Goal: Task Accomplishment & Management: Contribute content

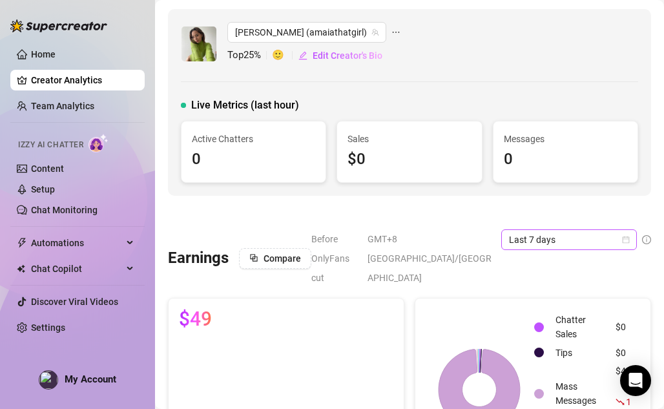
click at [573, 233] on span "Last 7 days" at bounding box center [569, 239] width 120 height 19
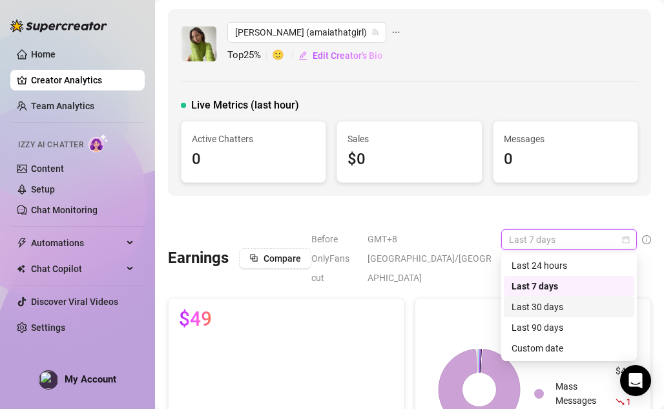
click at [543, 305] on div "Last 30 days" at bounding box center [569, 307] width 115 height 14
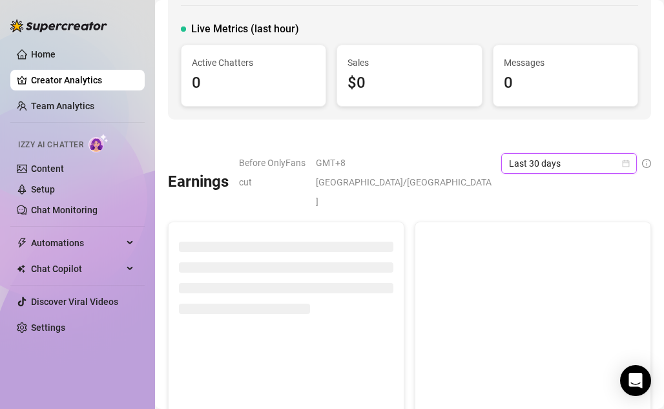
scroll to position [79, 0]
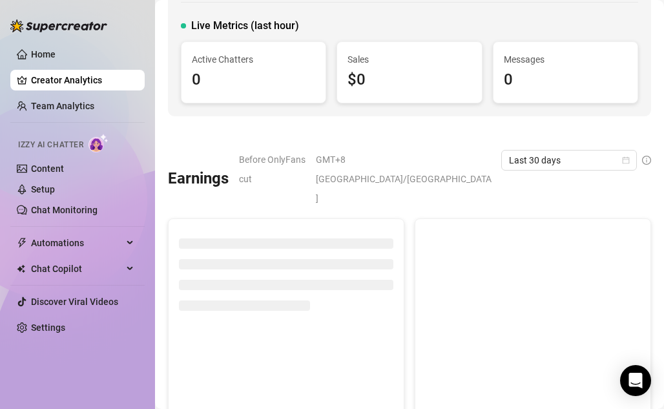
click at [440, 162] on span "GMT+8 [GEOGRAPHIC_DATA]/[GEOGRAPHIC_DATA]" at bounding box center [405, 179] width 178 height 58
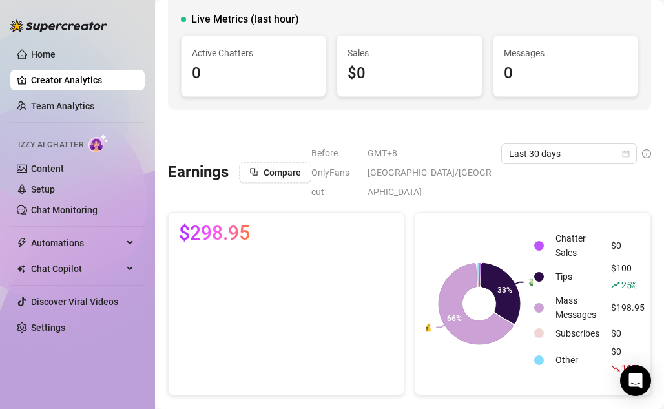
scroll to position [0, 0]
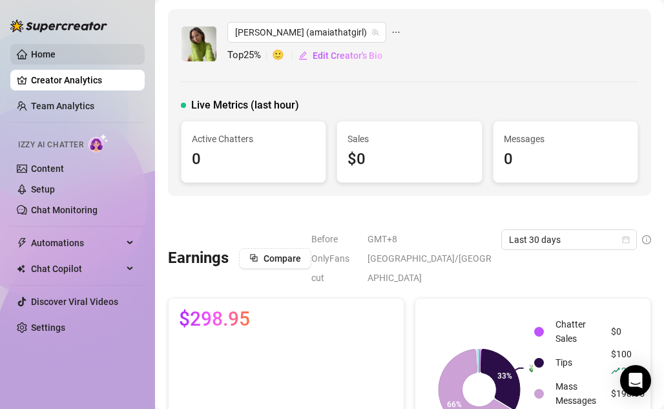
click at [56, 58] on link "Home" at bounding box center [43, 54] width 25 height 10
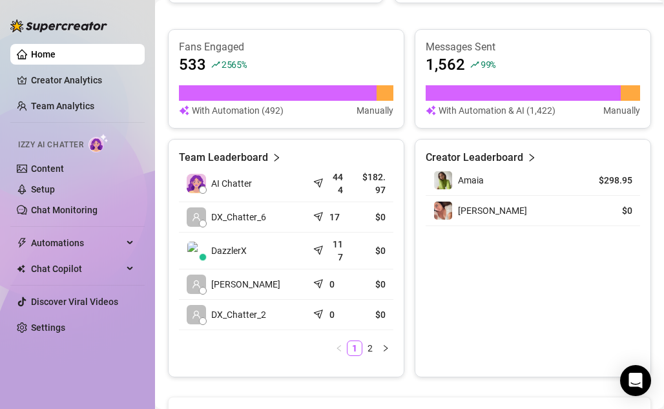
scroll to position [490, 0]
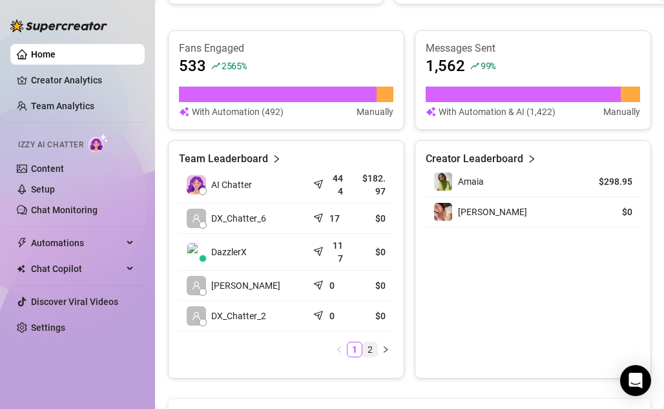
click at [372, 346] on link "2" at bounding box center [370, 350] width 14 height 14
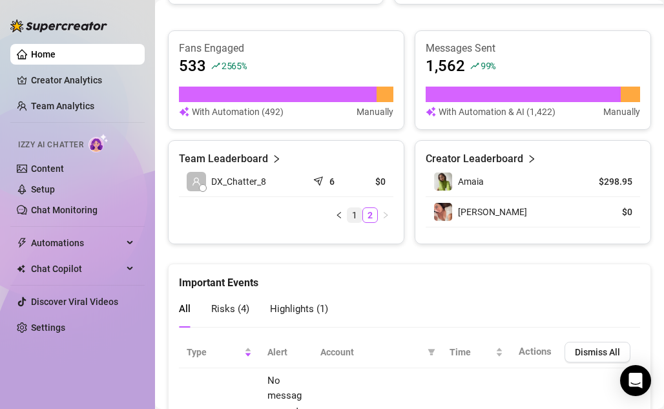
click at [359, 210] on link "1" at bounding box center [355, 215] width 14 height 14
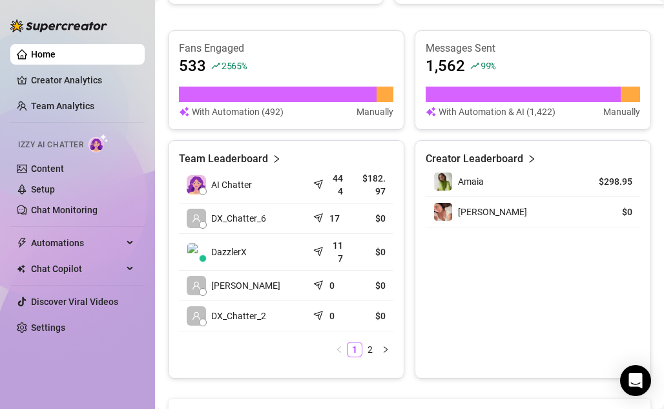
click at [337, 219] on article "17" at bounding box center [335, 218] width 10 height 13
click at [367, 352] on link "2" at bounding box center [370, 350] width 14 height 14
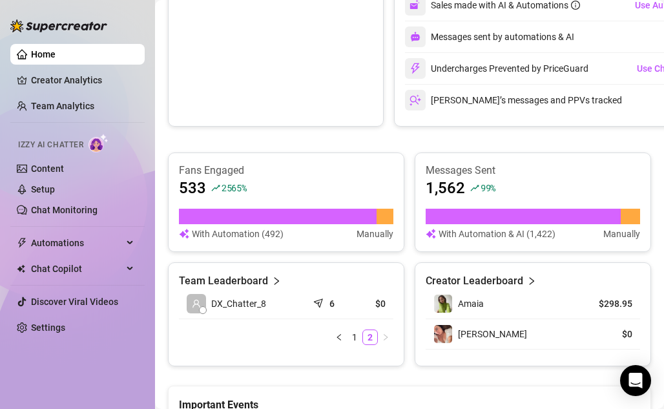
scroll to position [353, 0]
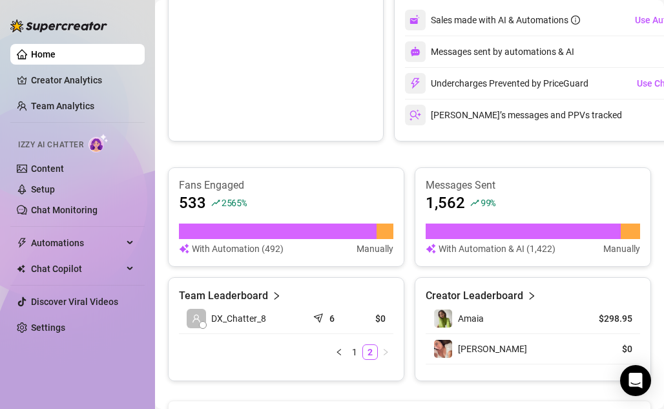
click at [509, 253] on article "With Automation & AI (1,422)" at bounding box center [497, 249] width 117 height 14
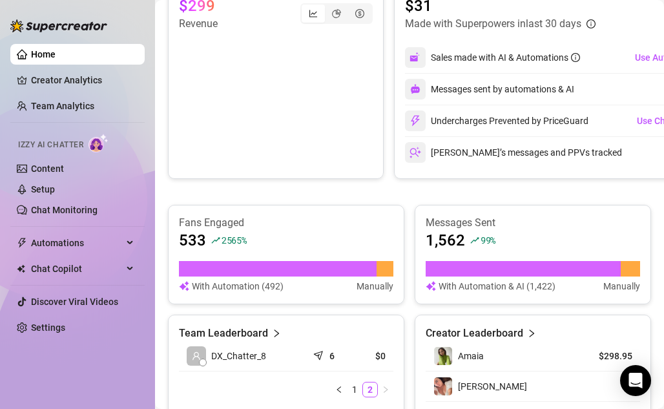
scroll to position [318, 0]
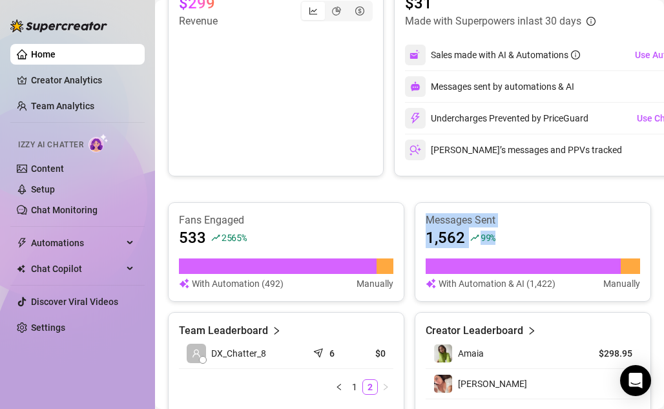
drag, startPoint x: 509, startPoint y: 253, endPoint x: 507, endPoint y: 207, distance: 45.9
click at [507, 207] on div "Messages Sent 1,562 99 % With Automation & AI (1,422) Manually" at bounding box center [533, 252] width 237 height 100
drag, startPoint x: 504, startPoint y: 206, endPoint x: 501, endPoint y: 283, distance: 77.6
click at [501, 283] on div "Messages Sent 1,562 99 % With Automation & AI (1,422) Manually" at bounding box center [533, 252] width 237 height 100
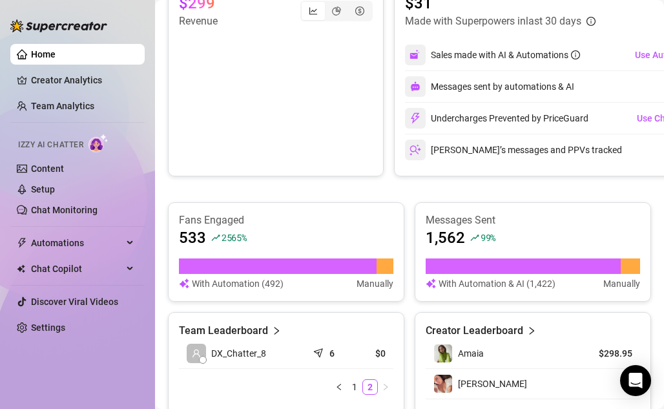
click at [501, 282] on article "With Automation & AI (1,422)" at bounding box center [497, 284] width 117 height 14
drag, startPoint x: 554, startPoint y: 283, endPoint x: 486, endPoint y: 283, distance: 68.5
click at [486, 283] on article "With Automation & AI (1,422)" at bounding box center [497, 284] width 117 height 14
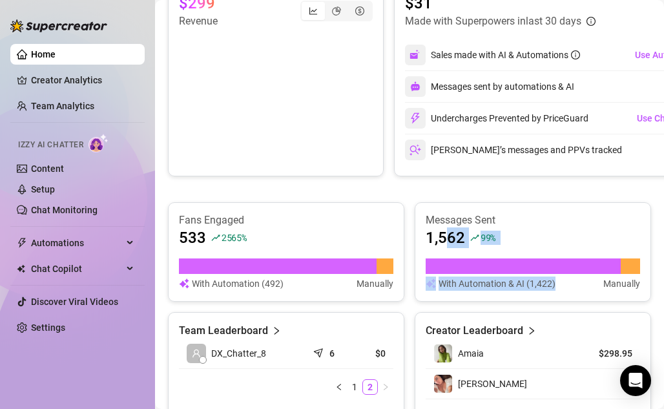
drag, startPoint x: 443, startPoint y: 238, endPoint x: 554, endPoint y: 287, distance: 121.3
click at [554, 287] on div "Messages Sent 1,562 99 % With Automation & AI (1,422) Manually" at bounding box center [533, 252] width 215 height 78
click at [554, 287] on article "With Automation & AI (1,422)" at bounding box center [497, 284] width 117 height 14
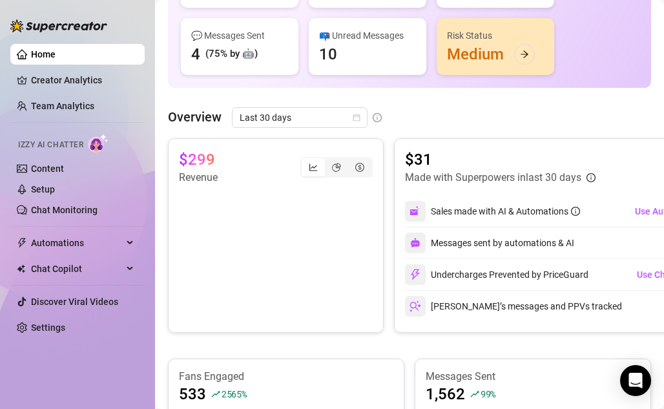
scroll to position [0, 0]
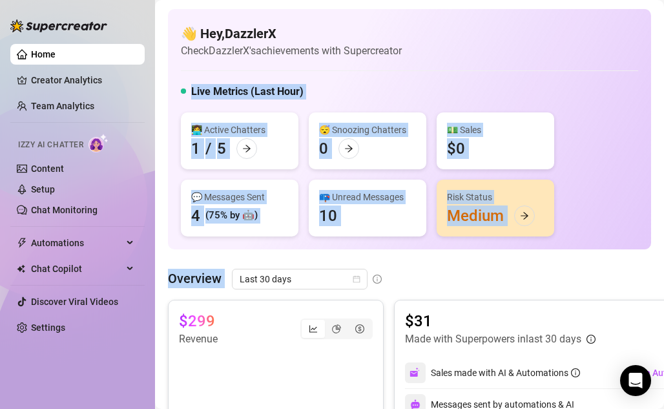
drag, startPoint x: 510, startPoint y: 83, endPoint x: 470, endPoint y: 264, distance: 185.2
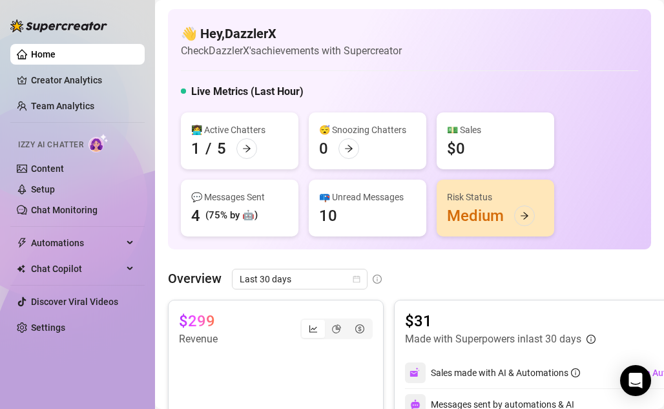
click at [460, 248] on div "👋 Hey, DazzlerX Check DazzlerX's achievements with Supercreator Live Metrics (L…" at bounding box center [409, 129] width 483 height 240
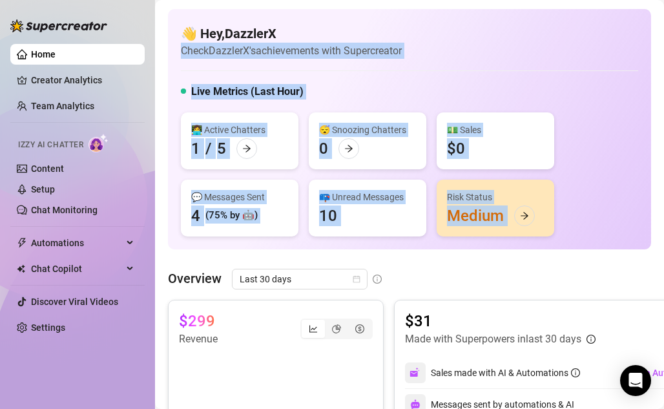
drag, startPoint x: 460, startPoint y: 248, endPoint x: 490, endPoint y: 33, distance: 217.2
click at [490, 33] on div "👋 Hey, DazzlerX Check DazzlerX's achievements with Supercreator Live Metrics (L…" at bounding box center [409, 129] width 483 height 240
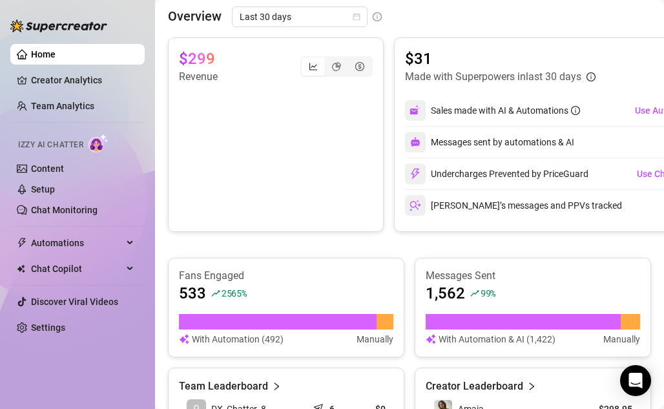
scroll to position [355, 0]
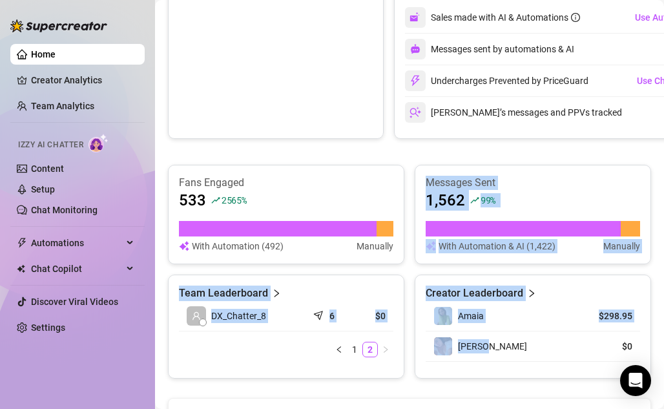
drag, startPoint x: 509, startPoint y: 160, endPoint x: 508, endPoint y: 358, distance: 198.4
click at [508, 358] on div "$299 Revenue $31 Made with Superpowers in last 30 days Sales made with AI & Aut…" at bounding box center [409, 161] width 483 height 434
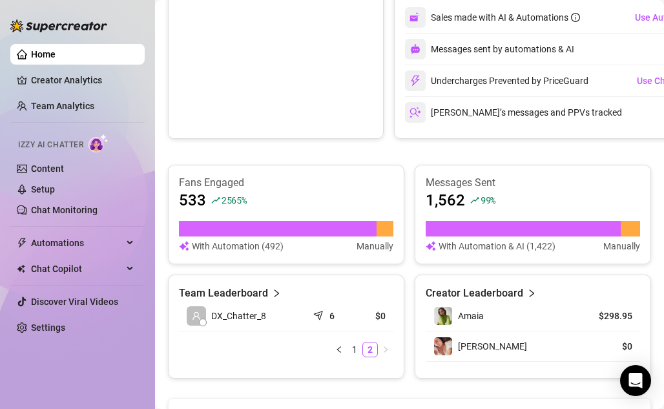
click at [508, 358] on td "[PERSON_NAME]" at bounding box center [496, 347] width 140 height 30
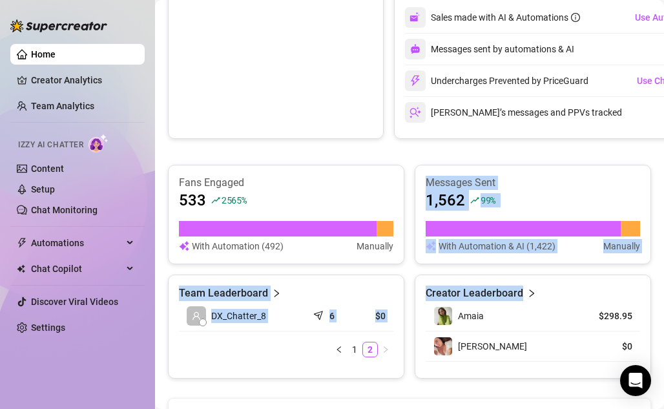
drag, startPoint x: 505, startPoint y: 363, endPoint x: 529, endPoint y: 153, distance: 211.5
click at [529, 153] on div "$299 Revenue $31 Made with Superpowers in last 30 days Sales made with AI & Aut…" at bounding box center [409, 161] width 483 height 434
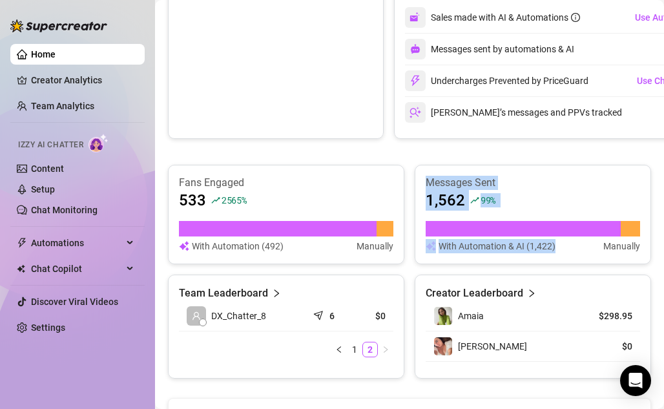
drag, startPoint x: 529, startPoint y: 158, endPoint x: 507, endPoint y: 257, distance: 100.8
click at [507, 257] on div "$299 Revenue $31 Made with Superpowers in last 30 days Sales made with AI & Aut…" at bounding box center [409, 161] width 483 height 434
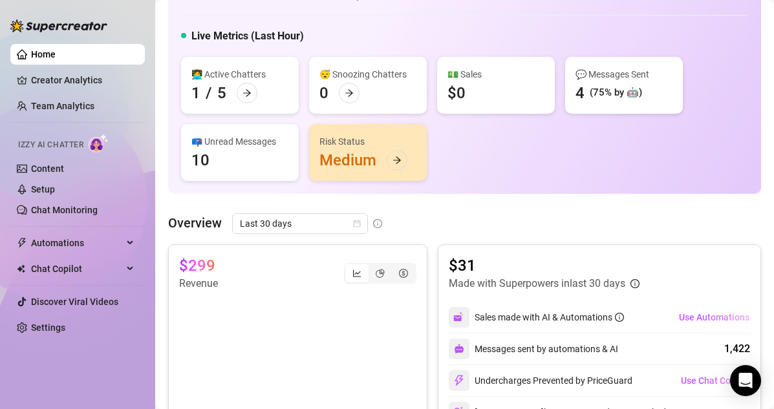
scroll to position [54, 0]
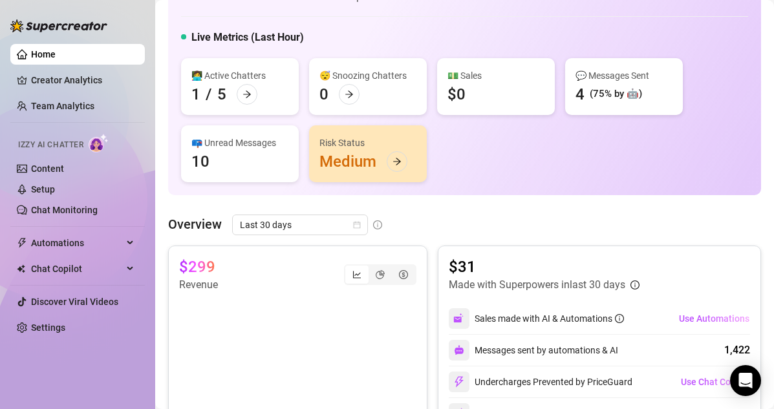
click at [64, 167] on link "Content" at bounding box center [47, 168] width 33 height 10
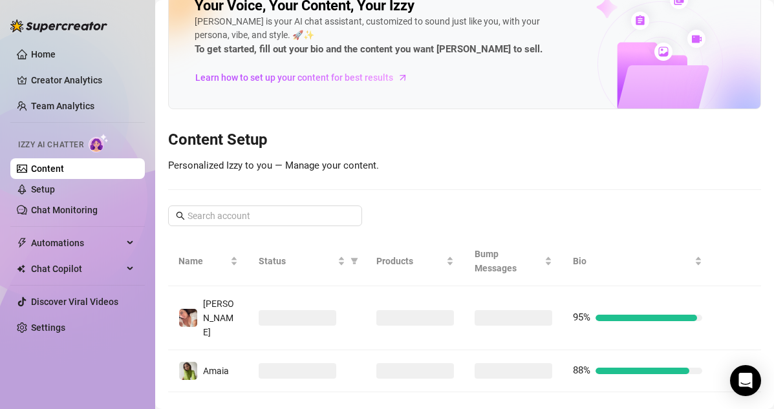
scroll to position [54, 0]
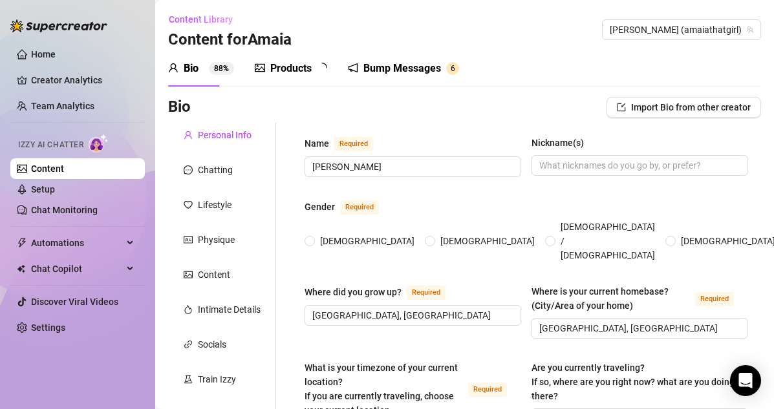
type input "[PERSON_NAME]"
type input "[GEOGRAPHIC_DATA], [GEOGRAPHIC_DATA]"
type textarea "[GEOGRAPHIC_DATA], [GEOGRAPHIC_DATA], studying"
type input "[DEMOGRAPHIC_DATA]"
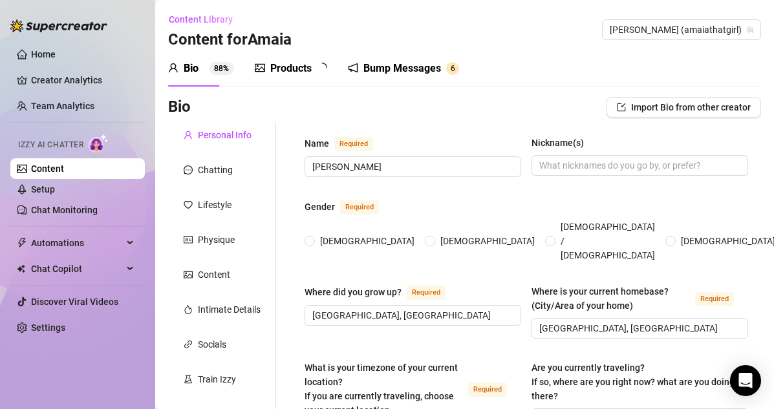
type input "single"
type input "No"
type input "I am currently studying in university"
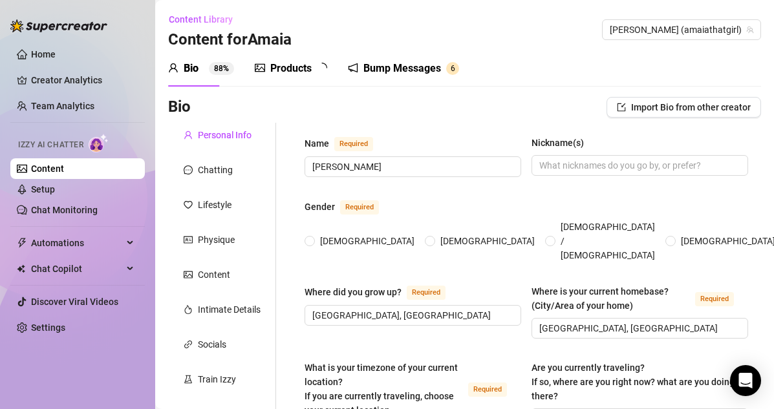
type input "I was a surgical instrumentation student"
type input "Undergraduate"
type input "[DEMOGRAPHIC_DATA]"
type input "I believe in [DEMOGRAPHIC_DATA], and I believe a lot in energies and vibrations."
type textarea "be financially free to achieve a stable life"
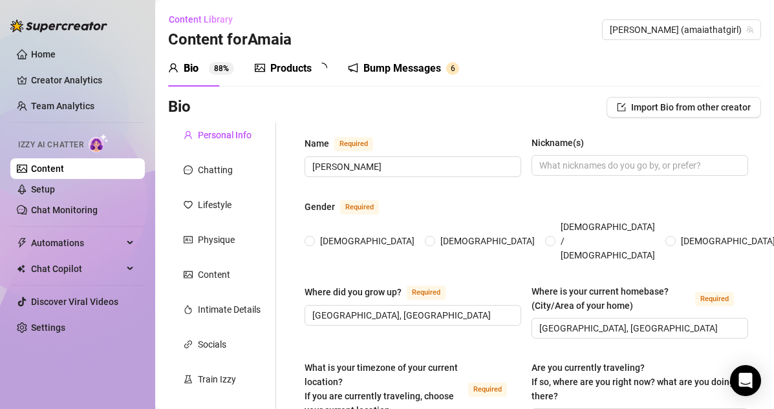
type textarea "Besides attending classes, I also work [DEMOGRAPHIC_DATA] as a nurse for four h…"
radio input "true"
type input "[DATE]"
click at [302, 71] on div "Products" at bounding box center [290, 69] width 41 height 16
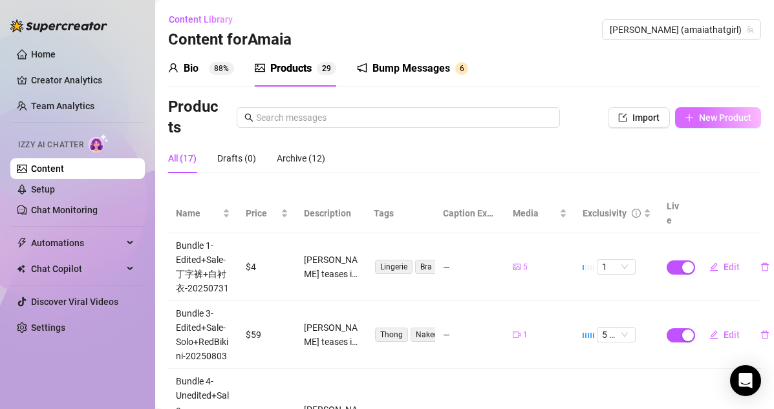
click at [664, 120] on span "New Product" at bounding box center [725, 117] width 52 height 10
type textarea "Type your message here..."
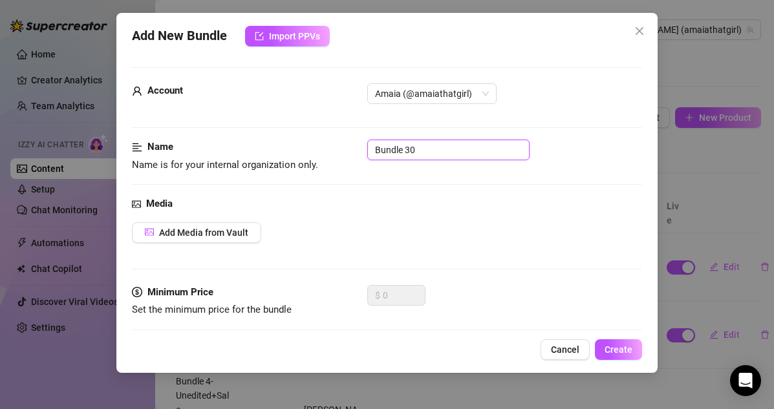
drag, startPoint x: 437, startPoint y: 151, endPoint x: 355, endPoint y: 151, distance: 82.1
click at [355, 151] on div "Name Name is for your internal organization only. Bundle 30" at bounding box center [387, 156] width 511 height 33
paste input "13子包(1主包+1子包)-Edited+Sale-Solo+Dildo-20250807"
click at [409, 151] on input "Bundle13子包(1主包+1子包)-Edited+Sale-Solo+Dildo-20250807" at bounding box center [448, 150] width 162 height 21
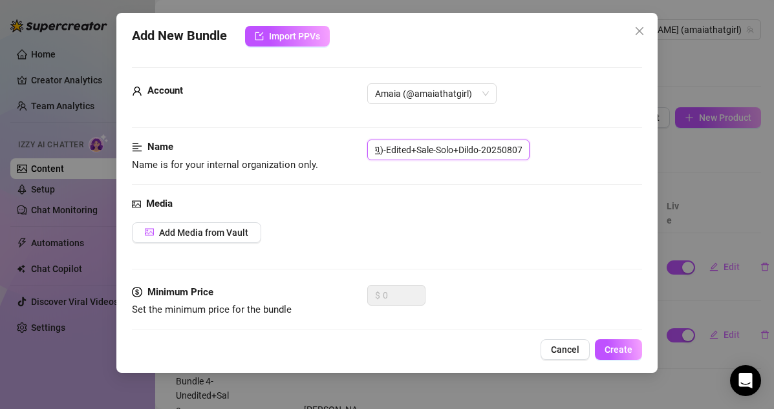
scroll to position [0, 0]
drag, startPoint x: 419, startPoint y: 147, endPoint x: 246, endPoint y: 147, distance: 173.8
click at [246, 147] on div "Name Name is for your internal organization only. Bundle13子包(1主包+1子包)-Edited+Sa…" at bounding box center [387, 156] width 511 height 33
click at [416, 145] on input "Bundle13子包(1主包+1子包)-Edited+Sale-Solo+Dildo-20250807" at bounding box center [448, 150] width 162 height 21
click at [412, 154] on input "Bundle13子包(1主包+1子包)-Edited+Sale-Solo+Dildo-20250807" at bounding box center [448, 150] width 162 height 21
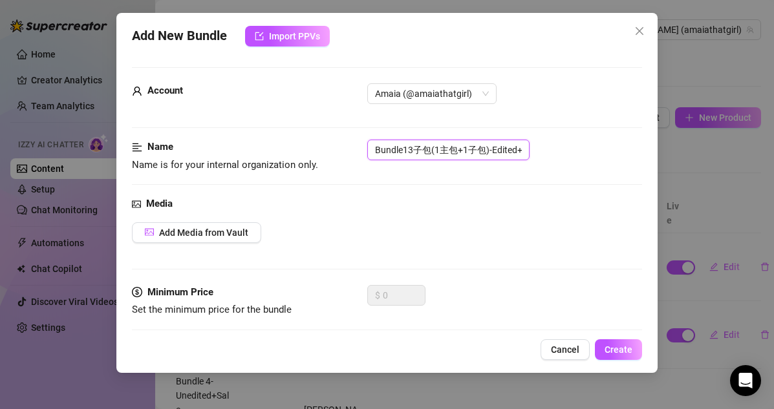
click at [412, 154] on input "Bundle13子包(1主包+1子包)-Edited+Sale-Solo+Dildo-20250807" at bounding box center [448, 150] width 162 height 21
drag, startPoint x: 423, startPoint y: 149, endPoint x: 476, endPoint y: 153, distance: 53.8
click at [476, 153] on input "Bundle13-1子包(1主包+1子包)-Edited+Sale-Solo+Dildo-20250807" at bounding box center [448, 150] width 162 height 21
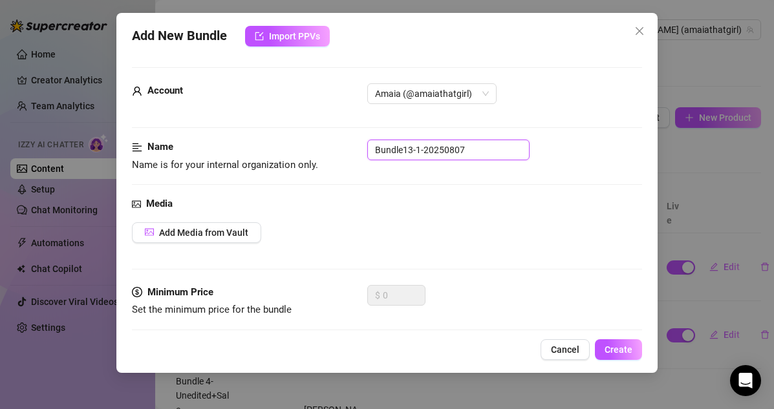
drag, startPoint x: 490, startPoint y: 145, endPoint x: 329, endPoint y: 142, distance: 160.9
click at [329, 142] on div "Name Name is for your internal organization only. Bundle13-1-20250807" at bounding box center [387, 156] width 511 height 33
type input "Bundle13-1-20250807"
click at [462, 179] on div "Name Name is for your internal organization only. Bundle13-1-20250807" at bounding box center [387, 168] width 511 height 57
click at [479, 147] on input "Bundle13-1-20250807" at bounding box center [448, 150] width 162 height 21
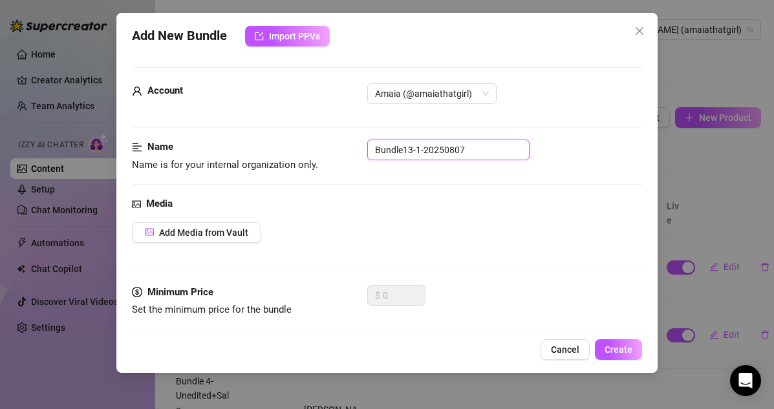
scroll to position [51, 0]
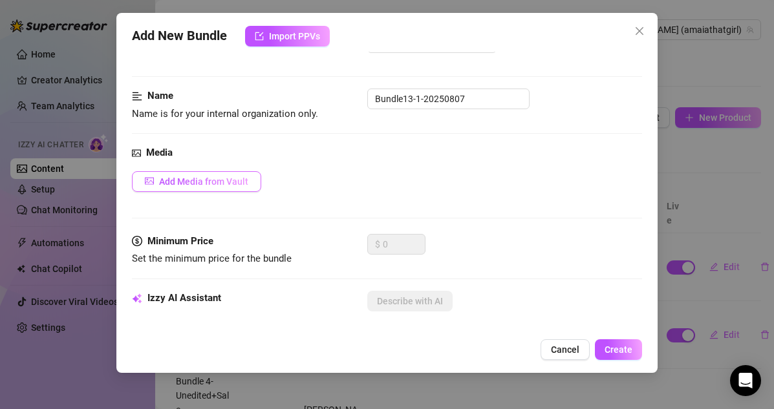
click at [238, 185] on span "Add Media from Vault" at bounding box center [203, 181] width 89 height 10
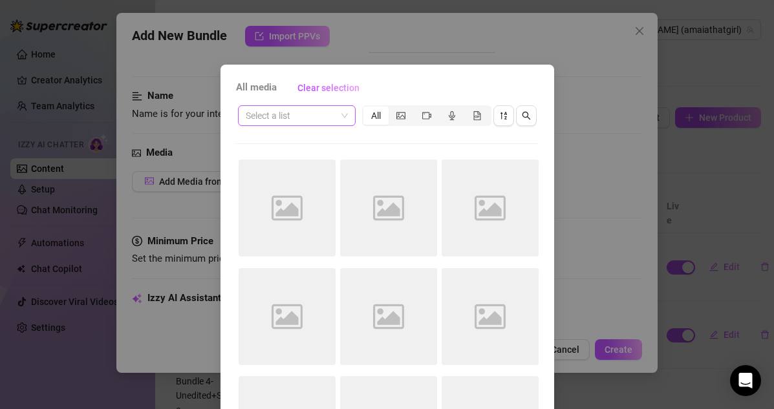
click at [328, 118] on input "search" at bounding box center [291, 115] width 90 height 19
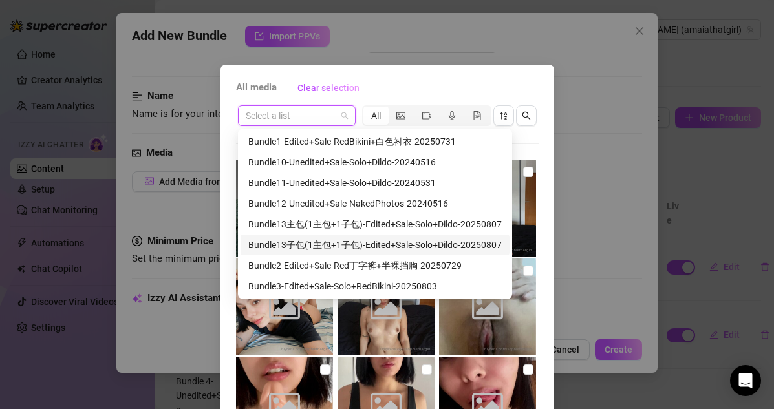
click at [321, 246] on div "Bundle13子包(1主包+1子包)-Edited+Sale-Solo+Dildo-20250807" at bounding box center [374, 245] width 253 height 14
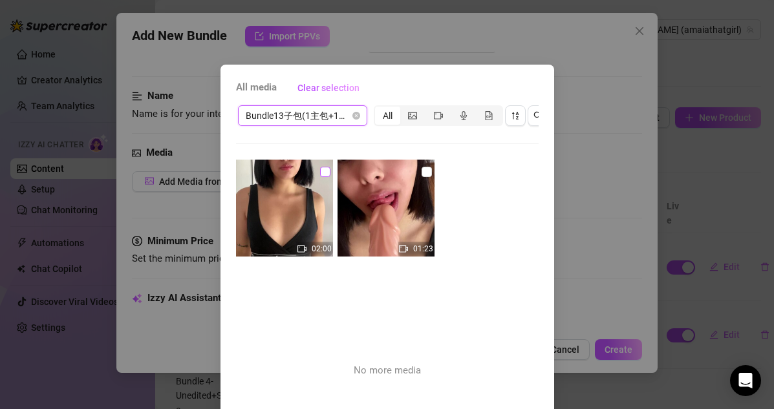
click at [326, 176] on input "checkbox" at bounding box center [325, 172] width 10 height 10
checkbox input "true"
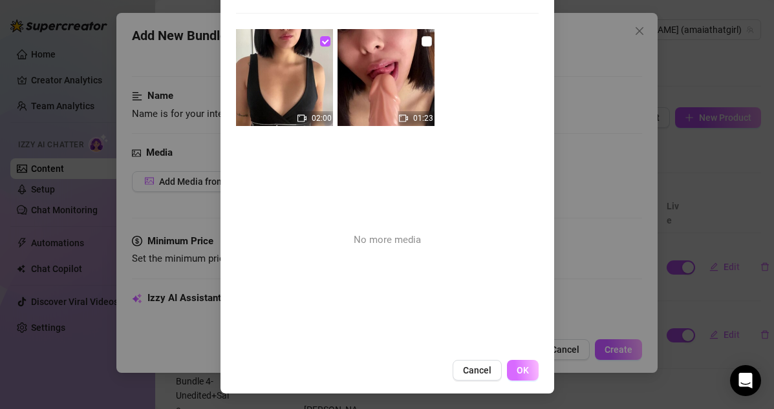
click at [523, 371] on span "OK" at bounding box center [522, 370] width 12 height 10
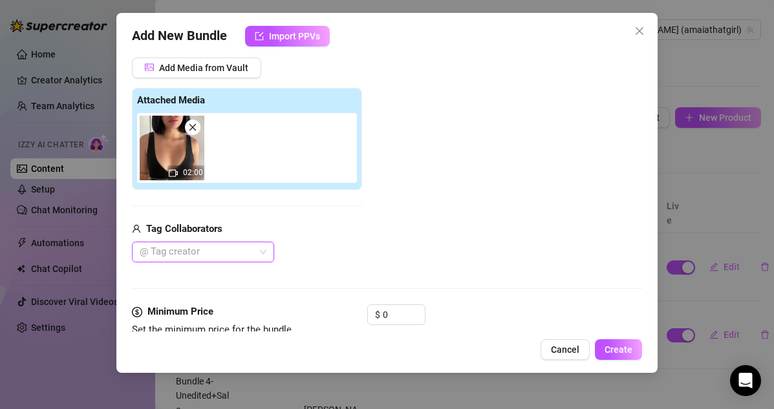
scroll to position [266, 0]
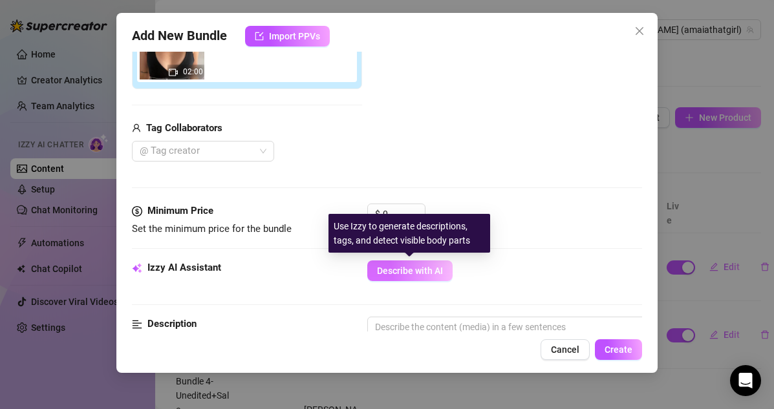
click at [432, 268] on span "Describe with AI" at bounding box center [410, 271] width 66 height 10
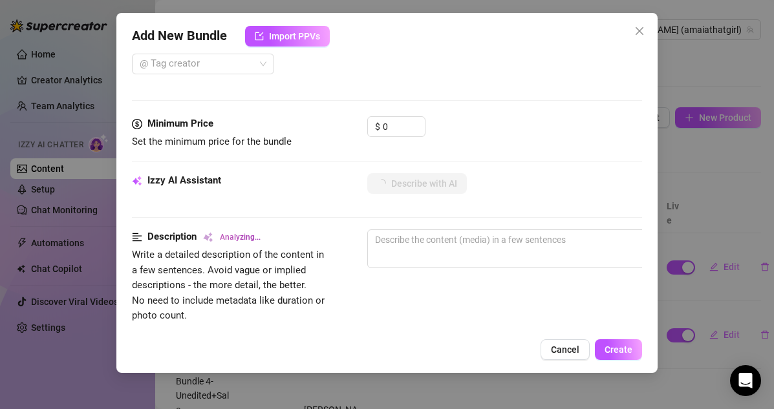
scroll to position [355, 0]
type textarea "[PERSON_NAME]"
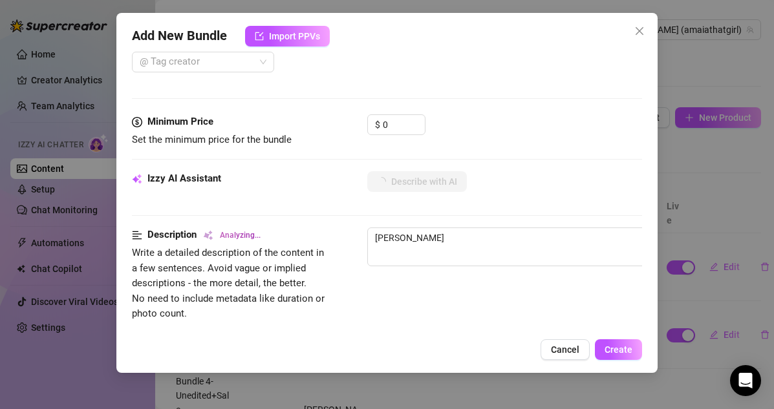
type textarea "[PERSON_NAME]"
type textarea "[PERSON_NAME] teases in"
type textarea "[PERSON_NAME] teases in a"
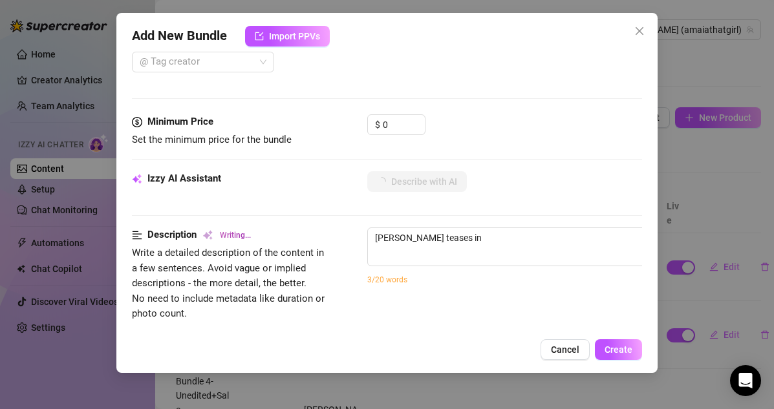
type textarea "[PERSON_NAME] teases in a"
type textarea "[PERSON_NAME] teases in a black"
type textarea "[PERSON_NAME] teases in a black high-cut"
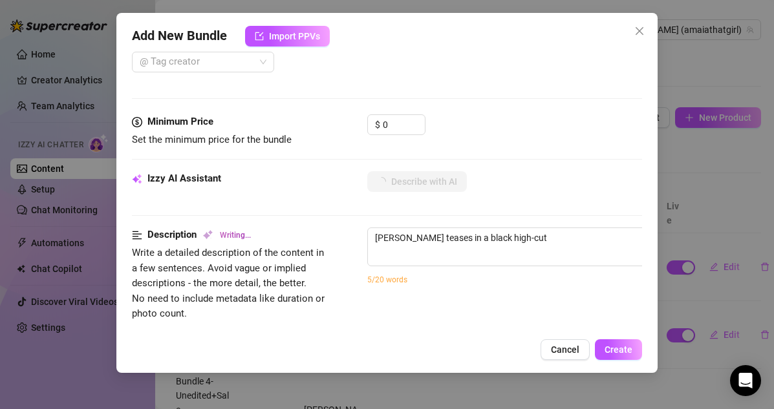
type textarea "[PERSON_NAME] teases in a black high-cut one-piece"
type textarea "[PERSON_NAME] teases in a black high-cut one-piece bodysuit"
type textarea "[PERSON_NAME] teases in a black high-cut one-piece bodysuit with"
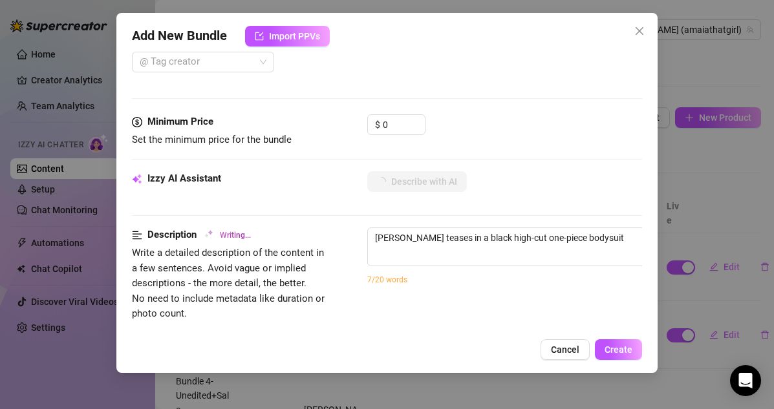
type textarea "[PERSON_NAME] teases in a black high-cut one-piece bodysuit with"
type textarea "[PERSON_NAME] teases in a black high-cut one-piece bodysuit with deep"
type textarea "[PERSON_NAME] teases in a black high-cut one-piece bodysuit with deep cleavage"
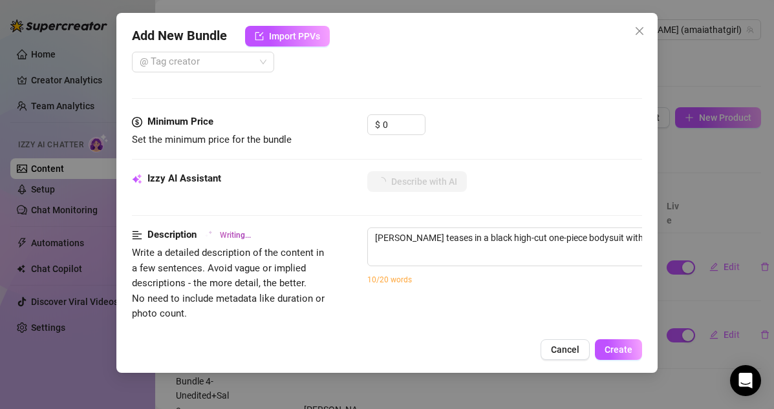
type textarea "[PERSON_NAME] teases in a black high-cut one-piece bodysuit with deep cleavage …"
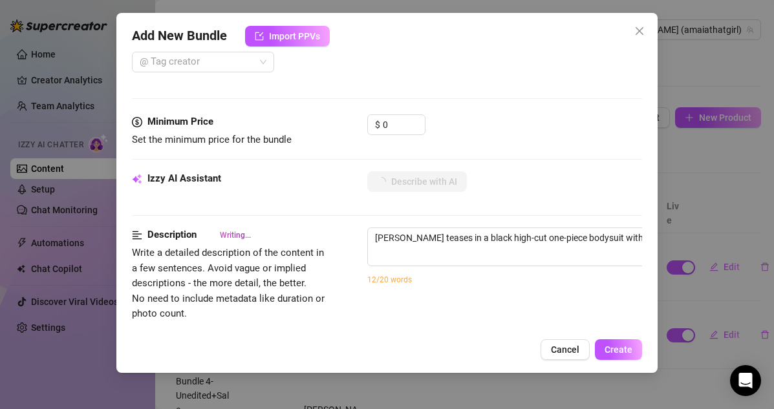
type textarea "[PERSON_NAME] teases in a black high-cut one-piece bodysuit with deep cleavage …"
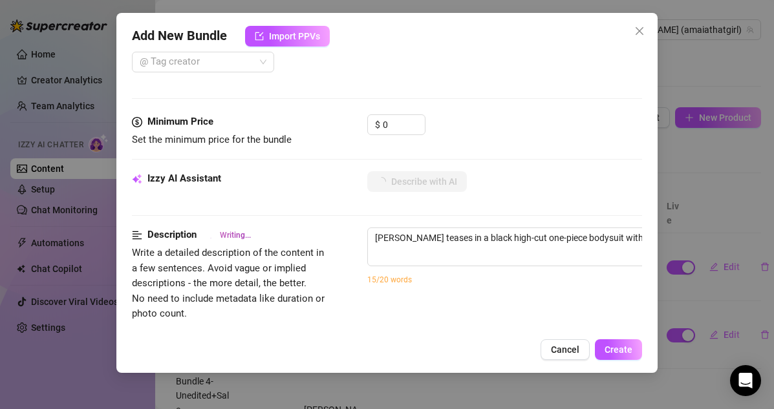
type textarea "[PERSON_NAME] teases in a black high-cut one-piece bodysuit with deep cleavage …"
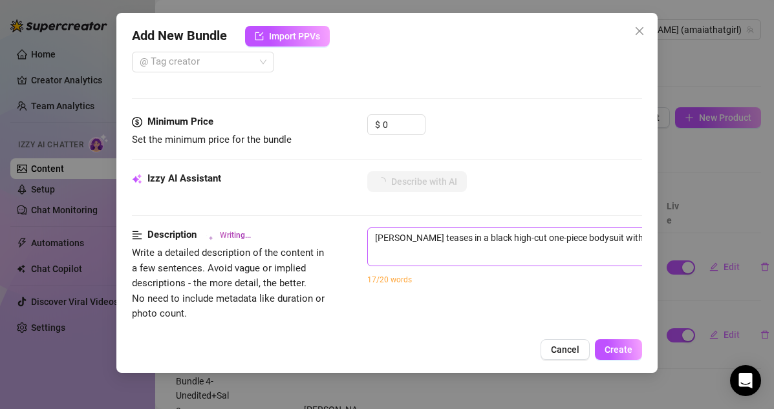
type textarea "[PERSON_NAME] teases in a black high-cut one-piece bodysuit with deep cleavage …"
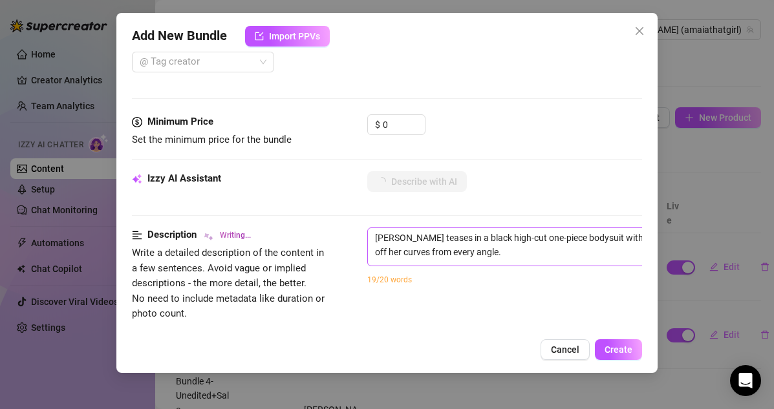
type textarea "[PERSON_NAME] teases in a black high-cut one-piece bodysuit with deep cleavage …"
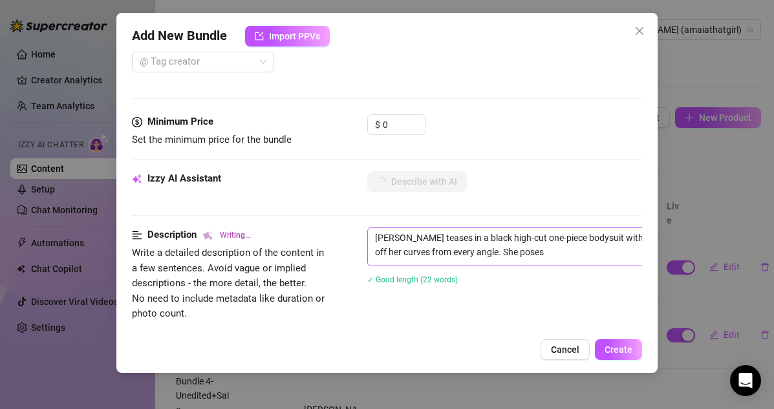
type textarea "[PERSON_NAME] teases in a black high-cut one-piece bodysuit with deep cleavage …"
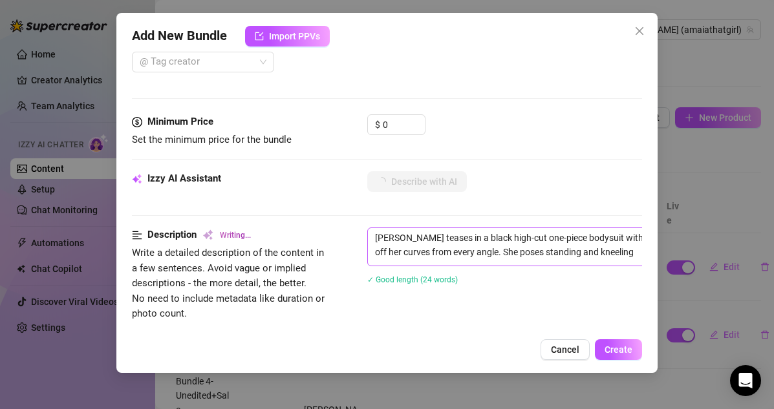
type textarea "[PERSON_NAME] teases in a black high-cut one-piece bodysuit with deep cleavage …"
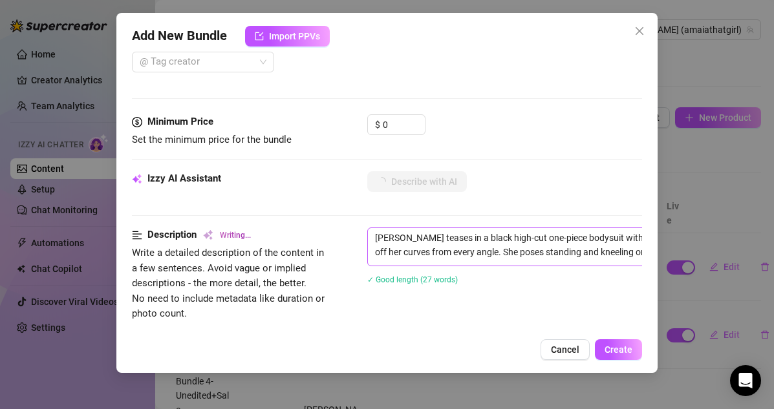
type textarea "[PERSON_NAME] teases in a black high-cut one-piece bodysuit with deep cleavage …"
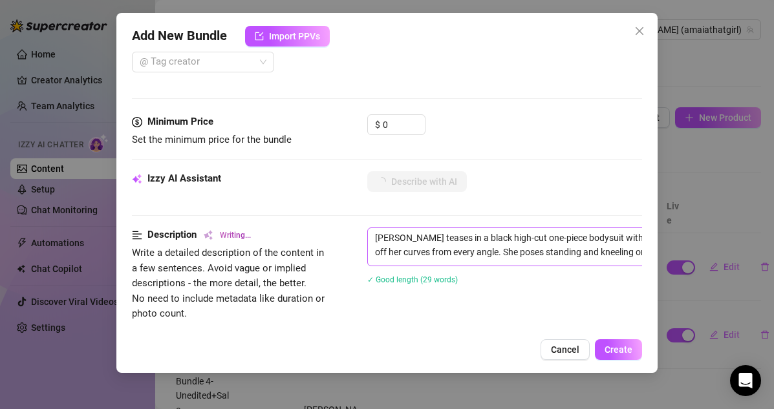
type textarea "[PERSON_NAME] teases in a black high-cut one-piece bodysuit with deep cleavage …"
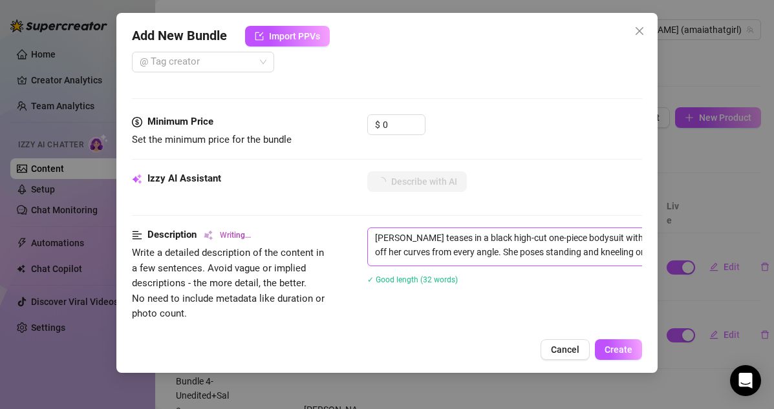
type textarea "[PERSON_NAME] teases in a black high-cut one-piece bodysuit with deep cleavage …"
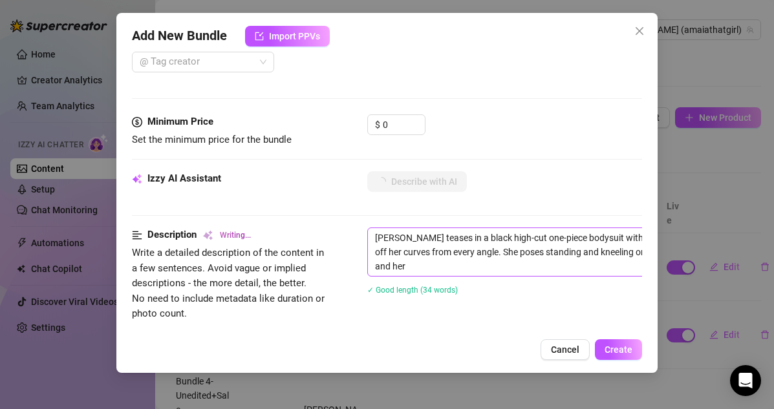
type textarea "[PERSON_NAME] teases in a black high-cut one-piece bodysuit with deep cleavage …"
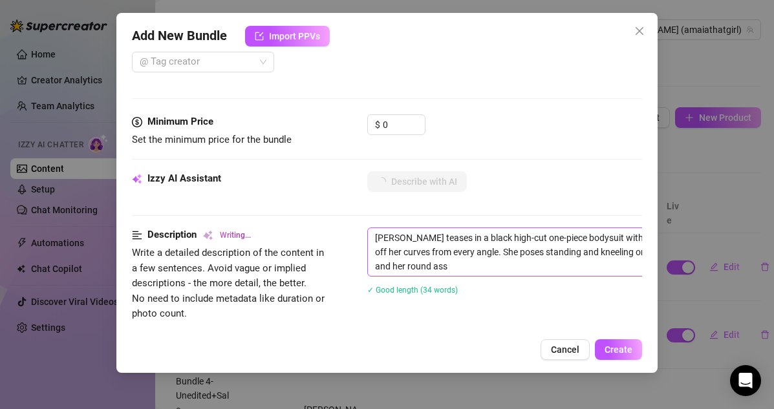
type textarea "[PERSON_NAME] teases in a black high-cut one-piece bodysuit with deep cleavage …"
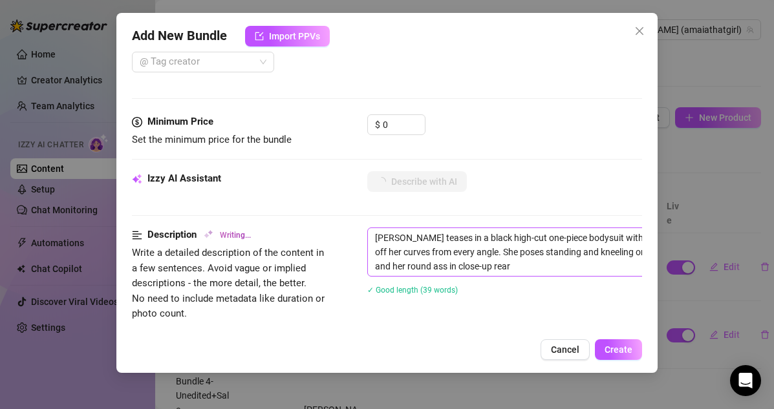
type textarea "[PERSON_NAME] teases in a black high-cut one-piece bodysuit with deep cleavage …"
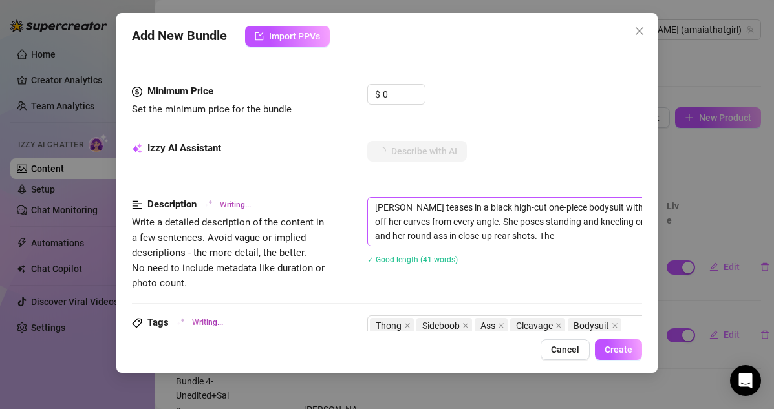
type textarea "[PERSON_NAME] teases in a black high-cut one-piece bodysuit with deep cleavage …"
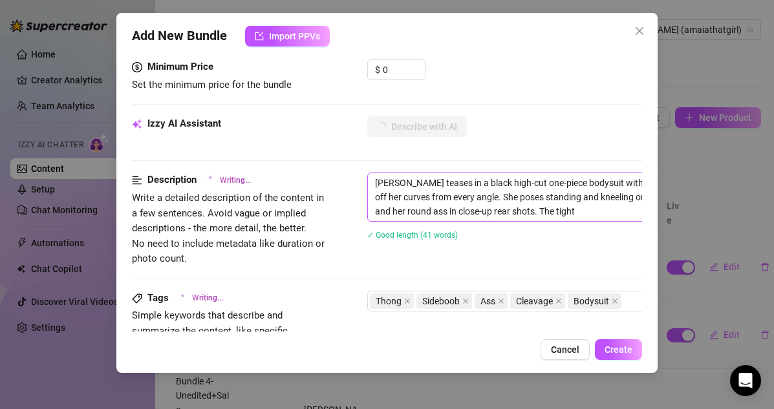
type textarea "[PERSON_NAME] teases in a black high-cut one-piece bodysuit with deep cleavage …"
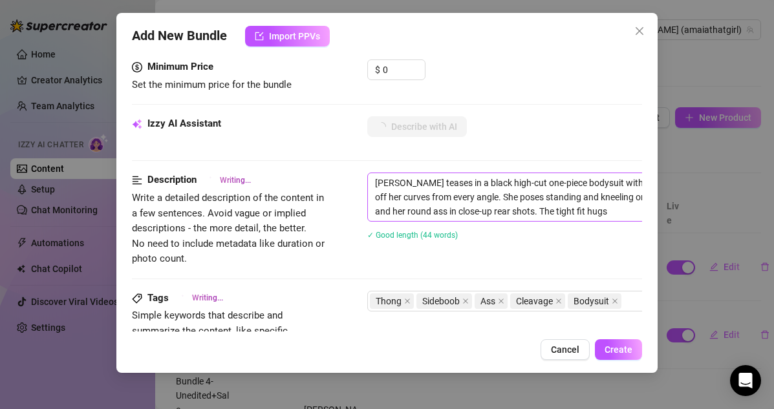
type textarea "[PERSON_NAME] teases in a black high-cut one-piece bodysuit with deep cleavage …"
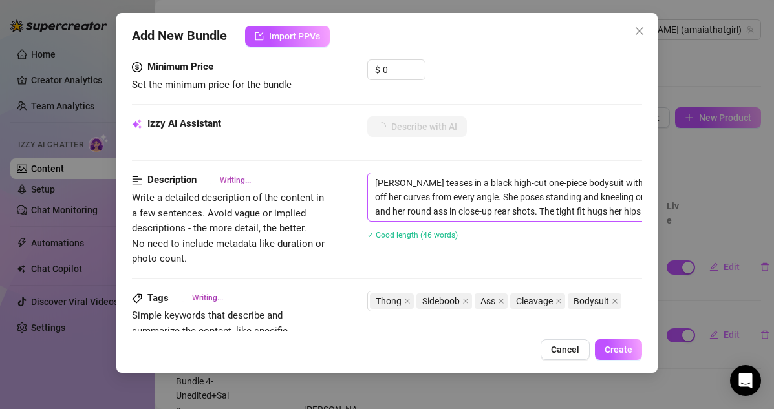
type textarea "[PERSON_NAME] teases in a black high-cut one-piece bodysuit with deep cleavage …"
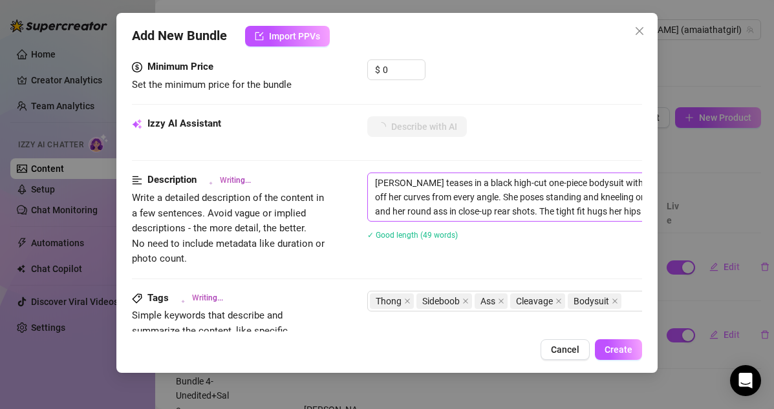
type textarea "[PERSON_NAME] teases in a black high-cut one-piece bodysuit with deep cleavage …"
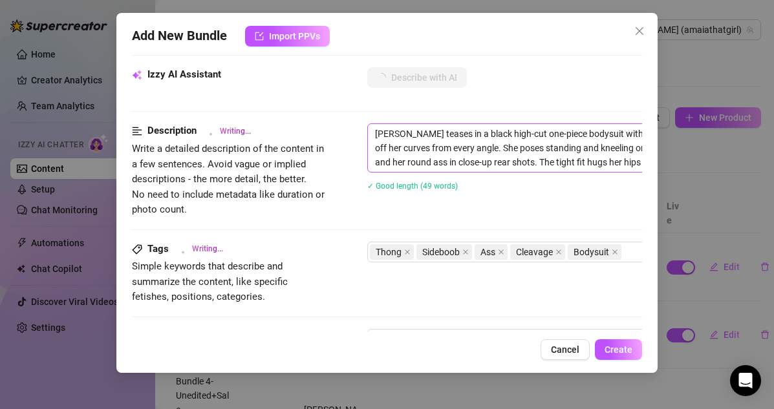
type textarea "[PERSON_NAME] teases in a black high-cut one-piece bodysuit with deep cleavage …"
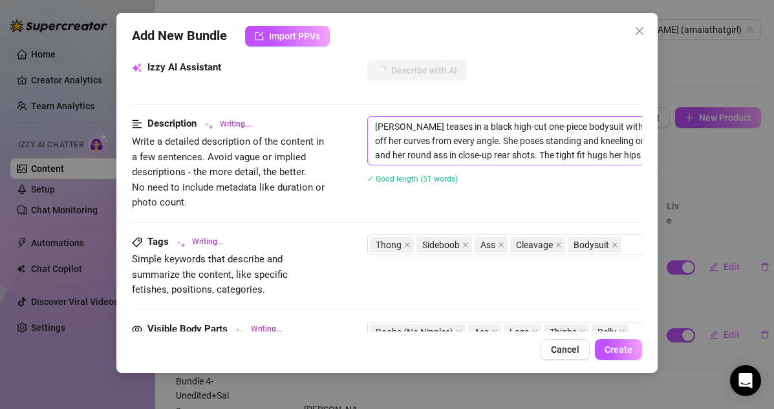
type textarea "[PERSON_NAME] teases in a black high-cut one-piece bodysuit with deep cleavage …"
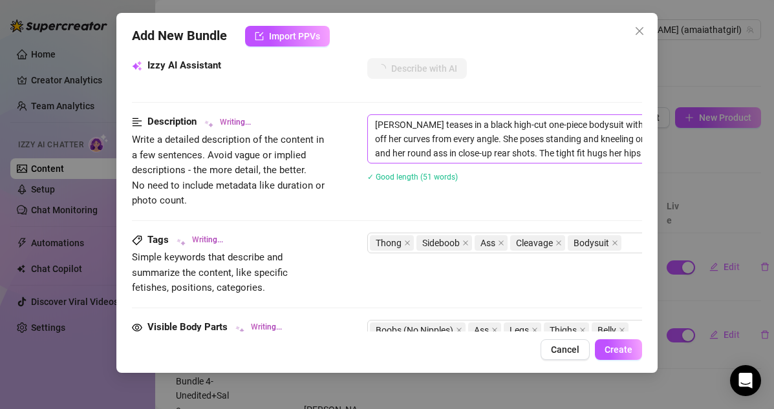
type textarea "[PERSON_NAME] teases in a black high-cut one-piece bodysuit with deep cleavage …"
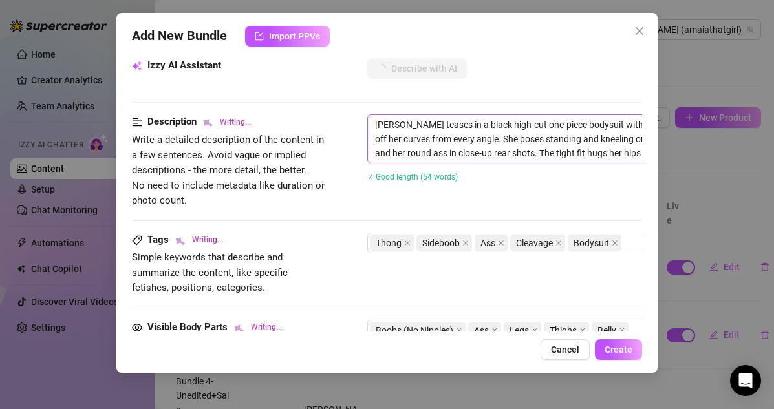
type textarea "[PERSON_NAME] teases in a black high-cut one-piece bodysuit with deep cleavage …"
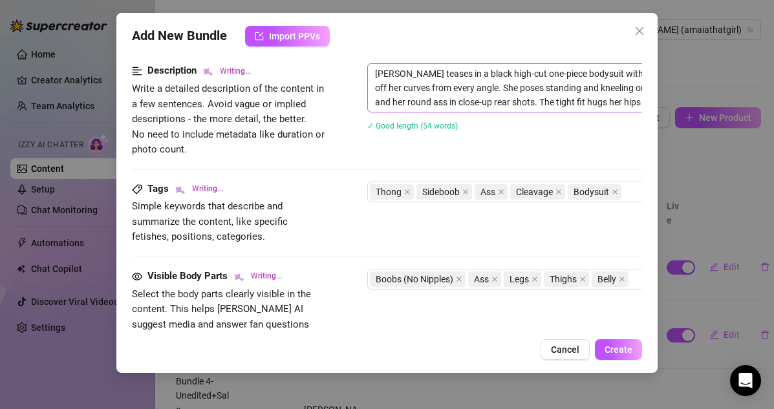
type textarea "[PERSON_NAME] teases in a black high-cut one-piece bodysuit with deep cleavage …"
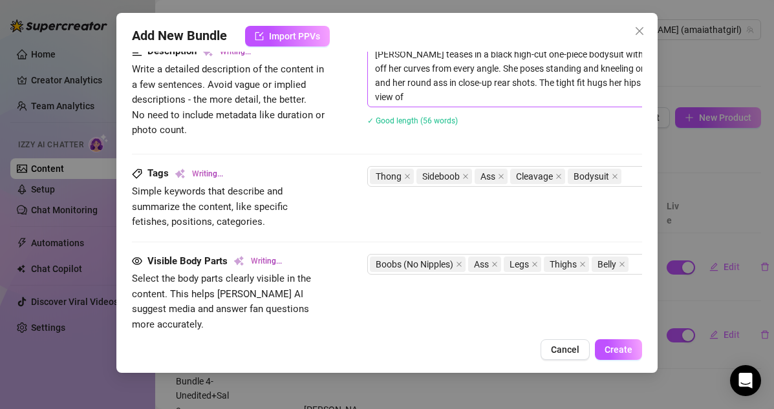
type textarea "[PERSON_NAME] teases in a black high-cut one-piece bodysuit with deep cleavage …"
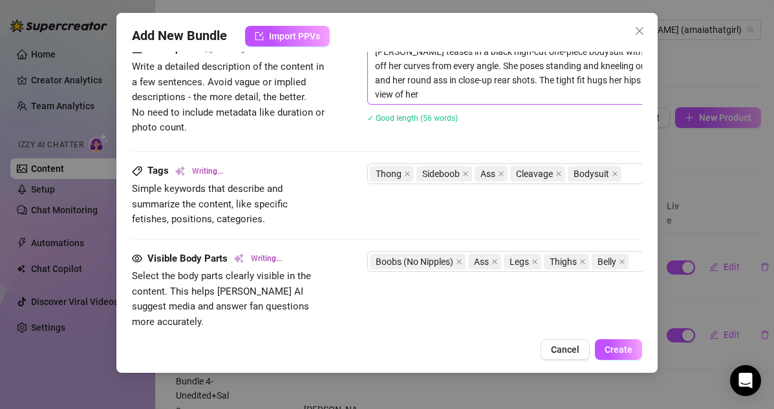
type textarea "[PERSON_NAME] teases in a black high-cut one-piece bodysuit with deep cleavage …"
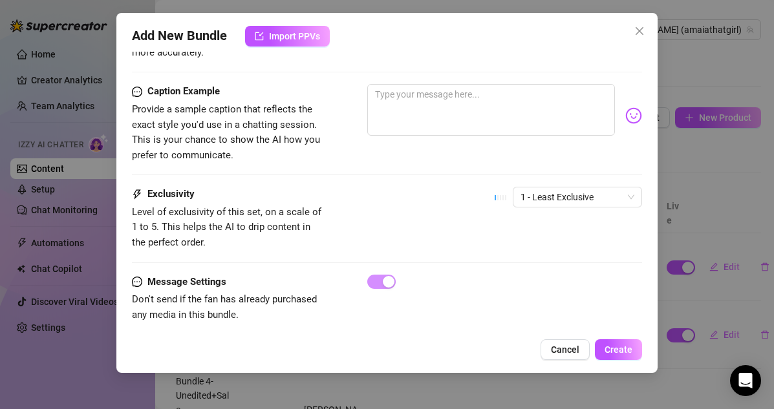
scroll to position [810, 0]
click at [560, 188] on span "1 - Least Exclusive" at bounding box center [577, 197] width 114 height 19
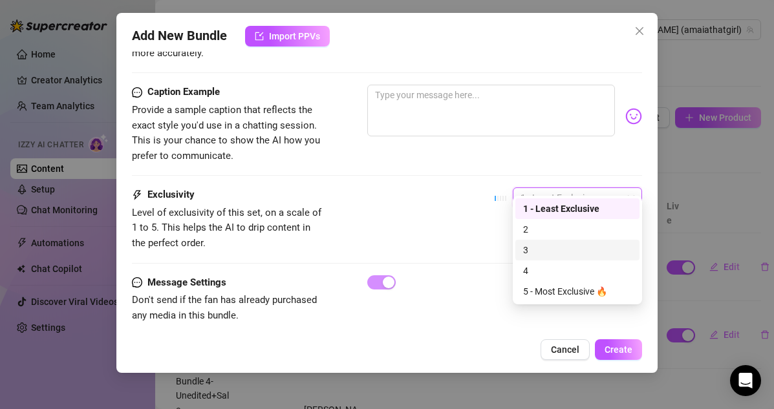
click at [536, 252] on div "3" at bounding box center [577, 250] width 109 height 14
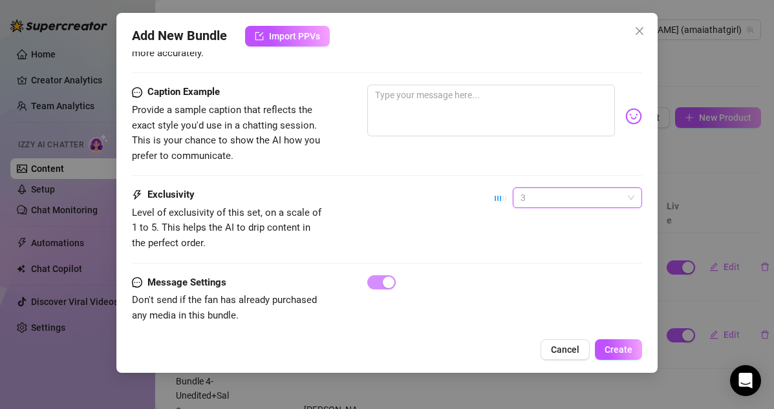
click at [529, 189] on span "3" at bounding box center [577, 197] width 114 height 19
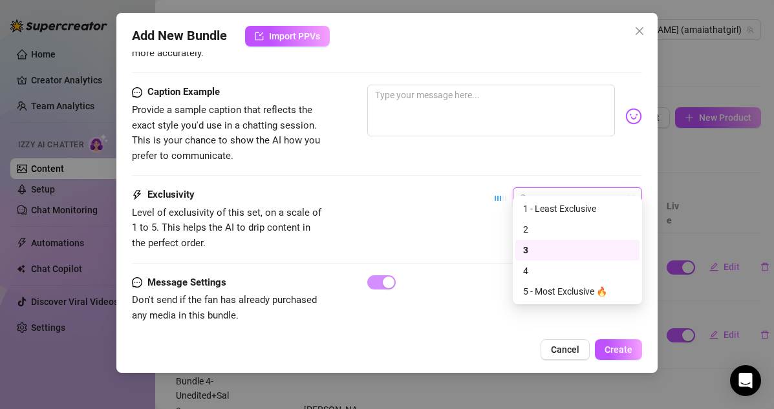
click at [529, 248] on div "3" at bounding box center [577, 250] width 109 height 14
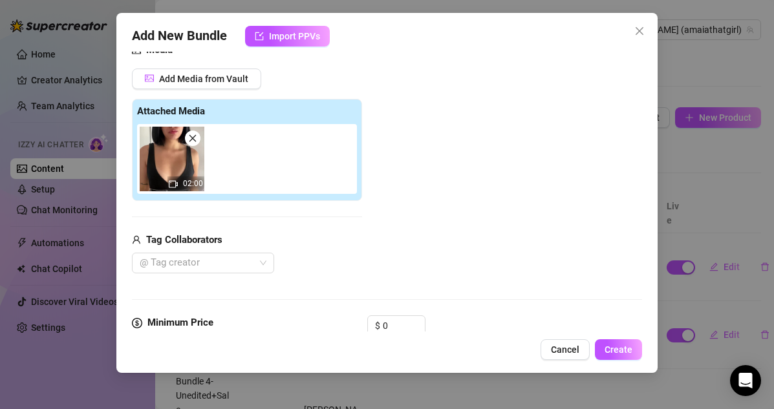
scroll to position [282, 0]
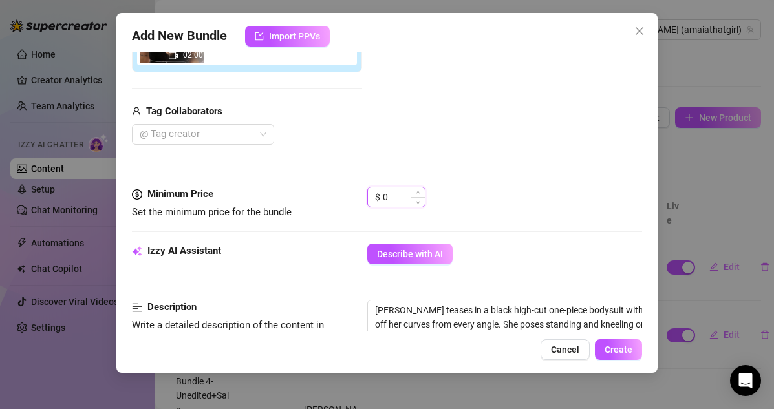
click at [407, 200] on input "0" at bounding box center [404, 196] width 42 height 19
type input "1"
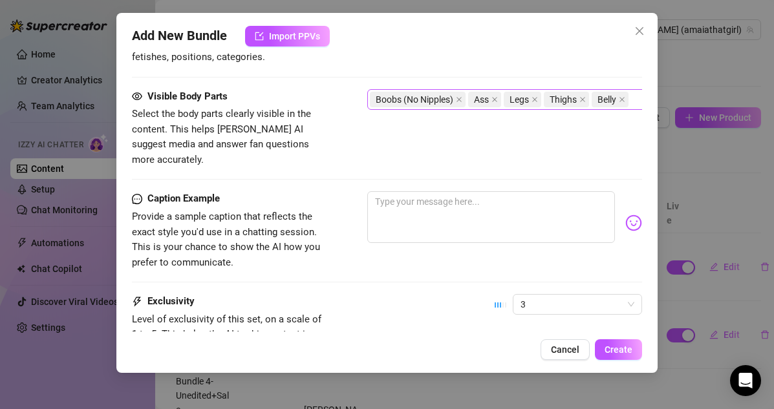
scroll to position [810, 0]
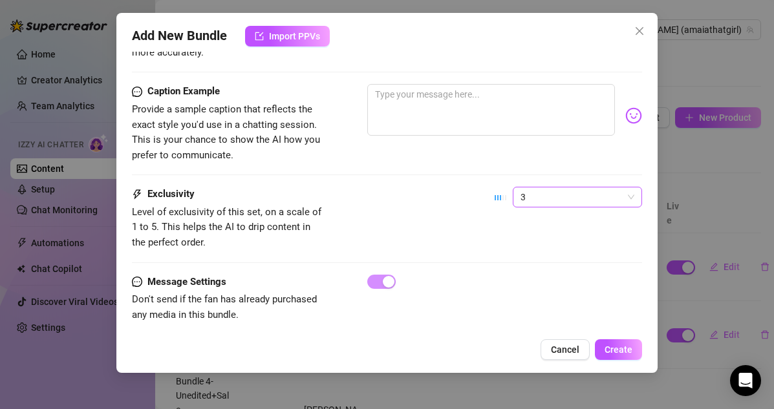
click at [530, 187] on span "3" at bounding box center [577, 196] width 114 height 19
type input "9"
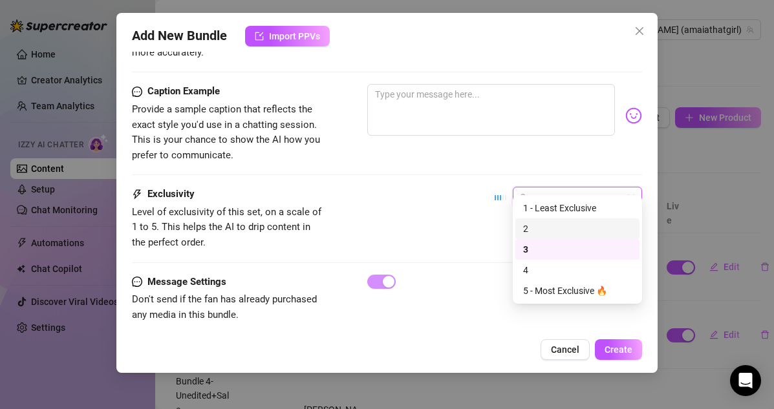
click at [528, 231] on div "2" at bounding box center [577, 229] width 109 height 14
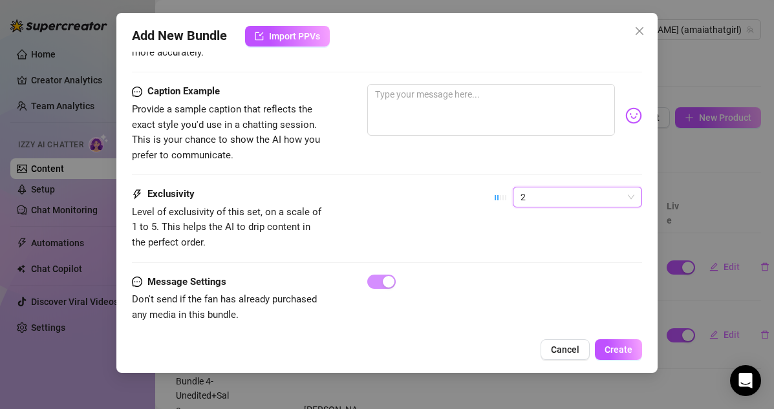
click at [527, 249] on div "Exclusivity Level of exclusivity of this set, on a scale of 1 to 5. This helps …" at bounding box center [387, 230] width 511 height 87
click at [611, 349] on span "Create" at bounding box center [618, 349] width 28 height 10
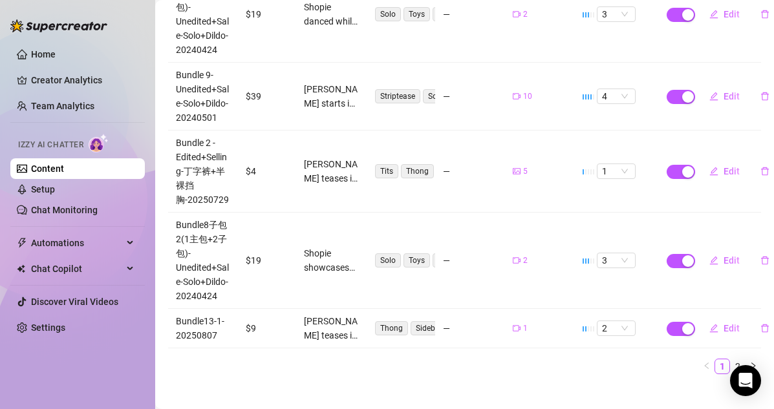
scroll to position [667, 0]
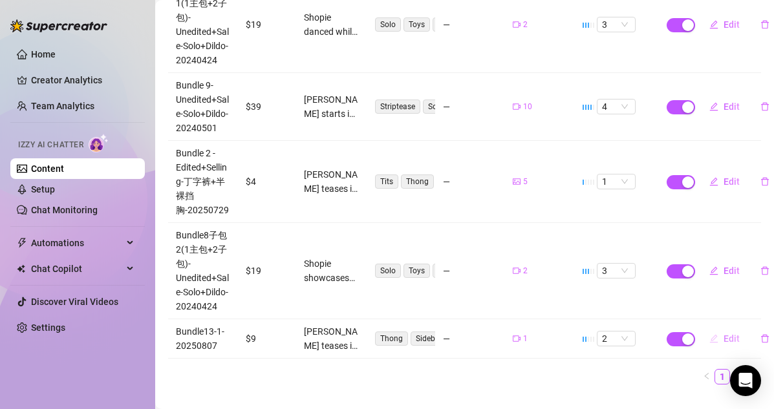
click at [664, 333] on span "Edit" at bounding box center [731, 338] width 16 height 10
type textarea "Type your message here..."
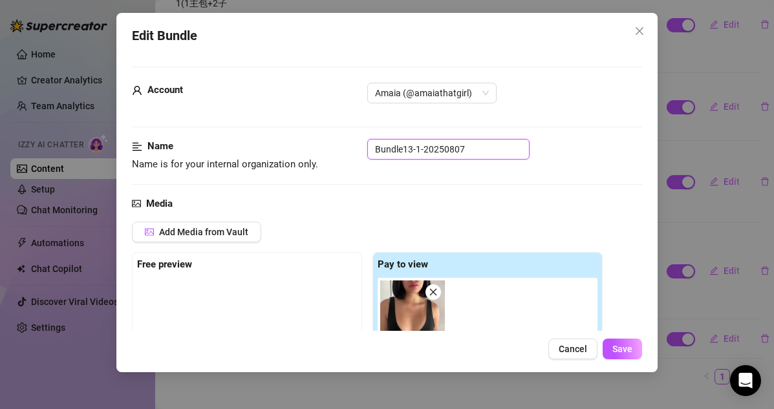
click at [402, 153] on input "Bundle13-1-20250807" at bounding box center [448, 149] width 162 height 21
drag, startPoint x: 447, startPoint y: 147, endPoint x: 242, endPoint y: 142, distance: 205.6
click at [242, 142] on div "Name Name is for your internal organization only. [PHONE_NUMBER]" at bounding box center [387, 155] width 511 height 33
type input "[PHONE_NUMBER]"
click at [625, 350] on span "Save" at bounding box center [622, 349] width 20 height 10
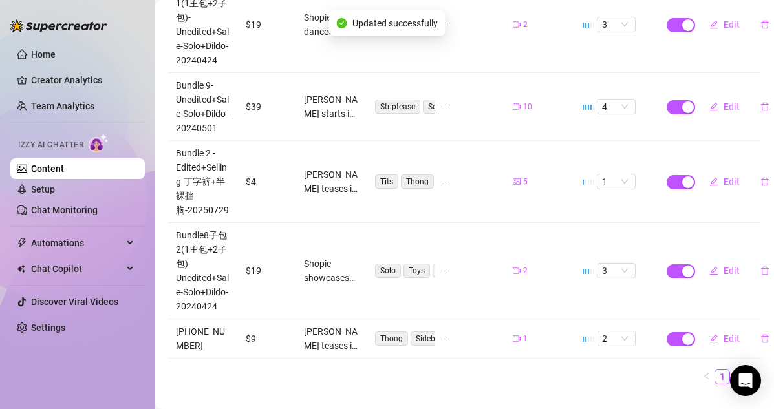
click at [497, 288] on td "—" at bounding box center [470, 271] width 70 height 96
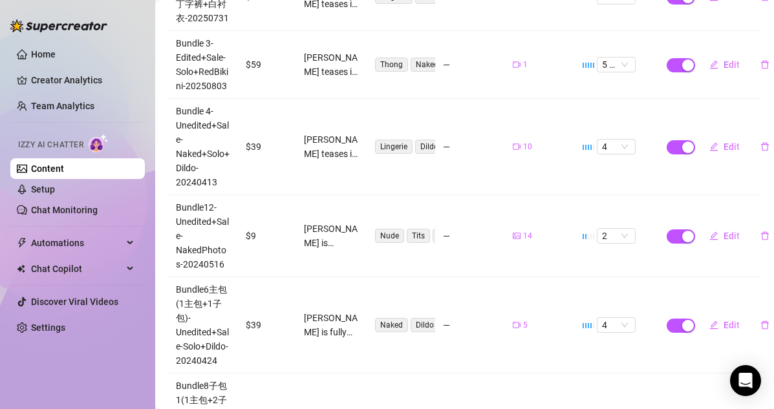
scroll to position [0, 0]
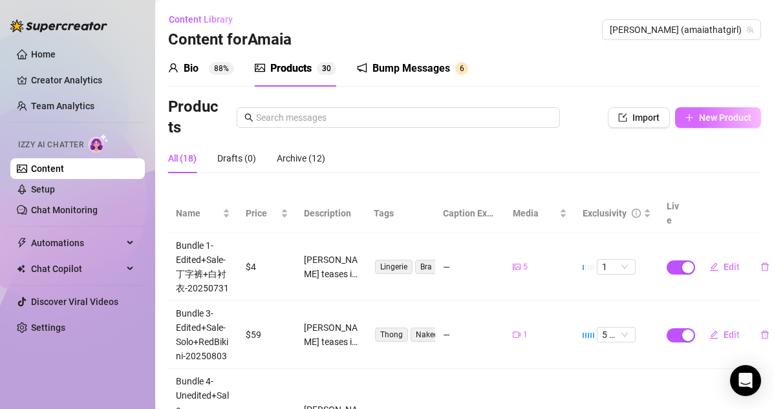
click at [664, 121] on button "New Product" at bounding box center [718, 117] width 86 height 21
type textarea "Type your message here..."
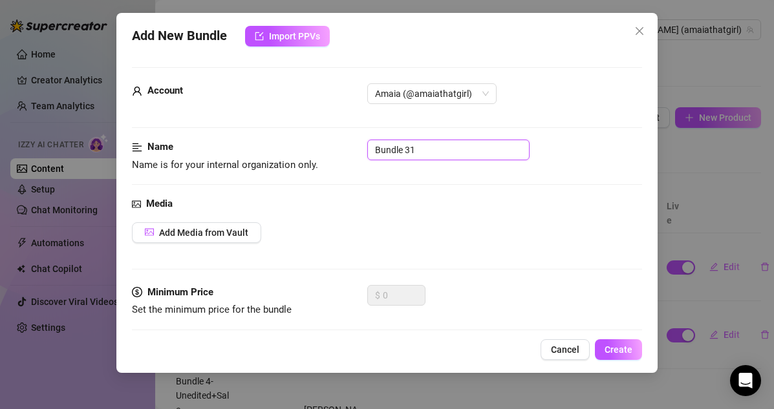
drag, startPoint x: 412, startPoint y: 147, endPoint x: 335, endPoint y: 140, distance: 76.6
click at [335, 140] on div "Name Name is for your internal organization only. Bundle 31" at bounding box center [387, 156] width 511 height 33
drag, startPoint x: 429, startPoint y: 157, endPoint x: 328, endPoint y: 145, distance: 102.2
click at [328, 145] on div "Name Name is for your internal organization only. Bundle 31" at bounding box center [387, 156] width 511 height 33
paste input "[PHONE_NUMBER]"
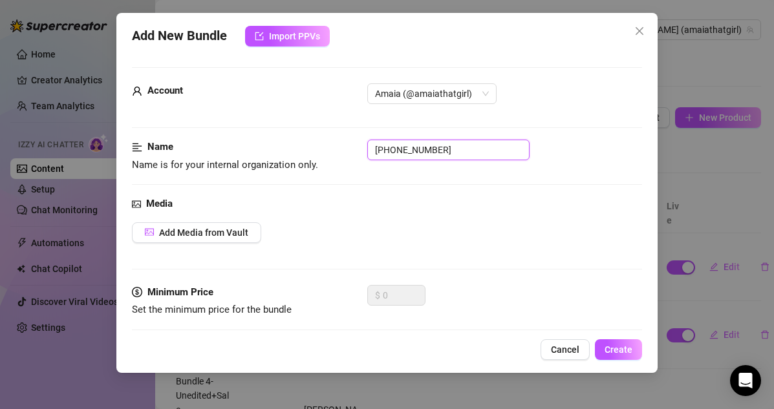
click at [390, 148] on input "[PHONE_NUMBER]" at bounding box center [448, 150] width 162 height 21
type input "[PHONE_NUMBER]"
click at [386, 206] on div "Media" at bounding box center [387, 204] width 511 height 16
click at [242, 233] on span "Add Media from Vault" at bounding box center [203, 232] width 89 height 10
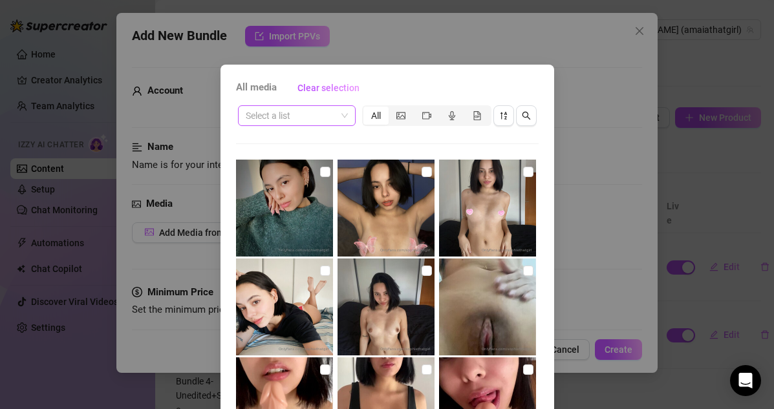
click at [333, 116] on input "search" at bounding box center [291, 115] width 90 height 19
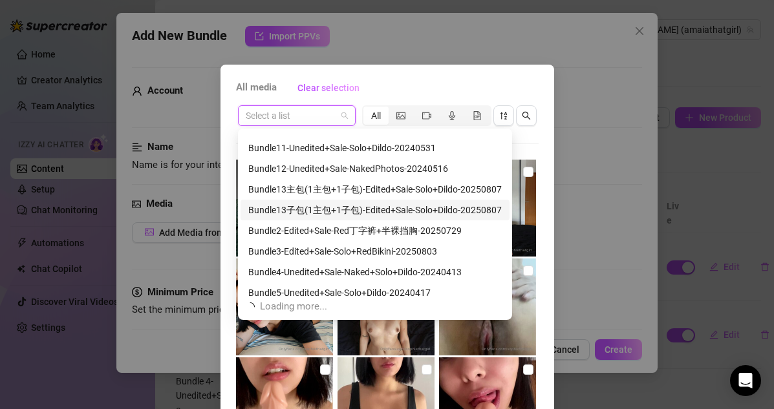
scroll to position [34, 0]
click at [323, 187] on div "Bundle13主包(1主包+1子包)-Edited+Sale-Solo+Dildo-20250807" at bounding box center [374, 190] width 253 height 14
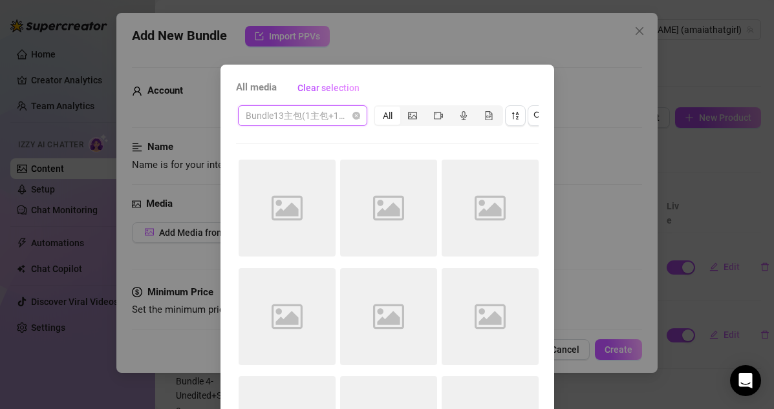
click at [319, 115] on span "Bundle13主包(1主包+1子包)-Edited+Sale-Solo+Dildo-20250807" at bounding box center [303, 115] width 114 height 19
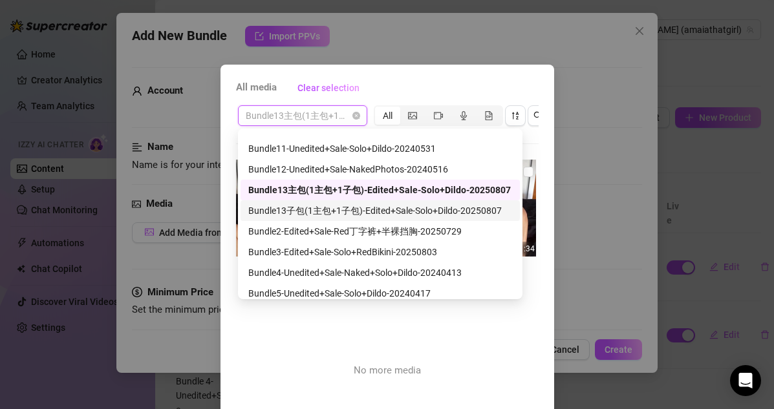
click at [319, 209] on div "Bundle13子包(1主包+1子包)-Edited+Sale-Solo+Dildo-20250807" at bounding box center [380, 211] width 264 height 14
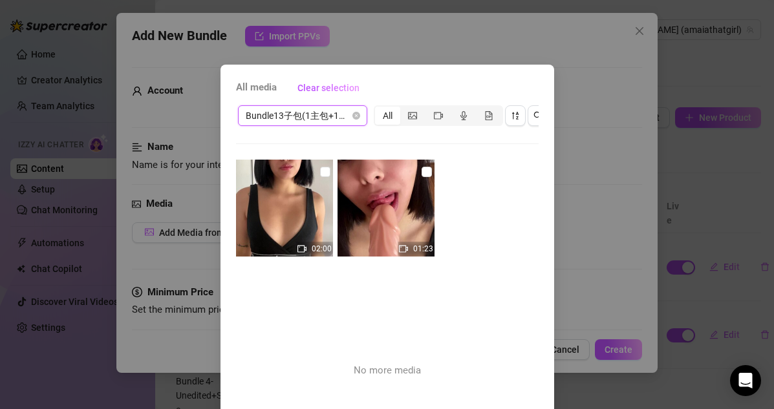
scroll to position [5, 0]
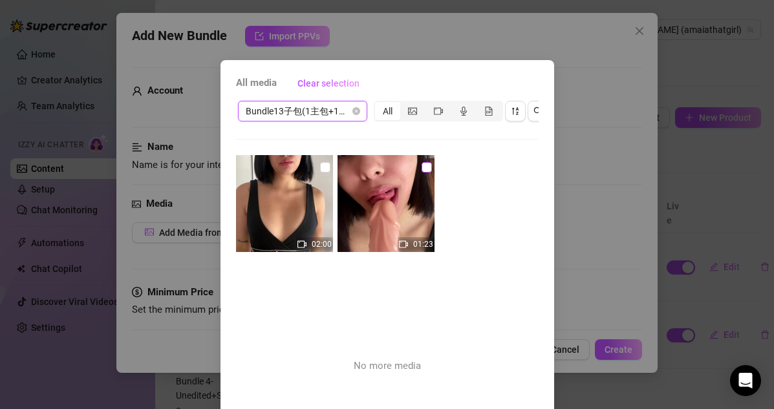
click at [429, 169] on input "checkbox" at bounding box center [426, 167] width 10 height 10
checkbox input "true"
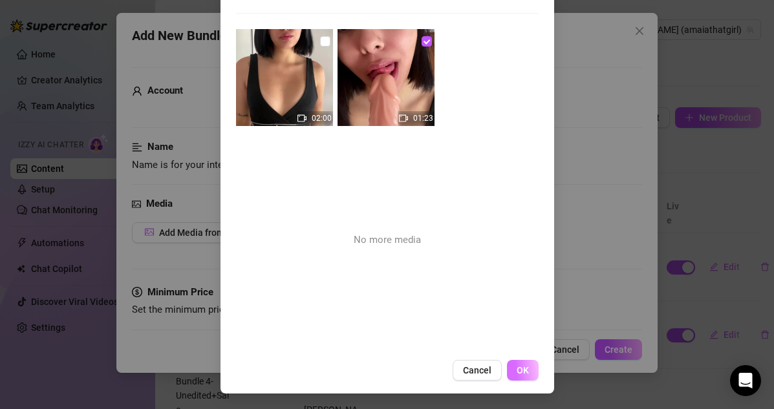
click at [530, 374] on button "OK" at bounding box center [523, 370] width 32 height 21
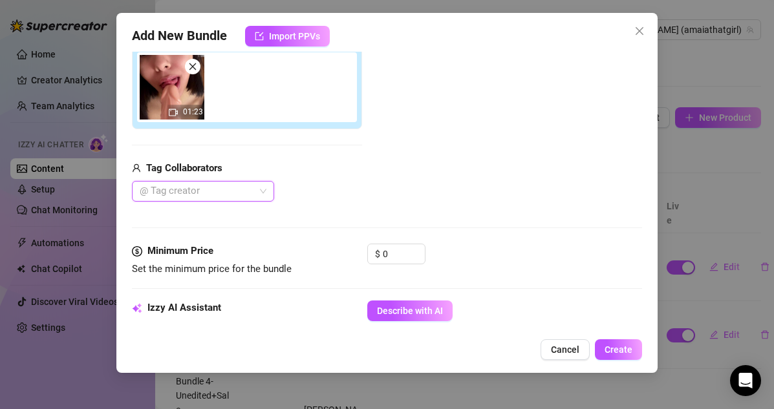
scroll to position [229, 0]
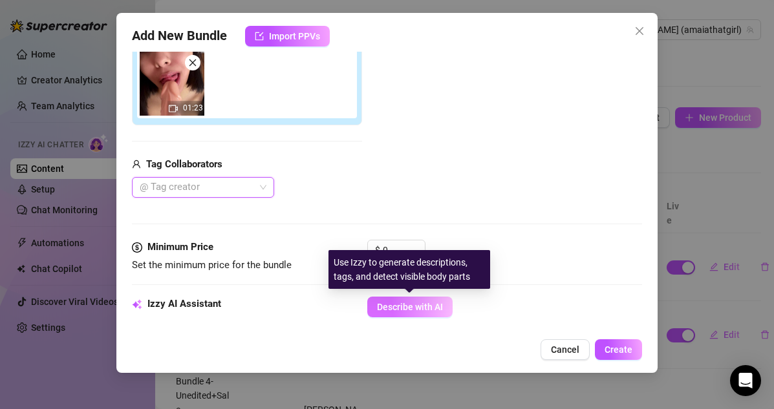
click at [436, 313] on button "Describe with AI" at bounding box center [409, 307] width 85 height 21
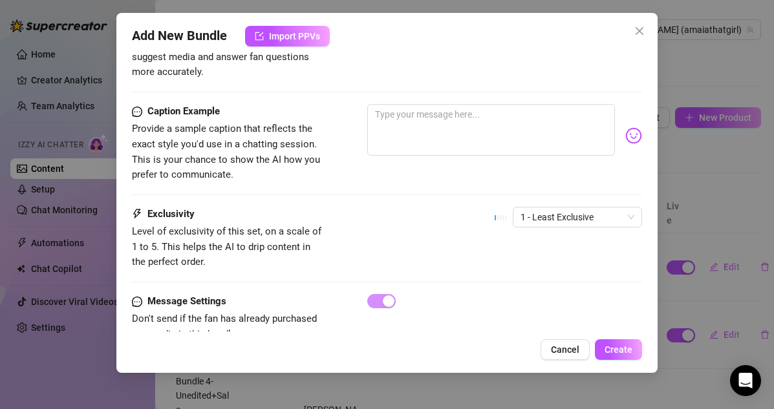
scroll to position [806, 0]
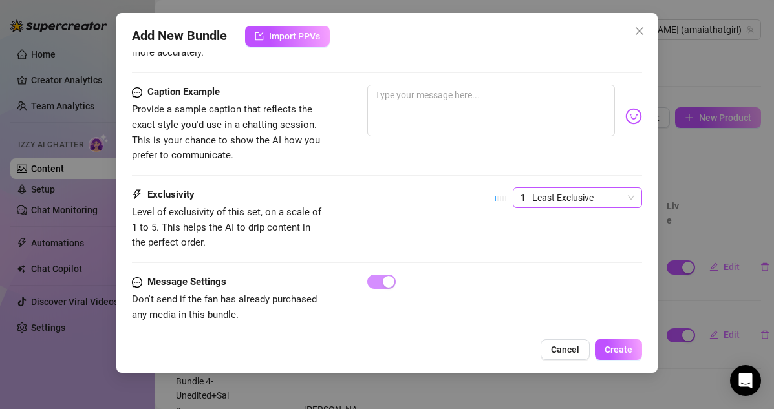
click at [536, 188] on span "1 - Least Exclusive" at bounding box center [577, 197] width 114 height 19
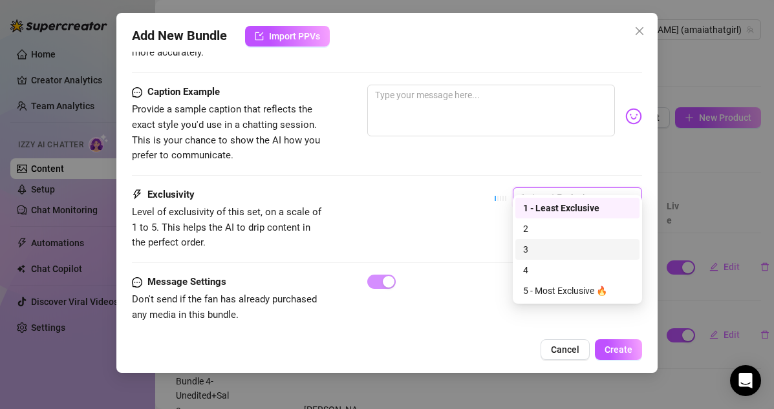
click at [535, 248] on div "3" at bounding box center [577, 249] width 109 height 14
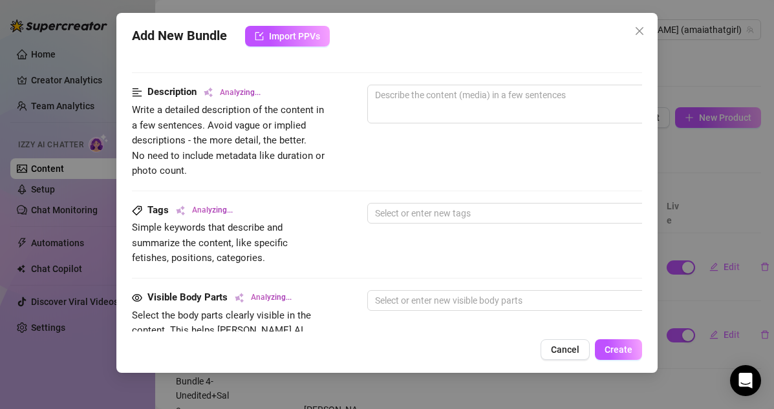
scroll to position [364, 0]
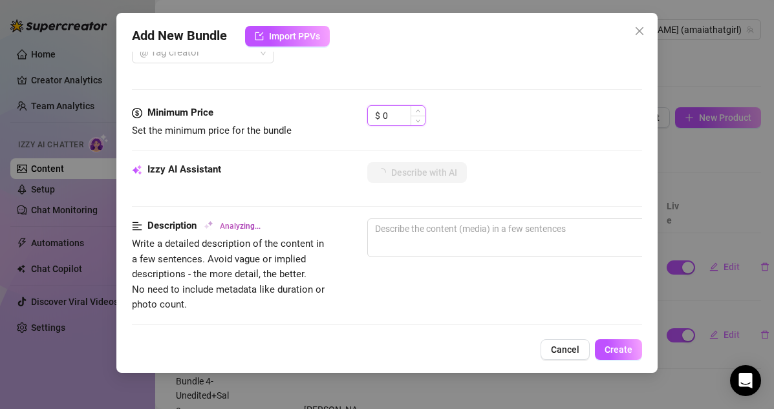
click at [394, 123] on input "0" at bounding box center [404, 115] width 42 height 19
type input "1"
type input "15"
type textarea "[PERSON_NAME]"
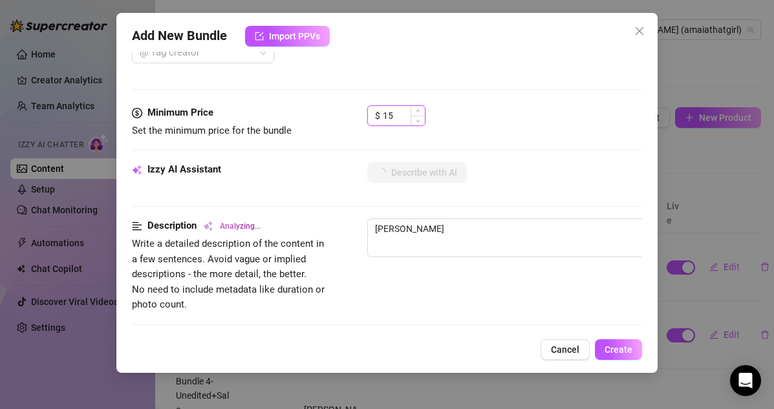
type textarea "[PERSON_NAME] wears"
type textarea "[PERSON_NAME] wears a"
type textarea "[PERSON_NAME] wears a low-cut"
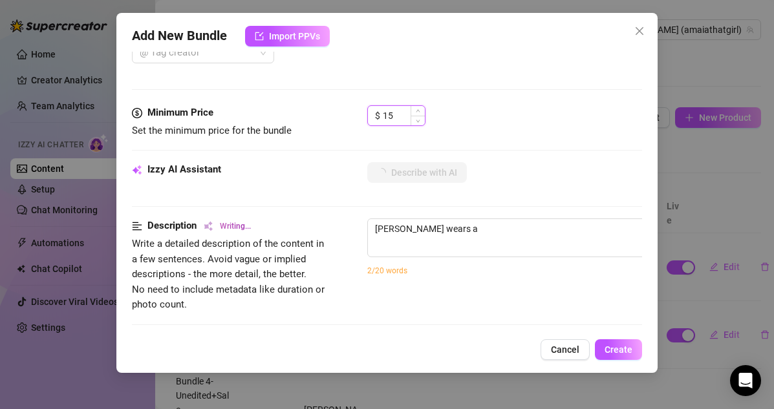
type textarea "[PERSON_NAME] wears a low-cut"
type textarea "[PERSON_NAME] wears a low-cut black"
type textarea "[PERSON_NAME] wears a low-cut black tank"
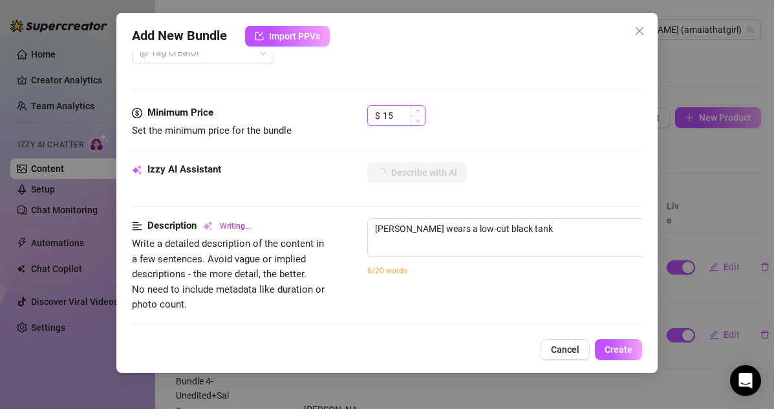
type textarea "[PERSON_NAME] wears a low-cut black tank top,"
type textarea "[PERSON_NAME] wears a low-cut black tank top, showing"
type textarea "[PERSON_NAME] wears a low-cut black tank top, showing off"
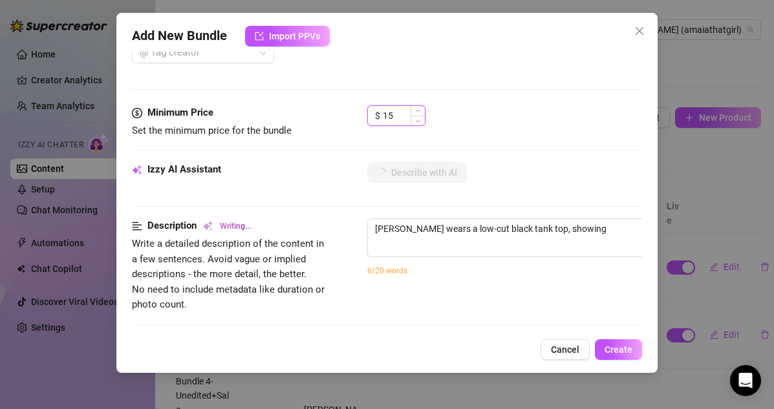
type textarea "[PERSON_NAME] wears a low-cut black tank top, showing off"
type textarea "[PERSON_NAME] wears a low-cut black tank top, showing off her"
type textarea "[PERSON_NAME] wears a low-cut black tank top, showing off her cleavage"
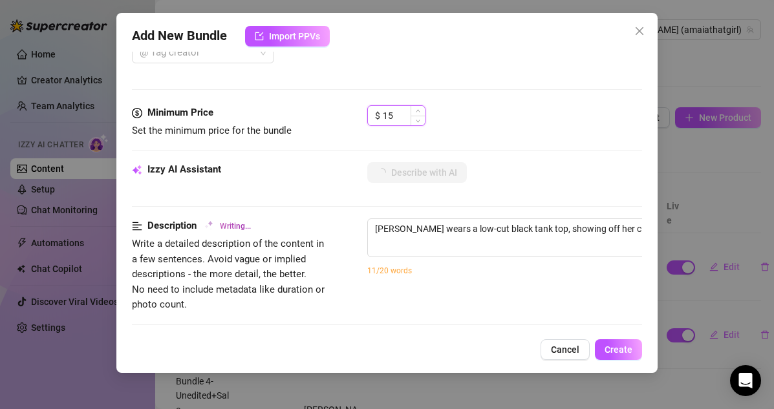
type textarea "[PERSON_NAME] wears a low-cut black tank top, showing off her cleavage while"
type textarea "[PERSON_NAME] wears a low-cut black tank top, showing off her cleavage while st…"
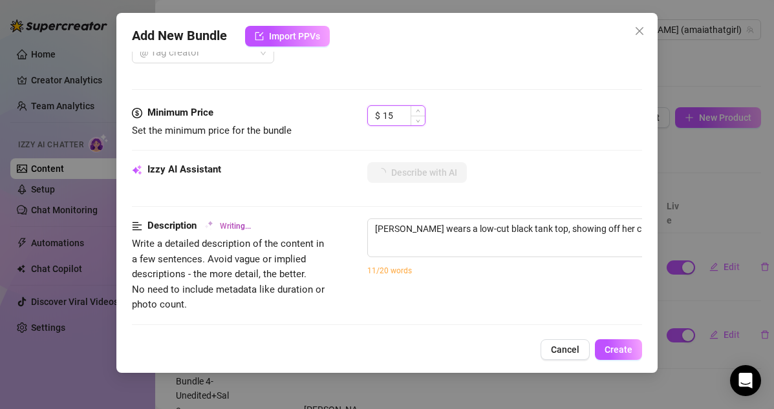
type textarea "[PERSON_NAME] wears a low-cut black tank top, showing off her cleavage while st…"
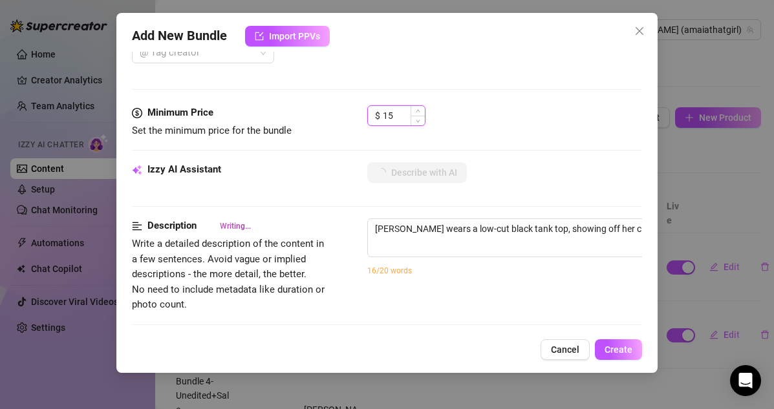
type textarea "[PERSON_NAME] wears a low-cut black tank top, showing off her cleavage while st…"
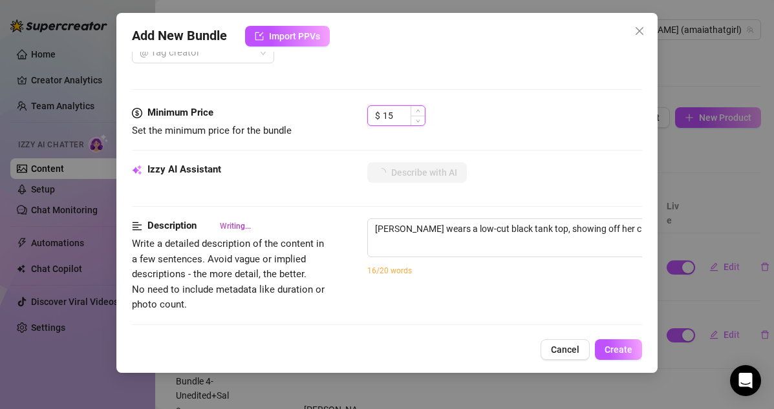
type textarea "[PERSON_NAME] wears a low-cut black tank top, showing off her cleavage while st…"
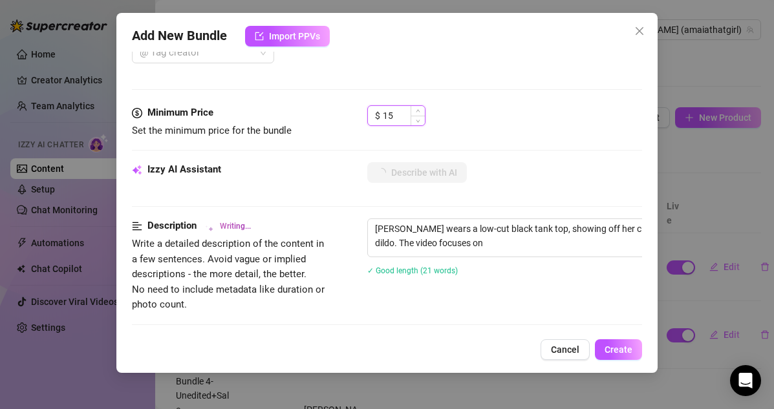
type textarea "[PERSON_NAME] wears a low-cut black tank top, showing off her cleavage while st…"
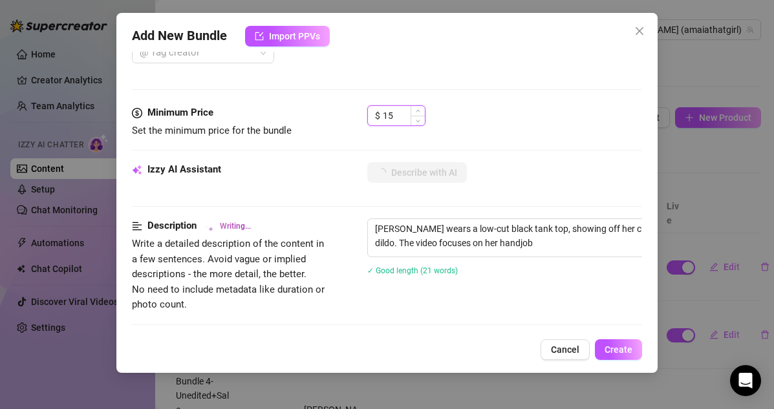
type textarea "[PERSON_NAME] wears a low-cut black tank top, showing off her cleavage while st…"
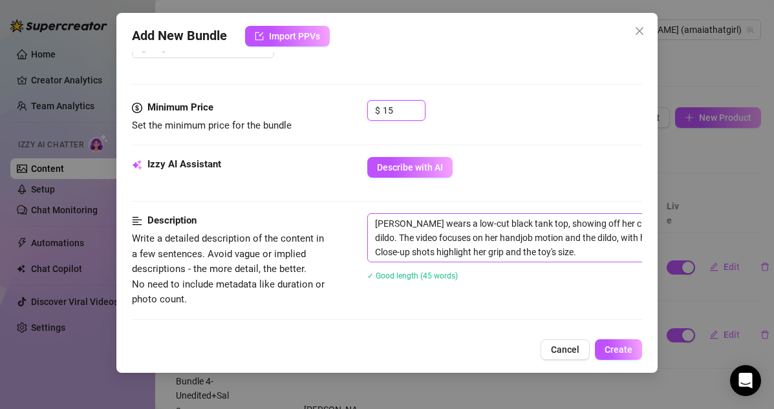
scroll to position [366, 0]
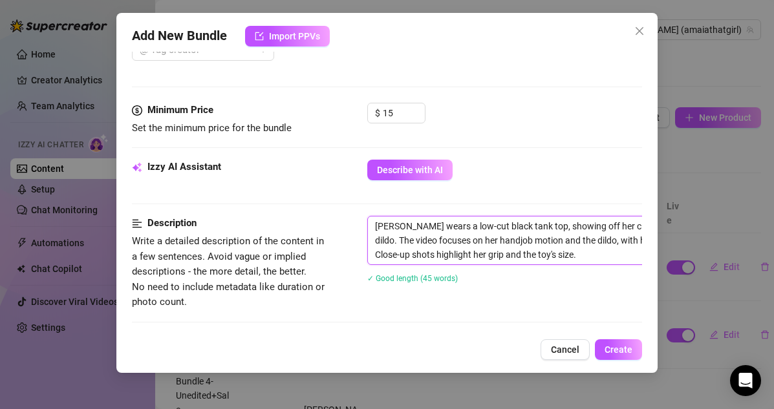
click at [443, 227] on textarea "[PERSON_NAME] wears a low-cut black tank top, showing off her cleavage while st…" at bounding box center [593, 240] width 451 height 48
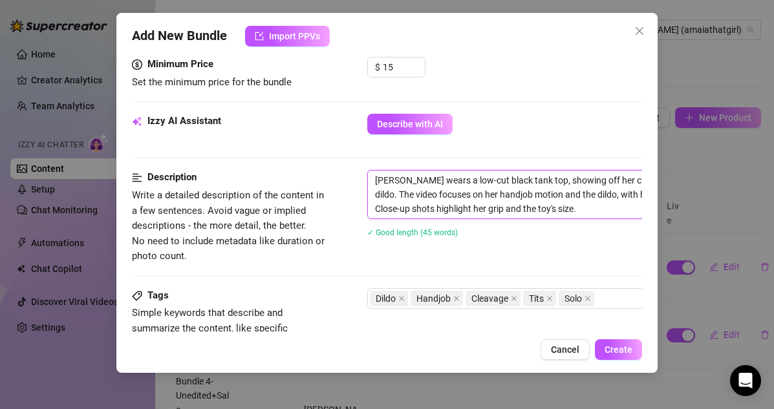
scroll to position [310, 0]
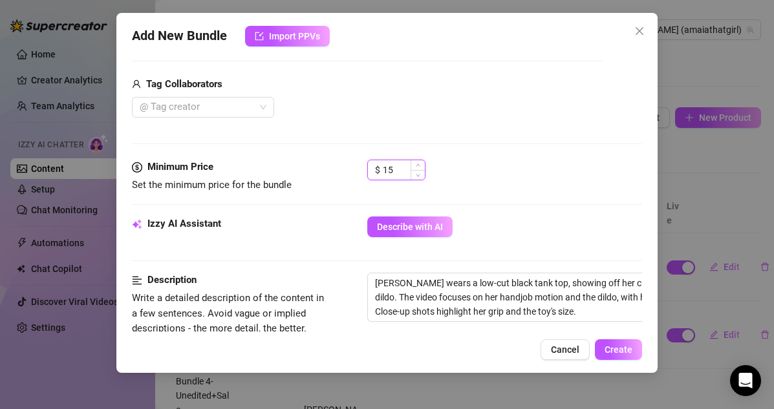
click at [395, 172] on input "15" at bounding box center [404, 169] width 42 height 19
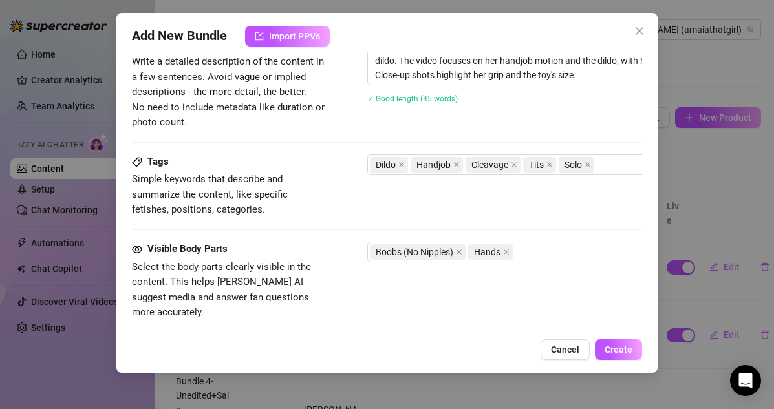
scroll to position [391, 0]
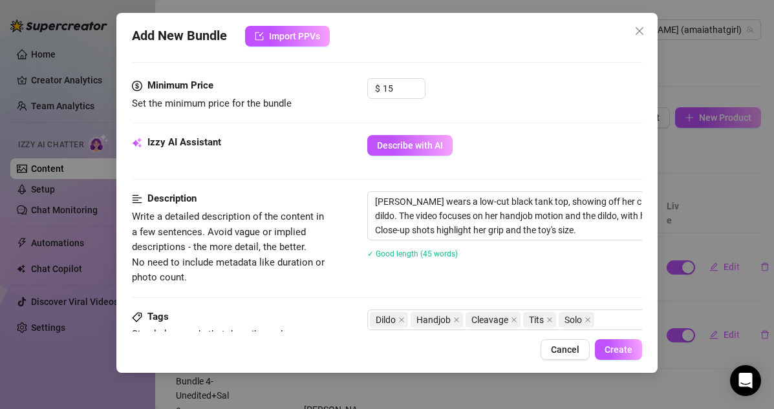
click at [478, 154] on div "Describe with AI" at bounding box center [504, 145] width 275 height 21
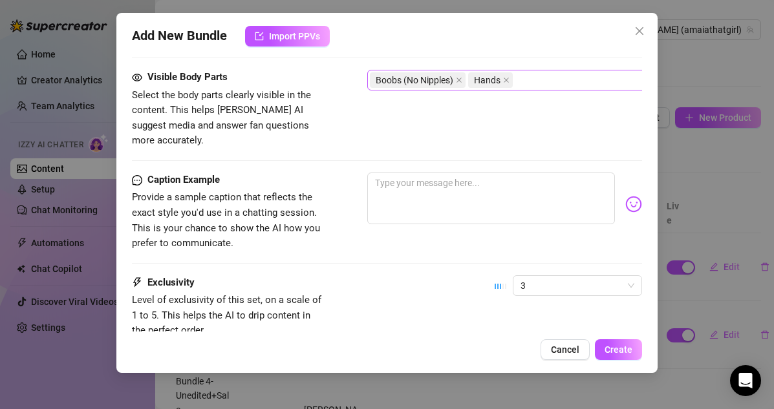
scroll to position [806, 0]
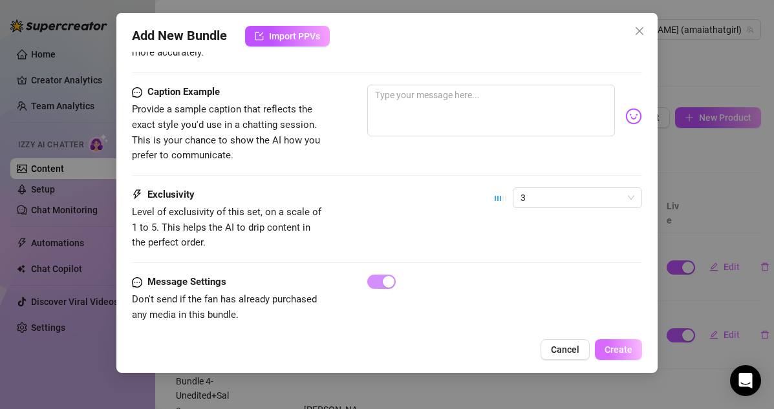
click at [627, 344] on span "Create" at bounding box center [618, 349] width 28 height 10
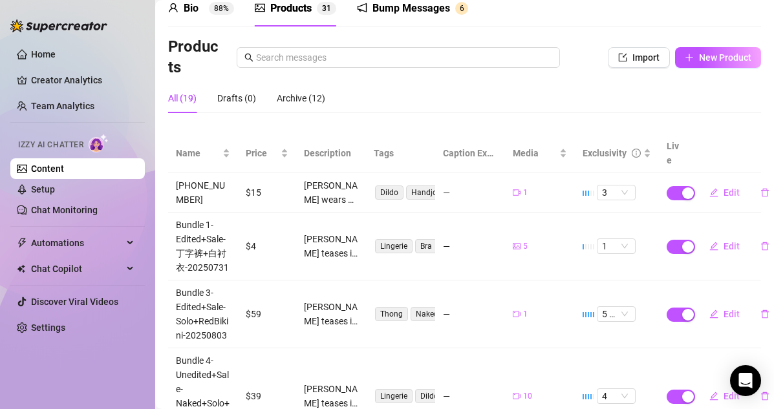
scroll to position [63, 0]
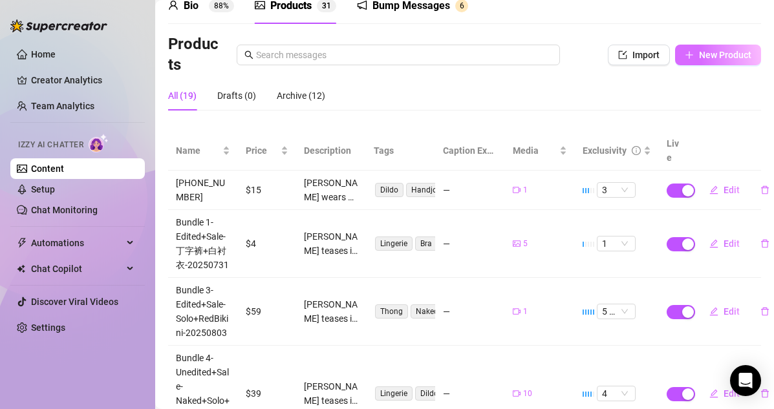
click at [664, 48] on button "New Product" at bounding box center [718, 55] width 86 height 21
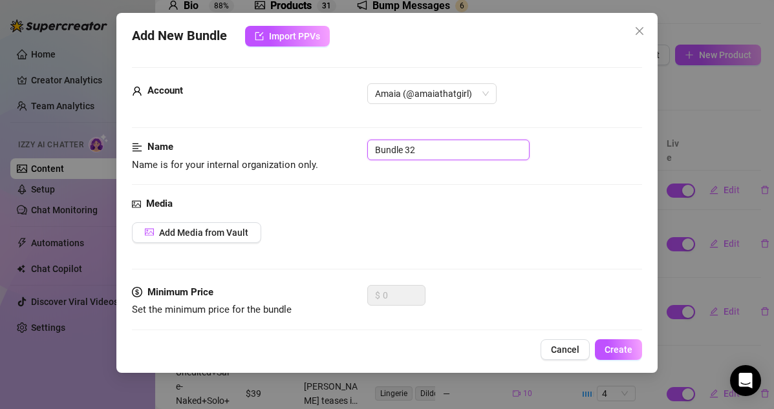
click at [453, 151] on input "Bundle 32" at bounding box center [448, 150] width 162 height 21
drag, startPoint x: 454, startPoint y: 151, endPoint x: 291, endPoint y: 148, distance: 162.9
click at [291, 148] on div "Name Name is for your internal organization only. Bundle 32" at bounding box center [387, 156] width 511 height 33
paste input "[PHONE_NUMBER]"
click at [221, 236] on span "Add Media from Vault" at bounding box center [203, 232] width 89 height 10
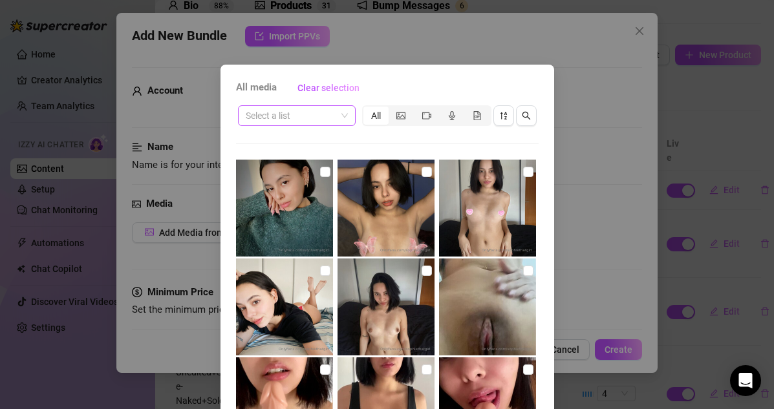
click at [327, 123] on input "search" at bounding box center [291, 115] width 90 height 19
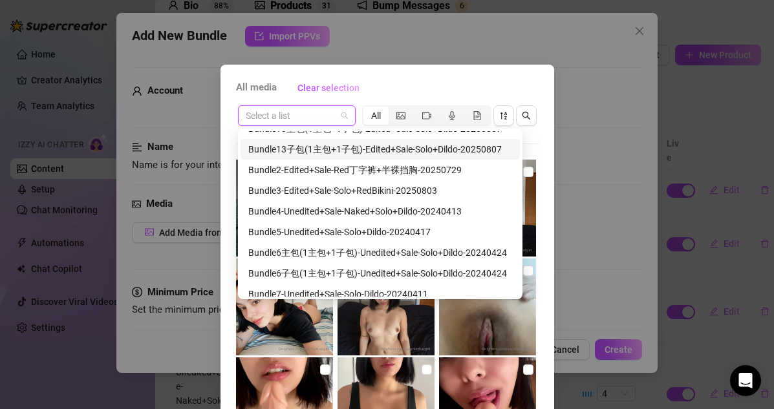
scroll to position [77, 0]
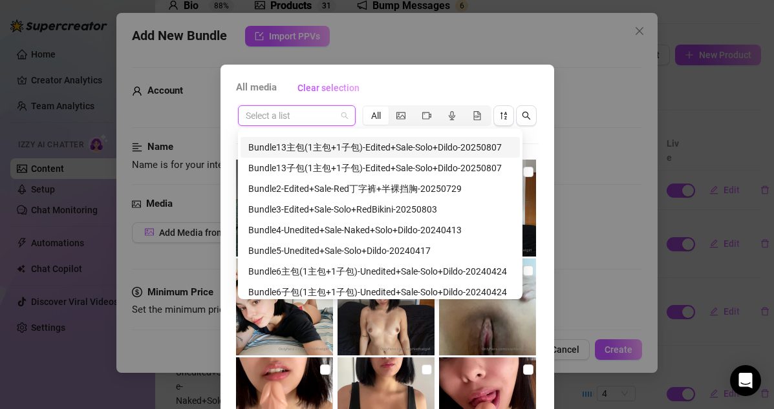
click at [330, 151] on div "Bundle13主包(1主包+1子包)-Edited+Sale-Solo+Dildo-20250807" at bounding box center [380, 147] width 264 height 14
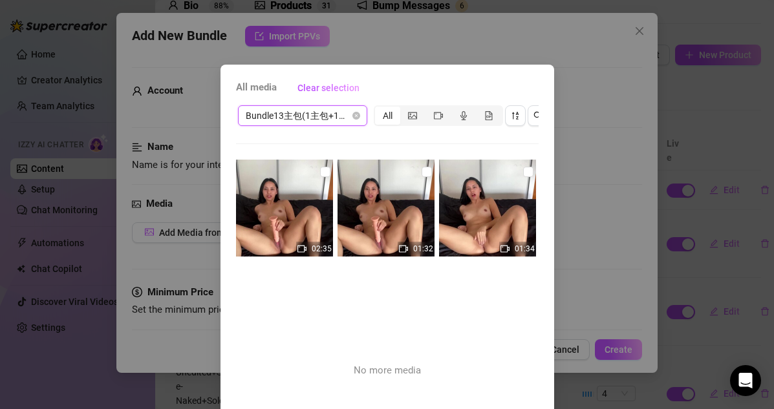
scroll to position [50, 0]
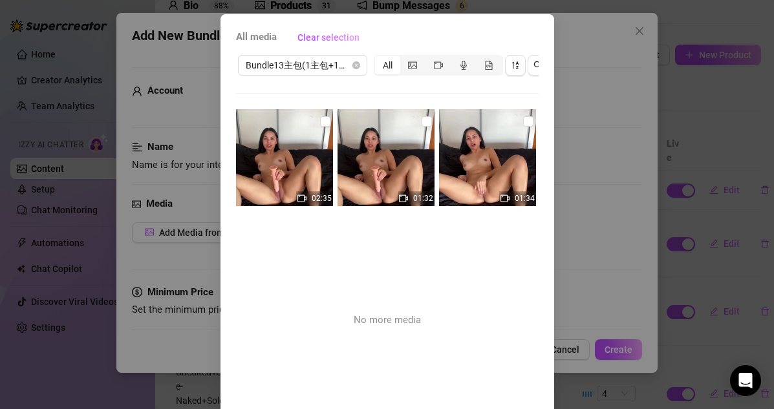
click at [372, 254] on div "01:32" at bounding box center [387, 209] width 100 height 200
click at [322, 121] on input "checkbox" at bounding box center [325, 121] width 10 height 10
click at [324, 123] on input "checkbox" at bounding box center [325, 121] width 10 height 10
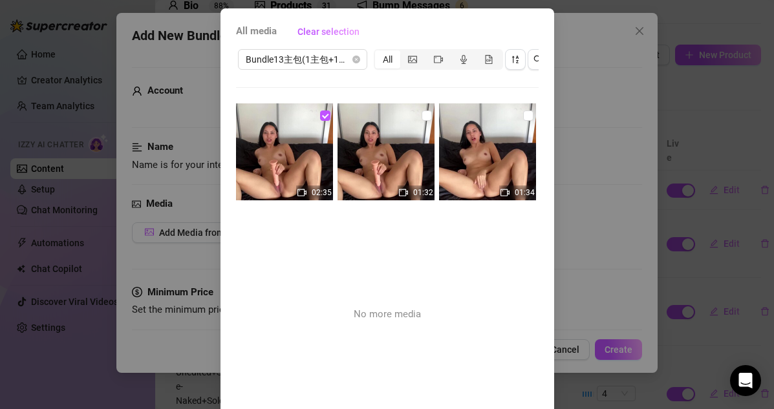
scroll to position [131, 0]
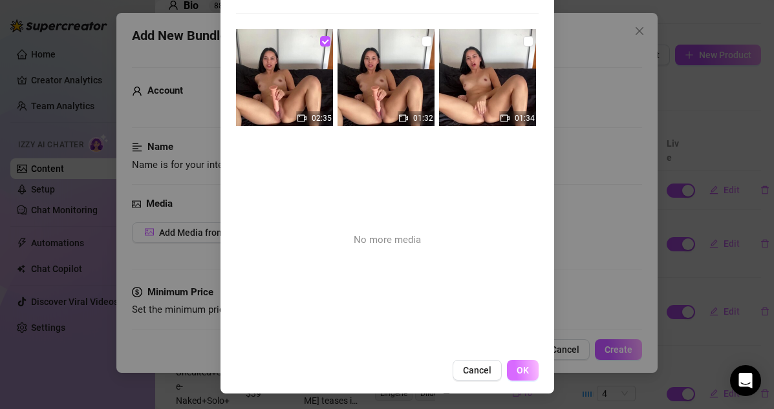
click at [525, 375] on span "OK" at bounding box center [522, 370] width 12 height 10
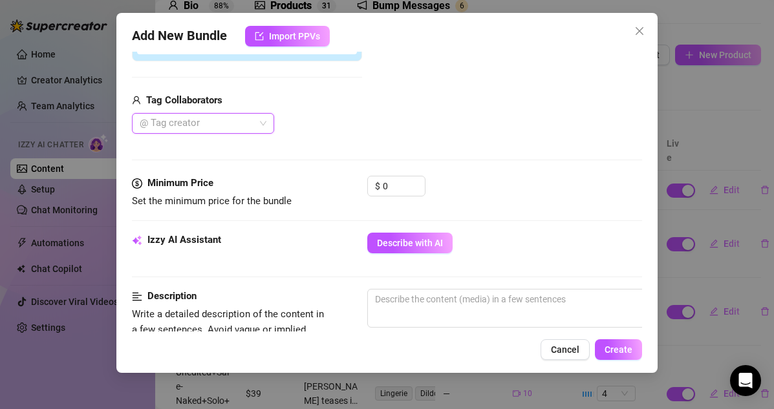
scroll to position [298, 0]
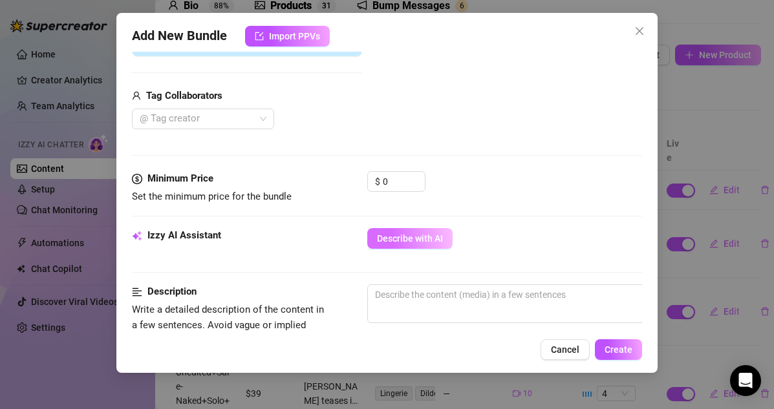
click at [408, 244] on button "Describe with AI" at bounding box center [409, 238] width 85 height 21
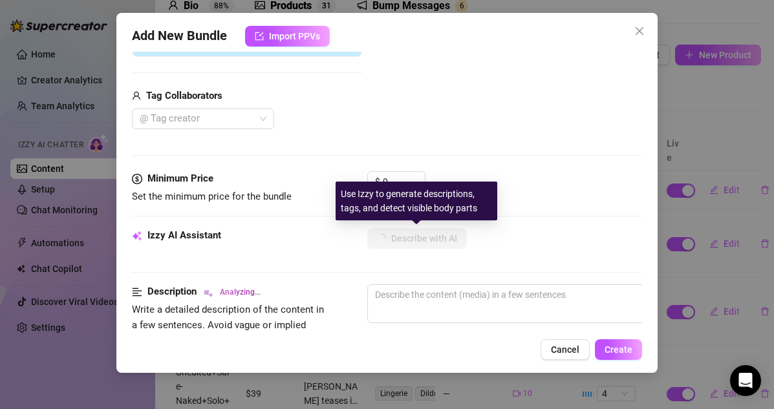
click at [392, 183] on div "Use Izzy to generate descriptions, tags, and detect visible body parts" at bounding box center [416, 201] width 162 height 39
click at [390, 177] on input "0" at bounding box center [404, 181] width 42 height 19
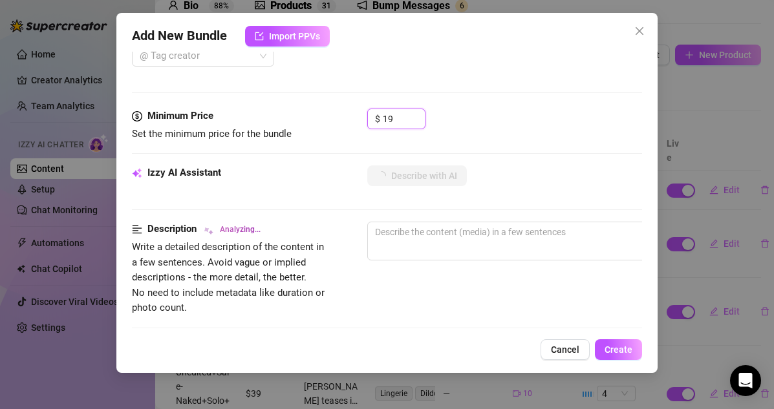
scroll to position [360, 0]
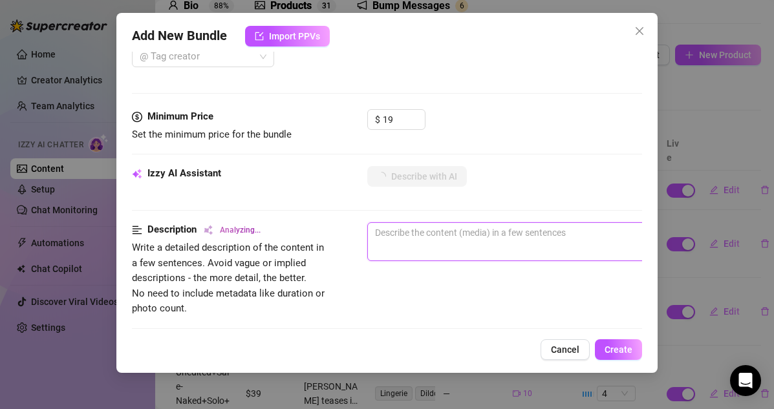
click at [446, 235] on textarea at bounding box center [593, 232] width 451 height 19
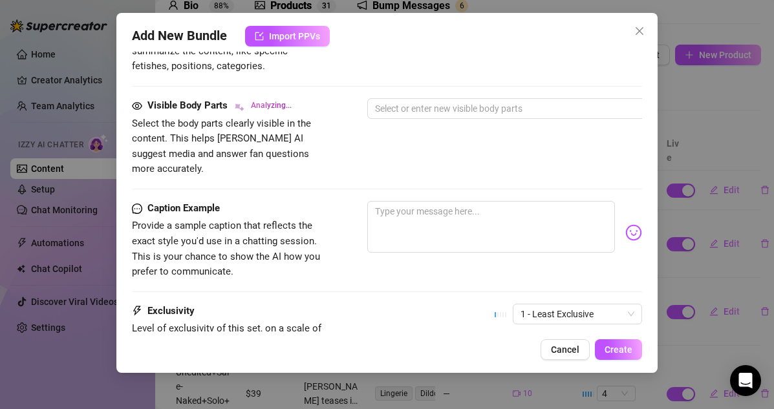
scroll to position [806, 0]
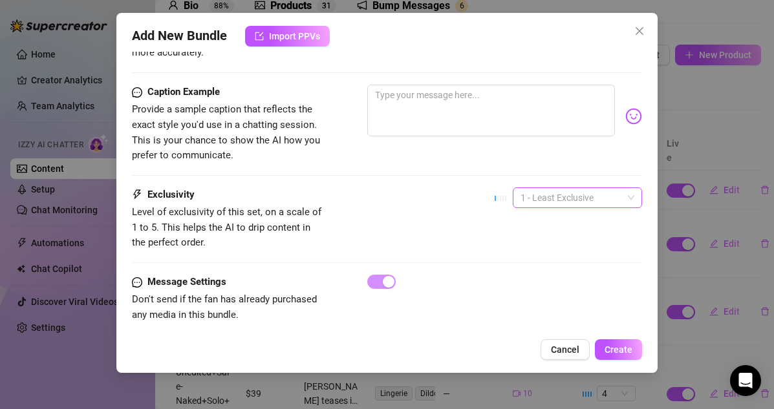
click at [591, 188] on span "1 - Least Exclusive" at bounding box center [577, 197] width 114 height 19
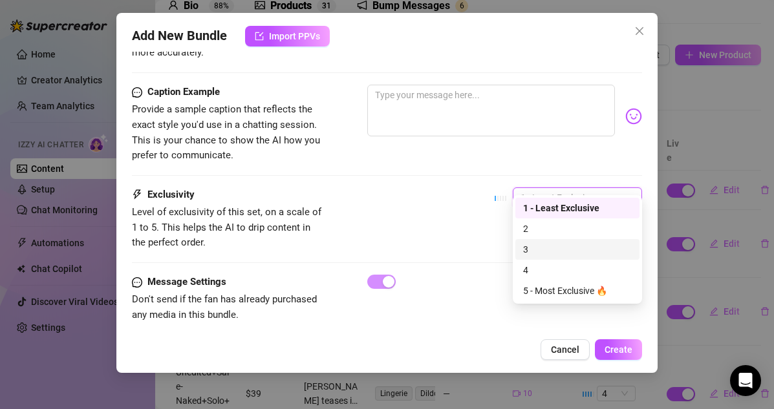
click at [540, 253] on div "3" at bounding box center [577, 249] width 109 height 14
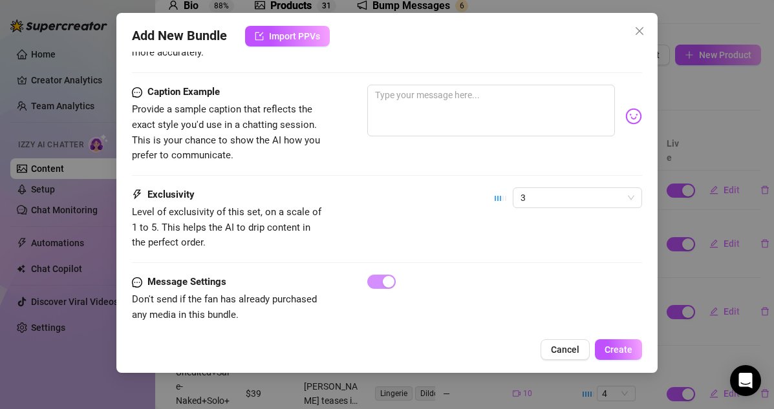
click at [564, 248] on div "Exclusivity Level of exclusivity of this set, on a scale of 1 to 5. This helps …" at bounding box center [387, 230] width 511 height 87
click at [613, 345] on span "Create" at bounding box center [618, 349] width 28 height 10
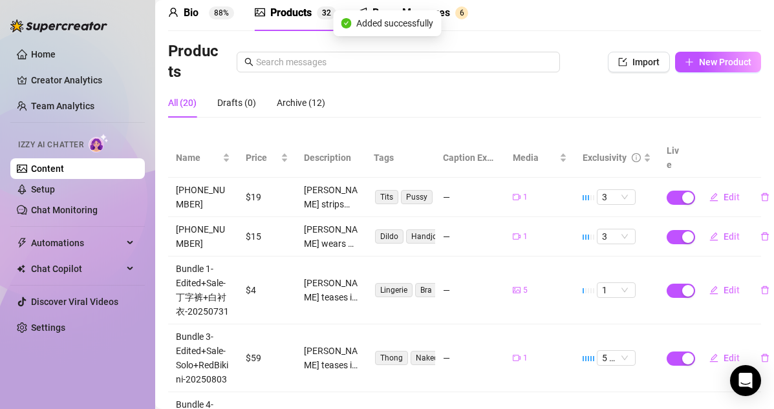
scroll to position [54, 0]
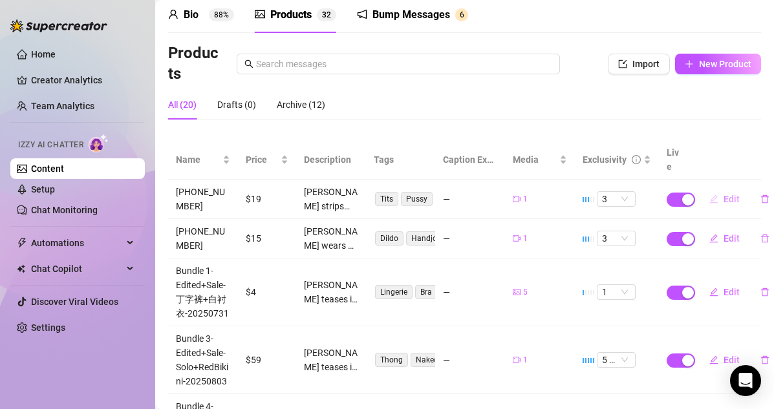
click at [664, 194] on span "Edit" at bounding box center [731, 199] width 16 height 10
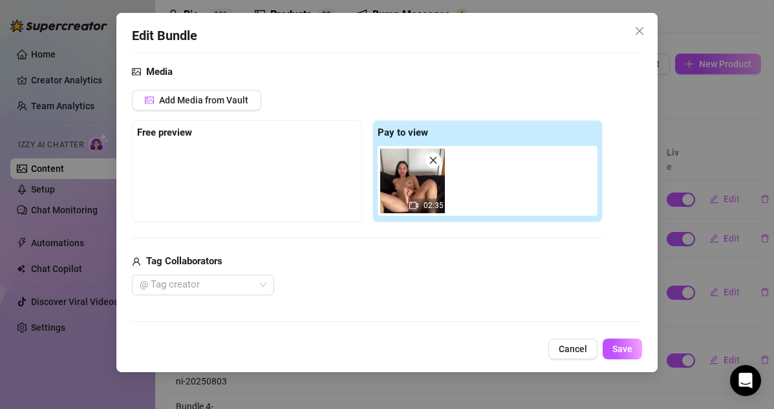
scroll to position [137, 0]
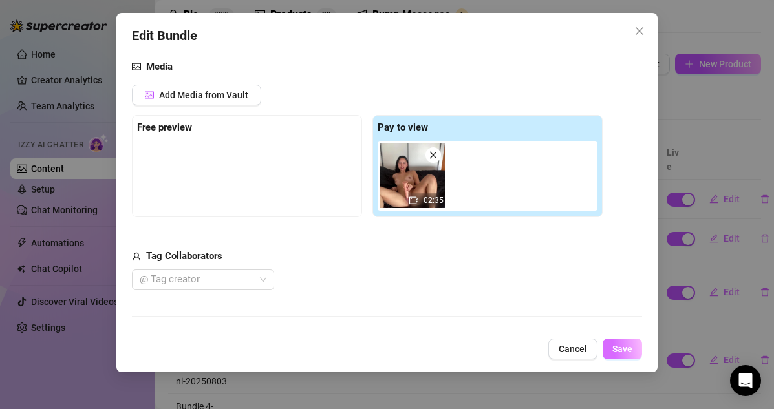
click at [617, 344] on span "Save" at bounding box center [622, 349] width 20 height 10
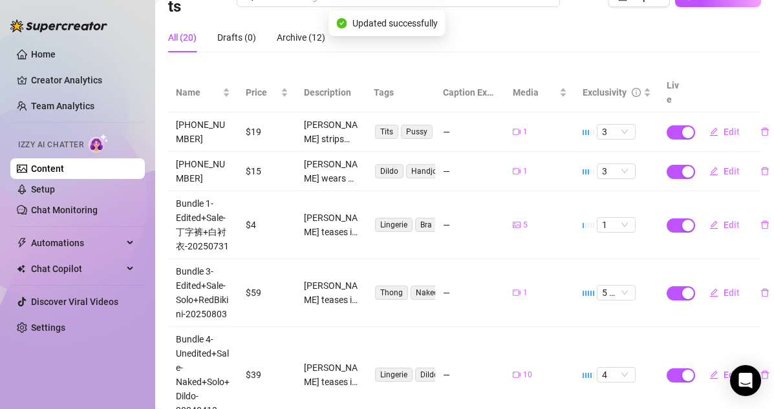
scroll to position [120, 0]
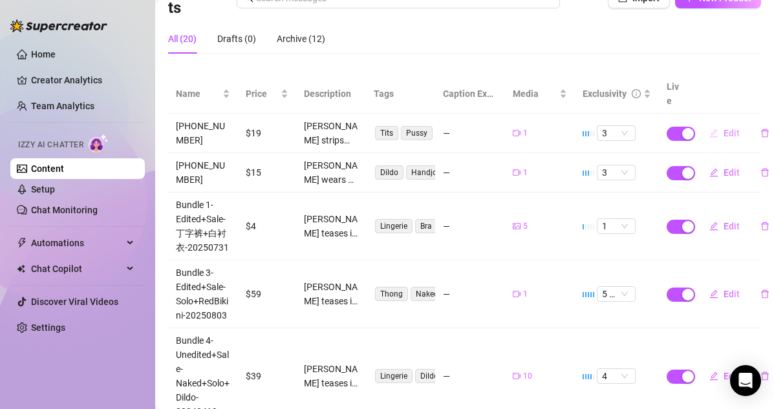
click at [664, 128] on span "Edit" at bounding box center [731, 133] width 16 height 10
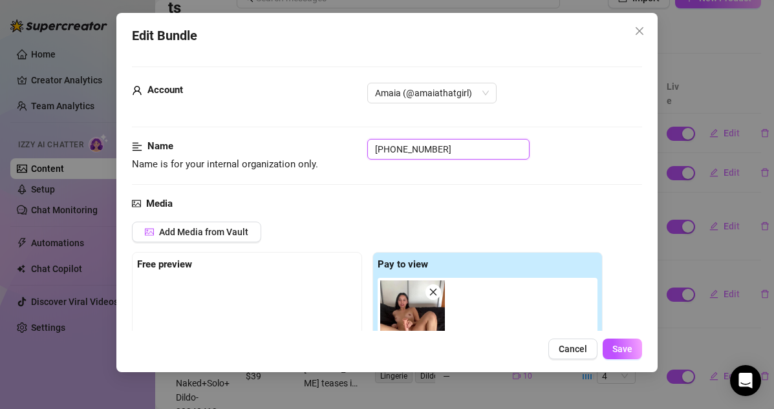
click at [390, 151] on input "[PHONE_NUMBER]" at bounding box center [448, 149] width 162 height 21
click at [457, 142] on input "[PHONE_NUMBER]" at bounding box center [448, 149] width 162 height 21
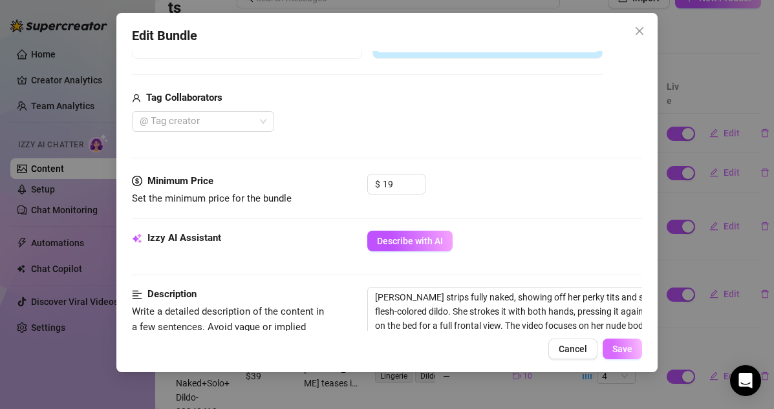
click at [626, 346] on span "Save" at bounding box center [622, 349] width 20 height 10
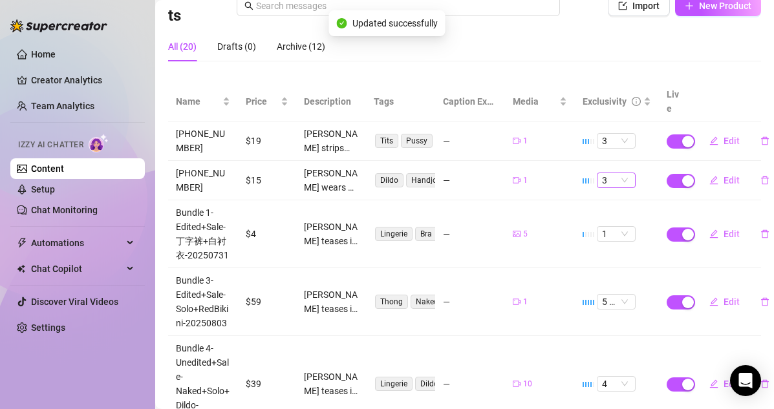
scroll to position [86, 0]
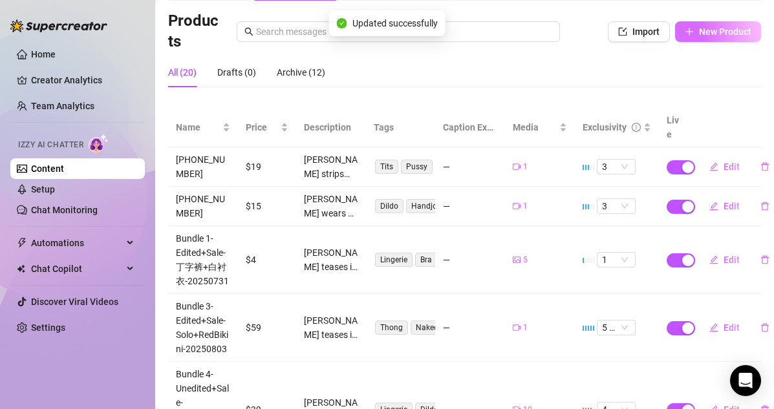
click at [664, 24] on button "New Product" at bounding box center [718, 31] width 86 height 21
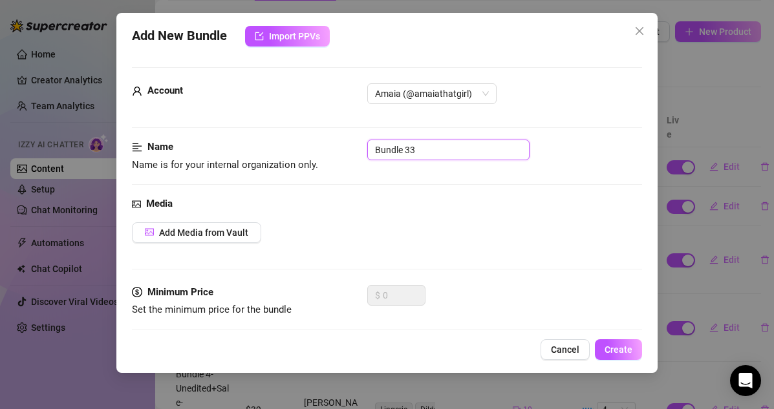
drag, startPoint x: 430, startPoint y: 149, endPoint x: 317, endPoint y: 149, distance: 112.4
click at [317, 149] on div "Name Name is for your internal organization only. Bundle 33" at bounding box center [387, 156] width 511 height 33
paste input "[PHONE_NUMBER]"
click at [395, 151] on input "[PHONE_NUMBER]" at bounding box center [448, 150] width 162 height 21
click at [191, 229] on span "Add Media from Vault" at bounding box center [203, 232] width 89 height 10
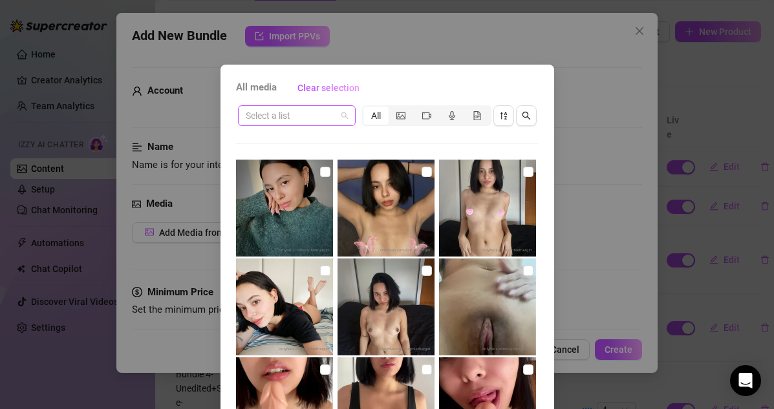
click at [338, 116] on span at bounding box center [297, 115] width 102 height 19
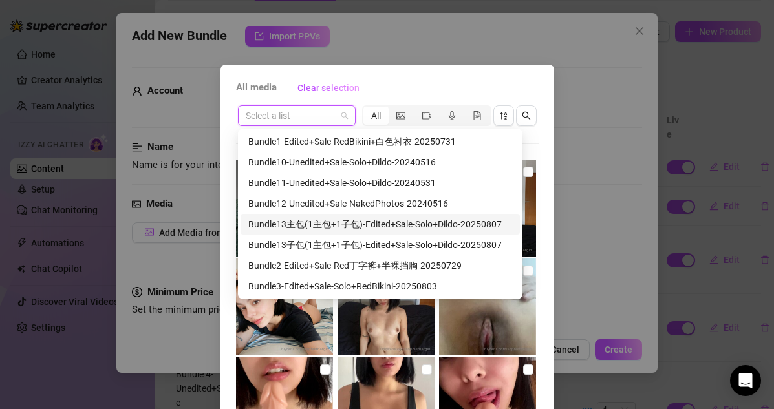
click at [322, 226] on div "Bundle13主包(1主包+1子包)-Edited+Sale-Solo+Dildo-20250807" at bounding box center [380, 224] width 264 height 14
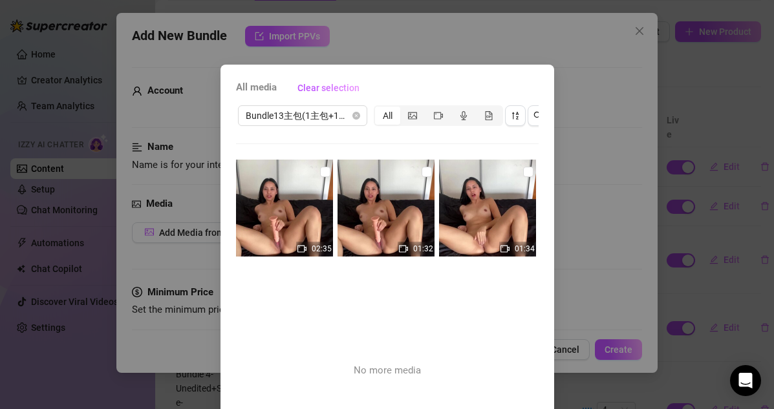
click at [409, 251] on div "01:32" at bounding box center [415, 249] width 37 height 15
click at [431, 171] on input "checkbox" at bounding box center [426, 172] width 10 height 10
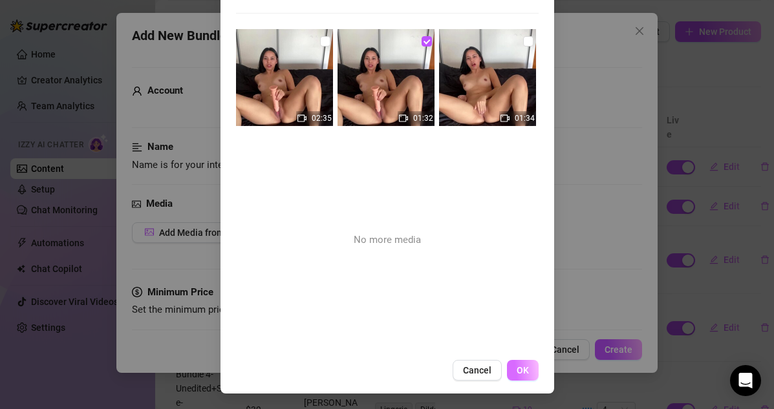
click at [517, 379] on button "OK" at bounding box center [523, 370] width 32 height 21
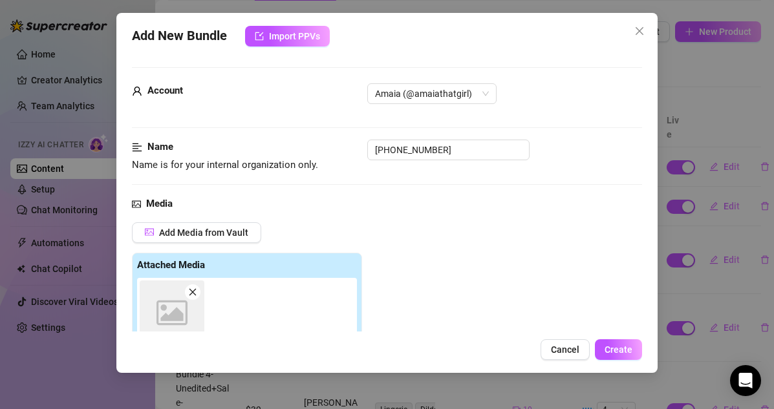
scroll to position [226, 0]
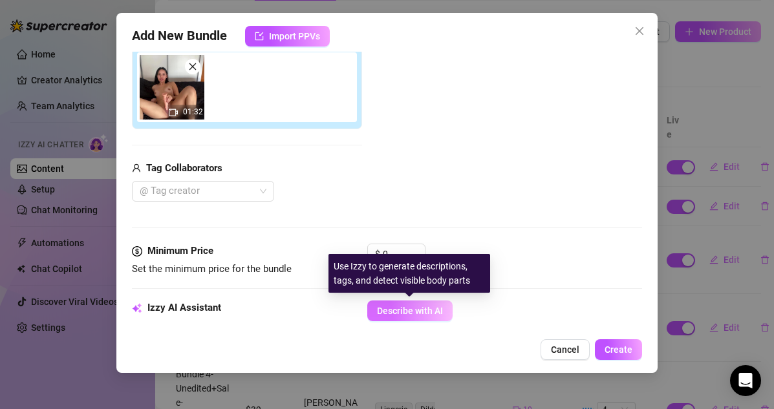
click at [437, 320] on button "Describe with AI" at bounding box center [409, 310] width 85 height 21
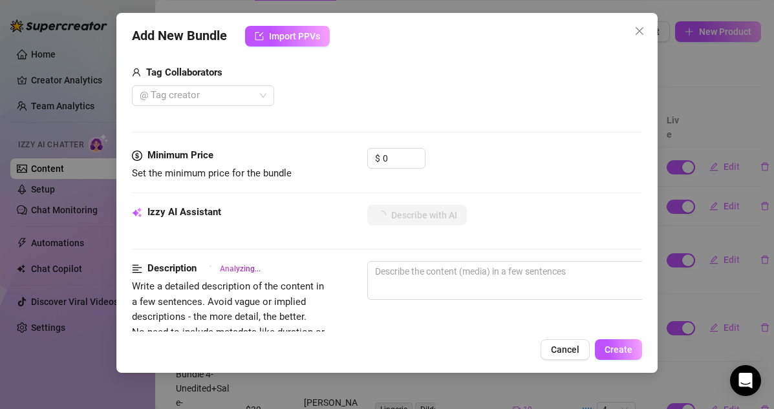
scroll to position [331, 0]
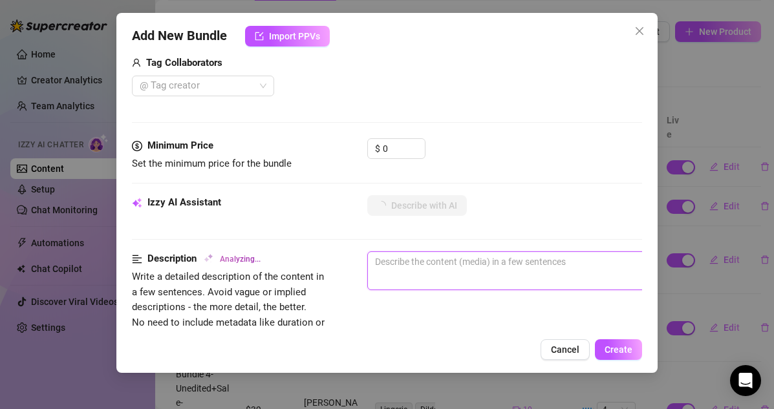
click at [443, 258] on textarea at bounding box center [593, 261] width 451 height 19
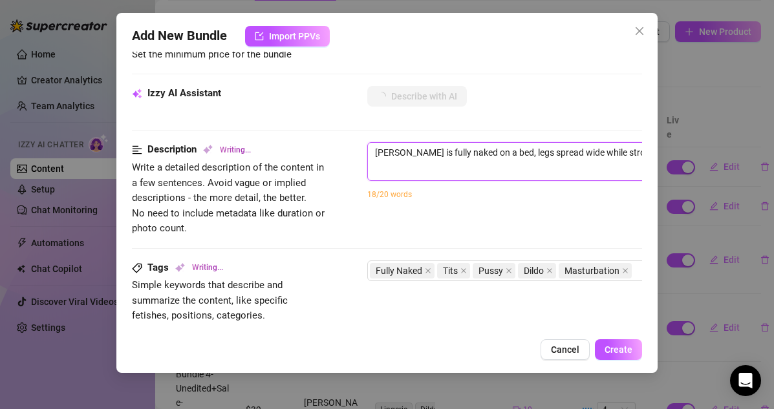
scroll to position [443, 0]
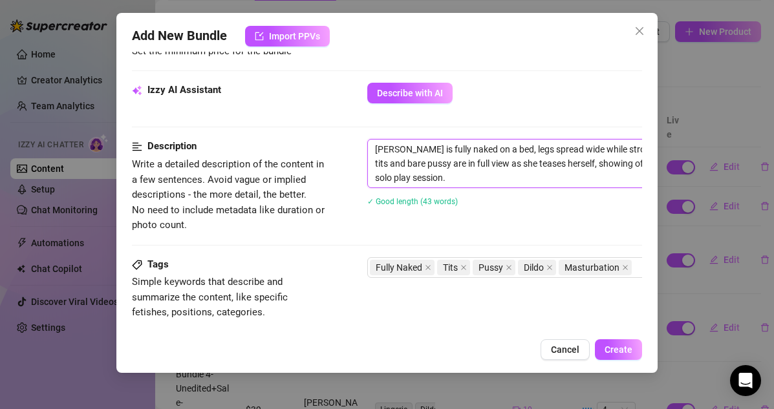
click at [436, 175] on textarea "[PERSON_NAME] is fully naked on a bed, legs spread wide while stroking a large …" at bounding box center [593, 164] width 451 height 48
click at [436, 180] on textarea "[PERSON_NAME] is fully naked on a bed, legs spread wide while stroking a large …" at bounding box center [593, 164] width 451 height 48
click at [441, 235] on div "Description Write a detailed description of the content in a few sentences. Avo…" at bounding box center [387, 198] width 511 height 118
drag, startPoint x: 375, startPoint y: 150, endPoint x: 441, endPoint y: 187, distance: 75.3
click at [441, 187] on span "[PERSON_NAME] is fully naked on a bed, legs spread wide while stroking a large …" at bounding box center [593, 163] width 452 height 49
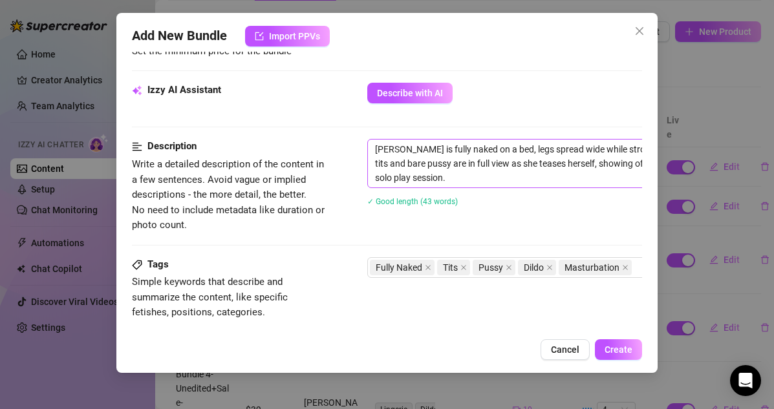
click at [441, 187] on span "[PERSON_NAME] is fully naked on a bed, legs spread wide while stroking a large …" at bounding box center [593, 163] width 452 height 49
click at [439, 184] on textarea "[PERSON_NAME] is fully naked on a bed, legs spread wide while stroking a large …" at bounding box center [593, 164] width 451 height 48
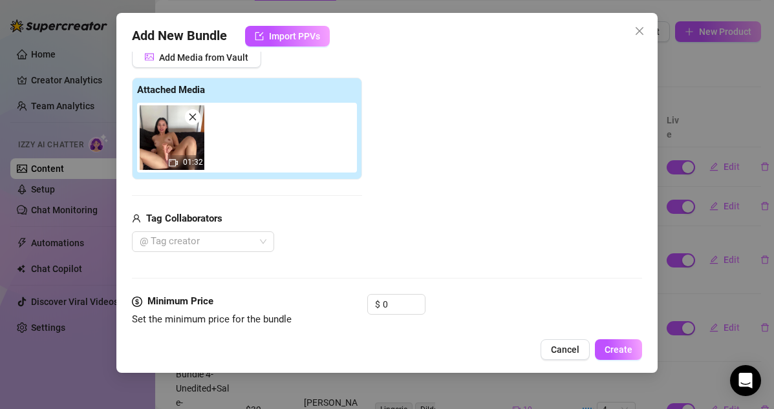
scroll to position [49, 0]
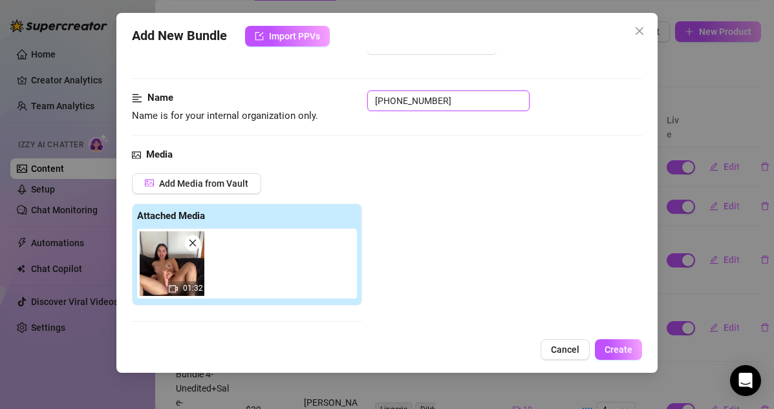
drag, startPoint x: 439, startPoint y: 98, endPoint x: 361, endPoint y: 98, distance: 77.5
click at [361, 98] on div "Name Name is for your internal organization only. [PHONE_NUMBER]" at bounding box center [387, 106] width 511 height 33
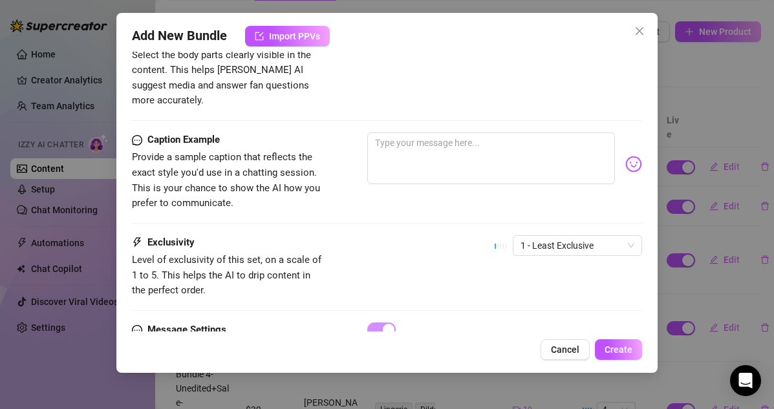
scroll to position [806, 0]
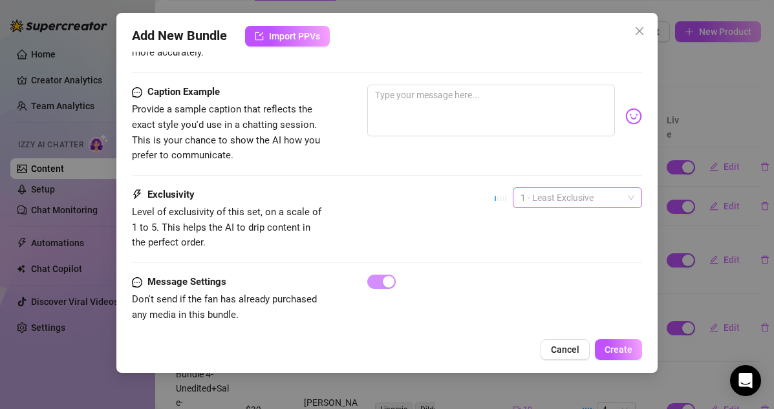
click at [544, 189] on span "1 - Least Exclusive" at bounding box center [577, 197] width 114 height 19
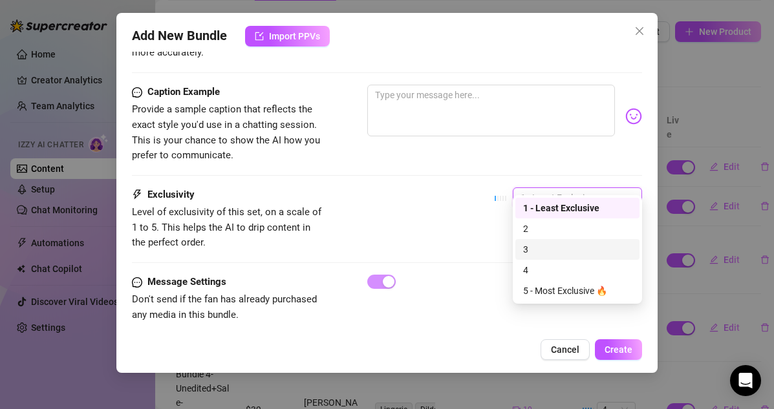
click at [533, 249] on div "3" at bounding box center [577, 249] width 109 height 14
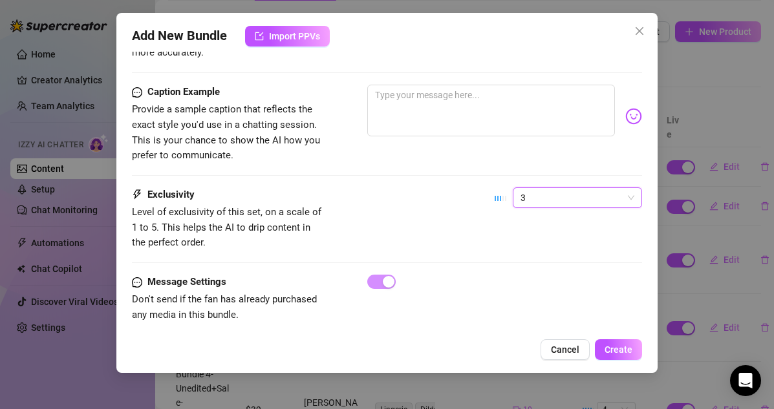
click at [529, 275] on div "Message Settings Don't send if the fan has already purchased any media in this …" at bounding box center [387, 299] width 511 height 48
click at [621, 350] on span "Create" at bounding box center [618, 349] width 28 height 10
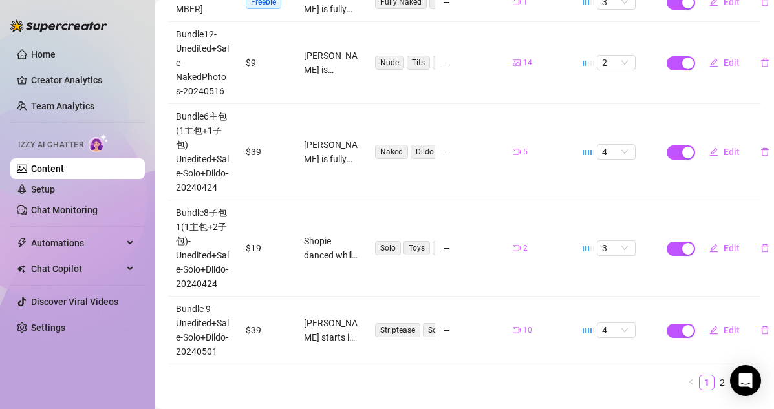
scroll to position [578, 0]
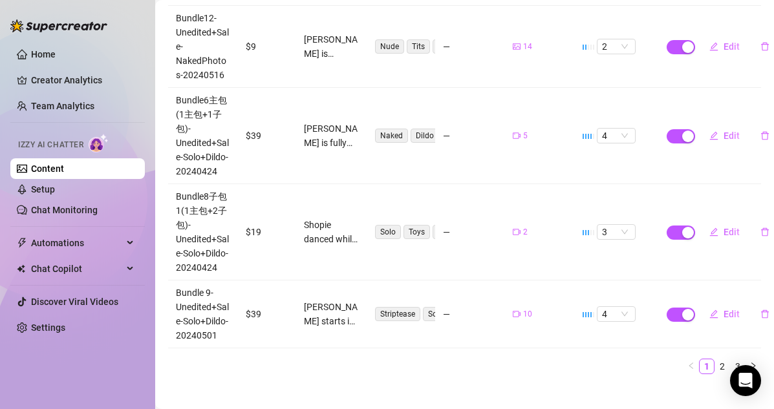
click at [664, 359] on link "3" at bounding box center [737, 366] width 14 height 14
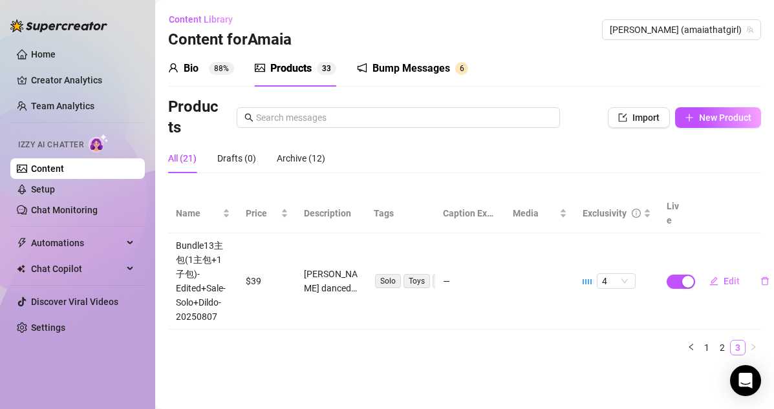
scroll to position [0, 0]
click at [664, 341] on link "2" at bounding box center [722, 348] width 14 height 14
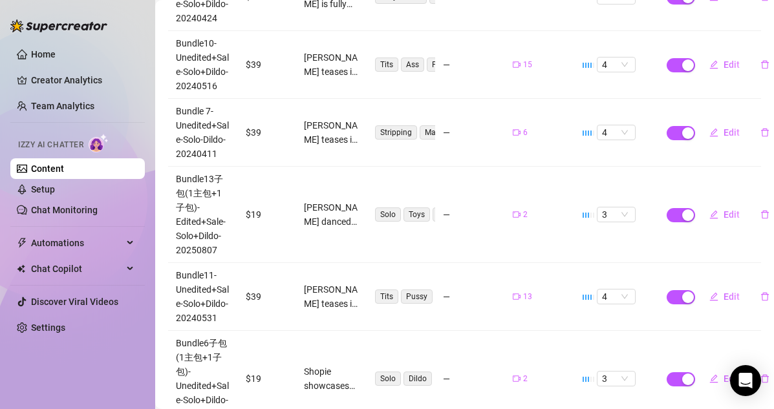
scroll to position [635, 0]
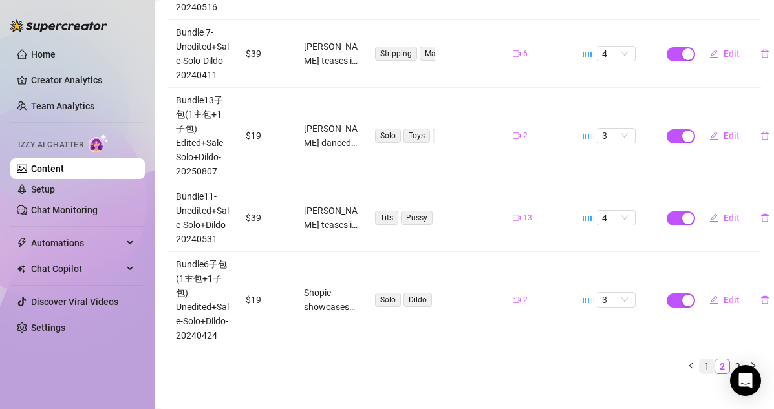
click at [664, 359] on link "1" at bounding box center [706, 366] width 14 height 14
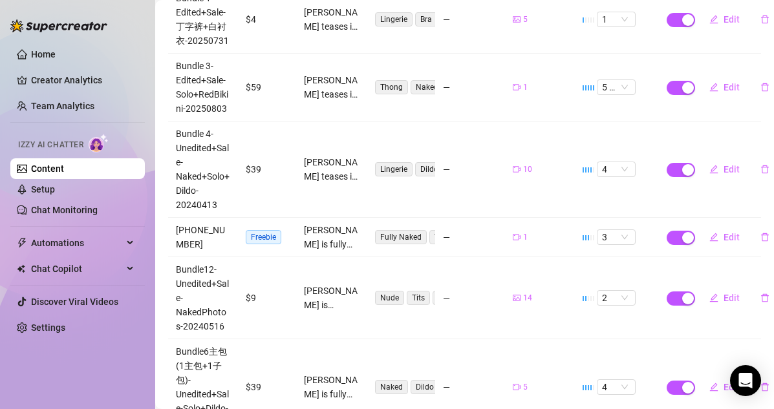
scroll to position [329, 0]
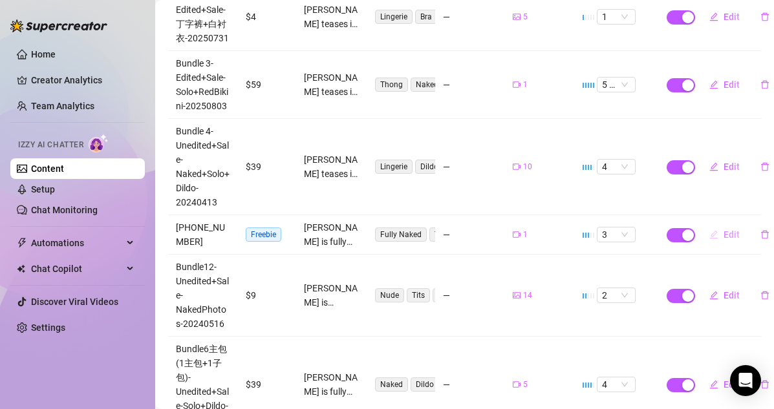
click at [664, 224] on button "Edit" at bounding box center [724, 234] width 51 height 21
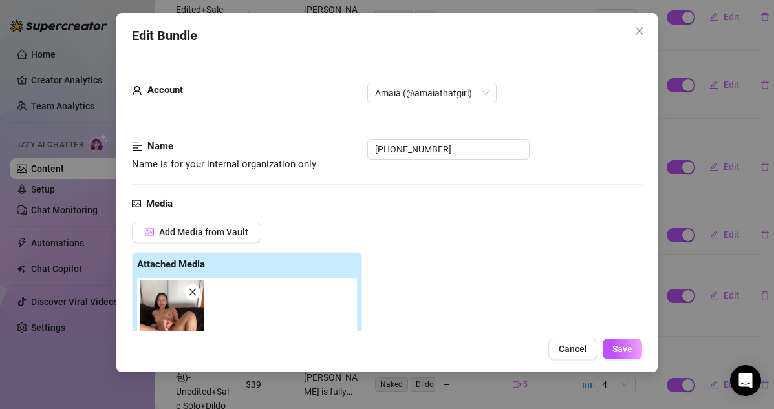
scroll to position [249, 0]
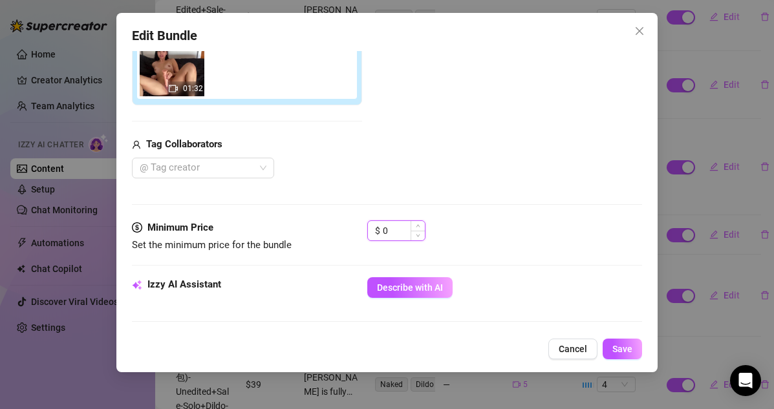
click at [405, 235] on input "0" at bounding box center [404, 230] width 42 height 19
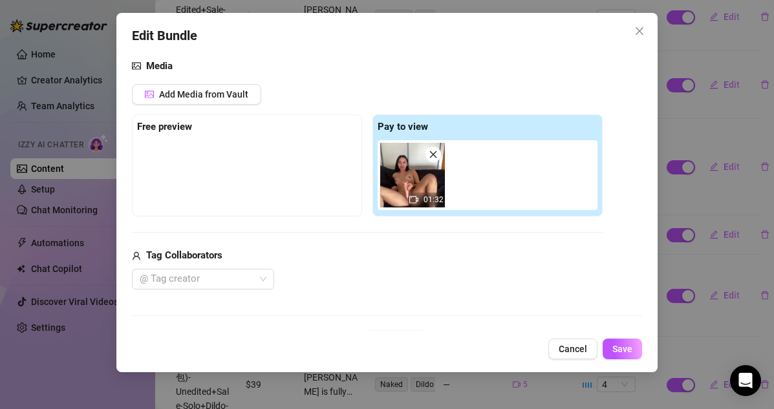
scroll to position [366, 0]
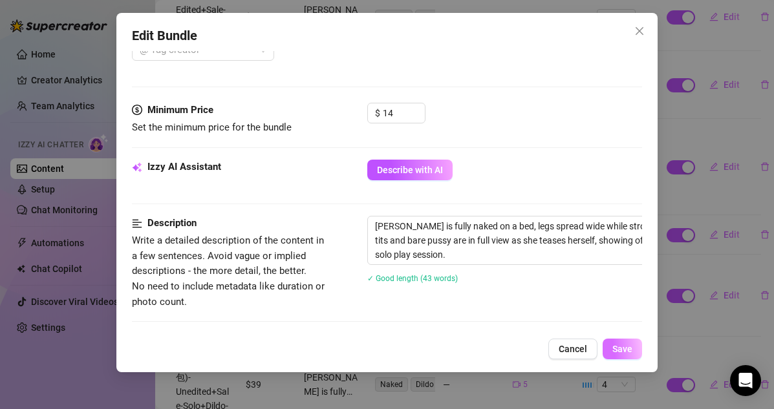
click at [623, 350] on span "Save" at bounding box center [622, 349] width 20 height 10
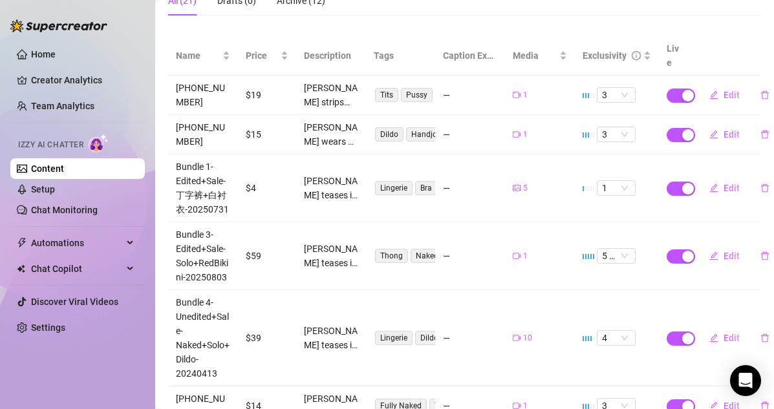
scroll to position [320, 0]
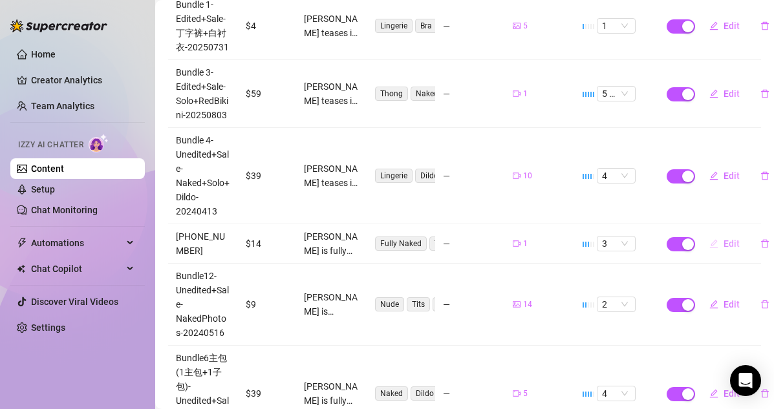
click at [664, 233] on button "Edit" at bounding box center [724, 243] width 51 height 21
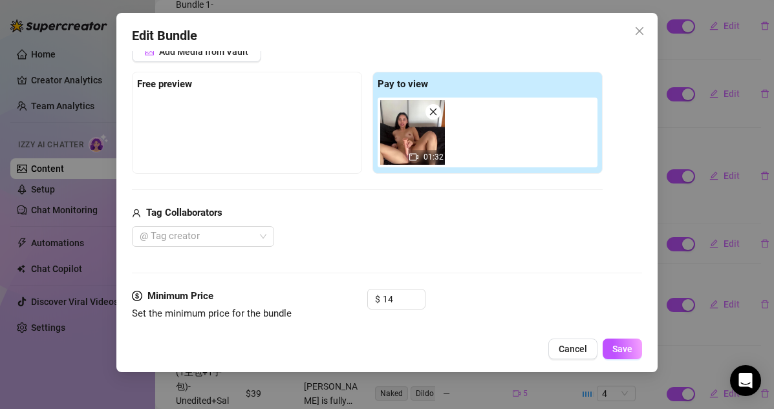
scroll to position [216, 0]
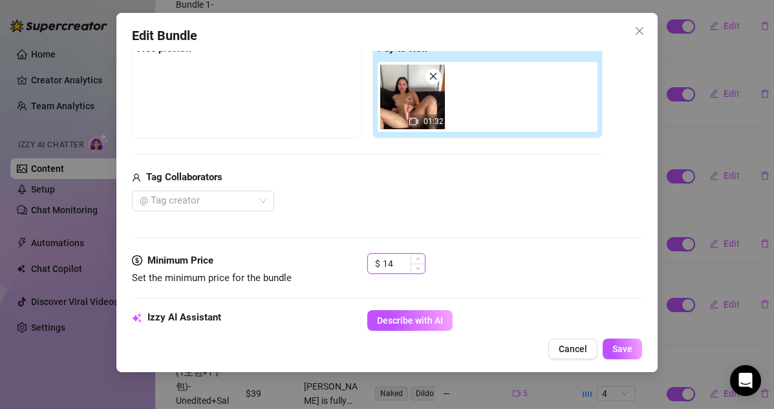
click at [398, 267] on input "14" at bounding box center [404, 263] width 42 height 19
click at [631, 346] on span "Save" at bounding box center [622, 349] width 20 height 10
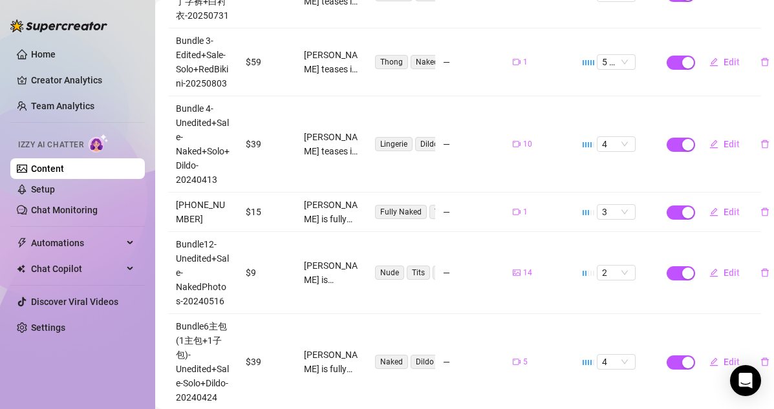
scroll to position [0, 0]
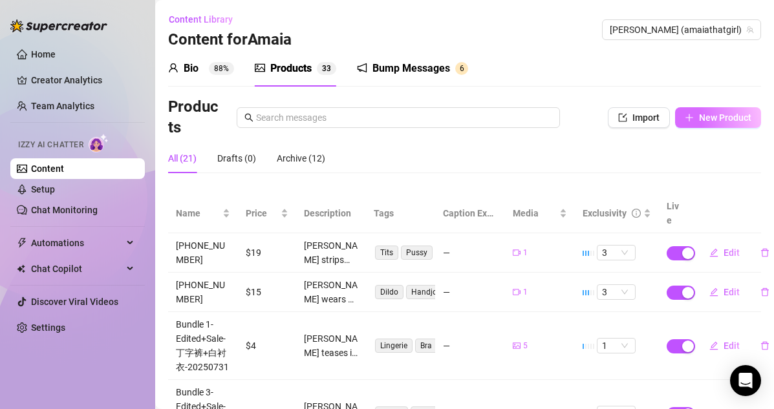
click at [664, 117] on icon "plus" at bounding box center [688, 117] width 7 height 1
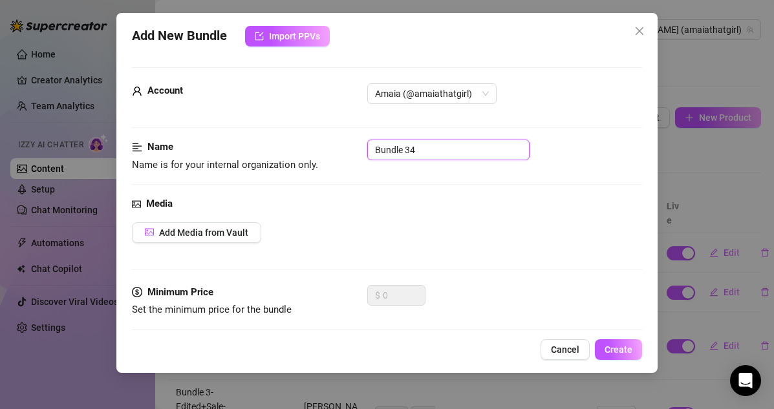
drag, startPoint x: 446, startPoint y: 151, endPoint x: 312, endPoint y: 147, distance: 133.8
click at [312, 147] on div "Name Name is for your internal organization only. Bundle 34" at bounding box center [387, 156] width 511 height 33
paste input "[PHONE_NUMBER]"
click at [389, 151] on input "[PHONE_NUMBER]" at bounding box center [448, 150] width 162 height 21
click at [230, 234] on span "Add Media from Vault" at bounding box center [203, 232] width 89 height 10
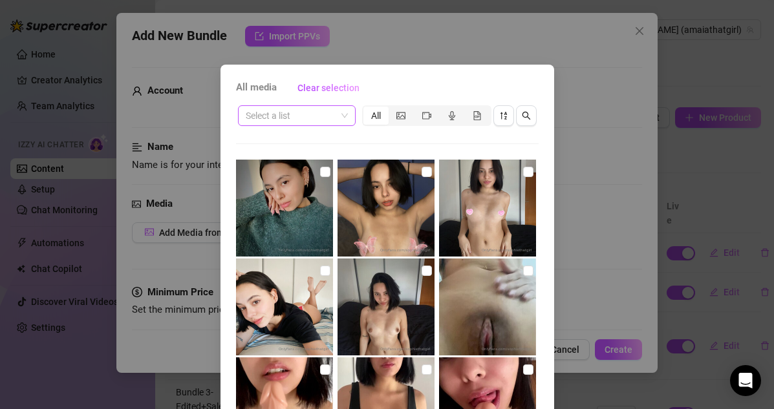
click at [332, 121] on input "search" at bounding box center [291, 115] width 90 height 19
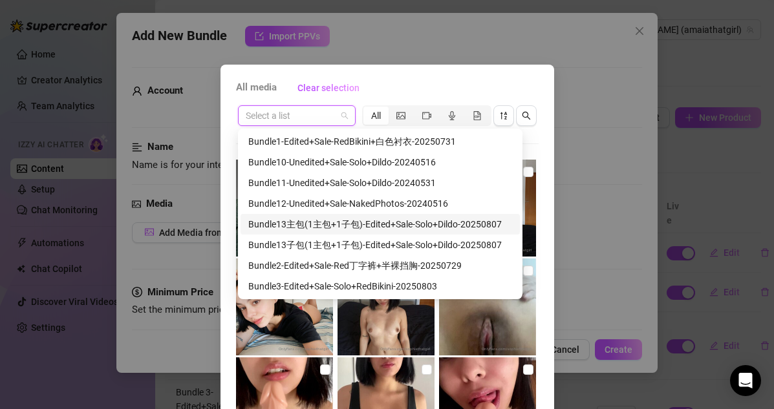
click at [321, 227] on div "Bundle13主包(1主包+1子包)-Edited+Sale-Solo+Dildo-20250807" at bounding box center [380, 224] width 264 height 14
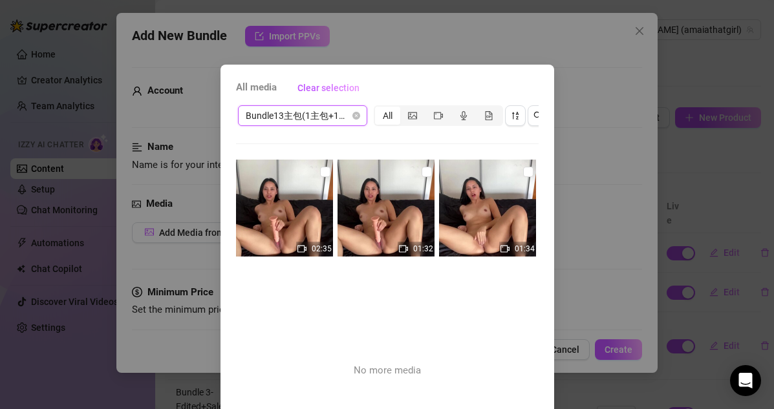
click at [512, 250] on div "01:34" at bounding box center [517, 249] width 37 height 15
click at [528, 167] on input "checkbox" at bounding box center [528, 172] width 10 height 10
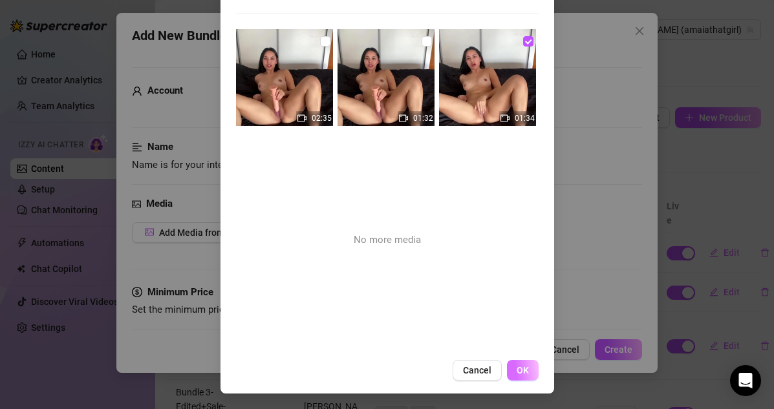
click at [523, 368] on span "OK" at bounding box center [522, 370] width 12 height 10
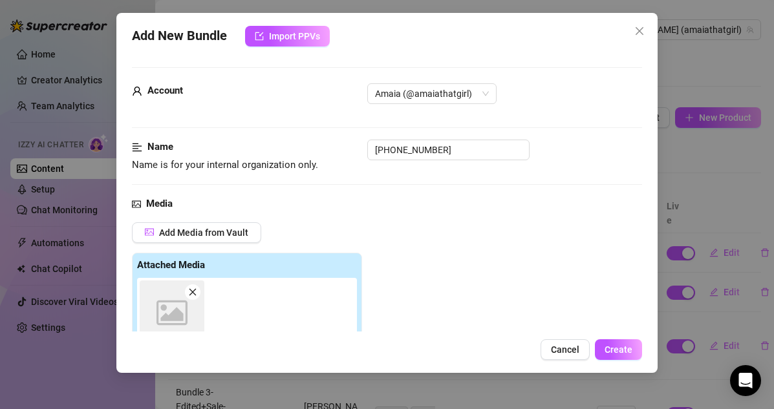
scroll to position [226, 0]
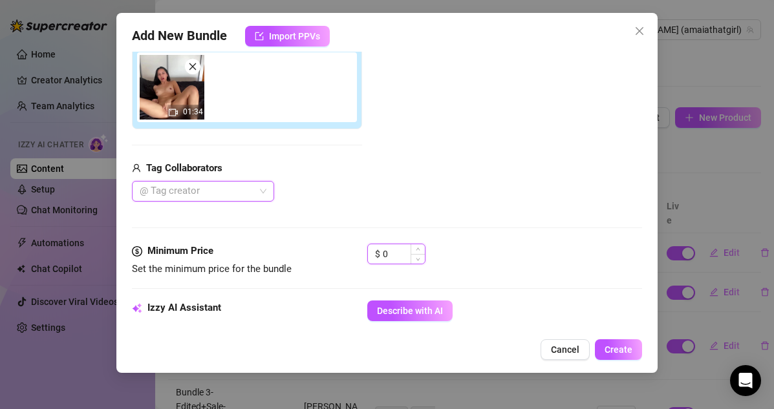
click at [399, 251] on input "0" at bounding box center [404, 253] width 42 height 19
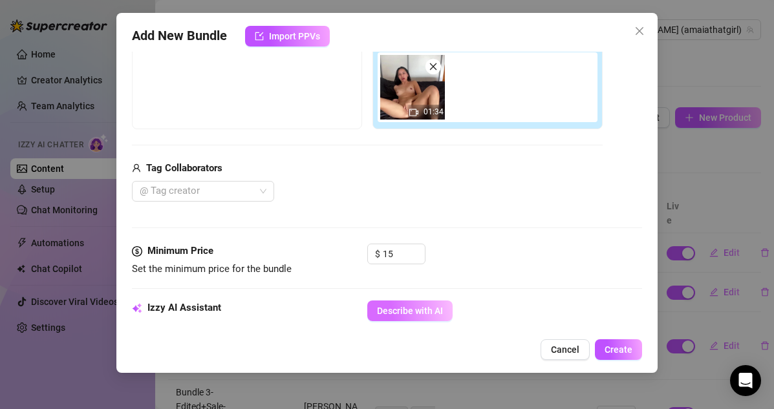
click at [418, 306] on span "Describe with AI" at bounding box center [410, 311] width 66 height 10
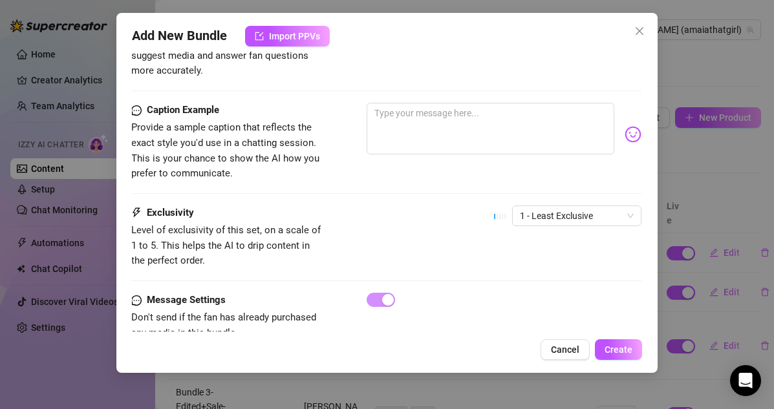
scroll to position [806, 1]
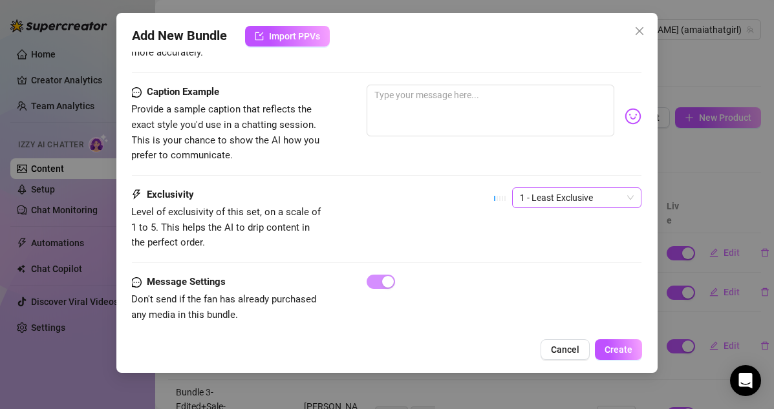
click at [527, 188] on span "1 - Least Exclusive" at bounding box center [577, 197] width 114 height 19
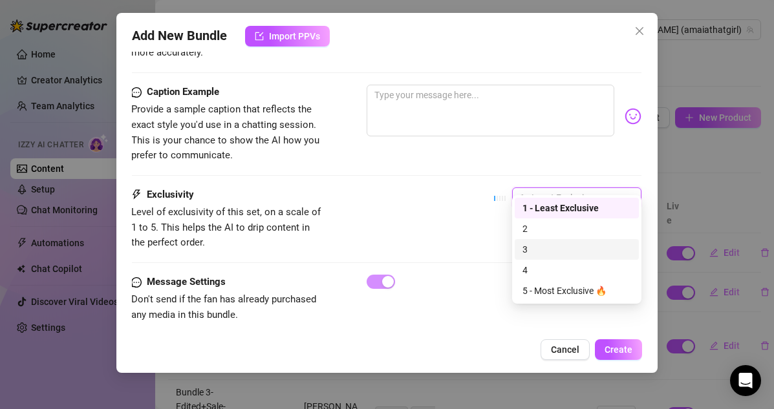
click at [527, 253] on div "3" at bounding box center [576, 249] width 109 height 14
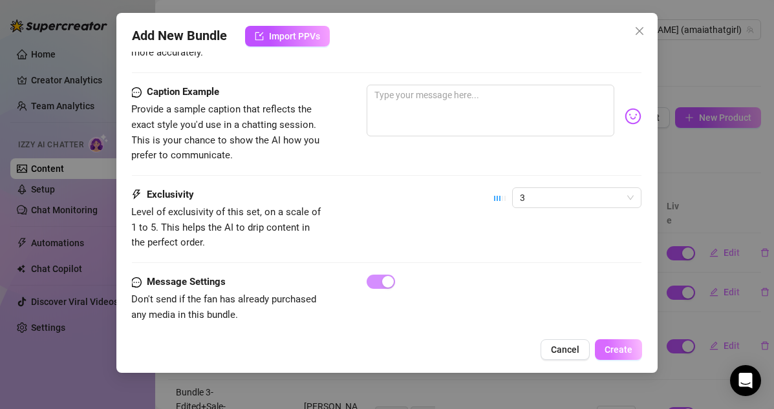
click at [612, 343] on button "Create" at bounding box center [618, 349] width 47 height 21
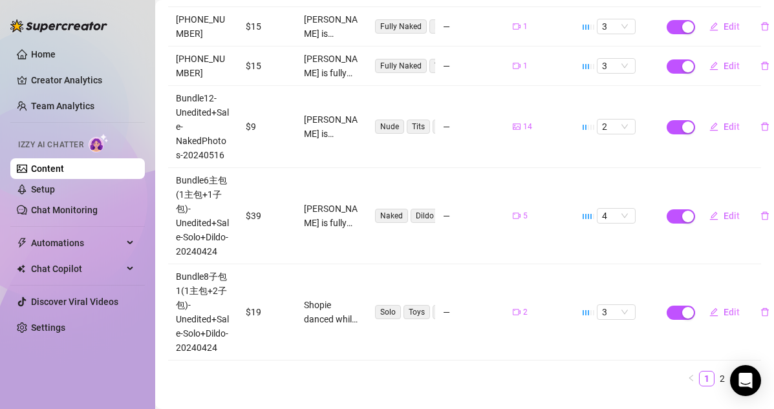
scroll to position [549, 0]
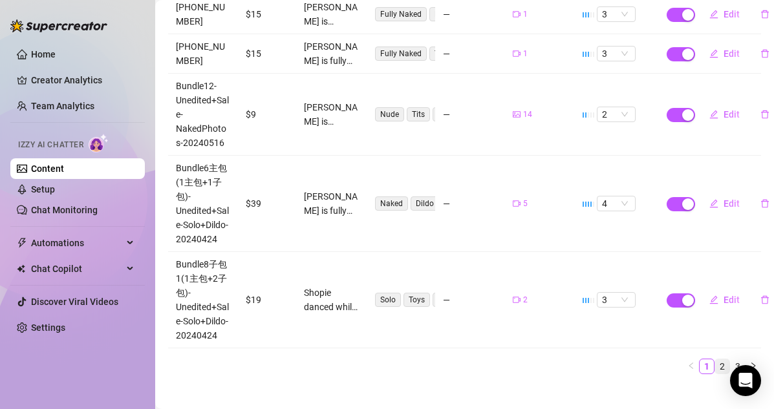
click at [664, 359] on link "2" at bounding box center [722, 366] width 14 height 14
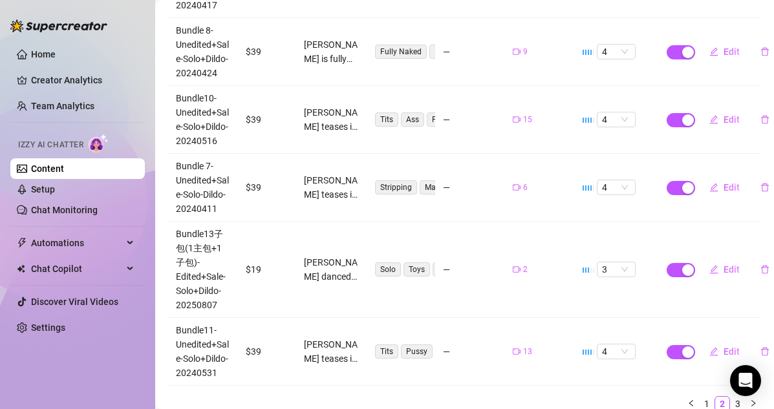
scroll to position [569, 5]
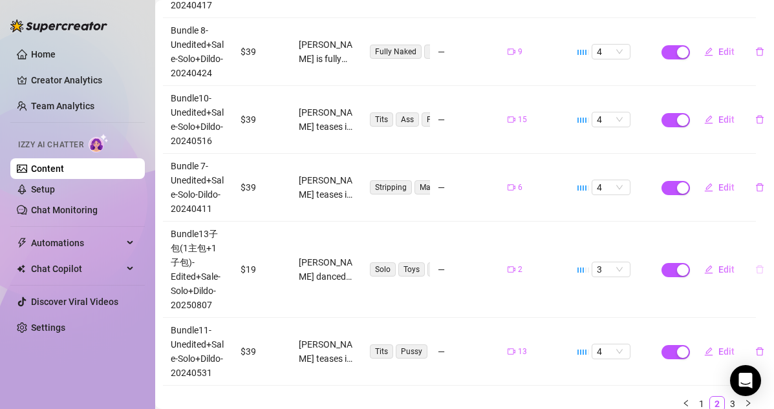
click at [664, 266] on icon "delete" at bounding box center [759, 270] width 8 height 8
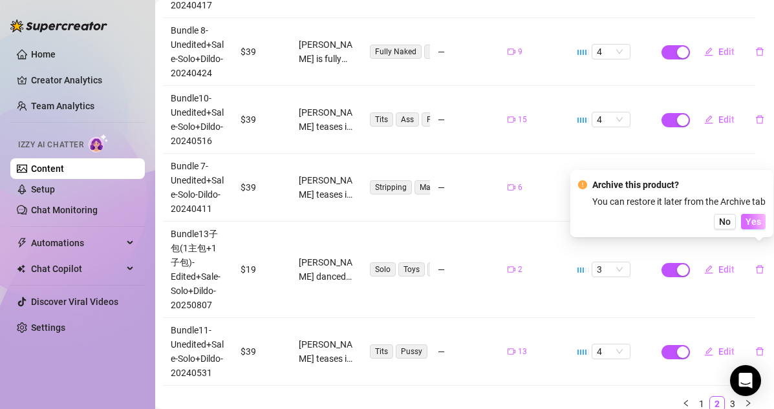
click at [664, 224] on span "Yes" at bounding box center [753, 221] width 16 height 10
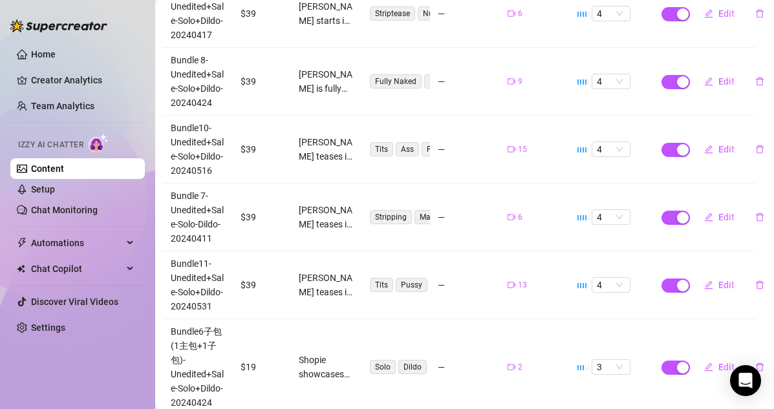
scroll to position [606, 5]
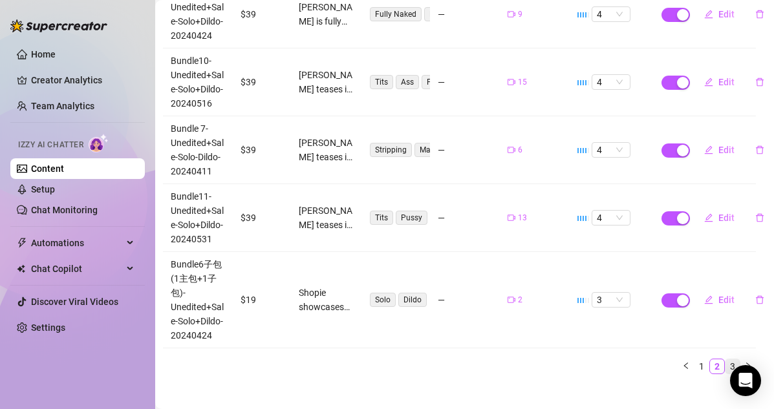
click at [664, 359] on link "3" at bounding box center [732, 366] width 14 height 14
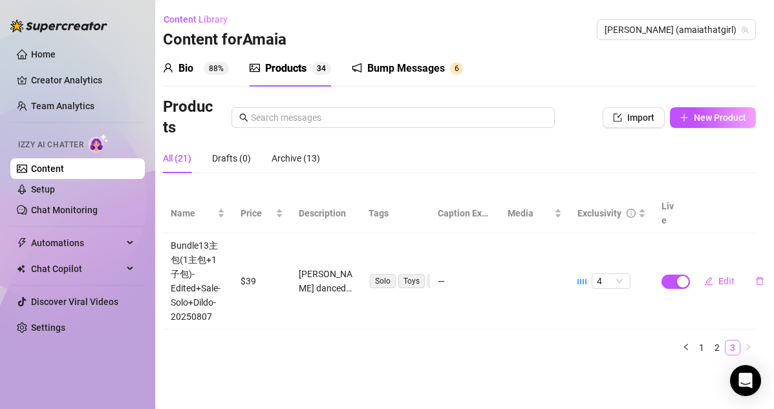
scroll to position [0, 5]
click at [664, 277] on icon "delete" at bounding box center [759, 281] width 9 height 9
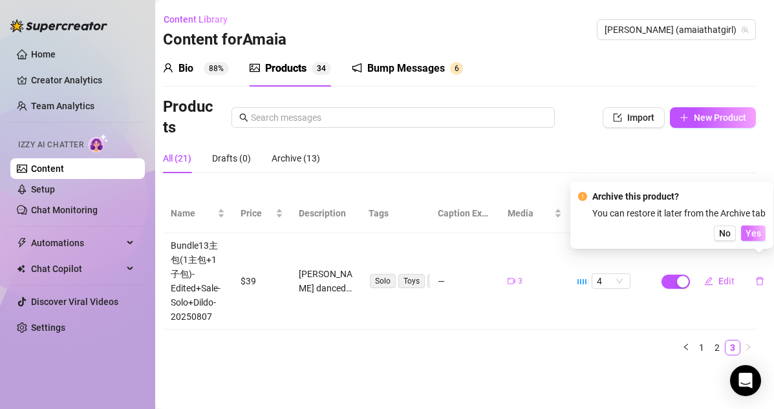
click at [664, 232] on span "Yes" at bounding box center [753, 233] width 16 height 10
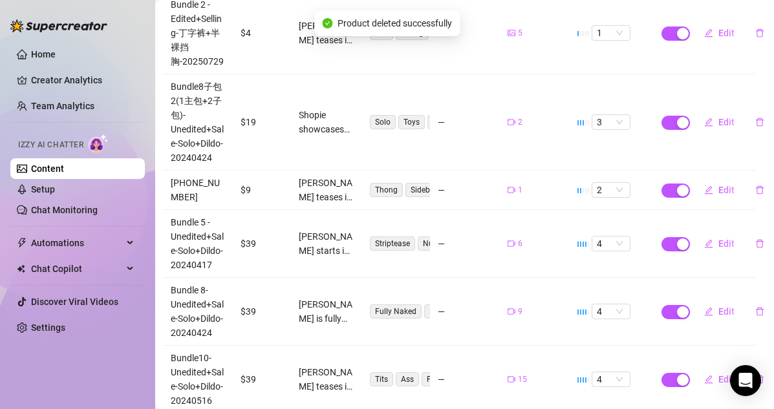
scroll to position [313, 5]
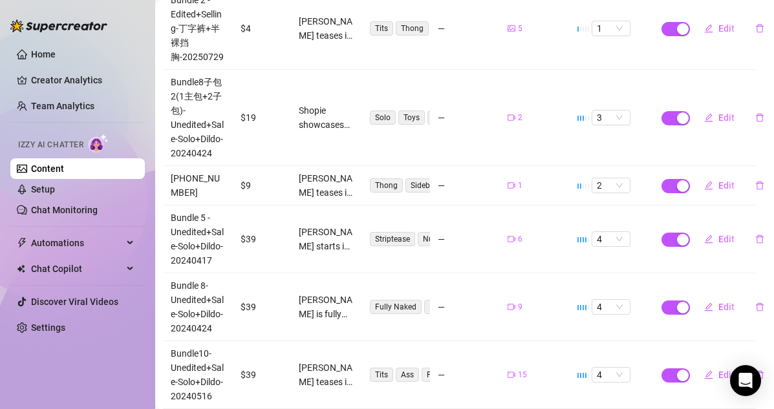
click at [225, 167] on td "[PHONE_NUMBER]" at bounding box center [198, 185] width 70 height 39
drag, startPoint x: 225, startPoint y: 178, endPoint x: 225, endPoint y: 156, distance: 22.0
click at [225, 166] on td "[PHONE_NUMBER]" at bounding box center [198, 185] width 70 height 39
drag, startPoint x: 225, startPoint y: 156, endPoint x: 224, endPoint y: 176, distance: 20.7
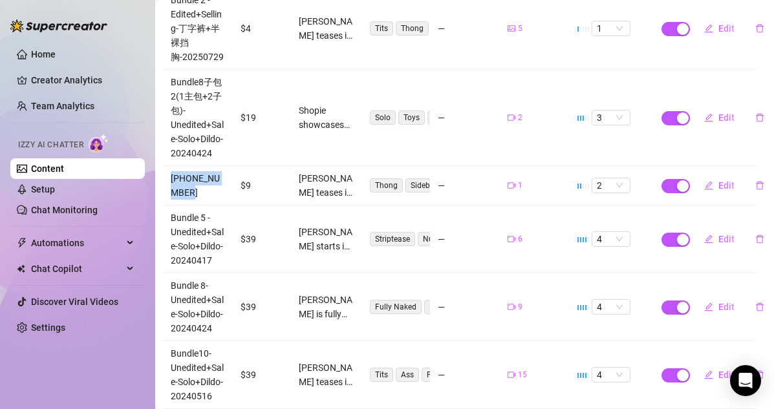
click at [224, 176] on td "[PHONE_NUMBER]" at bounding box center [198, 185] width 70 height 39
drag, startPoint x: 224, startPoint y: 176, endPoint x: 224, endPoint y: 158, distance: 18.1
click at [224, 166] on td "[PHONE_NUMBER]" at bounding box center [198, 185] width 70 height 39
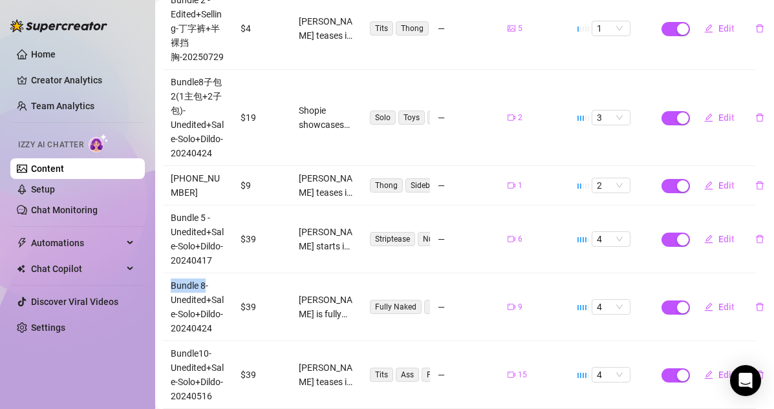
drag, startPoint x: 173, startPoint y: 276, endPoint x: 206, endPoint y: 269, distance: 34.3
click at [206, 273] on td "Bundle 8-Unedited+Sale-Solo+Dildo-20240424" at bounding box center [198, 307] width 70 height 68
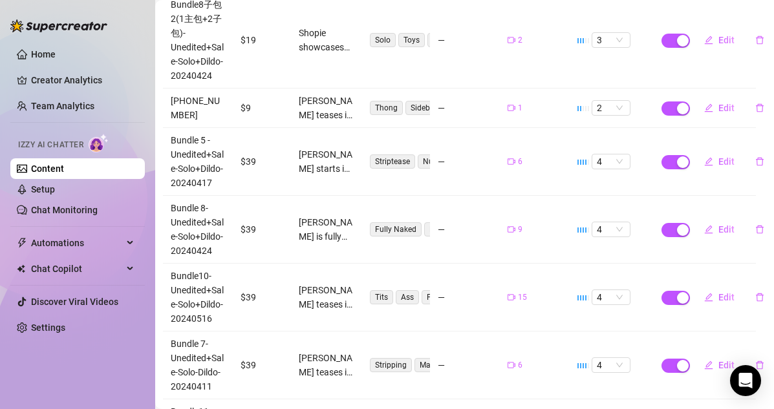
scroll to position [390, 5]
drag, startPoint x: 169, startPoint y: 84, endPoint x: 220, endPoint y: 105, distance: 55.3
click at [220, 105] on td "[PHONE_NUMBER]" at bounding box center [198, 108] width 70 height 39
click at [664, 100] on button "Edit" at bounding box center [718, 108] width 51 height 21
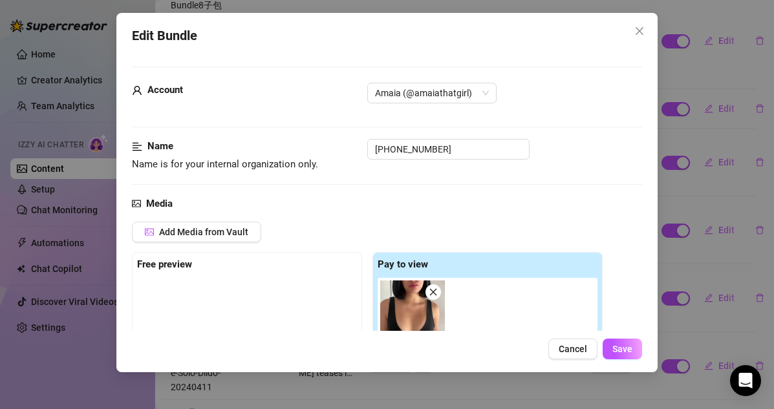
click at [638, 31] on icon "close" at bounding box center [639, 31] width 8 height 8
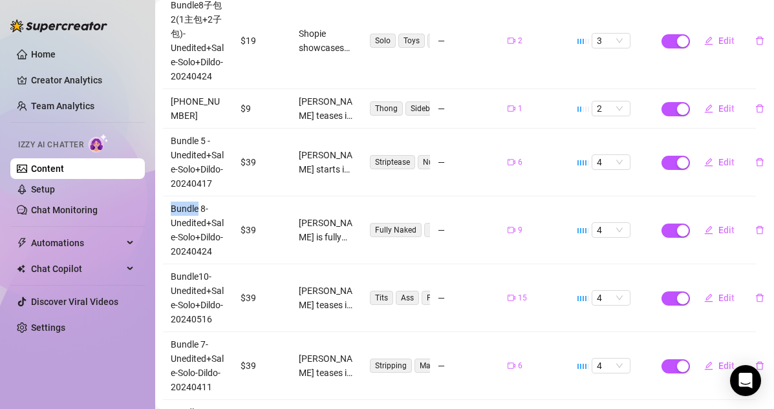
drag, startPoint x: 164, startPoint y: 192, endPoint x: 198, endPoint y: 192, distance: 33.6
click at [198, 196] on td "Bundle 8-Unedited+Sale-Solo+Dildo-20240424" at bounding box center [198, 230] width 70 height 68
copy td "Bundle"
click at [664, 103] on span "Edit" at bounding box center [726, 108] width 16 height 10
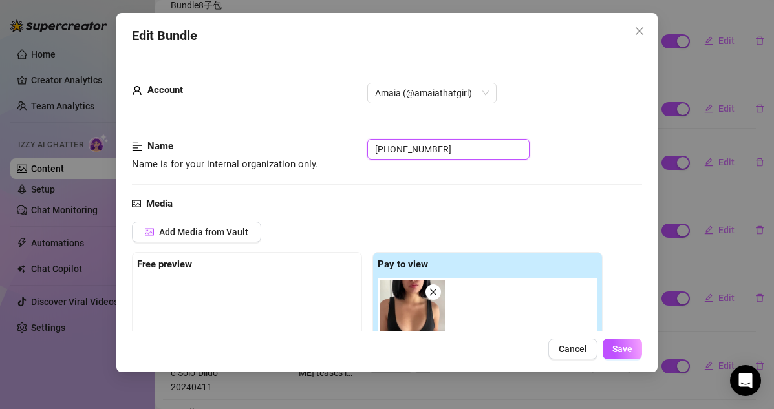
click at [377, 151] on input "[PHONE_NUMBER]" at bounding box center [448, 149] width 162 height 21
paste input "Bundle"
click at [421, 151] on input "Bundle13-1-20250807" at bounding box center [448, 149] width 162 height 21
click at [463, 150] on input "Bundle13-20250807" at bounding box center [448, 149] width 162 height 21
click at [622, 355] on button "Save" at bounding box center [621, 349] width 39 height 21
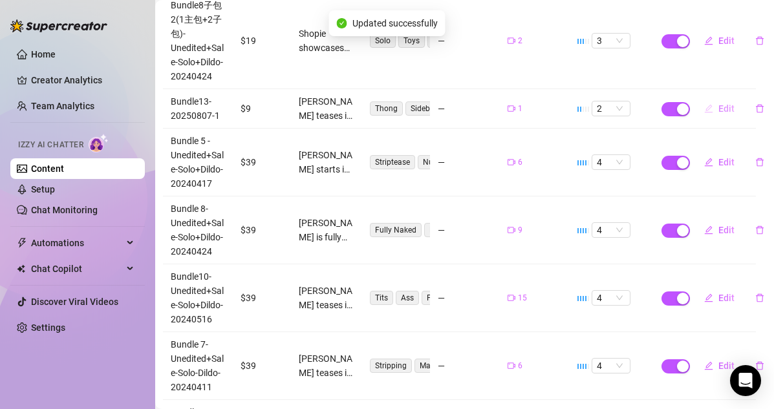
click at [664, 103] on span "Edit" at bounding box center [726, 108] width 16 height 10
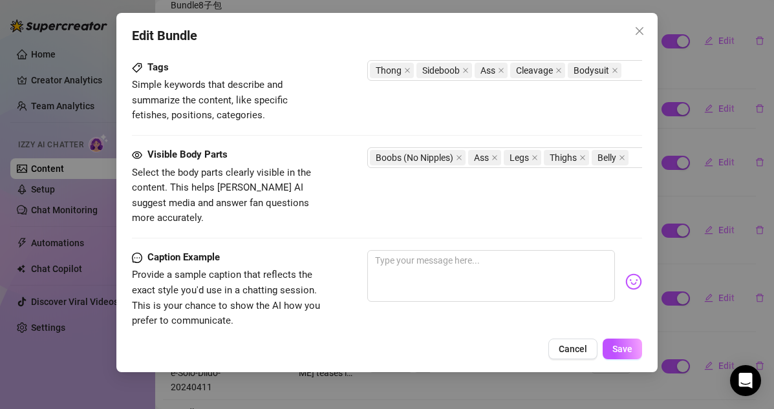
scroll to position [489, 0]
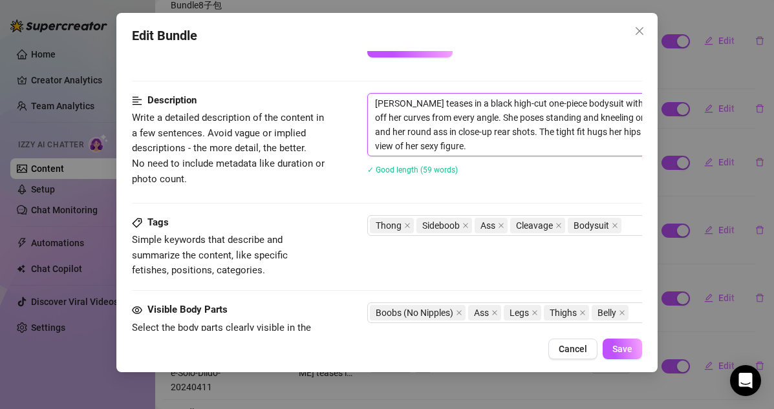
click at [528, 145] on textarea "[PERSON_NAME] teases in a black high-cut one-piece bodysuit with deep cleavage …" at bounding box center [593, 125] width 451 height 62
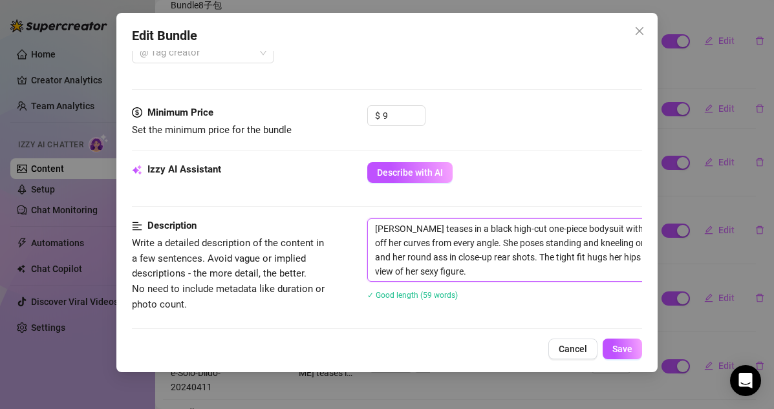
click at [373, 234] on textarea "[PERSON_NAME] teases in a black high-cut one-piece bodysuit with deep cleavage …" at bounding box center [593, 250] width 451 height 62
paste textarea "Bundle13-20250807-1"
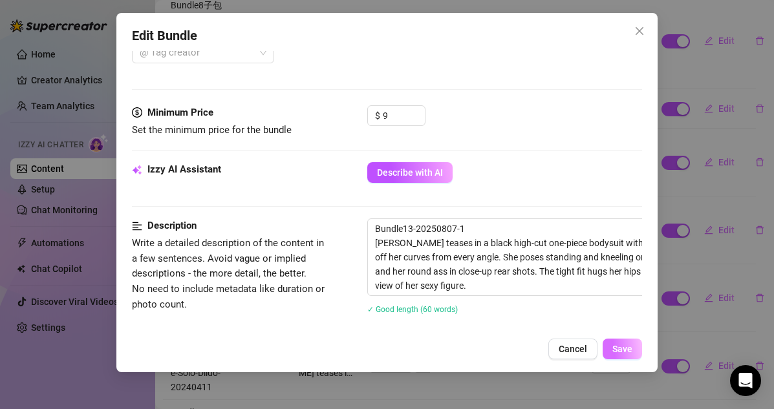
click at [618, 351] on span "Save" at bounding box center [622, 349] width 20 height 10
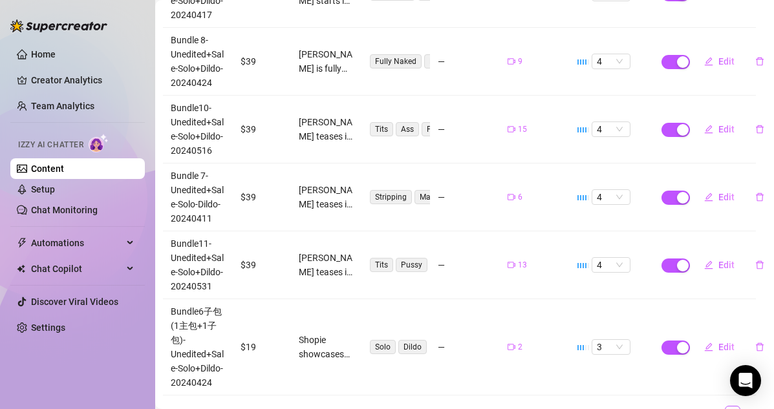
scroll to position [591, 5]
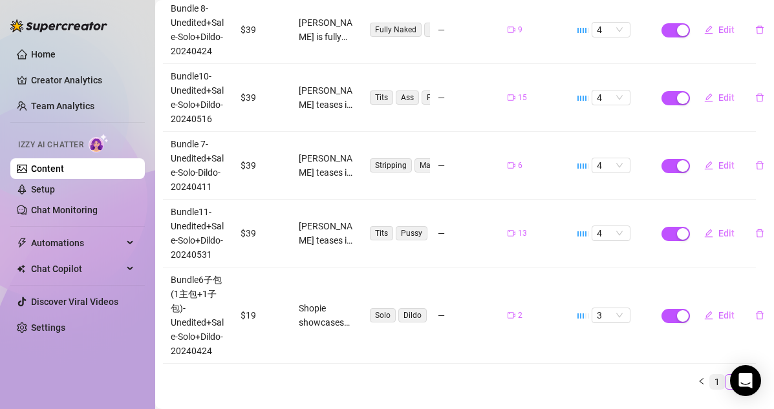
click at [664, 375] on link "1" at bounding box center [717, 382] width 14 height 14
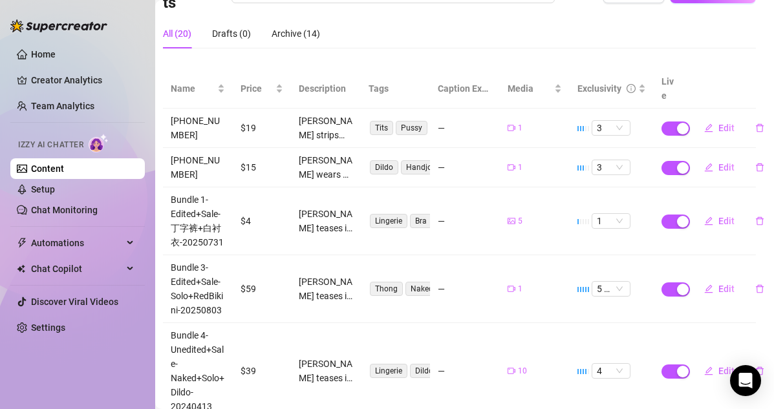
scroll to position [124, 5]
click at [664, 163] on span "Edit" at bounding box center [726, 168] width 16 height 10
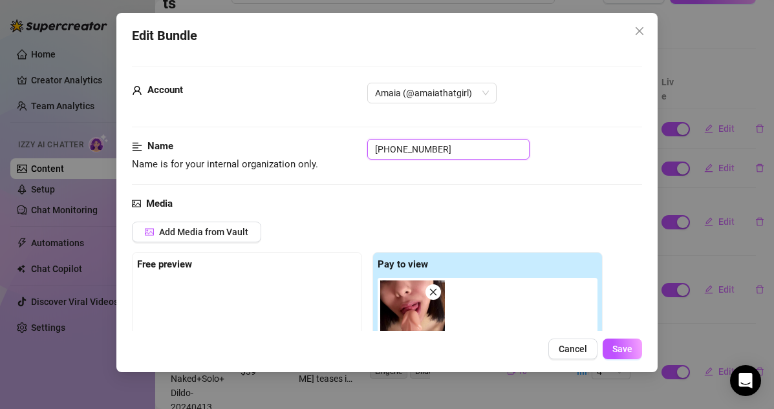
drag, startPoint x: 445, startPoint y: 149, endPoint x: 310, endPoint y: 149, distance: 135.1
click at [310, 149] on div "Name Name is for your internal organization only. [PHONE_NUMBER]" at bounding box center [387, 155] width 511 height 33
paste input "Bundle13-20250807-1"
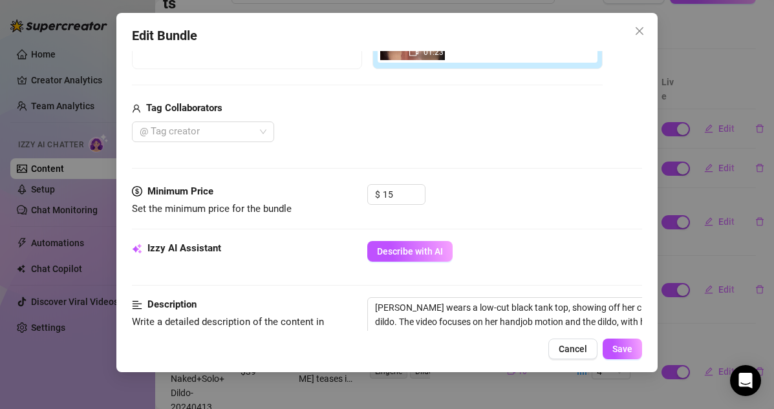
scroll to position [385, 0]
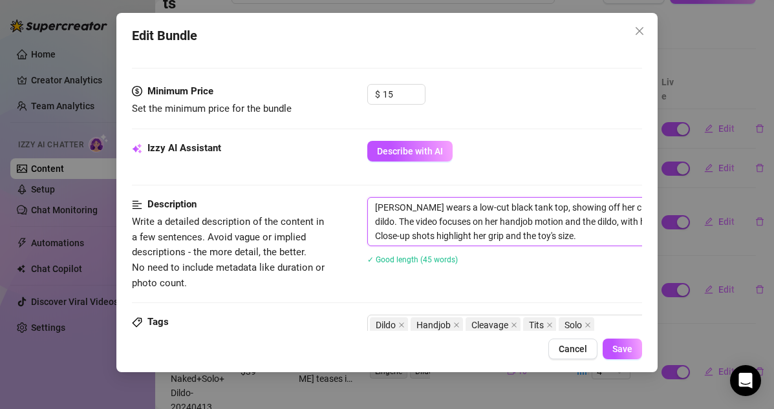
click at [376, 205] on textarea "[PERSON_NAME] wears a low-cut black tank top, showing off her cleavage while st…" at bounding box center [593, 222] width 451 height 48
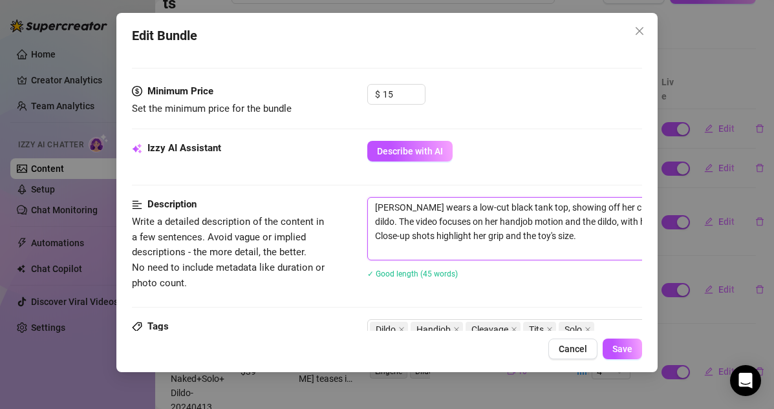
paste textarea "Bundle13-20250807-1"
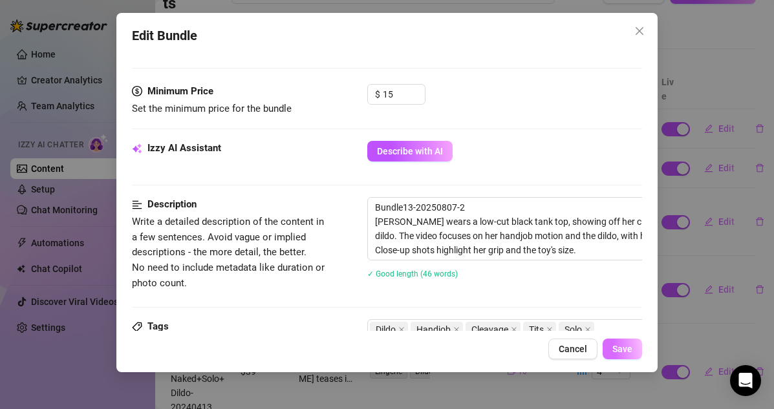
click at [632, 349] on span "Save" at bounding box center [622, 349] width 20 height 10
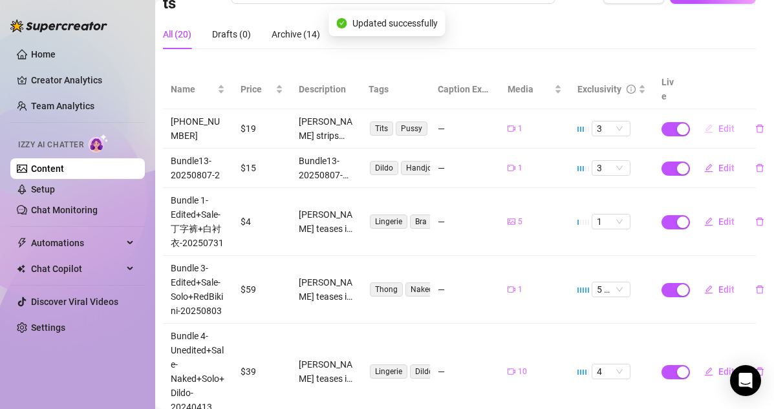
click at [664, 118] on button "Edit" at bounding box center [718, 128] width 51 height 21
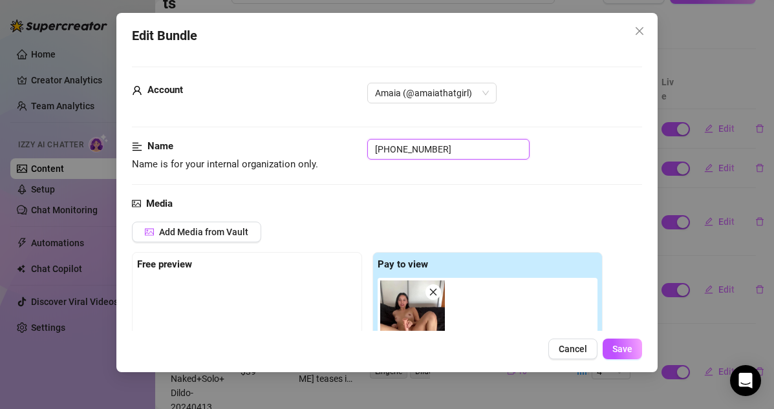
drag, startPoint x: 448, startPoint y: 150, endPoint x: 327, endPoint y: 146, distance: 120.9
click at [327, 146] on div "Name Name is for your internal organization only. [PHONE_NUMBER]" at bounding box center [387, 155] width 511 height 33
paste input "Bundle13-20250807-1"
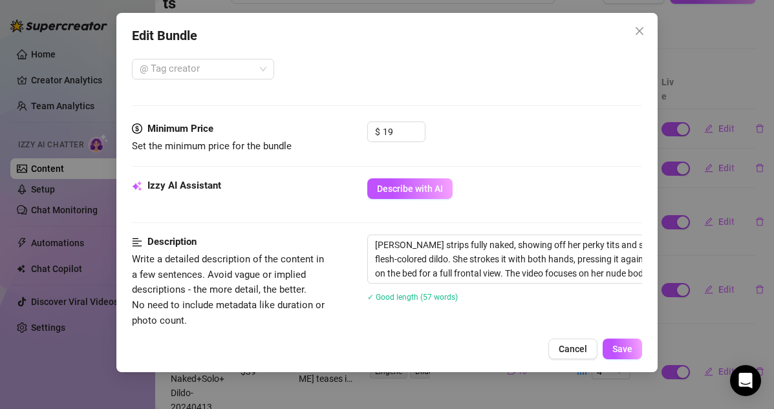
scroll to position [401, 0]
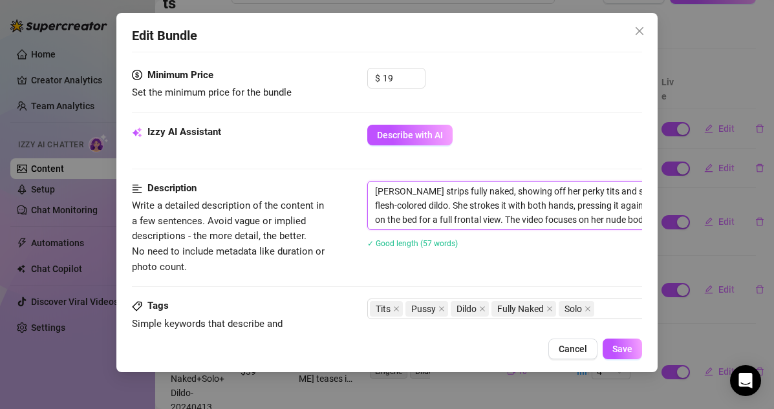
click at [375, 193] on textarea "[PERSON_NAME] strips fully naked, showing off her perky tits and smooth pussy b…" at bounding box center [593, 206] width 451 height 48
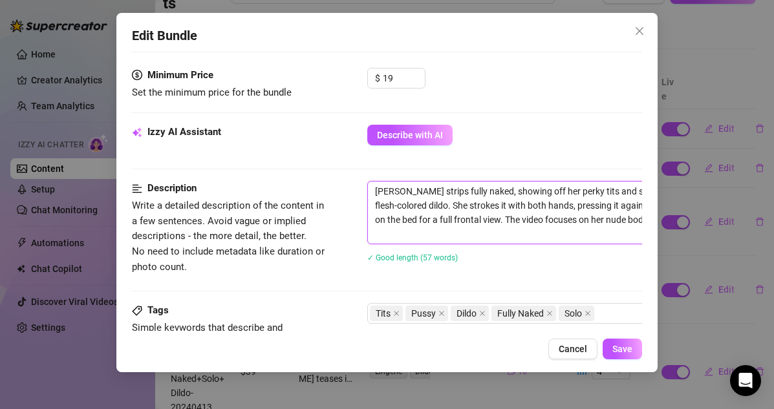
paste textarea "Bundle13-20250807-3"
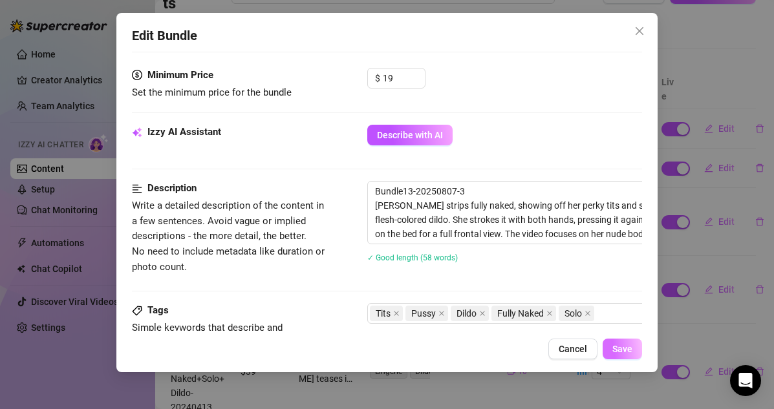
click at [615, 352] on span "Save" at bounding box center [622, 349] width 20 height 10
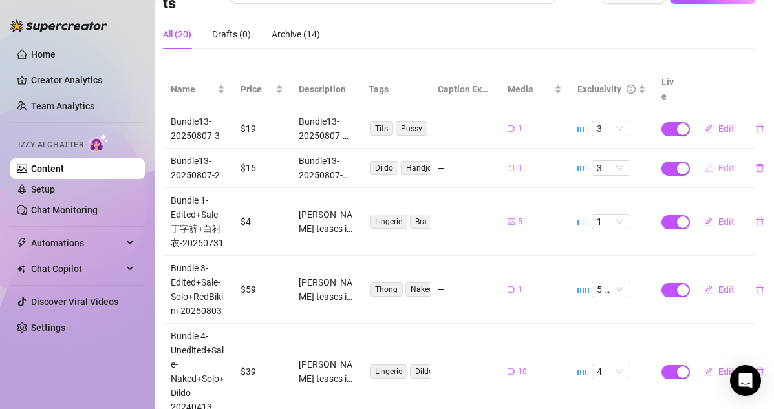
click at [664, 158] on button "Edit" at bounding box center [718, 168] width 51 height 21
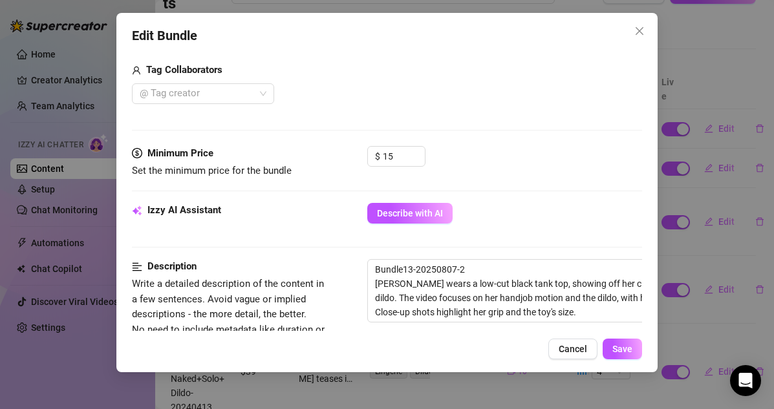
scroll to position [391, 0]
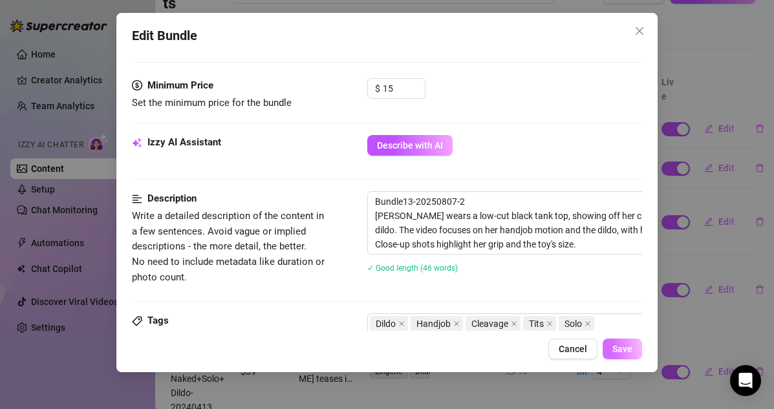
click at [620, 346] on span "Save" at bounding box center [622, 349] width 20 height 10
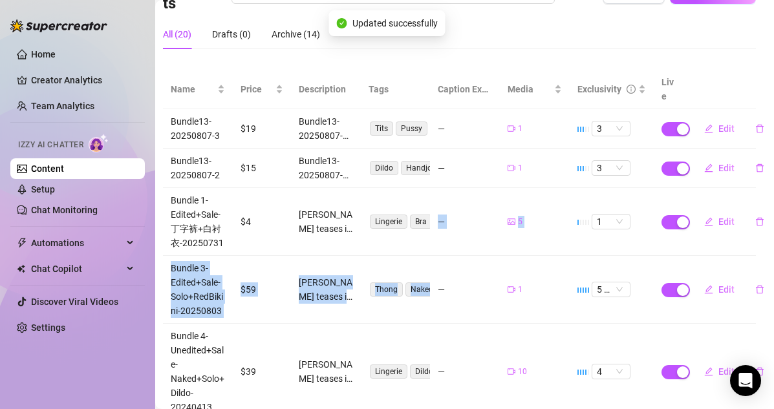
drag, startPoint x: 496, startPoint y: 191, endPoint x: 494, endPoint y: 243, distance: 51.7
click at [490, 238] on td "—" at bounding box center [465, 222] width 70 height 68
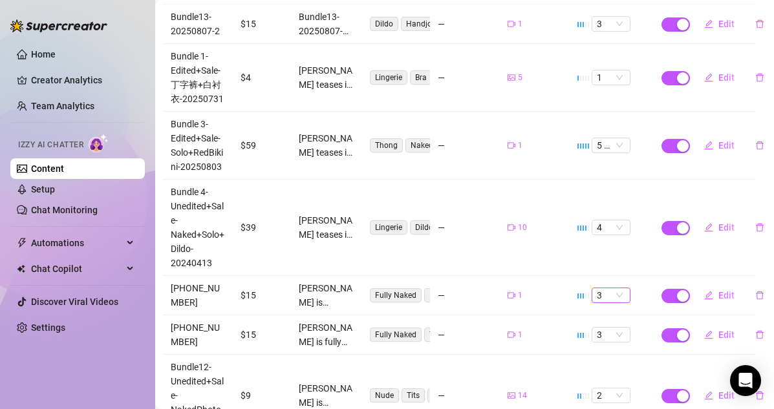
scroll to position [299, 5]
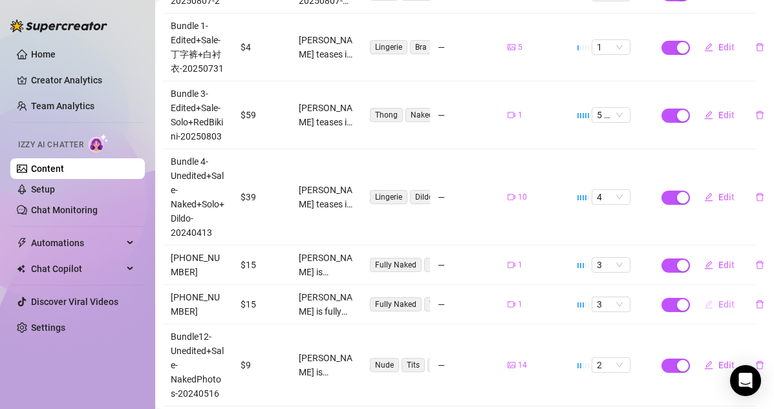
click at [664, 299] on span "Edit" at bounding box center [726, 304] width 16 height 10
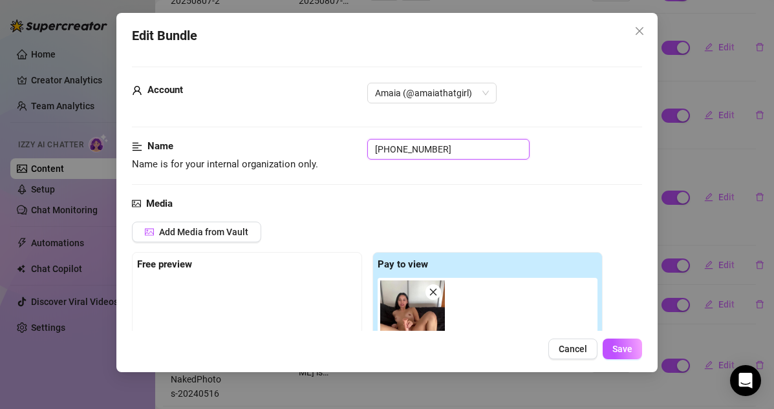
drag, startPoint x: 450, startPoint y: 146, endPoint x: 302, endPoint y: 146, distance: 148.0
click at [302, 146] on div "Name Name is for your internal organization only. [PHONE_NUMBER]" at bounding box center [387, 155] width 511 height 33
paste input "Bundle13-20250807-3"
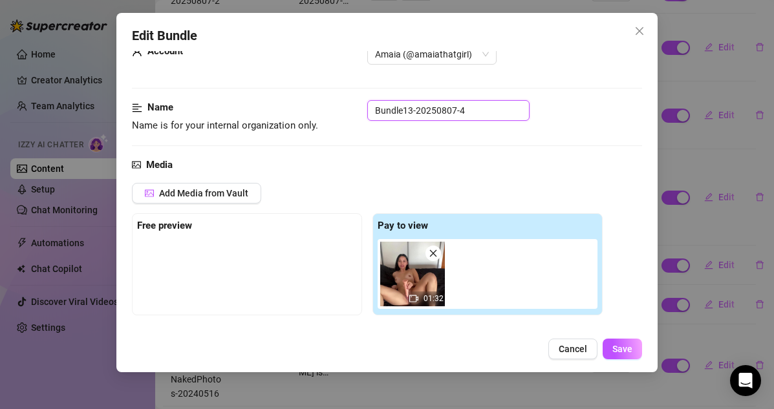
scroll to position [41, 0]
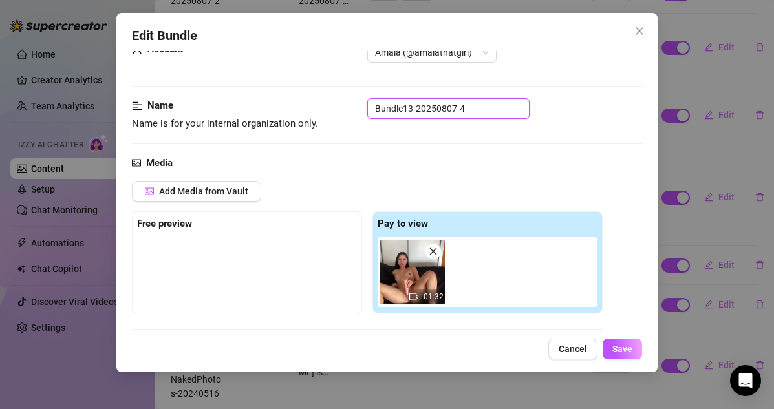
drag, startPoint x: 471, startPoint y: 104, endPoint x: 281, endPoint y: 104, distance: 190.0
click at [281, 104] on div "Name Name is for your internal organization only. Bundle13-20250807-4" at bounding box center [387, 114] width 511 height 33
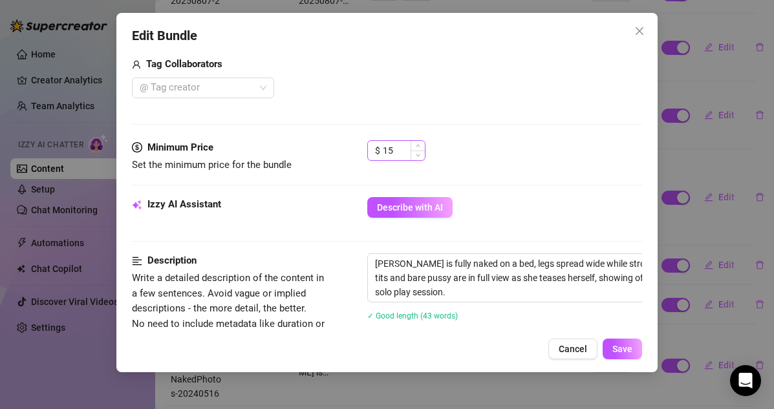
scroll to position [353, 0]
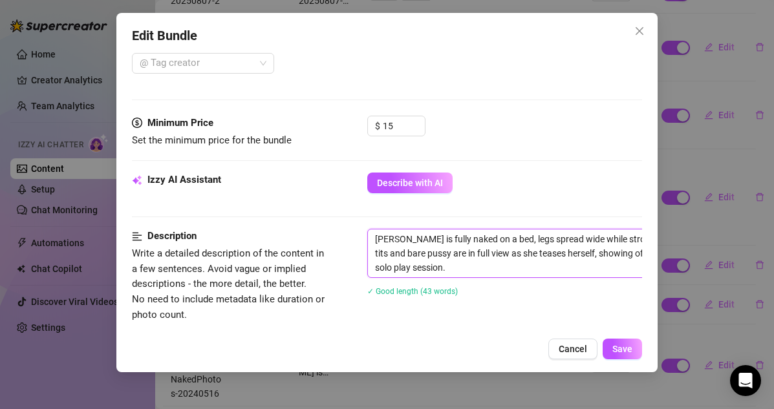
click at [374, 240] on textarea "[PERSON_NAME] is fully naked on a bed, legs spread wide while stroking a large …" at bounding box center [593, 253] width 451 height 48
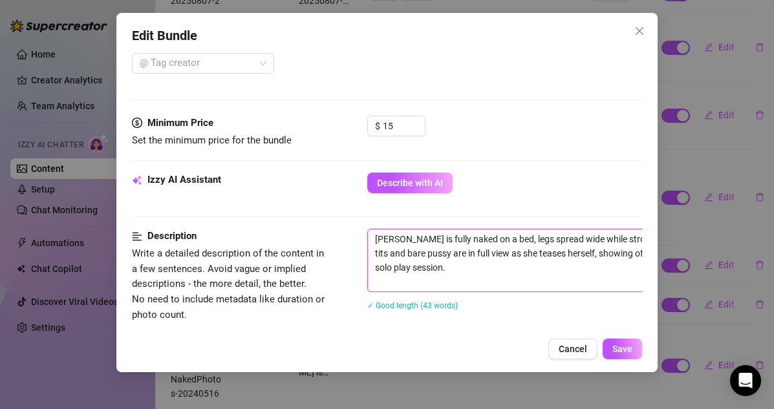
paste textarea "Bundle13-20250807-4"
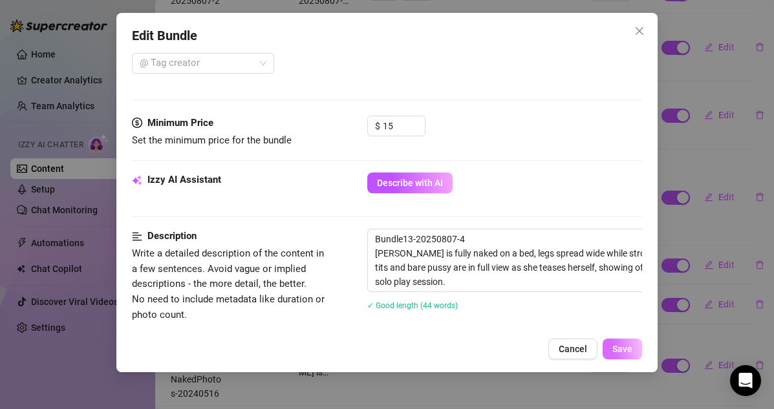
click at [624, 352] on span "Save" at bounding box center [622, 349] width 20 height 10
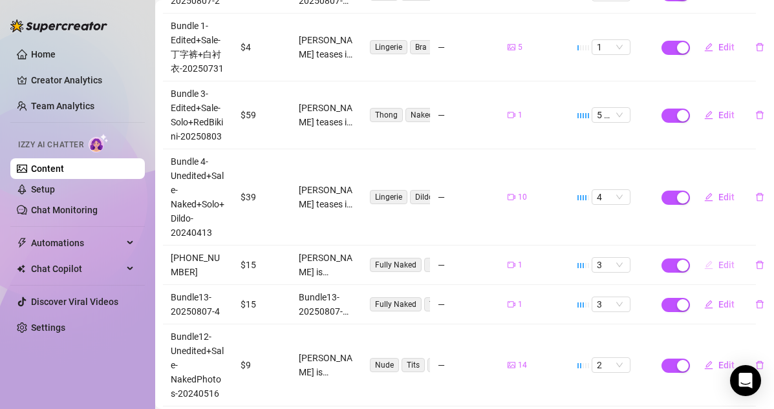
click at [664, 260] on span "Edit" at bounding box center [726, 265] width 16 height 10
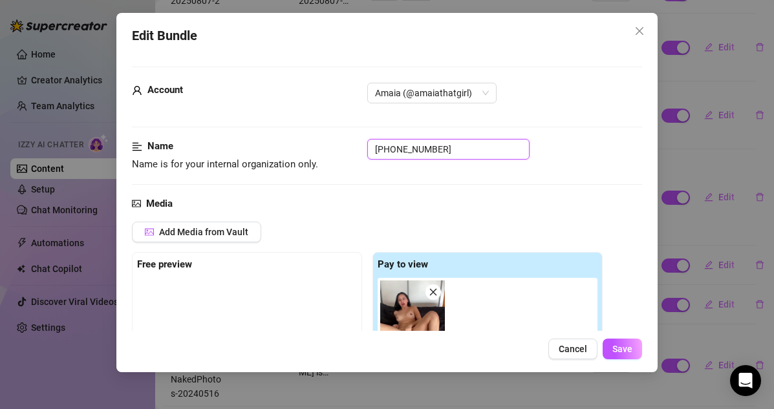
drag, startPoint x: 446, startPoint y: 146, endPoint x: 286, endPoint y: 146, distance: 160.3
click at [285, 146] on div "Name Name is for your internal organization only. [PHONE_NUMBER]" at bounding box center [387, 155] width 511 height 33
paste input "Bundle13-20250807-4"
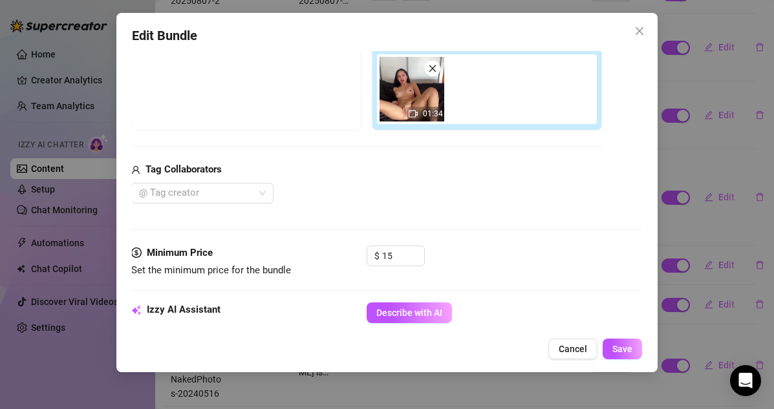
scroll to position [427, 1]
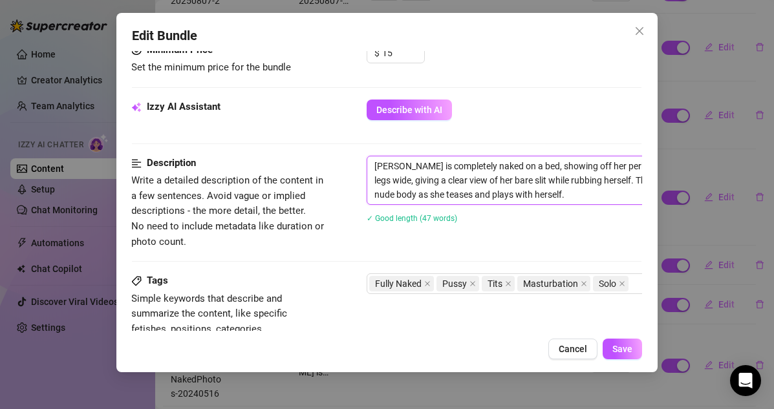
click at [374, 163] on textarea "[PERSON_NAME] is completely naked on a bed, showing off her perky tits and smoo…" at bounding box center [592, 180] width 451 height 48
paste textarea "Bundle13-20250807-5"
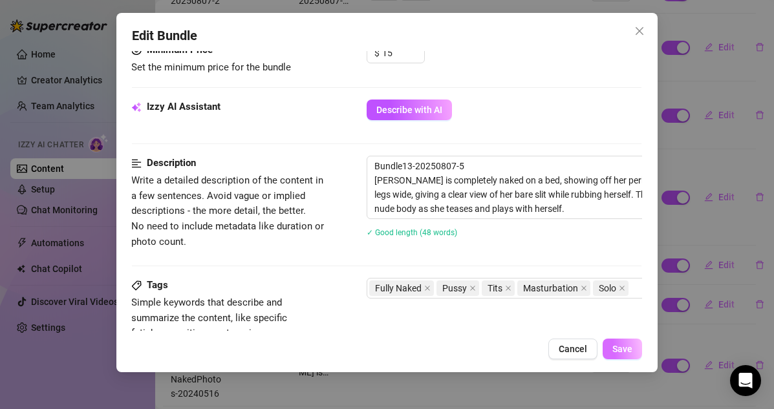
click at [626, 340] on button "Save" at bounding box center [621, 349] width 39 height 21
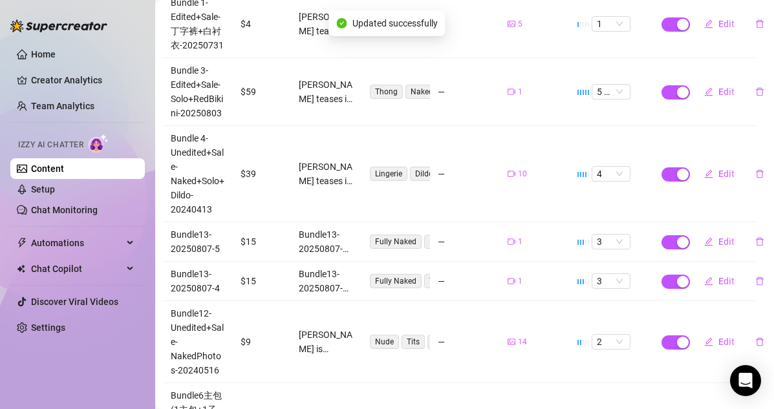
scroll to position [278, 5]
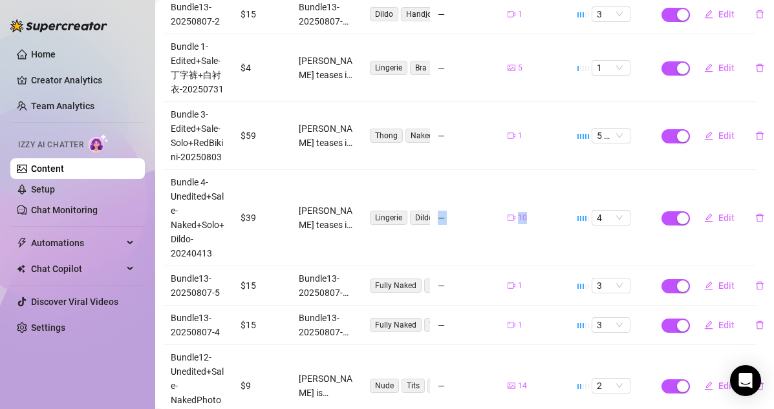
drag, startPoint x: 526, startPoint y: 235, endPoint x: 479, endPoint y: 173, distance: 78.5
click at [479, 173] on tr "Bundle 4-Unedited+Sale-Naked+Solo+Dildo-20240413 $39 [PERSON_NAME] teases in a …" at bounding box center [459, 218] width 593 height 96
click at [479, 173] on td "—" at bounding box center [465, 218] width 70 height 96
drag, startPoint x: 488, startPoint y: 228, endPoint x: 472, endPoint y: 176, distance: 54.2
click at [472, 176] on td "—" at bounding box center [465, 218] width 70 height 96
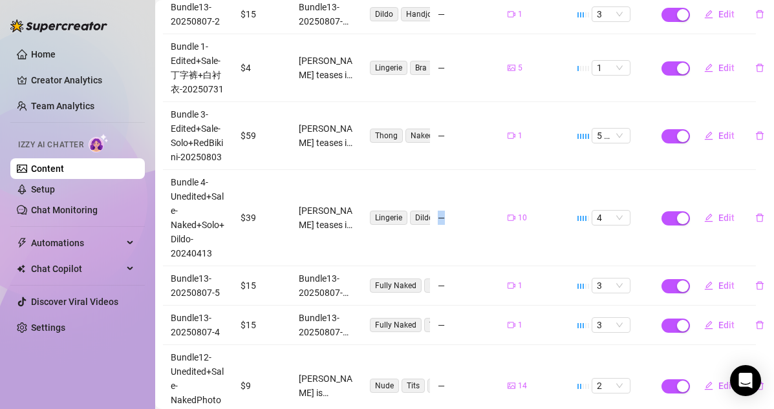
click at [472, 176] on td "—" at bounding box center [465, 218] width 70 height 96
drag, startPoint x: 462, startPoint y: 169, endPoint x: 462, endPoint y: 247, distance: 77.5
click at [462, 247] on td "—" at bounding box center [465, 218] width 70 height 96
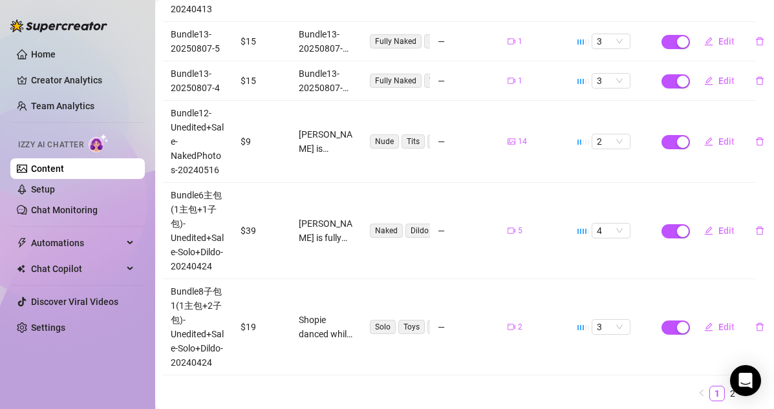
scroll to position [525, 5]
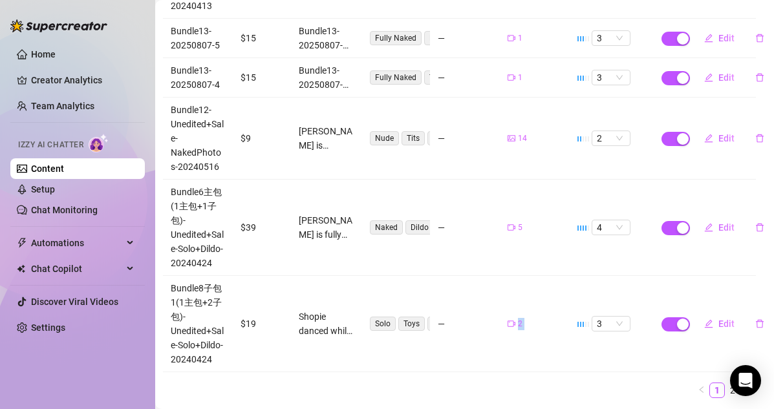
drag, startPoint x: 505, startPoint y: 266, endPoint x: 489, endPoint y: 366, distance: 102.1
click at [489, 366] on div "Name Price Description Tags Caption Example Media Exclusivity Live Bundle13-202…" at bounding box center [459, 33] width 593 height 730
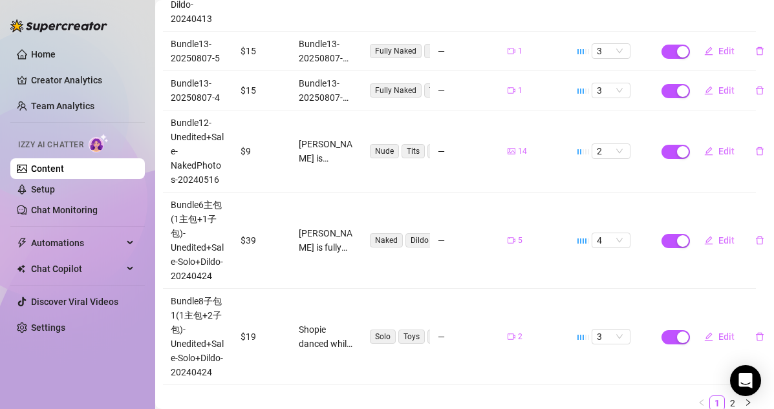
scroll to position [514, 5]
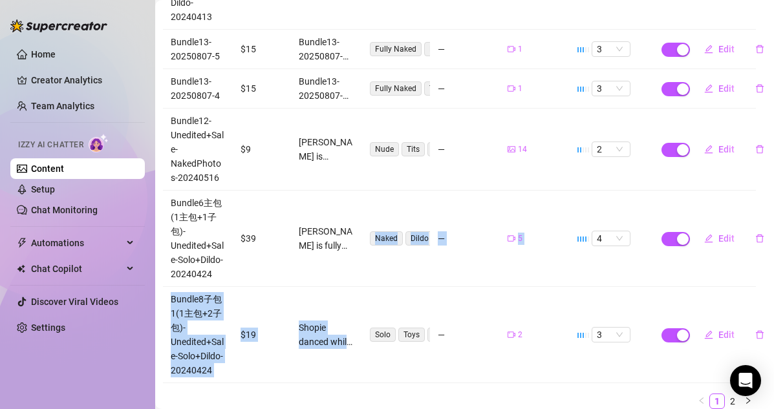
drag, startPoint x: 408, startPoint y: 290, endPoint x: 408, endPoint y: 178, distance: 111.8
click at [408, 178] on tbody "Bundle13-20250807-3 $19 Bundle13-20250807-3 [PERSON_NAME] strips fully naked, s…" at bounding box center [459, 51] width 593 height 664
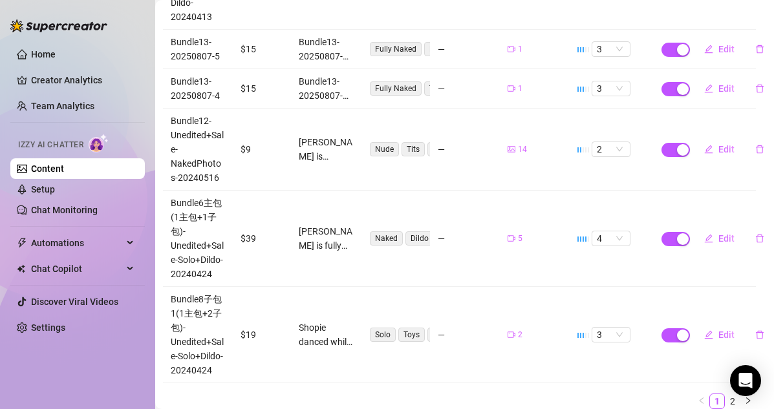
click at [408, 191] on td "Naked Dildo Pussy Ass Solo" at bounding box center [396, 239] width 70 height 96
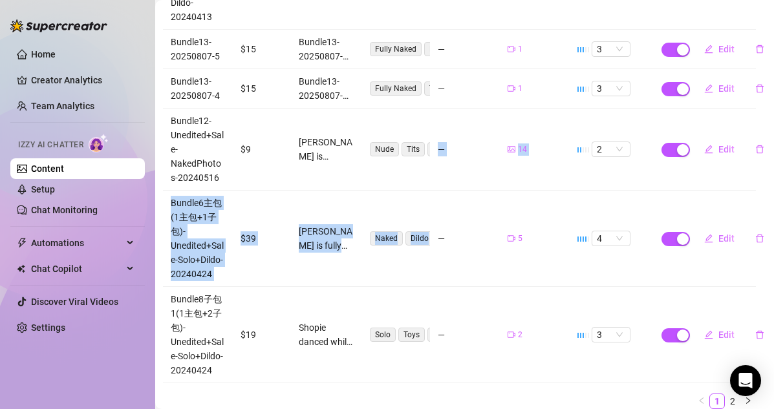
drag, startPoint x: 400, startPoint y: 175, endPoint x: 397, endPoint y: 269, distance: 93.8
click at [397, 269] on tbody "Bundle13-20250807-3 $19 Bundle13-20250807-3 [PERSON_NAME] strips fully naked, s…" at bounding box center [459, 51] width 593 height 664
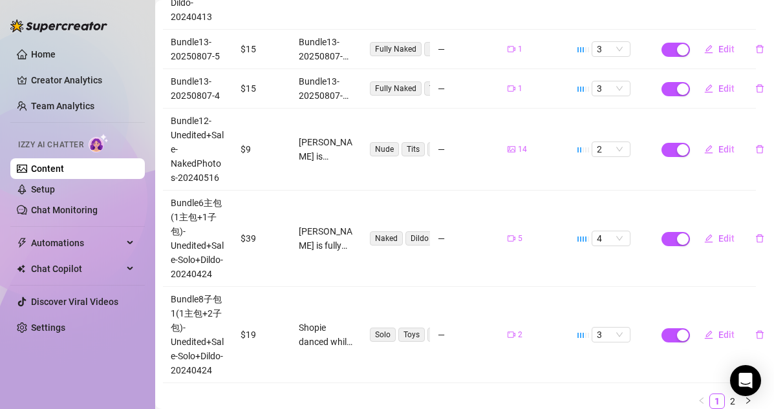
click at [397, 269] on td "Naked Dildo Pussy Ass Solo" at bounding box center [396, 239] width 70 height 96
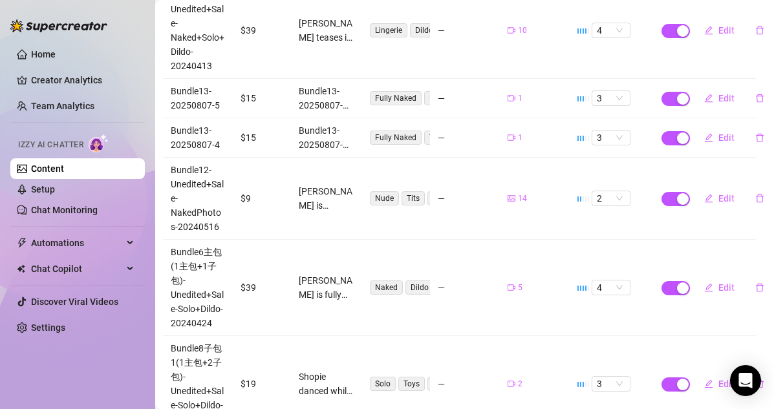
scroll to position [549, 5]
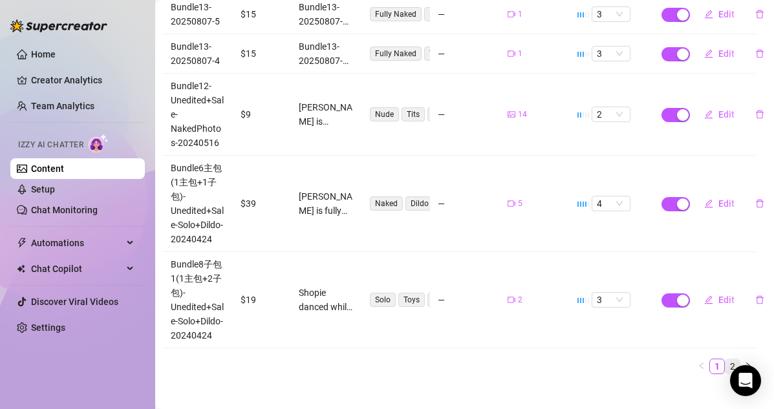
click at [664, 359] on link "2" at bounding box center [732, 366] width 14 height 14
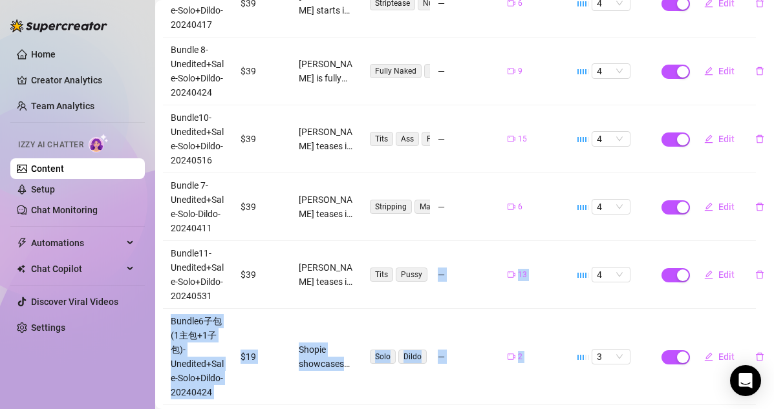
drag, startPoint x: 395, startPoint y: 224, endPoint x: 394, endPoint y: 279, distance: 54.3
click at [394, 279] on body "Home Creator Analytics Team Analytics Izzy AI Chatter Content Setup Chat Monito…" at bounding box center [387, 204] width 774 height 409
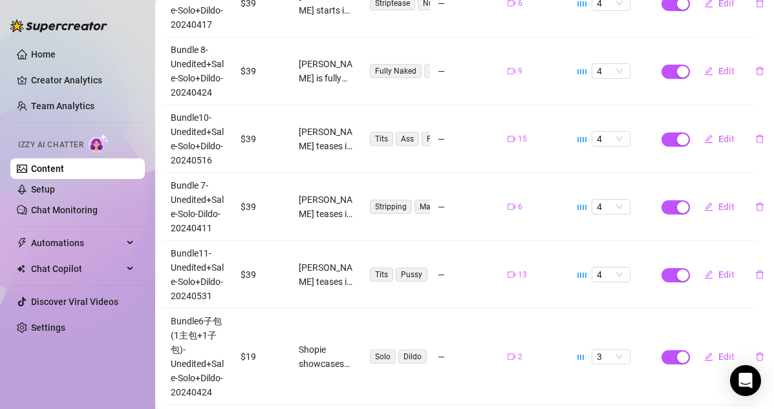
click at [390, 284] on td "Tits Pussy Ass Dildo Doggy Style" at bounding box center [396, 275] width 70 height 68
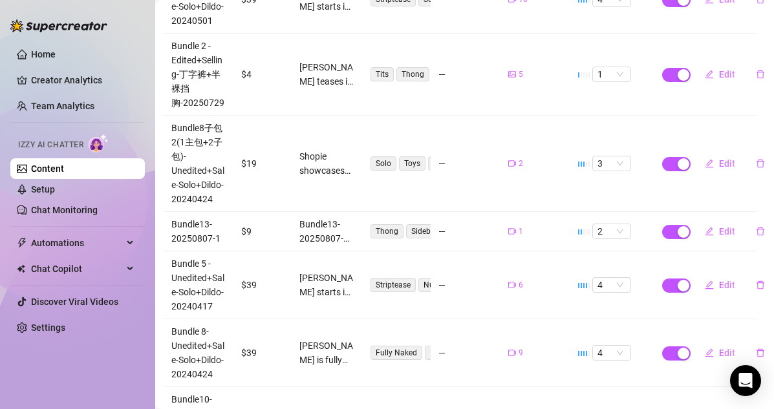
scroll to position [268, 0]
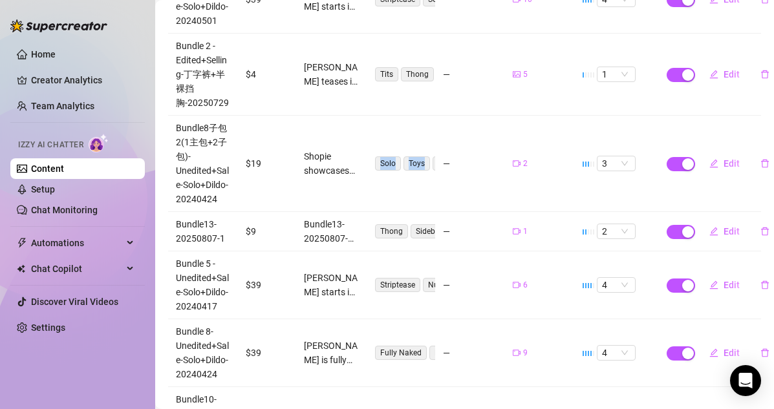
drag, startPoint x: 412, startPoint y: 137, endPoint x: 412, endPoint y: 184, distance: 47.2
click at [412, 184] on td "Solo Toys Dildo Orgasm" at bounding box center [401, 164] width 70 height 96
click at [411, 184] on td "Solo Toys Dildo Orgasm" at bounding box center [401, 164] width 70 height 96
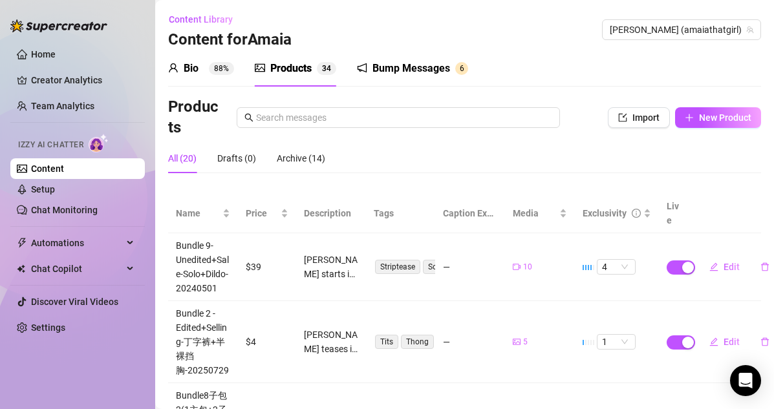
scroll to position [50, 0]
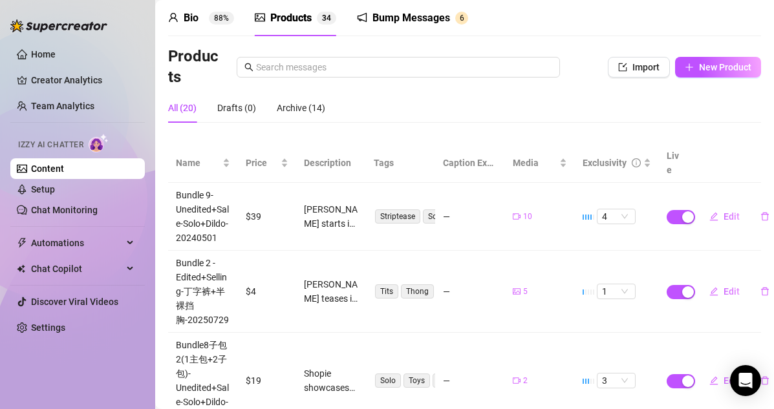
click at [268, 258] on td "$4" at bounding box center [267, 292] width 58 height 82
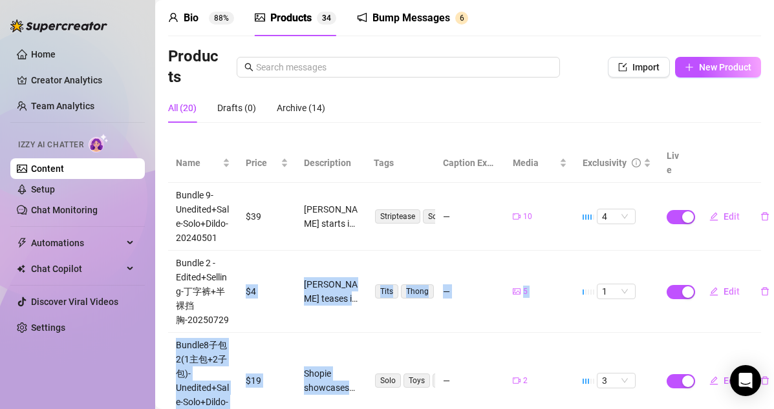
drag, startPoint x: 267, startPoint y: 253, endPoint x: 377, endPoint y: 326, distance: 132.5
click at [377, 333] on td "Solo Toys Dildo Orgasm" at bounding box center [401, 381] width 70 height 96
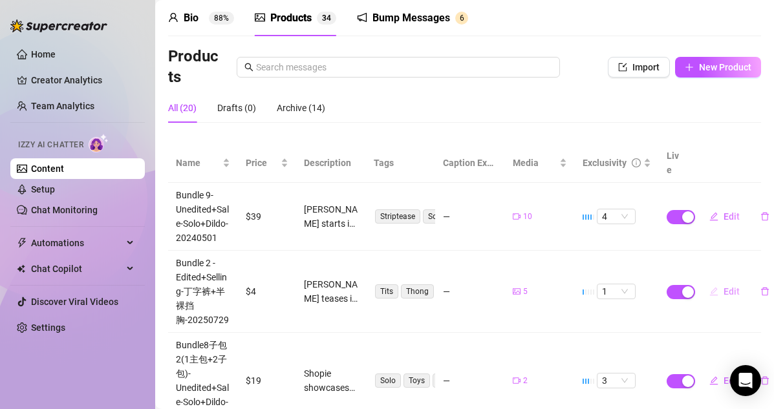
click at [664, 287] on icon "edit" at bounding box center [713, 291] width 9 height 9
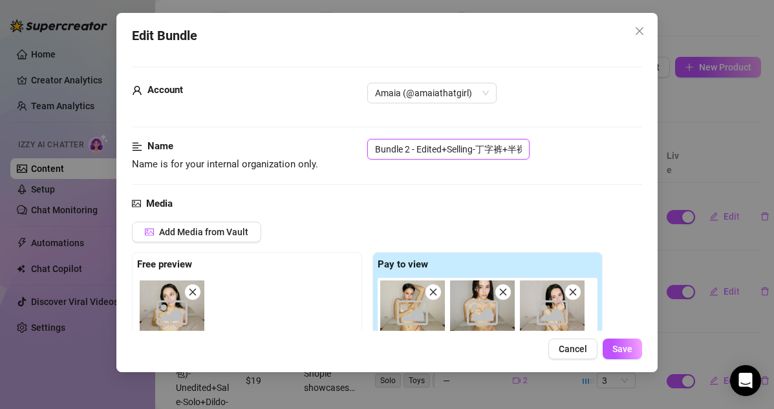
click at [408, 147] on input "Bundle 2 - Edited+Selling-丁字裤+半裸挡胸-20250729" at bounding box center [448, 149] width 162 height 21
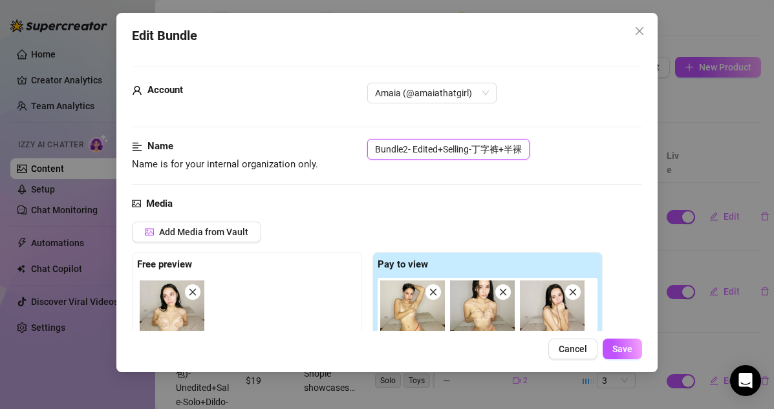
scroll to position [0, 62]
drag, startPoint x: 410, startPoint y: 153, endPoint x: 477, endPoint y: 154, distance: 66.6
click at [477, 154] on input "Bundle2- Edited+Selling-丁字裤+半裸挡胸-20250729" at bounding box center [448, 149] width 162 height 21
drag, startPoint x: 461, startPoint y: 149, endPoint x: 212, endPoint y: 148, distance: 248.8
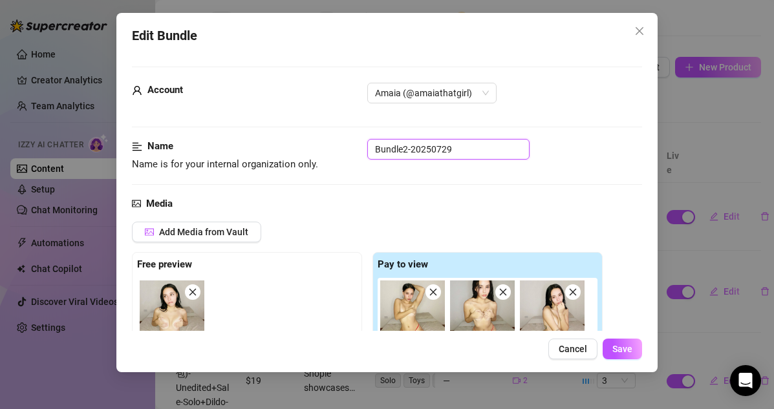
click at [212, 148] on div "Name Name is for your internal organization only. Bundle2-20250729" at bounding box center [387, 155] width 511 height 33
paste input "13-20250807-5"
drag, startPoint x: 467, startPoint y: 152, endPoint x: 332, endPoint y: 149, distance: 135.1
click at [332, 149] on div "Name Name is for your internal organization only. Bundle2--20250729" at bounding box center [387, 155] width 511 height 33
paste input "13-20250807-5"
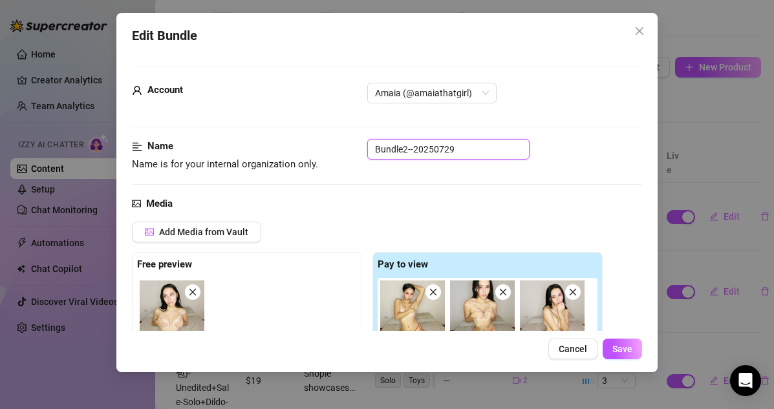
click at [470, 147] on input "Bundle2--20250729" at bounding box center [448, 149] width 162 height 21
click at [414, 152] on input "Bundle2--20250729" at bounding box center [448, 149] width 162 height 21
drag, startPoint x: 458, startPoint y: 149, endPoint x: 272, endPoint y: 149, distance: 186.1
click at [272, 149] on div "Name Name is for your internal organization only. Bundle2-20250729" at bounding box center [387, 155] width 511 height 33
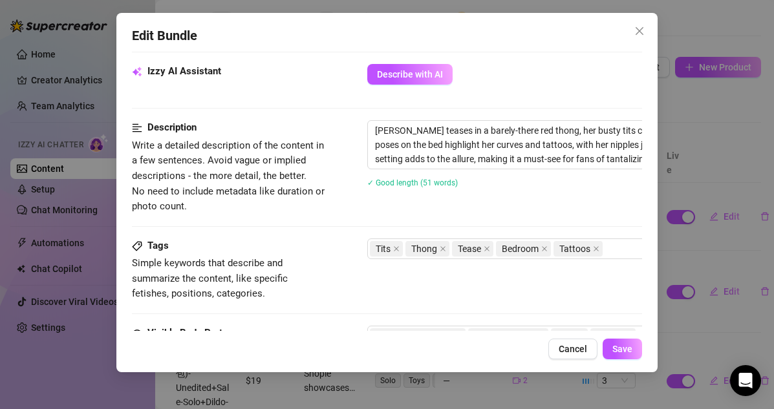
scroll to position [545, 0]
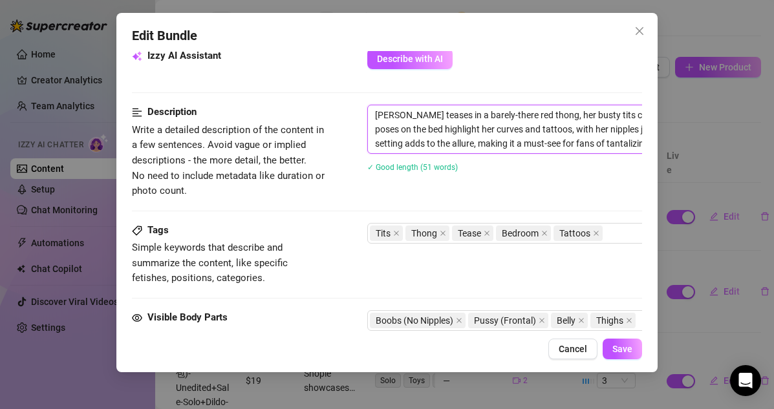
click at [374, 116] on textarea "[PERSON_NAME] teases in a barely-there red thong, her busty tits covered only b…" at bounding box center [593, 129] width 451 height 48
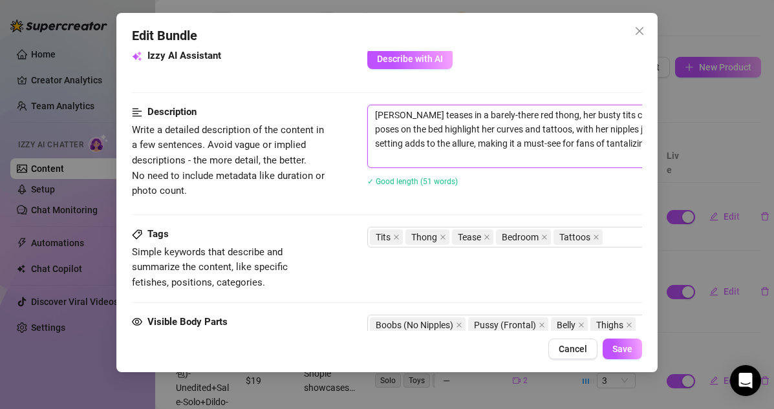
paste textarea "Bundle2-20250729"
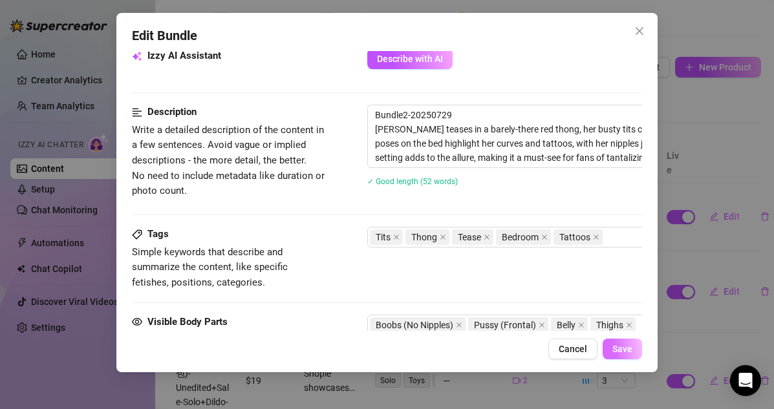
click at [621, 348] on span "Save" at bounding box center [622, 349] width 20 height 10
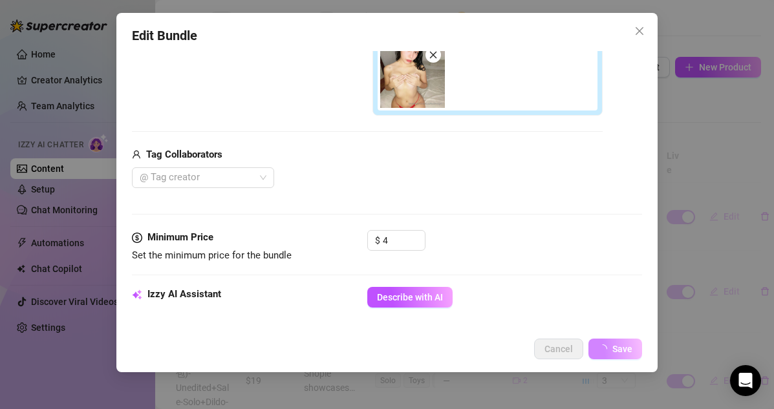
scroll to position [286, 0]
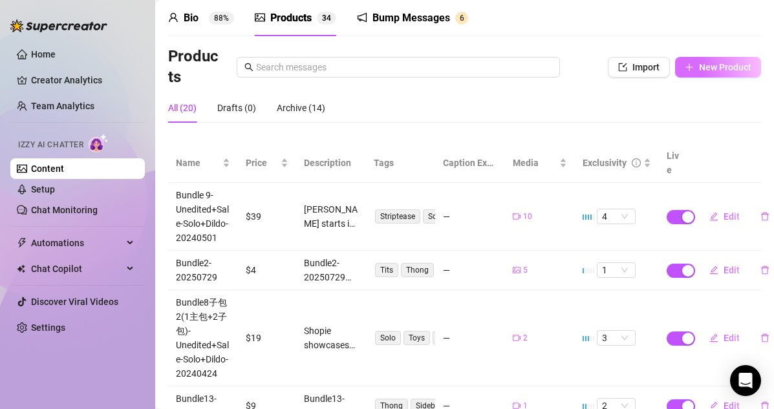
click at [664, 70] on span "New Product" at bounding box center [725, 67] width 52 height 10
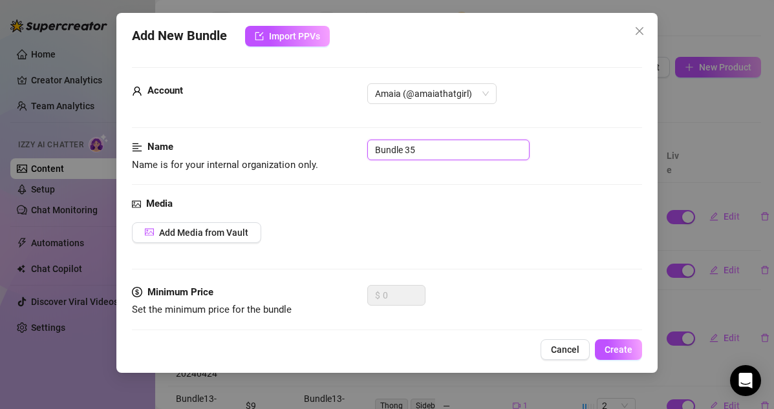
drag, startPoint x: 454, startPoint y: 149, endPoint x: 299, endPoint y: 149, distance: 155.7
click at [299, 149] on div "Name Name is for your internal organization only. Bundle 35" at bounding box center [387, 156] width 511 height 33
paste input "4-20240413"
click at [397, 226] on div "Add Media from Vault" at bounding box center [387, 232] width 511 height 21
click at [227, 235] on span "Add Media from Vault" at bounding box center [203, 232] width 89 height 10
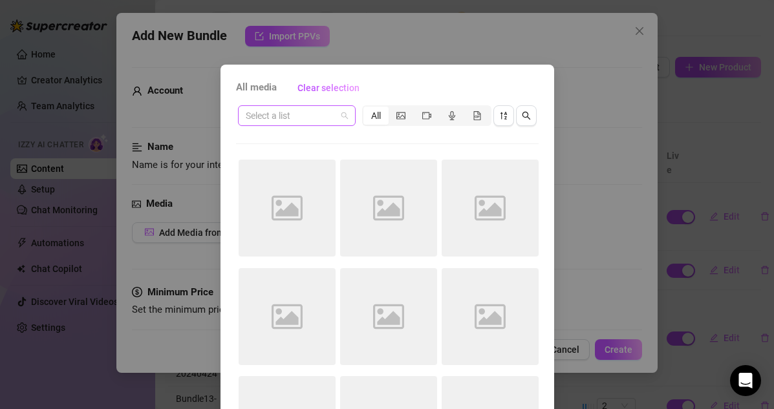
click at [330, 118] on input "search" at bounding box center [291, 115] width 90 height 19
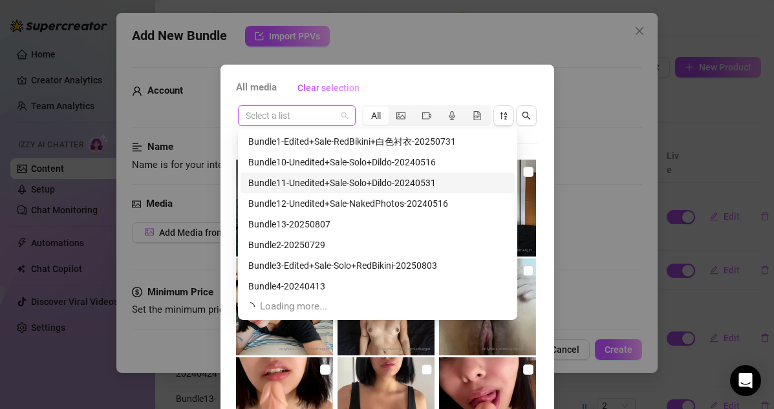
scroll to position [41, 0]
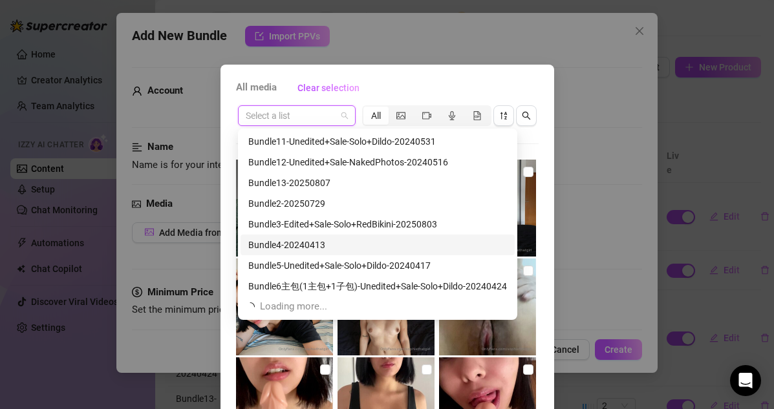
click at [312, 244] on div "Bundle4-20240413" at bounding box center [377, 245] width 258 height 14
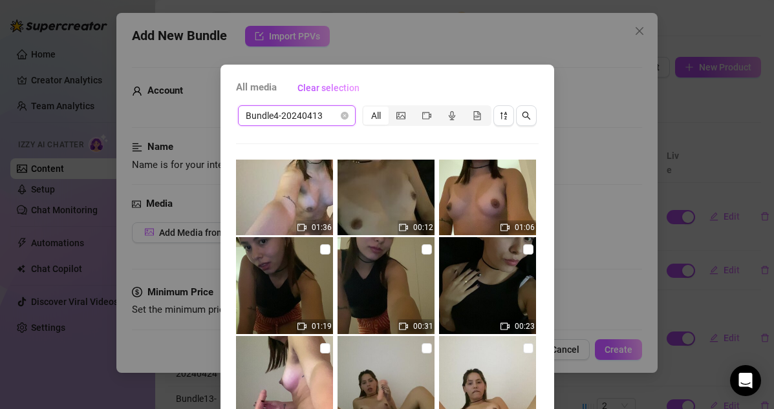
scroll to position [0, 0]
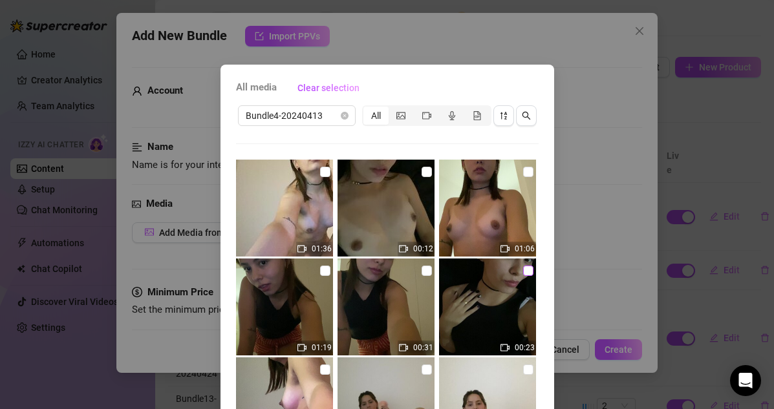
click at [524, 269] on input "checkbox" at bounding box center [528, 271] width 10 height 10
click at [423, 269] on input "checkbox" at bounding box center [426, 271] width 10 height 10
click at [426, 271] on input "checkbox" at bounding box center [426, 271] width 10 height 10
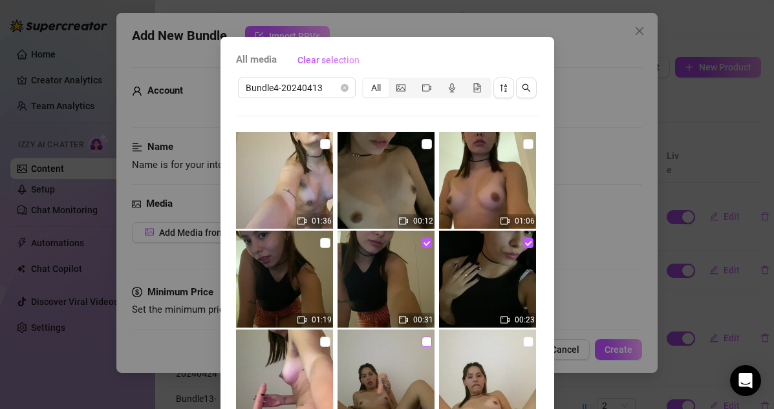
scroll to position [30, 0]
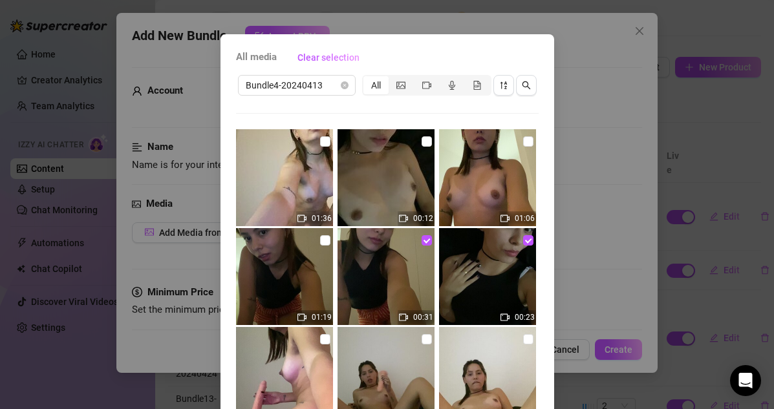
click at [467, 279] on img at bounding box center [487, 276] width 97 height 97
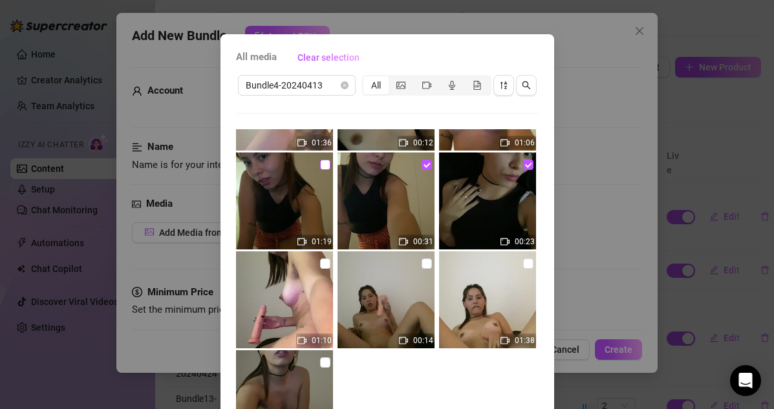
click at [322, 163] on input "checkbox" at bounding box center [325, 165] width 10 height 10
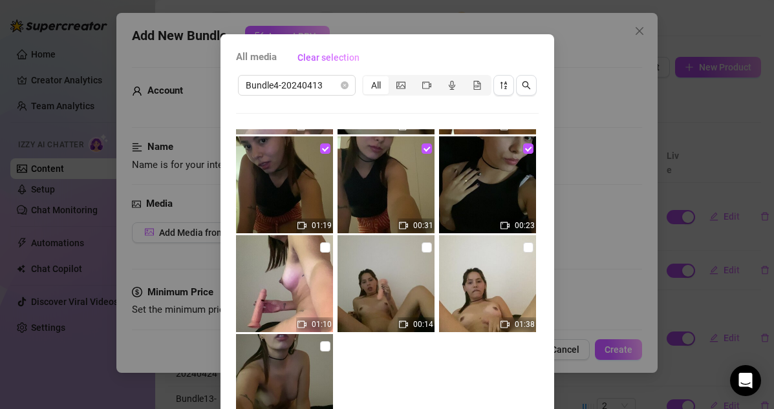
scroll to position [88, 0]
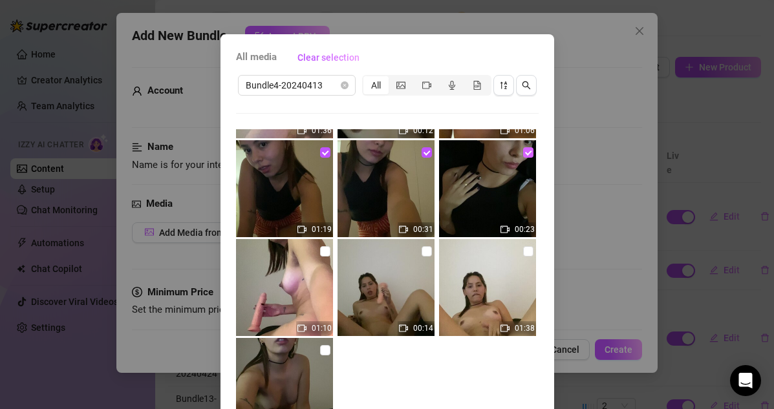
click at [526, 154] on input "checkbox" at bounding box center [528, 152] width 10 height 10
click at [425, 153] on input "checkbox" at bounding box center [426, 152] width 10 height 10
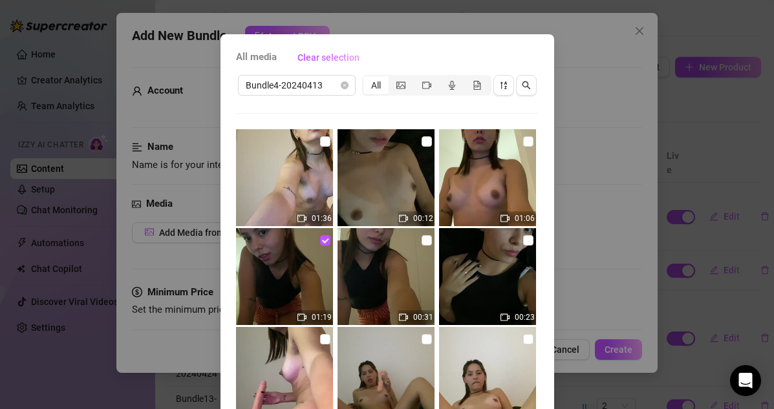
scroll to position [92, 0]
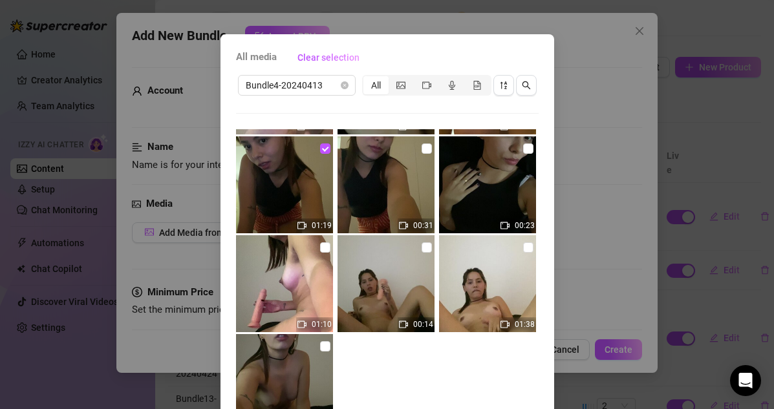
click at [469, 37] on div "All media Clear selection Bundle4-20240413 All 01:36 00:12 01:06 01:19 00:31 00…" at bounding box center [386, 263] width 333 height 459
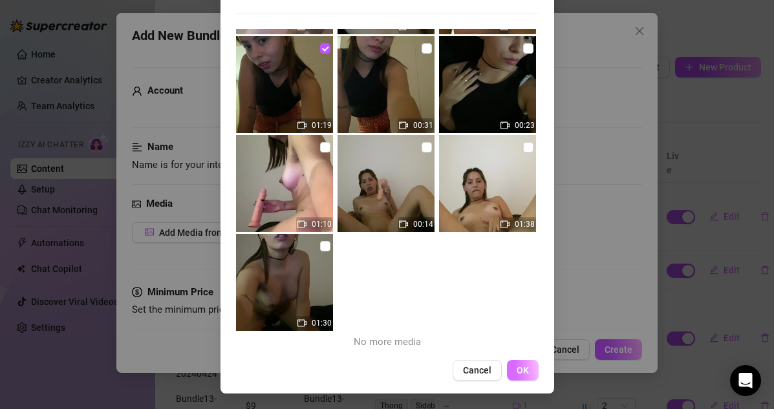
click at [526, 366] on span "OK" at bounding box center [522, 370] width 12 height 10
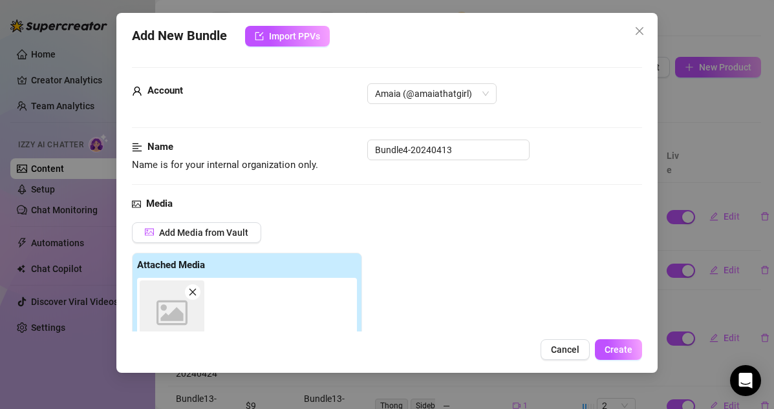
scroll to position [226, 0]
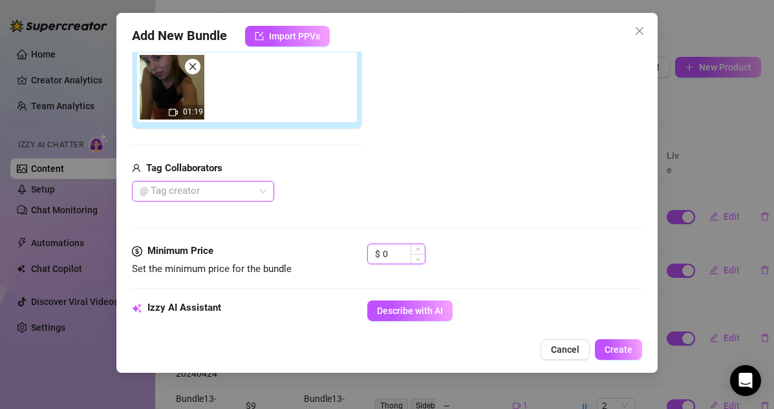
click at [395, 255] on input "0" at bounding box center [404, 253] width 42 height 19
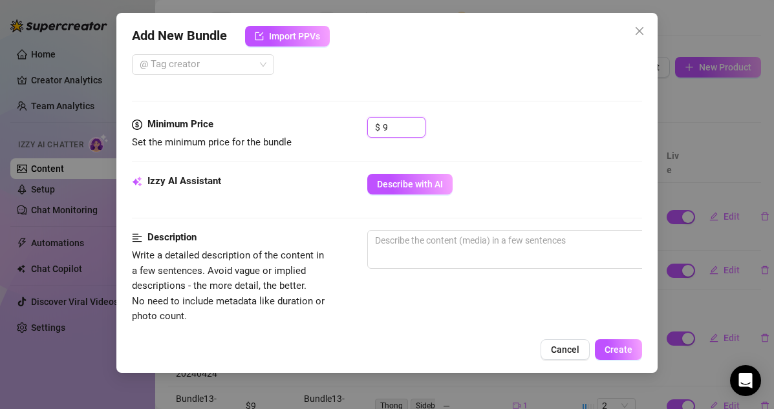
scroll to position [419, 0]
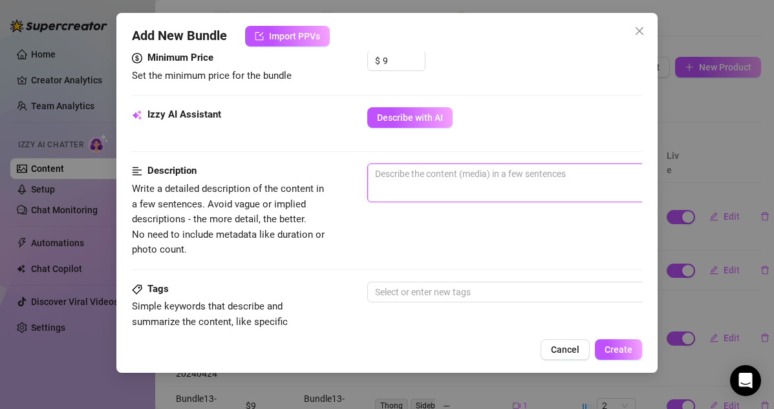
click at [435, 178] on textarea at bounding box center [593, 173] width 451 height 19
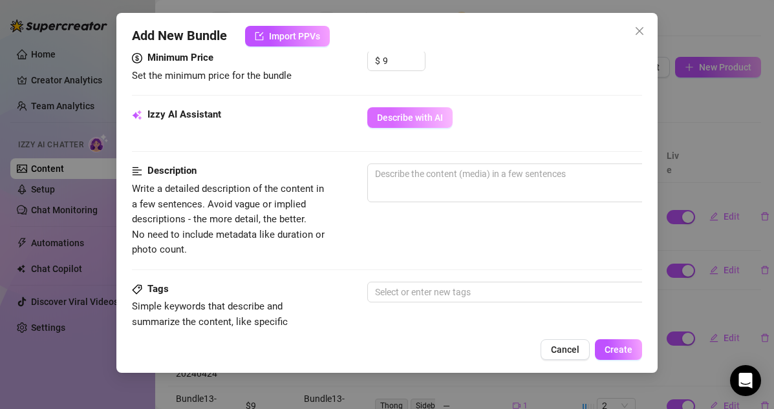
click at [420, 123] on button "Describe with AI" at bounding box center [409, 117] width 85 height 21
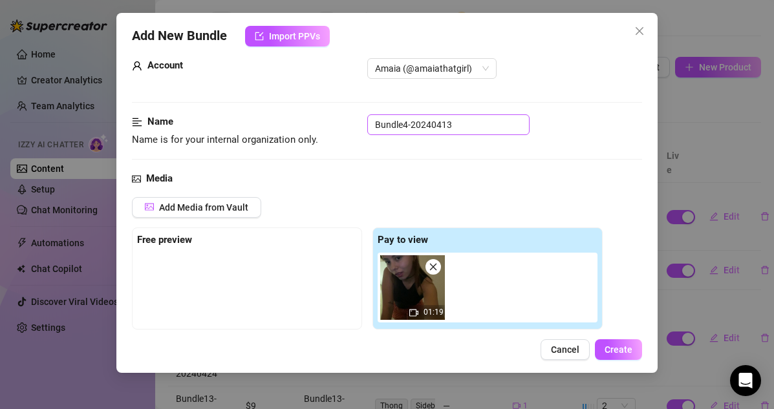
scroll to position [23, 0]
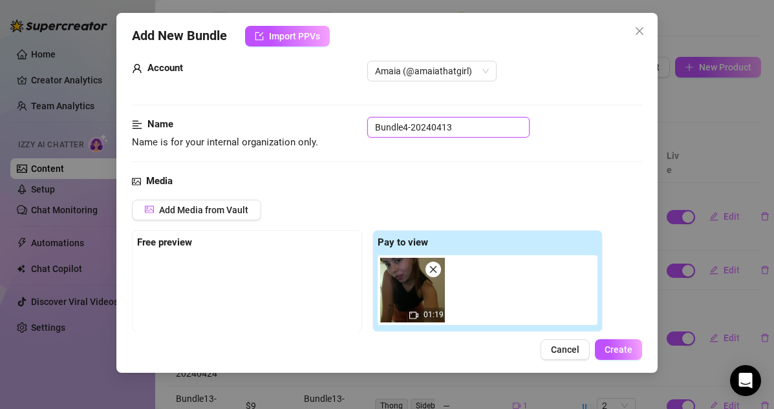
click at [458, 129] on input "Bundle4-20240413" at bounding box center [448, 127] width 162 height 21
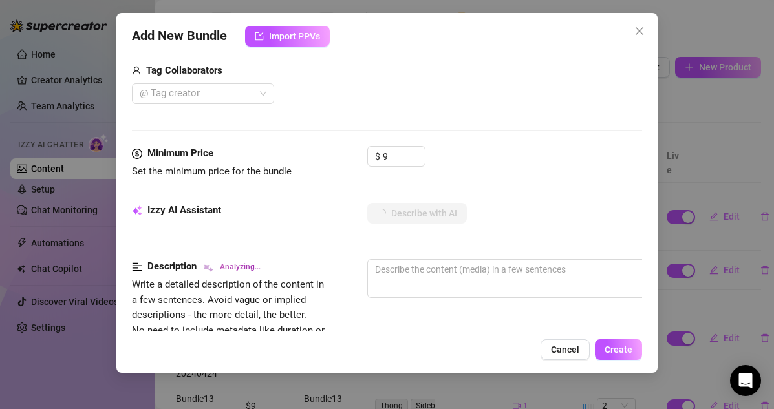
scroll to position [315, 0]
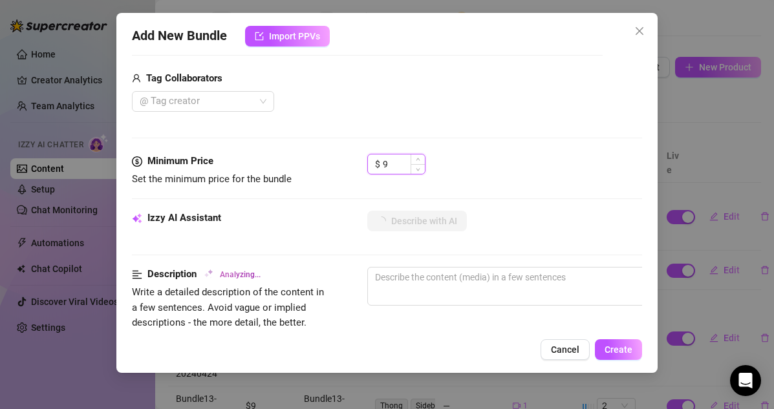
click at [392, 166] on input "9" at bounding box center [404, 163] width 42 height 19
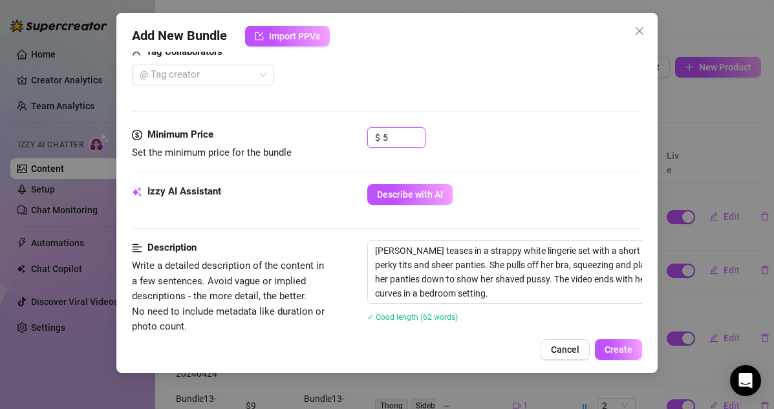
scroll to position [399, 0]
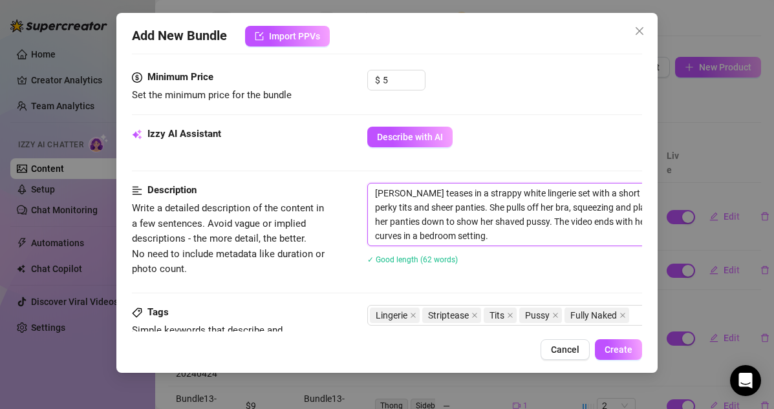
click at [375, 194] on textarea "[PERSON_NAME] teases in a strappy white lingerie set with a short pleated skirt…" at bounding box center [593, 215] width 451 height 62
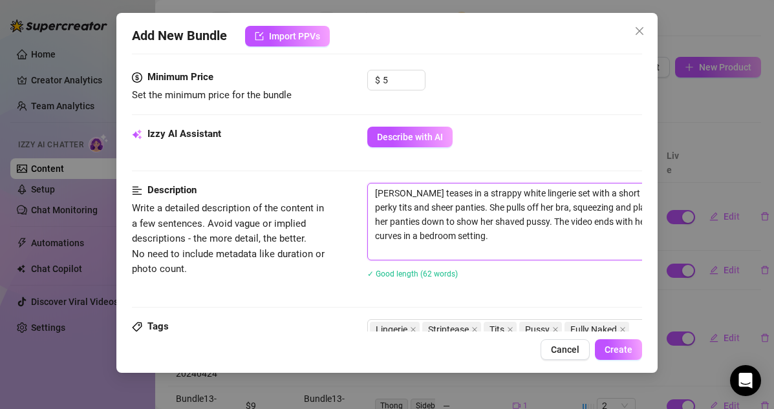
paste textarea "Bundle4-20240413-1"
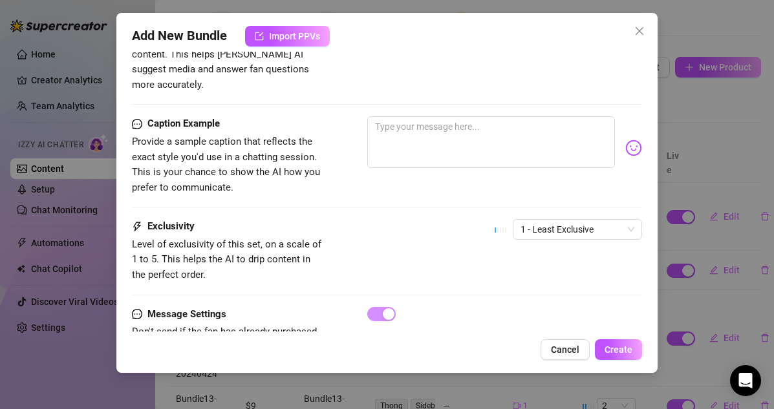
scroll to position [825, 0]
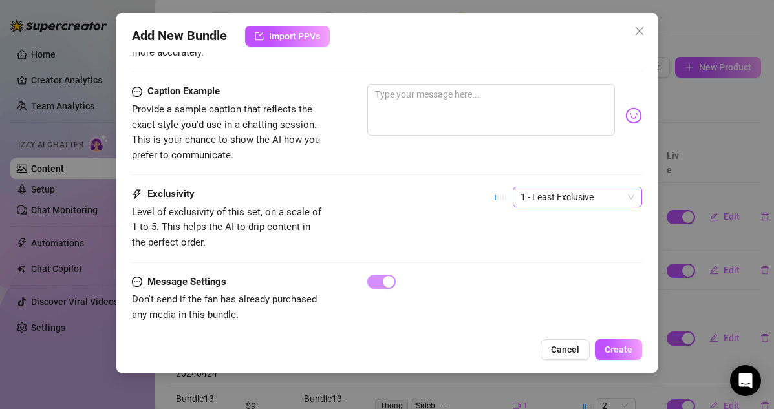
click at [570, 187] on span "1 - Least Exclusive" at bounding box center [577, 196] width 114 height 19
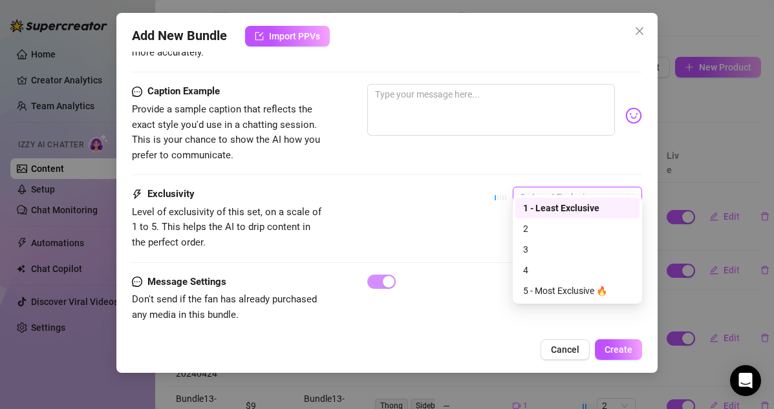
click at [570, 187] on span "1 - Least Exclusive" at bounding box center [577, 196] width 114 height 19
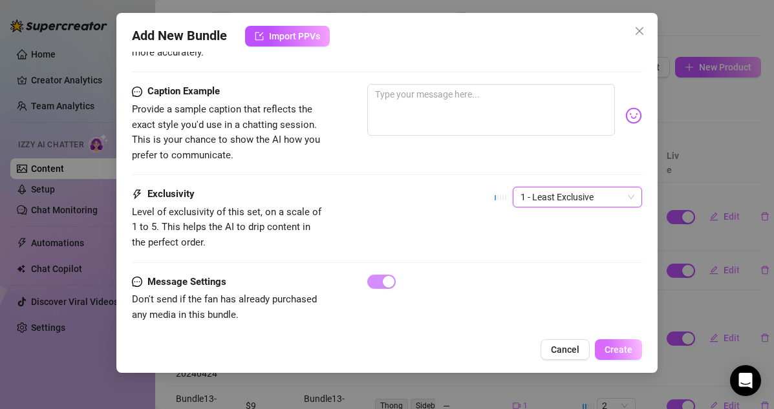
click at [613, 345] on span "Create" at bounding box center [618, 349] width 28 height 10
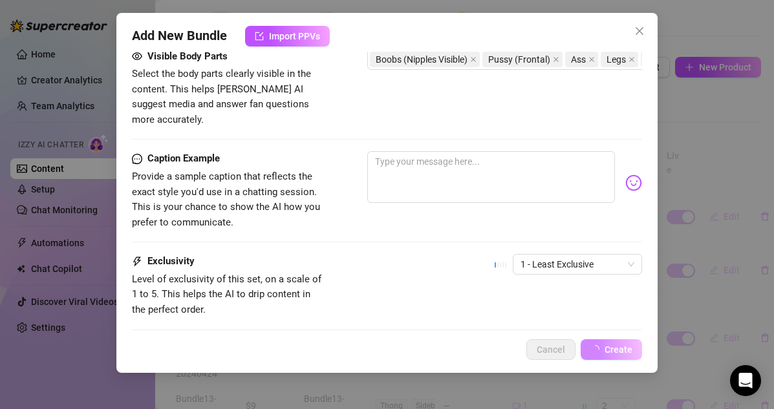
scroll to position [662, 0]
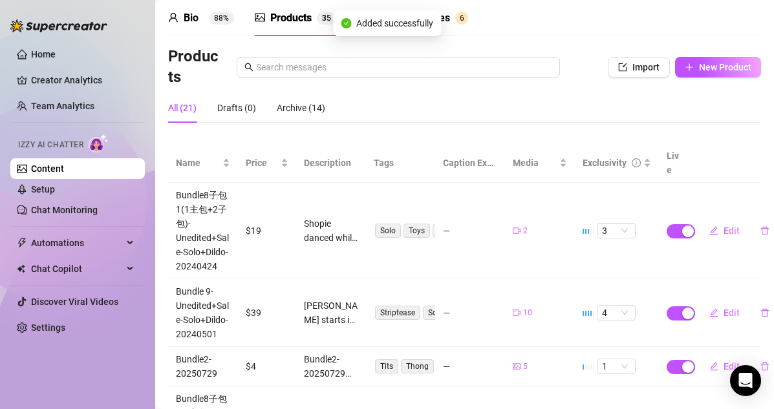
click at [664, 85] on div "Products Import New Product" at bounding box center [464, 67] width 593 height 41
click at [664, 75] on button "New Product" at bounding box center [718, 67] width 86 height 21
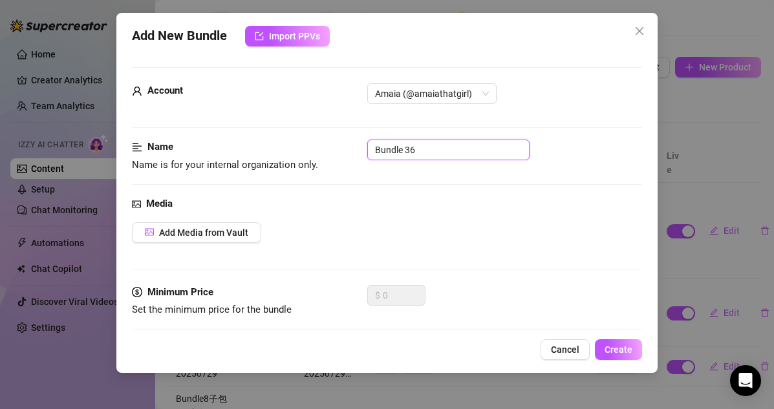
drag, startPoint x: 430, startPoint y: 145, endPoint x: 306, endPoint y: 145, distance: 124.1
click at [306, 145] on div "Name Name is for your internal organization only. Bundle 36" at bounding box center [387, 156] width 511 height 33
paste input "4-20240413-1"
drag, startPoint x: 453, startPoint y: 147, endPoint x: 308, endPoint y: 147, distance: 145.4
click at [308, 147] on div "Name Name is for your internal organization only. Bundle4-20240413-2" at bounding box center [387, 156] width 511 height 33
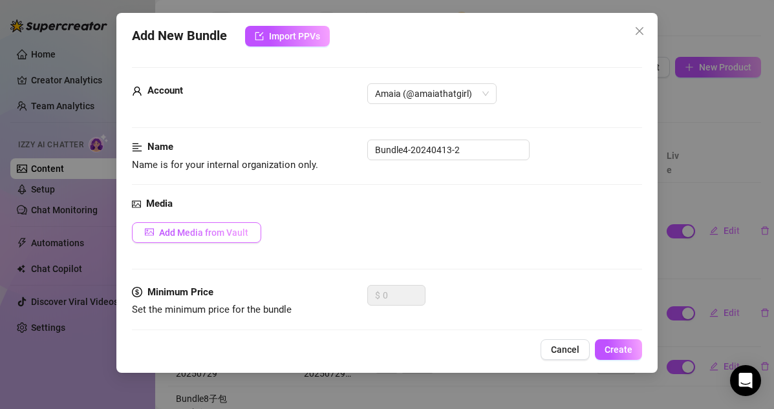
click at [216, 231] on span "Add Media from Vault" at bounding box center [203, 232] width 89 height 10
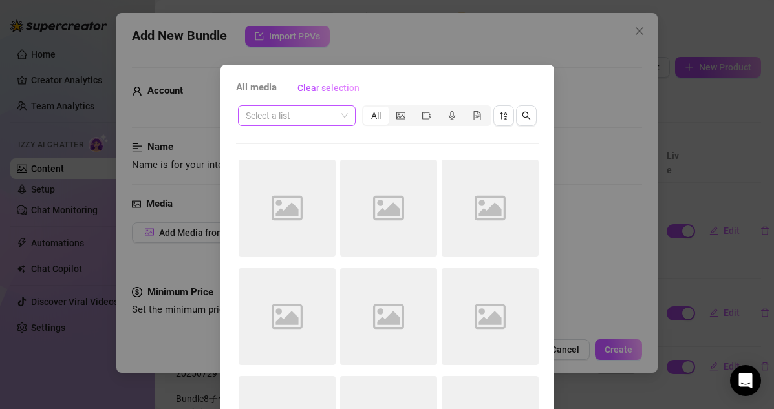
click at [311, 114] on input "search" at bounding box center [291, 115] width 90 height 19
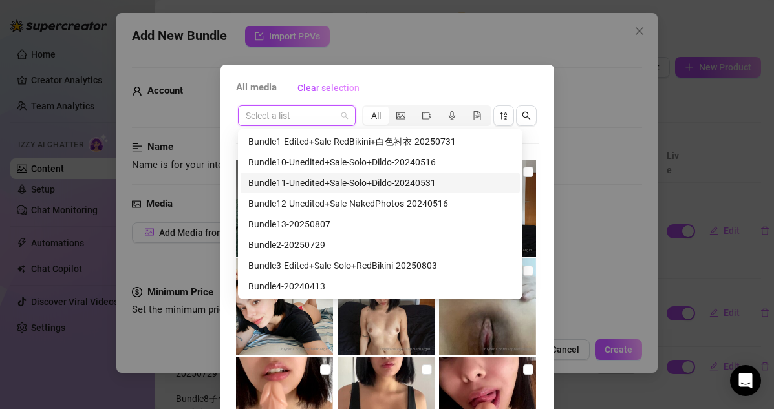
scroll to position [41, 0]
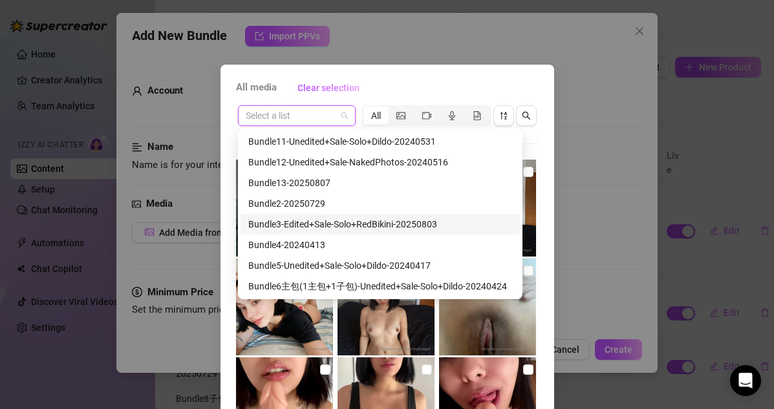
click at [315, 229] on div "Bundle3-Edited+Sale-Solo+RedBikini-20250803" at bounding box center [380, 224] width 264 height 14
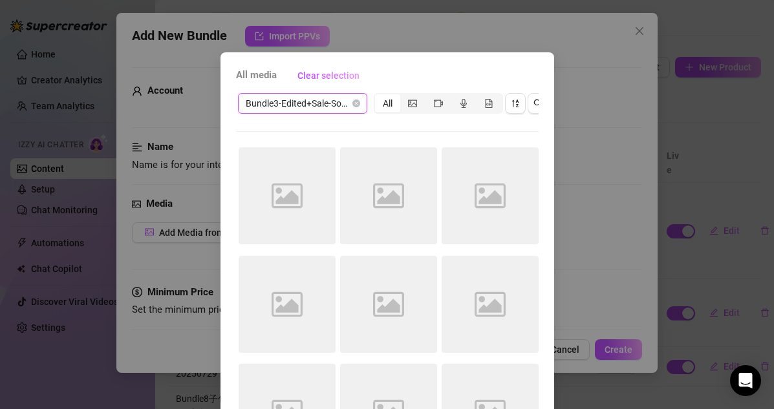
scroll to position [9, 0]
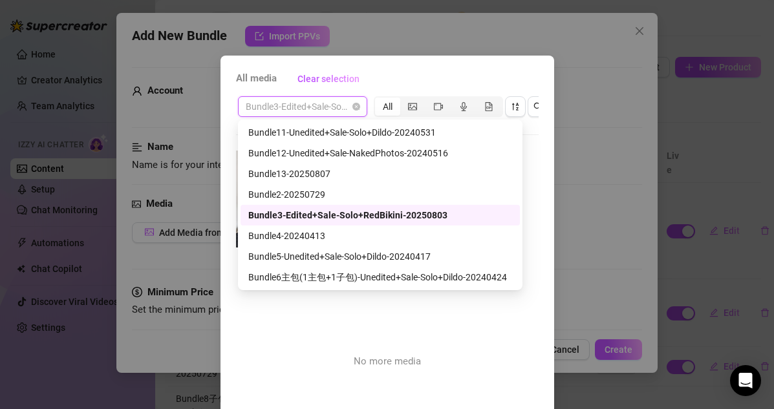
click at [332, 107] on span "Bundle3-Edited+Sale-Solo+RedBikini-20250803" at bounding box center [303, 106] width 114 height 19
click at [313, 236] on div "Bundle4-20240413" at bounding box center [380, 236] width 264 height 14
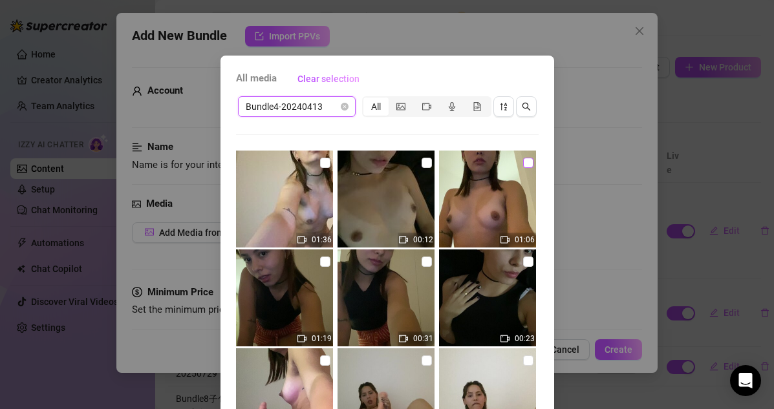
click at [526, 167] on input "checkbox" at bounding box center [528, 163] width 10 height 10
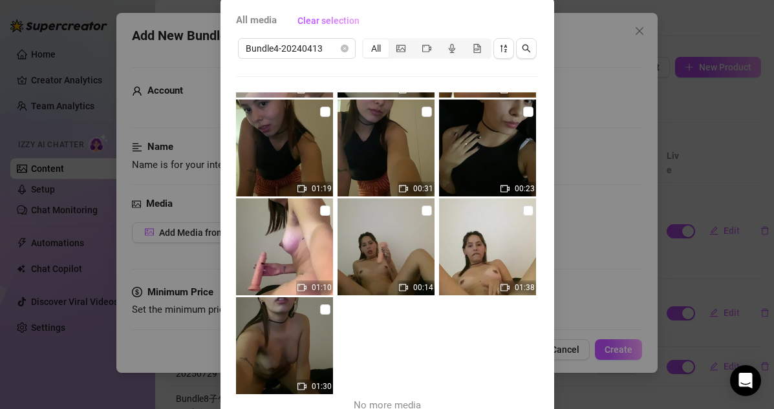
scroll to position [131, 0]
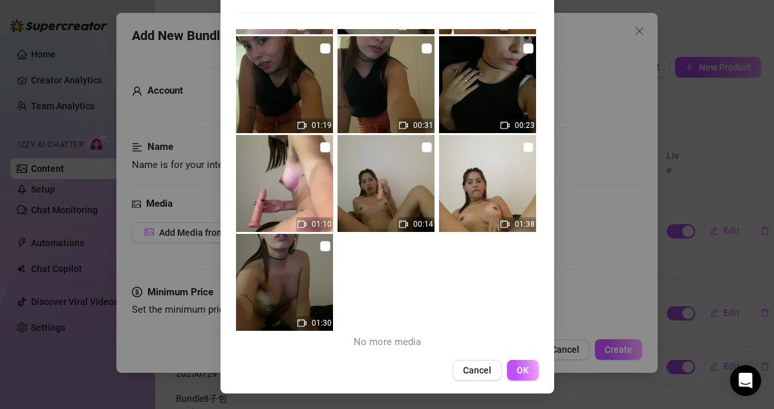
click at [527, 372] on span "OK" at bounding box center [522, 370] width 12 height 10
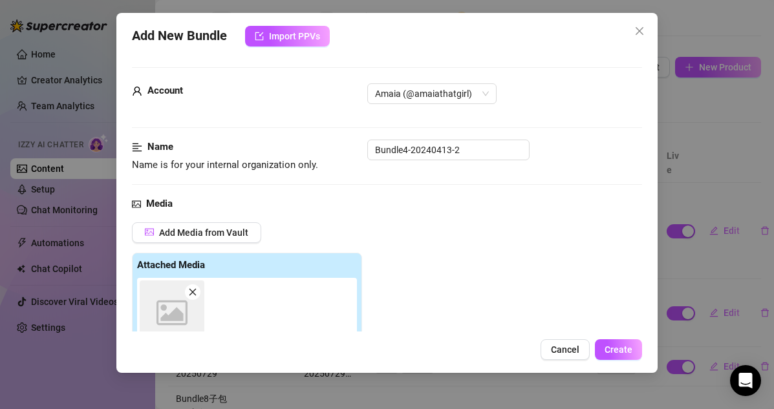
scroll to position [226, 0]
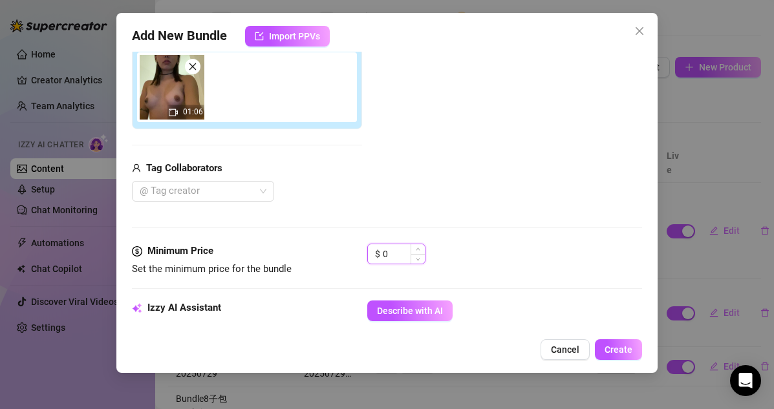
click at [402, 254] on input "0" at bounding box center [404, 253] width 42 height 19
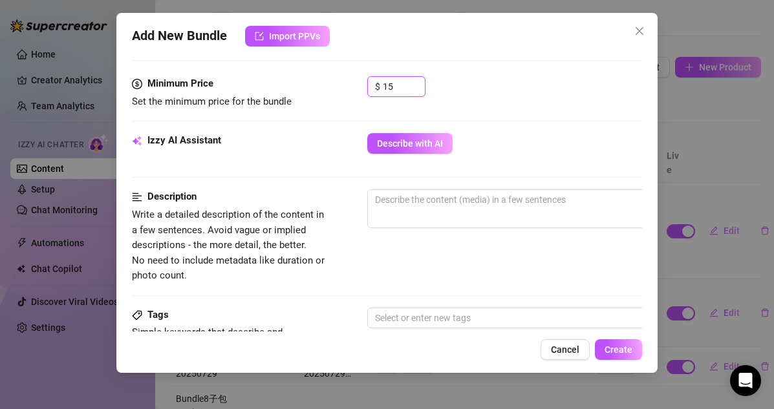
scroll to position [417, 0]
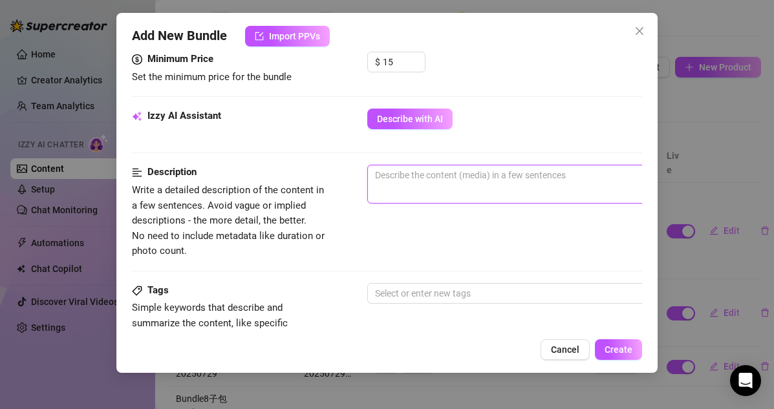
click at [410, 172] on textarea at bounding box center [593, 174] width 451 height 19
paste textarea "Bundle4-20240413-2"
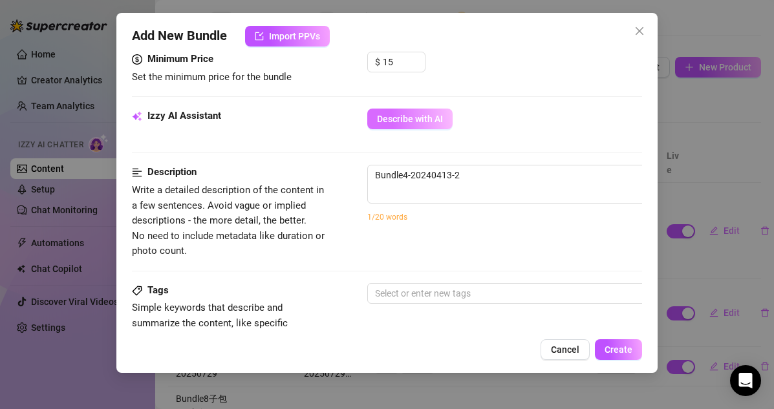
click at [422, 120] on span "Describe with AI" at bounding box center [410, 119] width 66 height 10
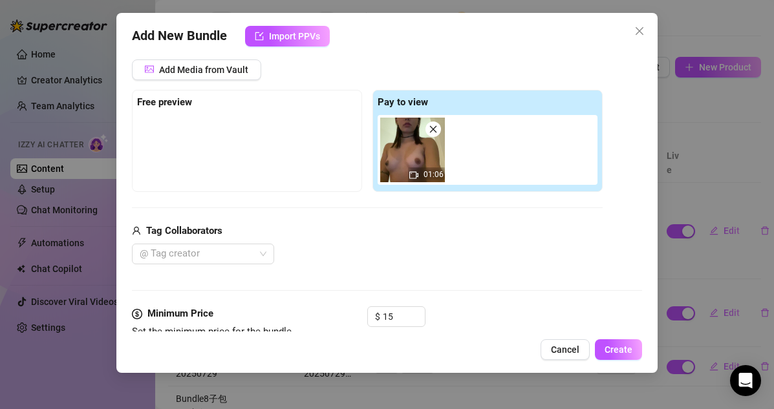
scroll to position [399, 0]
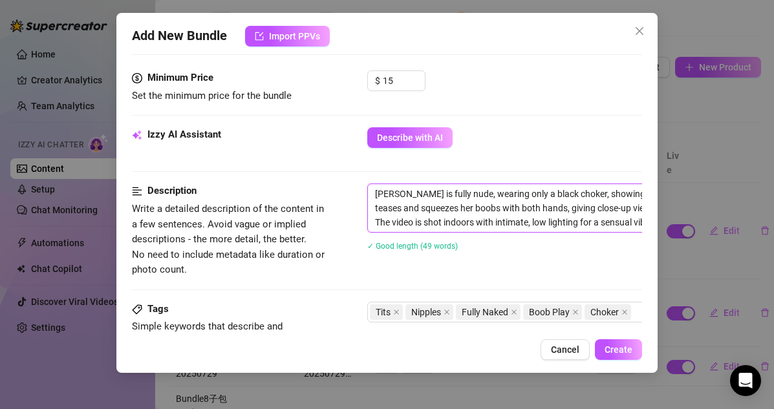
click at [378, 194] on textarea "[PERSON_NAME] is fully nude, wearing only a black choker, showing off her perky…" at bounding box center [593, 208] width 451 height 48
paste textarea "Bundle4-20240413-2"
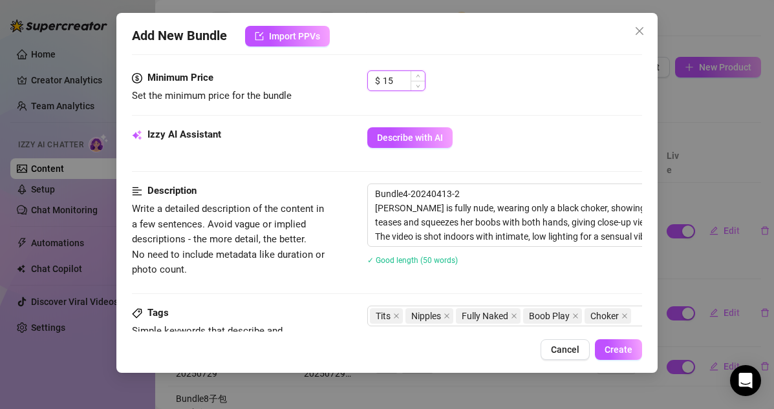
click at [401, 79] on input "15" at bounding box center [404, 80] width 42 height 19
click at [395, 80] on input at bounding box center [404, 80] width 42 height 19
click at [452, 220] on textarea "Bundle4-20240413-2 [PERSON_NAME] is fully nude, wearing only a black choker, sh…" at bounding box center [593, 215] width 451 height 62
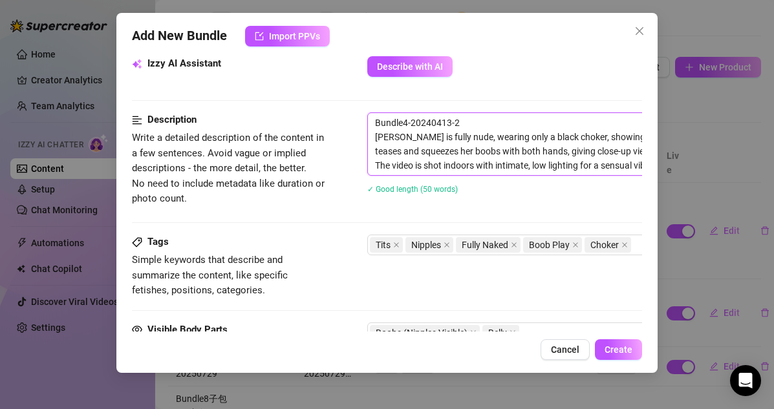
scroll to position [687, 0]
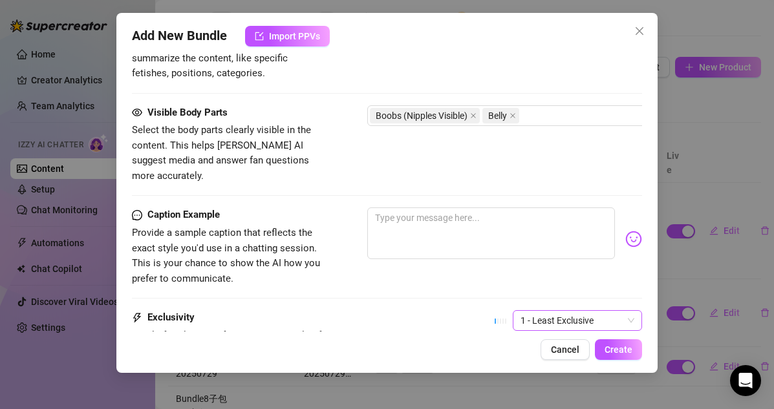
click at [594, 311] on span "1 - Least Exclusive" at bounding box center [577, 320] width 114 height 19
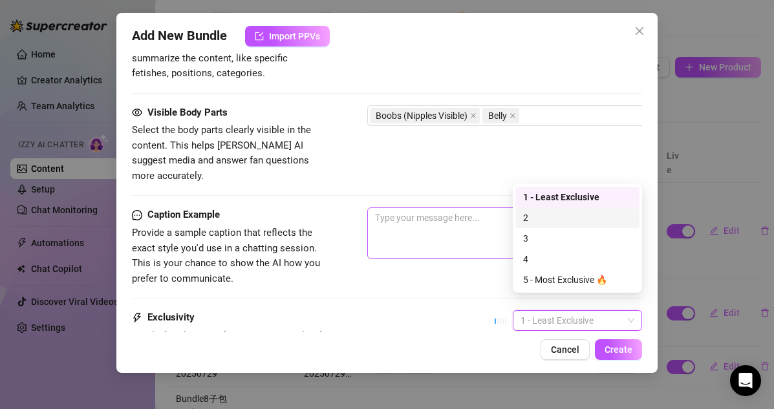
click at [551, 220] on div "2" at bounding box center [577, 218] width 109 height 14
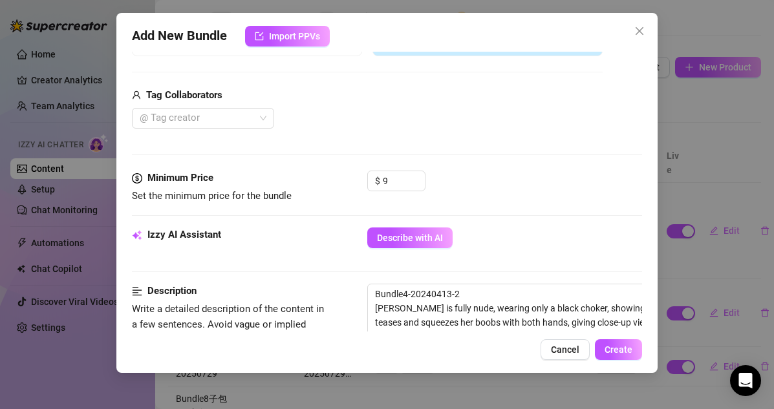
scroll to position [0, 0]
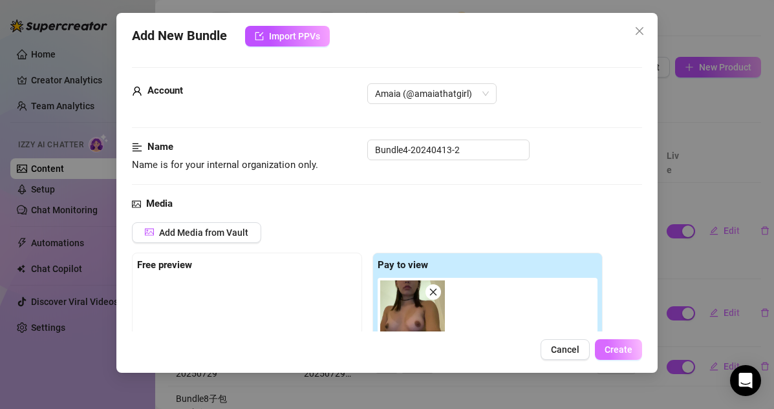
click at [613, 346] on span "Create" at bounding box center [618, 349] width 28 height 10
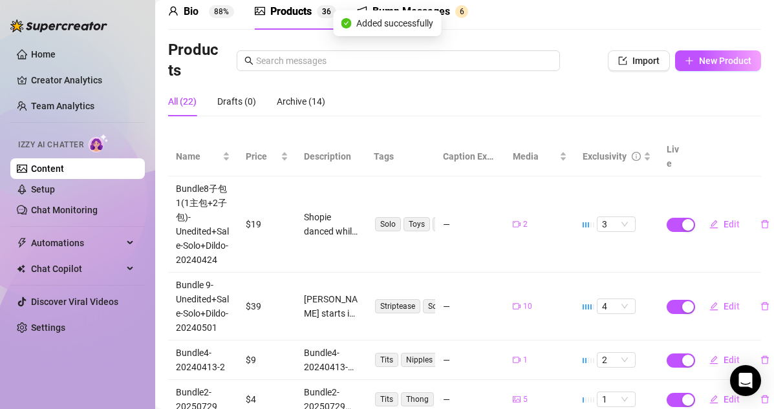
scroll to position [38, 0]
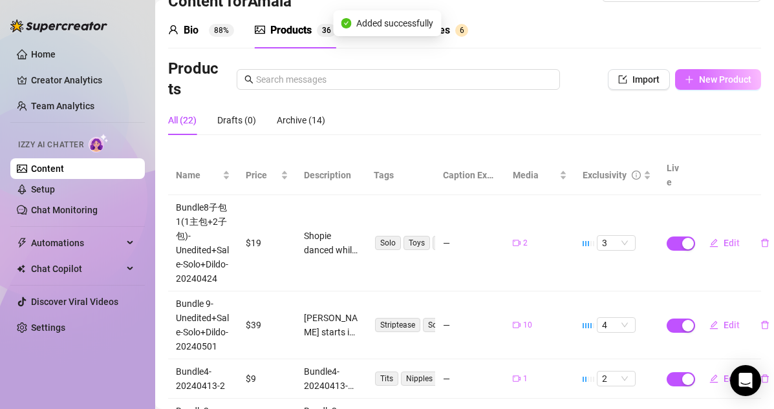
click at [664, 70] on button "New Product" at bounding box center [718, 79] width 86 height 21
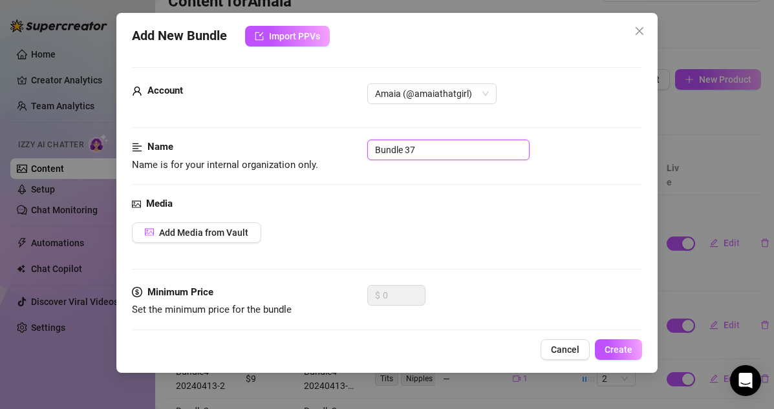
click at [408, 149] on input "Bundle 37" at bounding box center [448, 150] width 162 height 21
drag, startPoint x: 425, startPoint y: 150, endPoint x: 290, endPoint y: 147, distance: 135.7
click at [290, 147] on div "Name Name is for your internal organization only. Bundle 37" at bounding box center [387, 156] width 511 height 33
paste input "4-20240413-2"
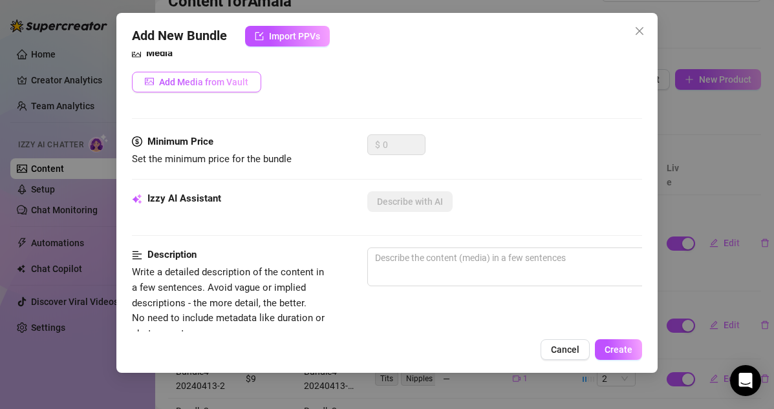
click at [215, 83] on span "Add Media from Vault" at bounding box center [203, 82] width 89 height 10
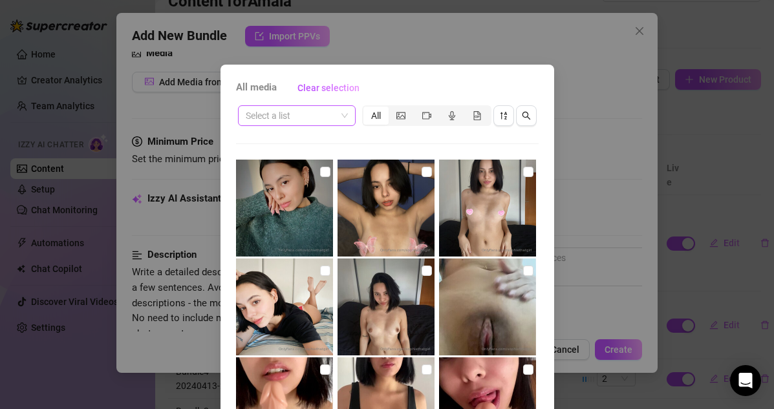
click at [333, 118] on input "search" at bounding box center [291, 115] width 90 height 19
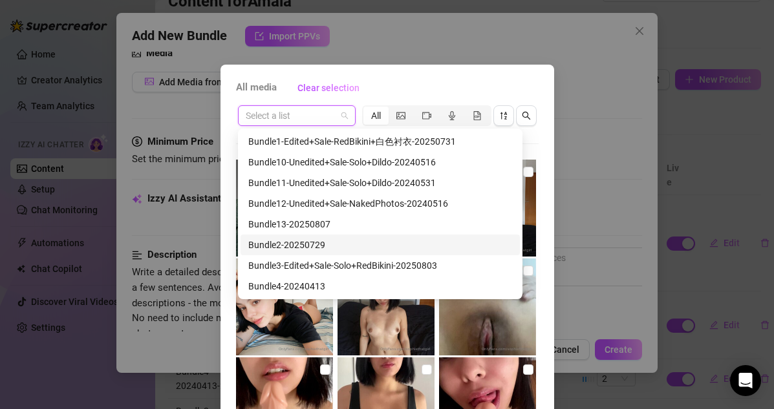
scroll to position [23, 0]
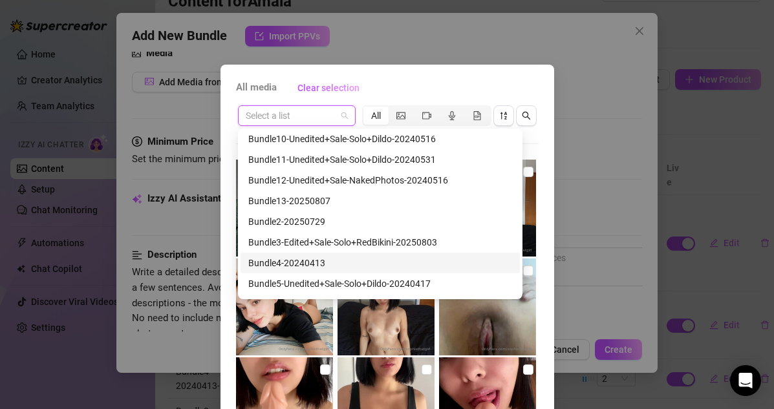
click at [322, 271] on div "Bundle4-20240413" at bounding box center [379, 263] width 279 height 21
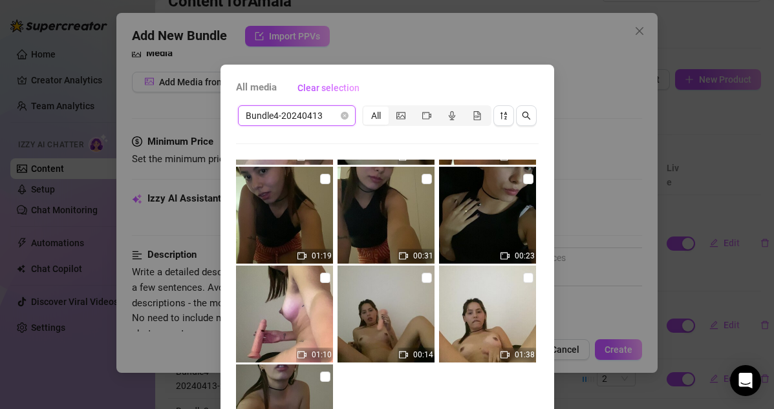
scroll to position [66, 0]
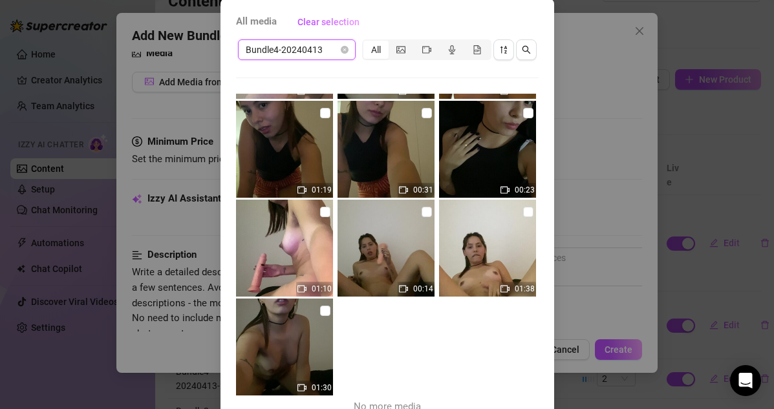
click at [527, 203] on img at bounding box center [487, 248] width 97 height 97
click at [528, 211] on input "checkbox" at bounding box center [528, 212] width 10 height 10
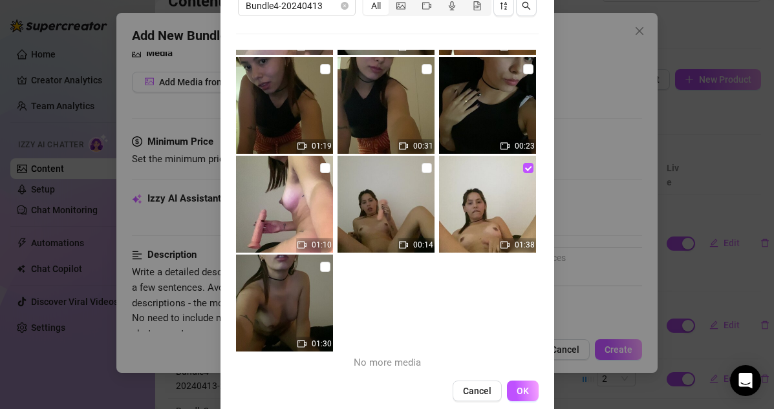
scroll to position [131, 0]
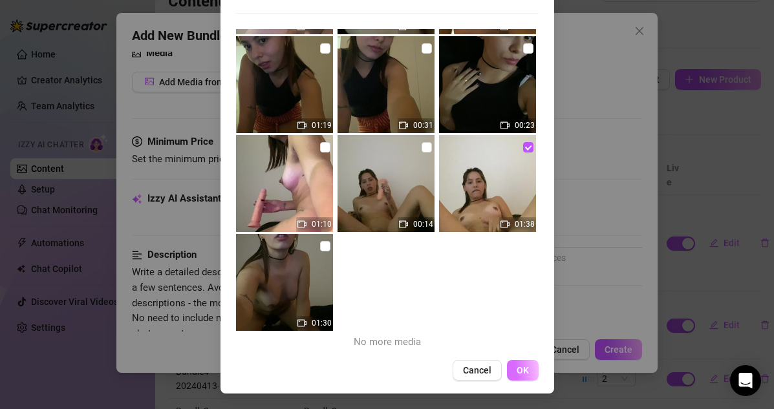
click at [526, 370] on span "OK" at bounding box center [522, 370] width 12 height 10
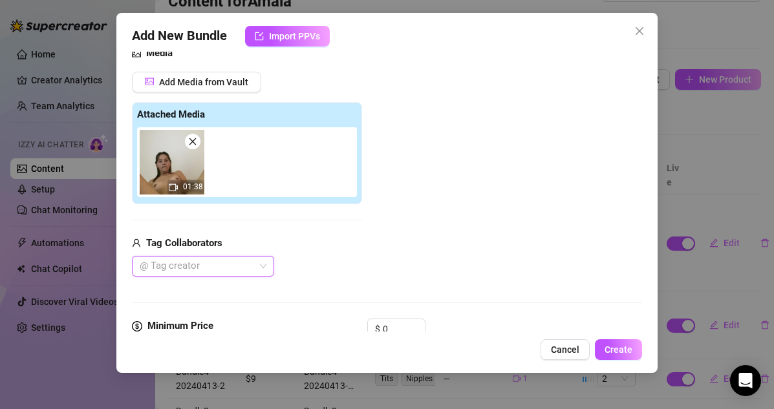
scroll to position [254, 0]
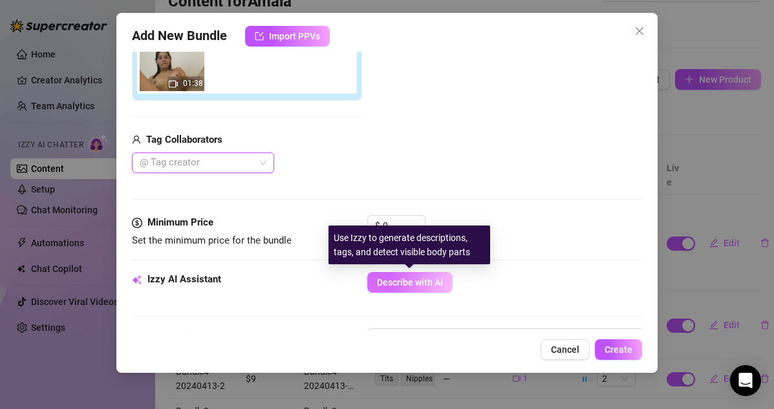
click at [386, 291] on button "Describe with AI" at bounding box center [409, 282] width 85 height 21
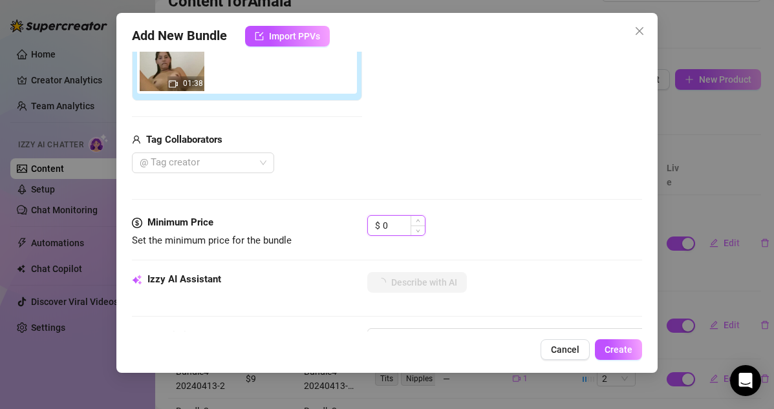
click at [397, 223] on input "0" at bounding box center [404, 225] width 42 height 19
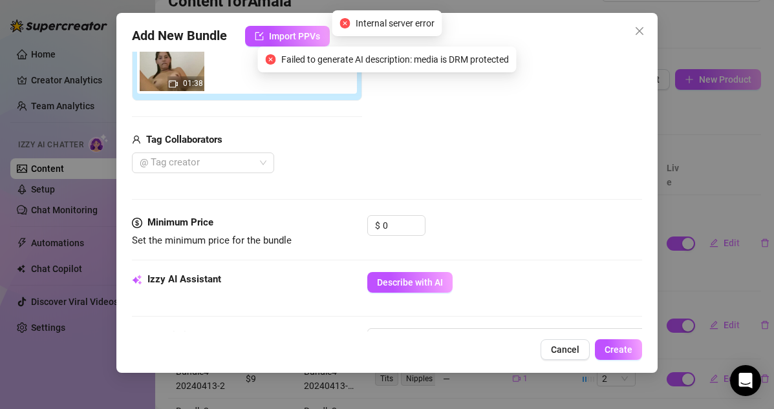
click at [415, 293] on div "Izzy AI Assistant Describe with AI" at bounding box center [387, 288] width 511 height 32
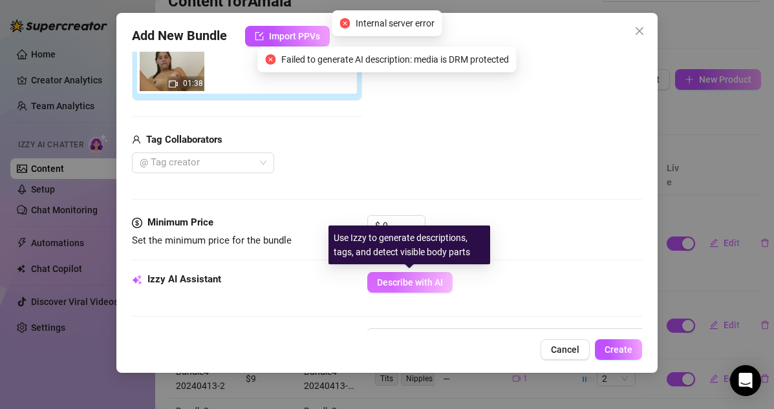
click at [415, 287] on span "Describe with AI" at bounding box center [410, 282] width 66 height 10
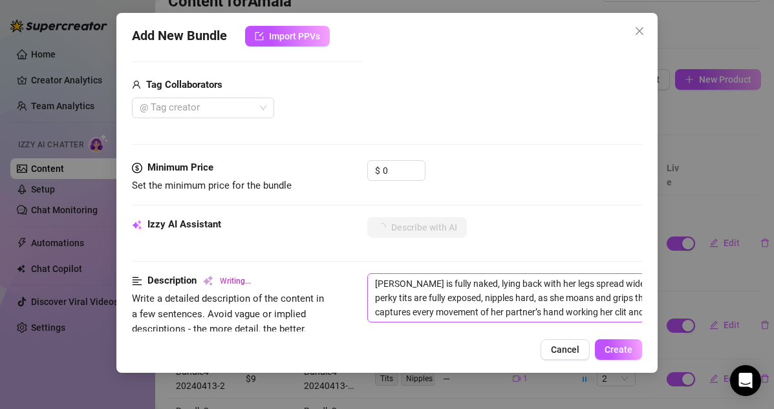
scroll to position [346, 0]
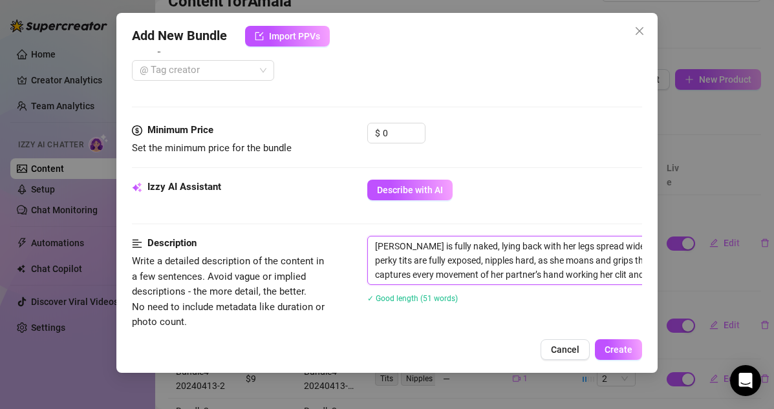
click at [377, 242] on textarea "[PERSON_NAME] is fully naked, lying back with her legs spread wide while a part…" at bounding box center [593, 261] width 451 height 48
paste textarea "Bundle4-20240413-3"
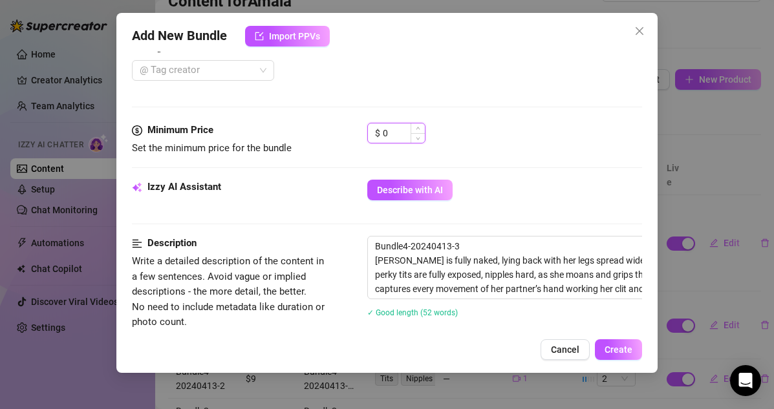
click at [388, 131] on input "0" at bounding box center [404, 132] width 42 height 19
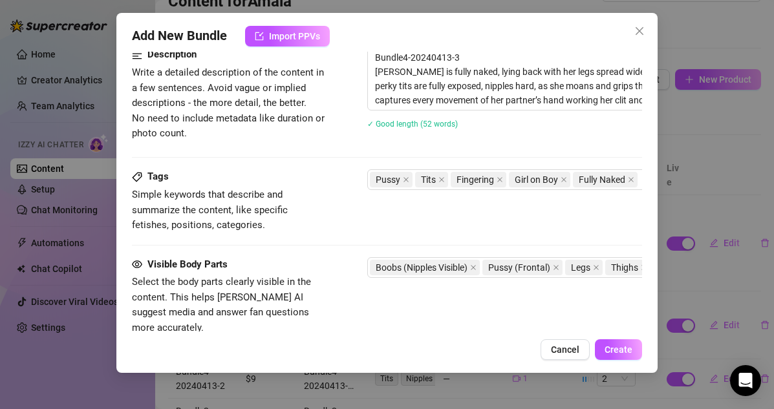
scroll to position [536, 0]
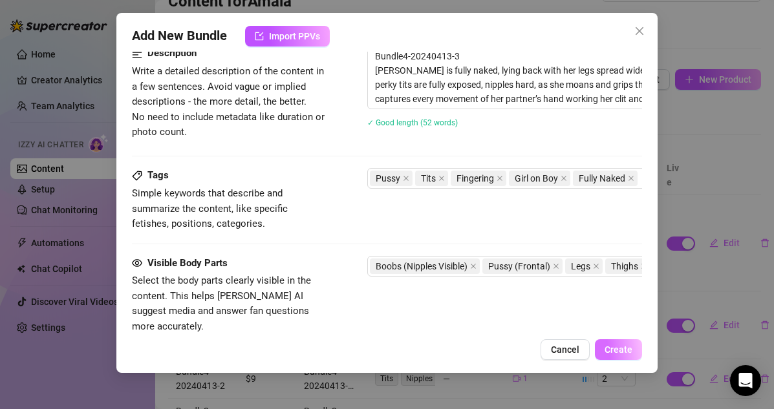
click at [615, 346] on span "Create" at bounding box center [618, 349] width 28 height 10
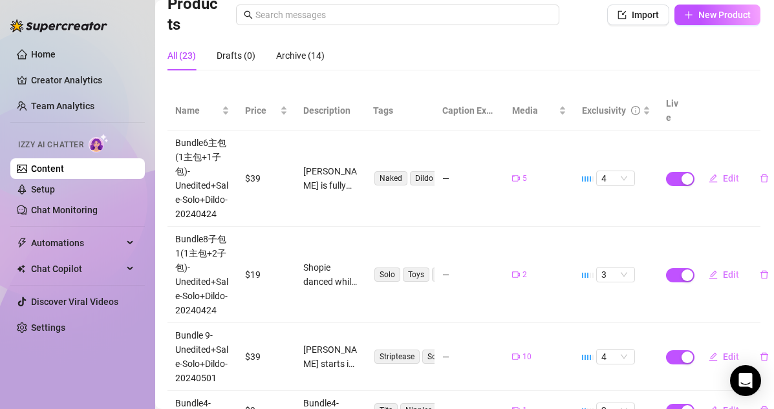
scroll to position [98, 1]
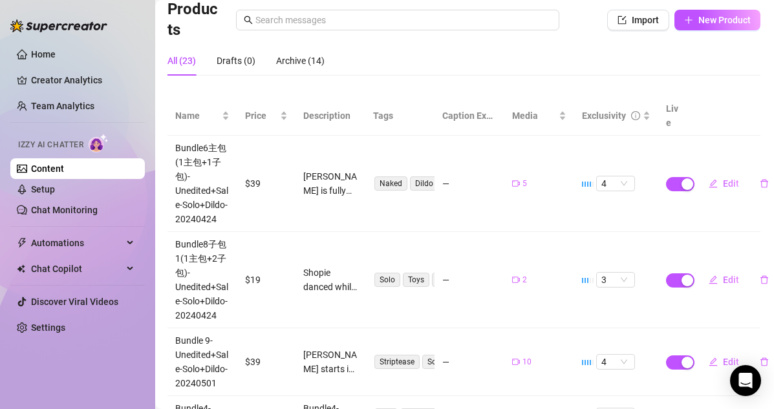
drag, startPoint x: 653, startPoint y: 236, endPoint x: 648, endPoint y: 284, distance: 48.0
click at [648, 284] on td "3" at bounding box center [616, 280] width 84 height 96
drag, startPoint x: 571, startPoint y: 233, endPoint x: 552, endPoint y: 308, distance: 76.8
click at [552, 308] on td "2" at bounding box center [539, 280] width 70 height 96
click at [537, 296] on td "2" at bounding box center [539, 280] width 70 height 96
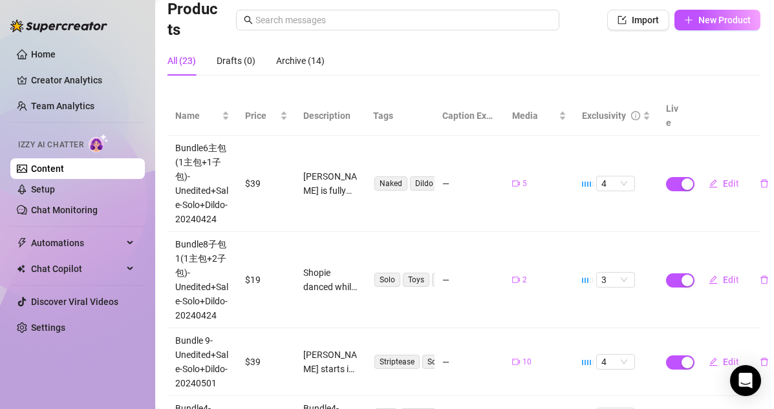
click at [534, 288] on td "2" at bounding box center [539, 280] width 70 height 96
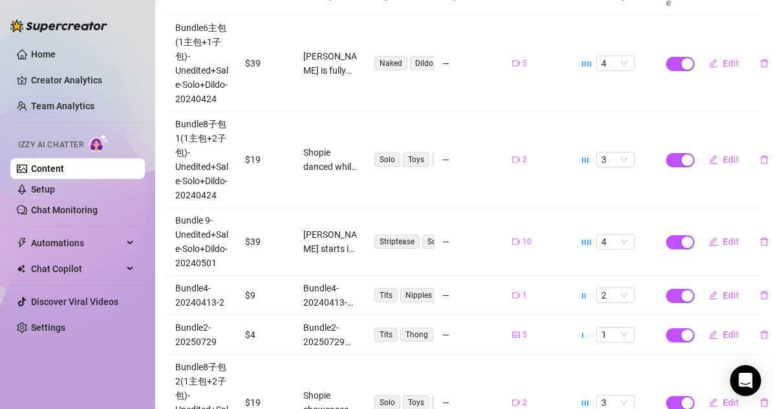
scroll to position [0, 1]
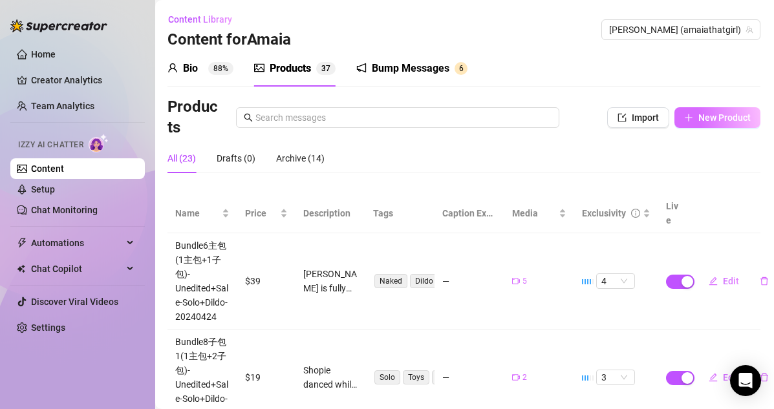
click at [664, 114] on span "New Product" at bounding box center [724, 117] width 52 height 10
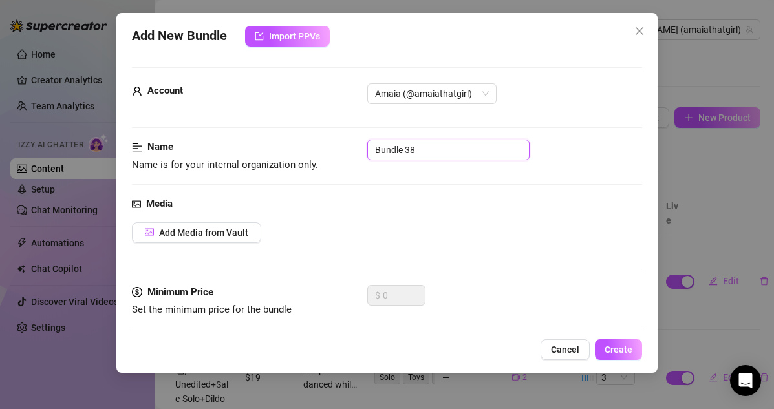
drag, startPoint x: 436, startPoint y: 143, endPoint x: 360, endPoint y: 143, distance: 75.6
click at [360, 143] on div "Name Name is for your internal organization only. Bundle 38" at bounding box center [387, 156] width 511 height 33
paste input "4-20240413-3"
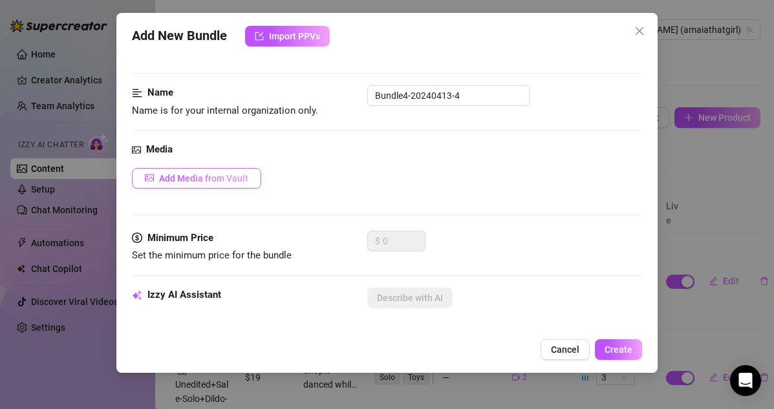
click at [217, 175] on span "Add Media from Vault" at bounding box center [203, 178] width 89 height 10
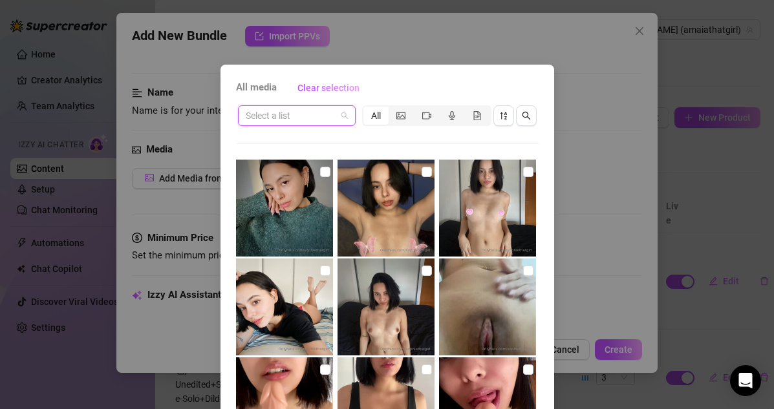
click at [330, 120] on input "search" at bounding box center [291, 115] width 90 height 19
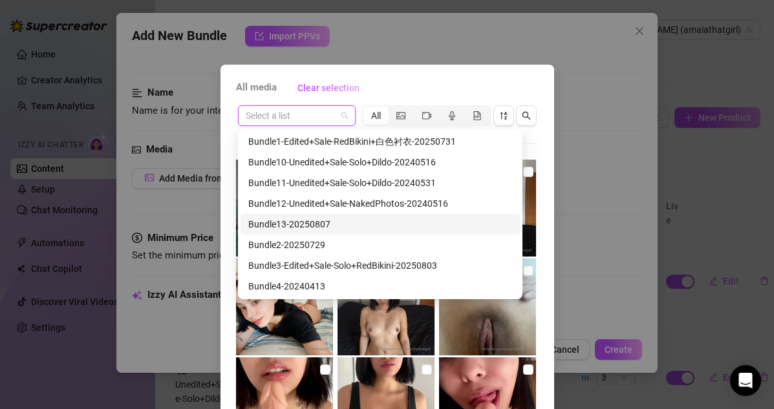
scroll to position [77, 0]
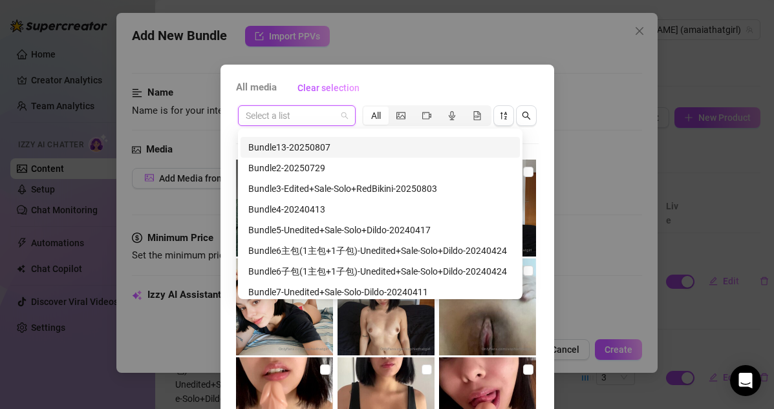
click at [330, 215] on div "Bundle4-20240413" at bounding box center [380, 209] width 264 height 14
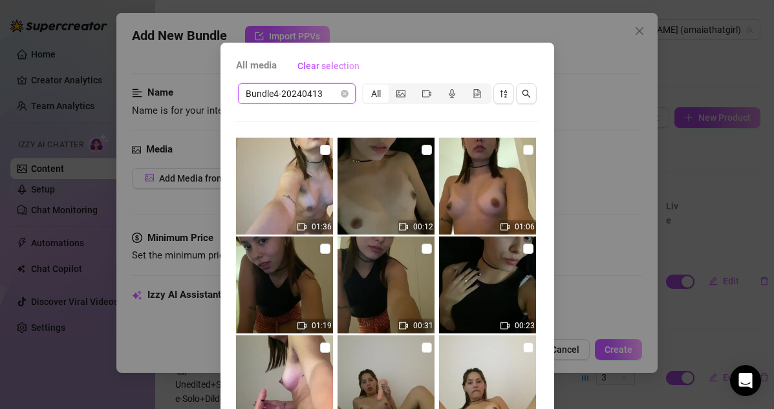
scroll to position [16, 0]
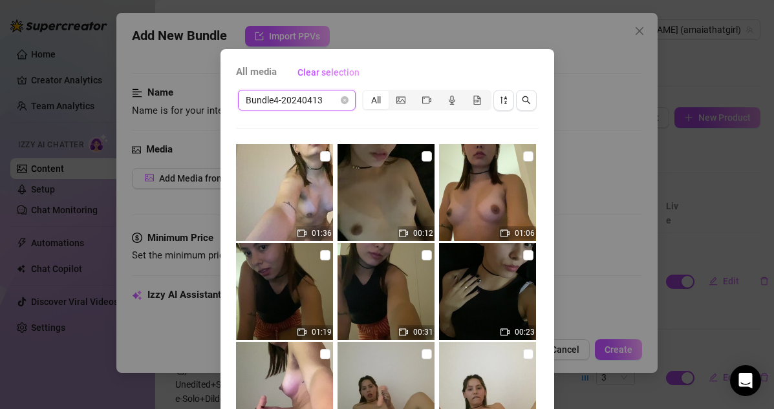
click at [332, 160] on img at bounding box center [284, 192] width 97 height 97
click at [327, 156] on input "checkbox" at bounding box center [325, 156] width 10 height 10
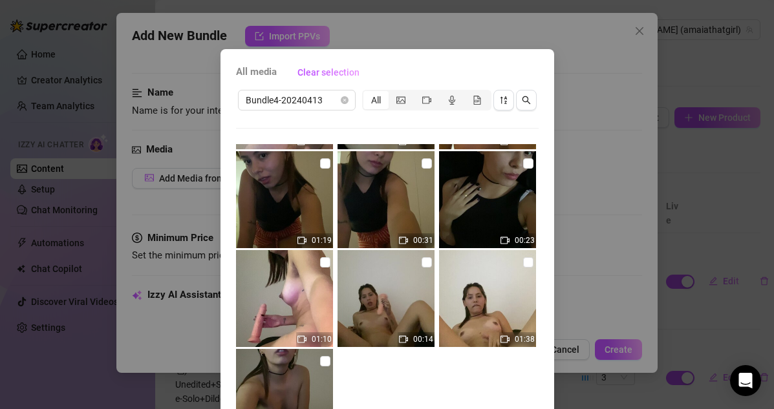
scroll to position [131, 0]
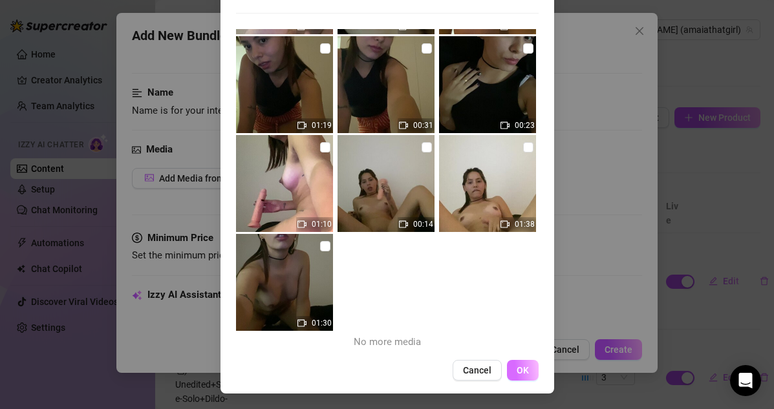
click at [520, 363] on button "OK" at bounding box center [523, 370] width 32 height 21
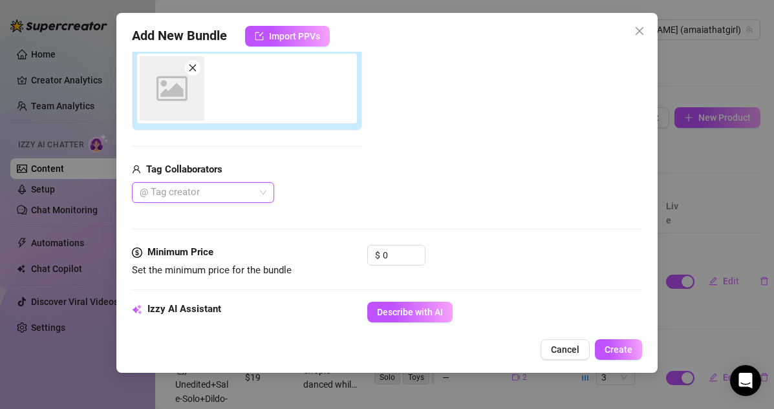
scroll to position [226, 0]
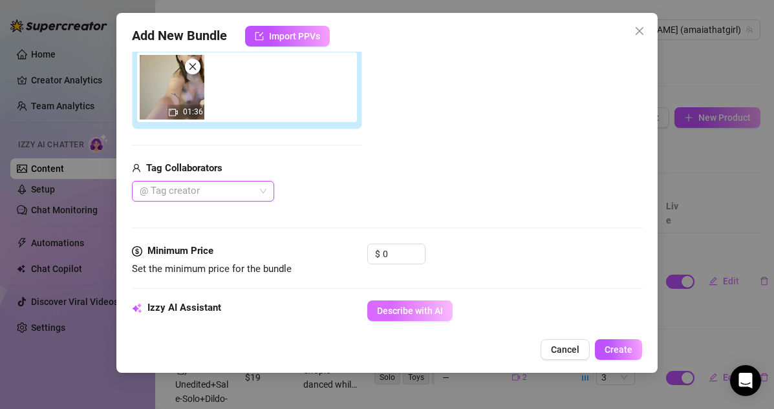
click at [404, 316] on span "Describe with AI" at bounding box center [410, 311] width 66 height 10
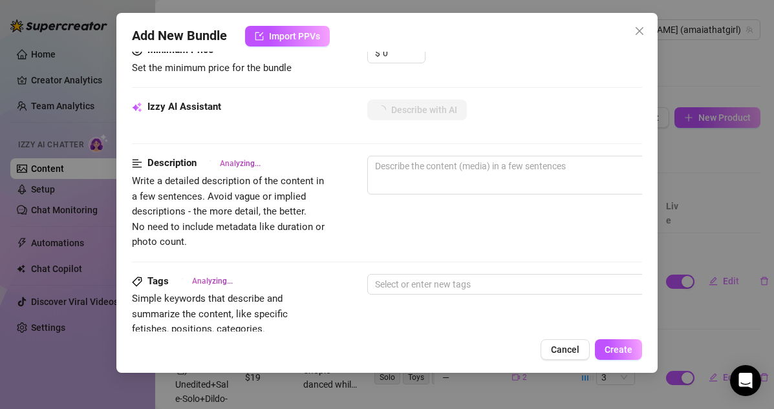
scroll to position [402, 0]
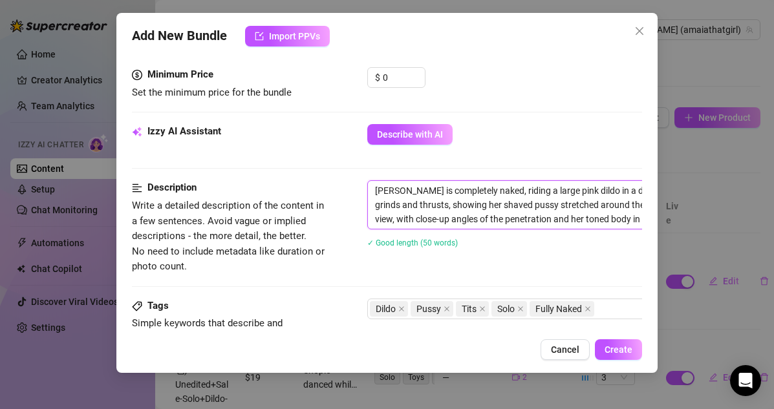
click at [375, 190] on textarea "[PERSON_NAME] is completely naked, riding a large pink dildo in a dimly lit roo…" at bounding box center [593, 205] width 451 height 48
paste textarea "Bundle4-20240413-4"
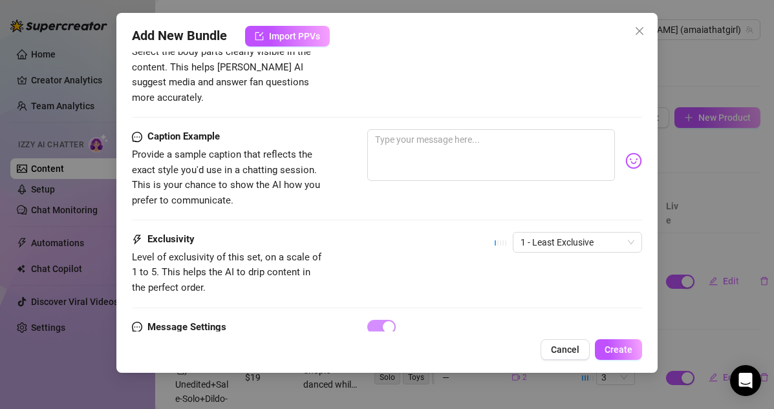
scroll to position [810, 0]
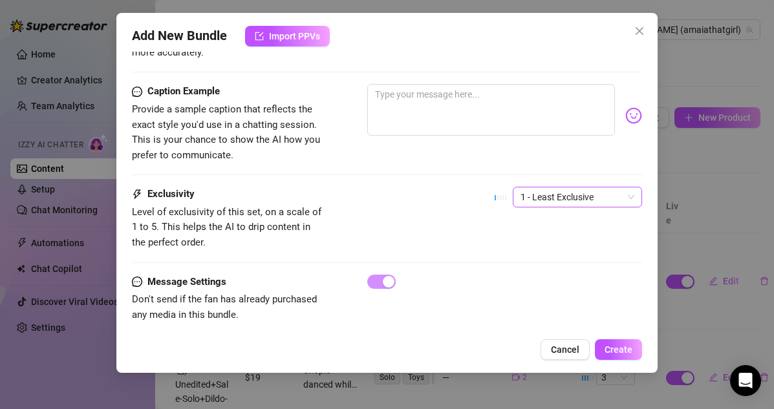
click at [590, 188] on span "1 - Least Exclusive" at bounding box center [577, 196] width 114 height 19
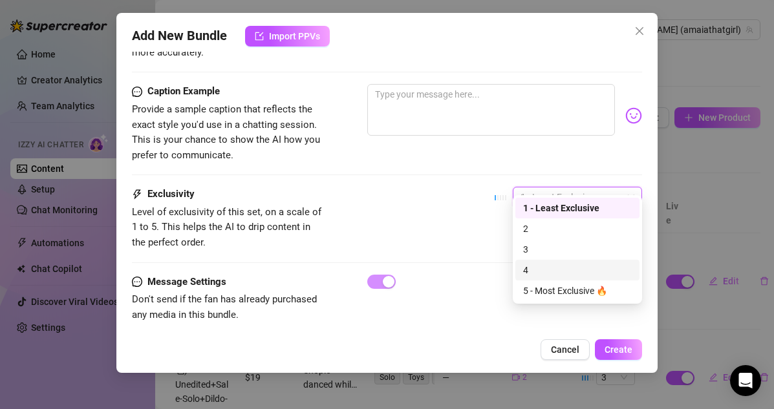
click at [540, 270] on div "4" at bounding box center [577, 270] width 109 height 14
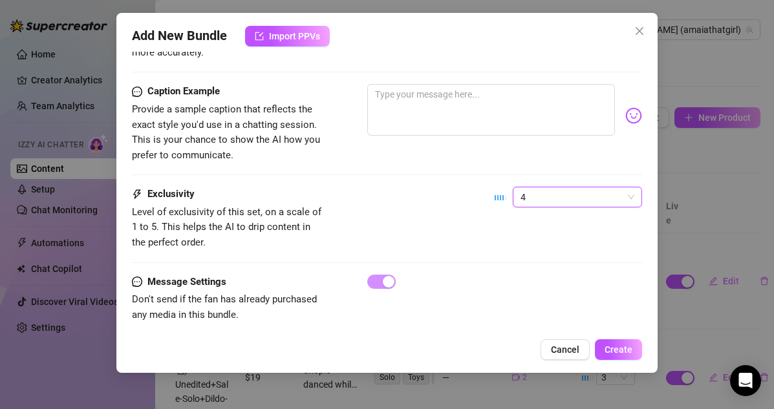
click at [540, 187] on span "4" at bounding box center [577, 196] width 114 height 19
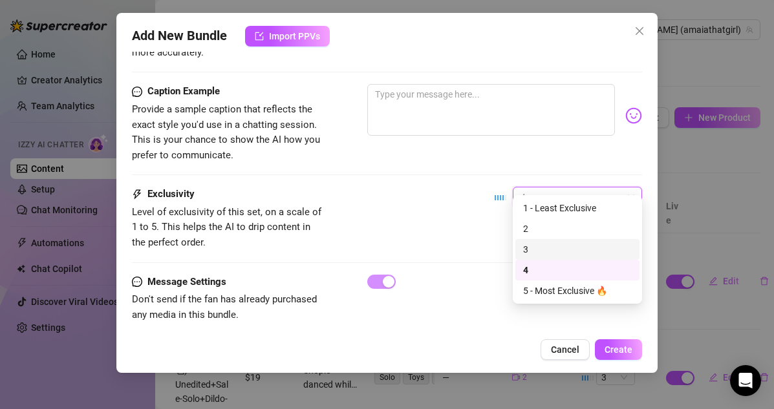
click at [530, 253] on div "3" at bounding box center [577, 249] width 109 height 14
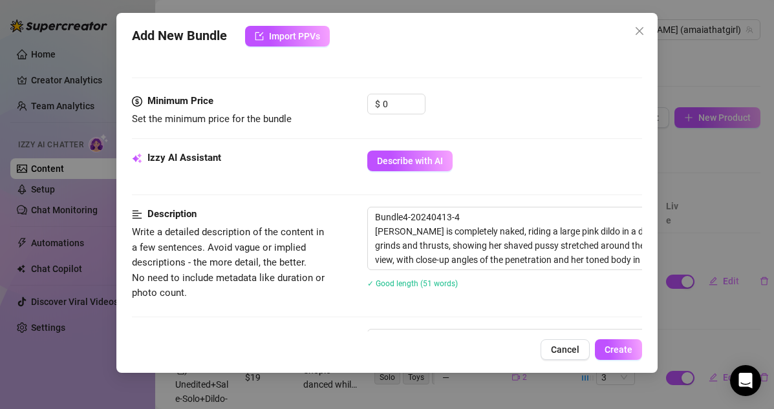
scroll to position [295, 0]
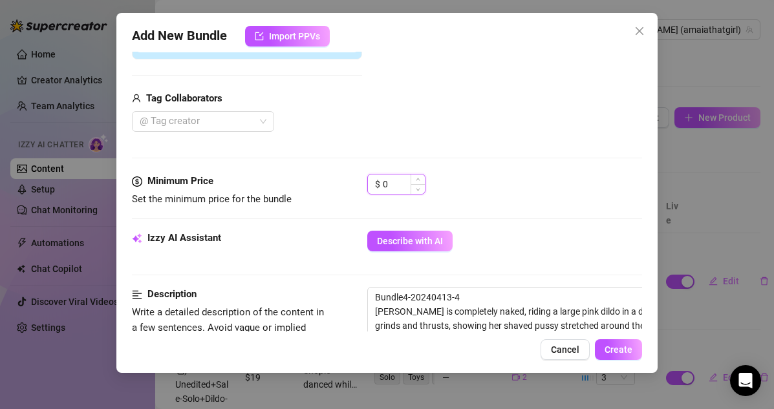
click at [390, 187] on input "0" at bounding box center [404, 183] width 42 height 19
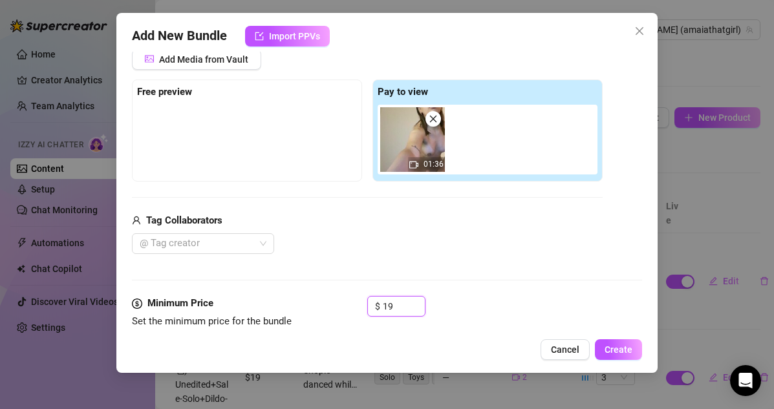
scroll to position [408, 0]
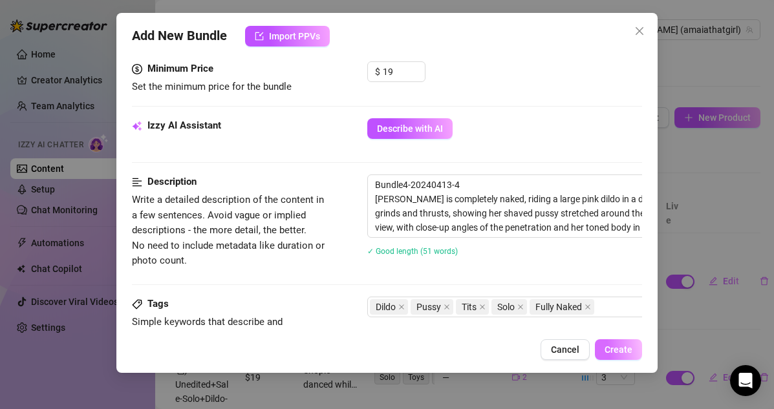
click at [616, 348] on span "Create" at bounding box center [618, 349] width 28 height 10
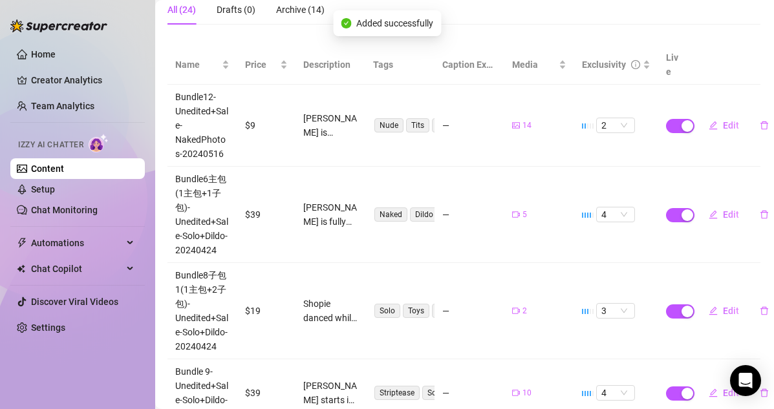
scroll to position [151, 1]
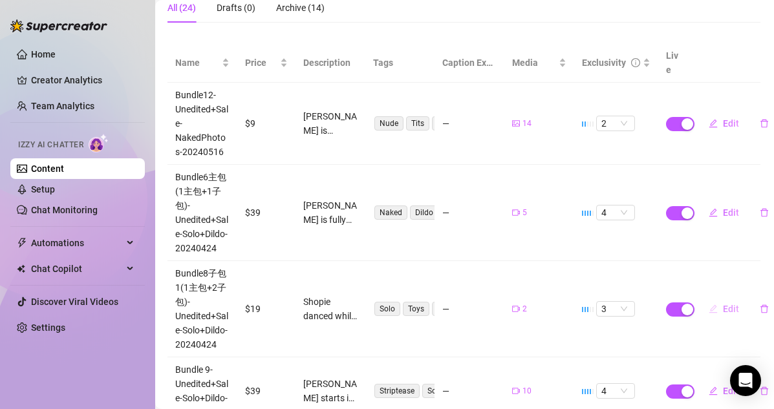
click at [664, 299] on button "Edit" at bounding box center [723, 309] width 51 height 21
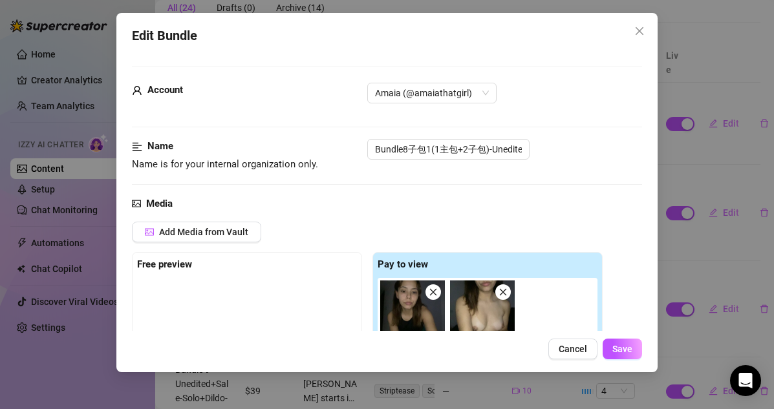
scroll to position [182, 0]
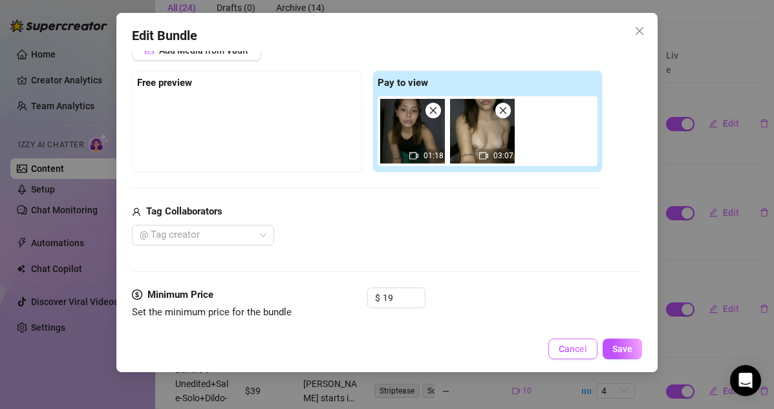
click at [578, 344] on span "Cancel" at bounding box center [572, 349] width 28 height 10
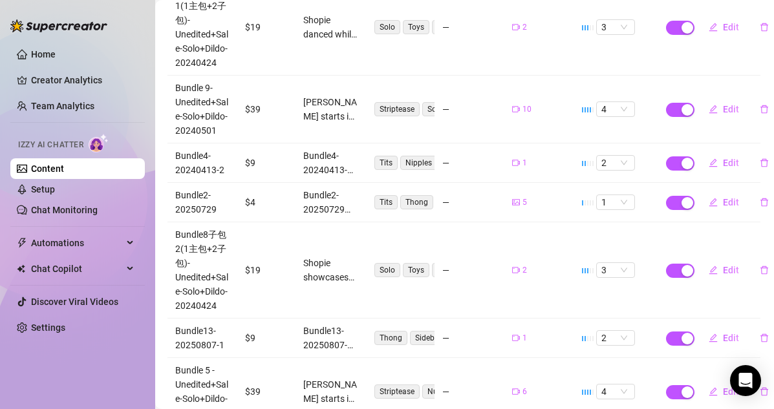
scroll to position [578, 1]
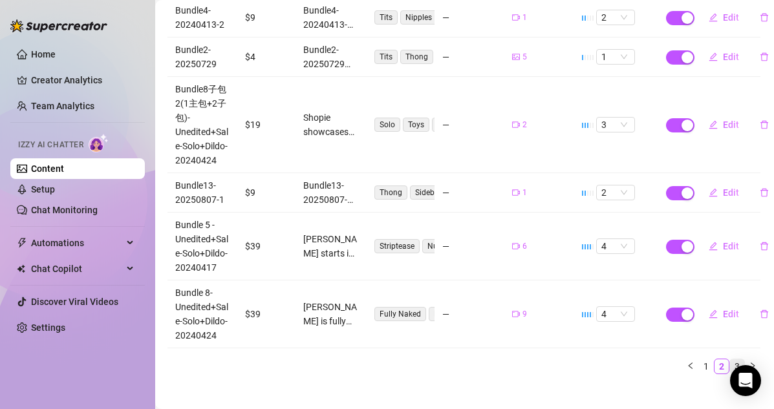
click at [664, 359] on link "3" at bounding box center [737, 366] width 14 height 14
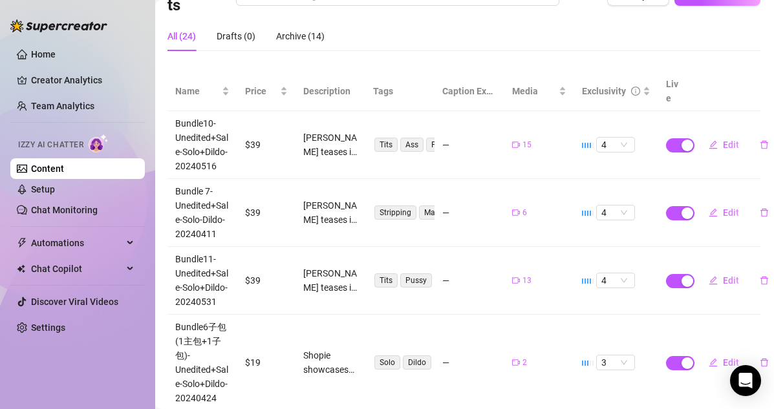
scroll to position [185, 1]
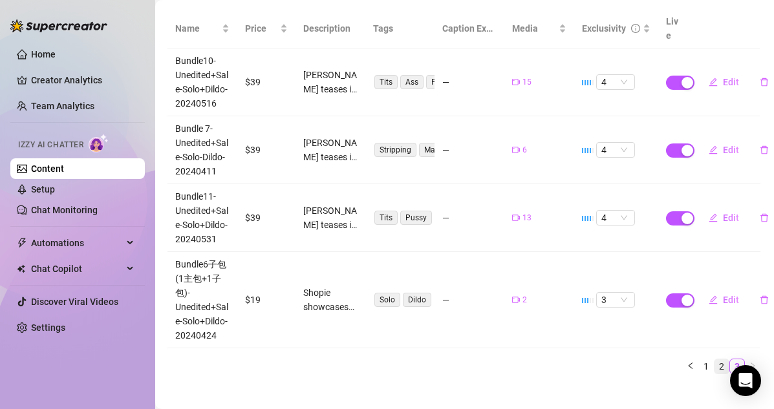
click at [664, 359] on link "2" at bounding box center [721, 366] width 14 height 14
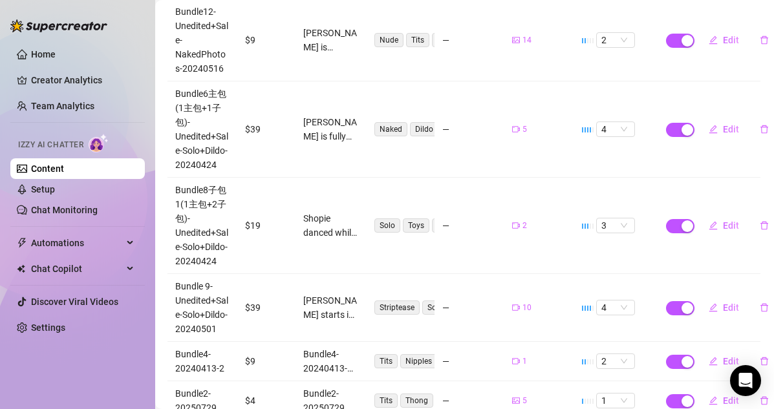
scroll to position [578, 1]
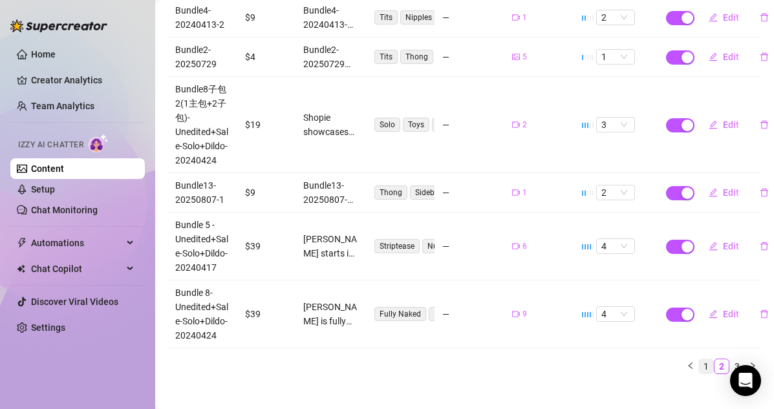
click at [664, 359] on link "1" at bounding box center [706, 366] width 14 height 14
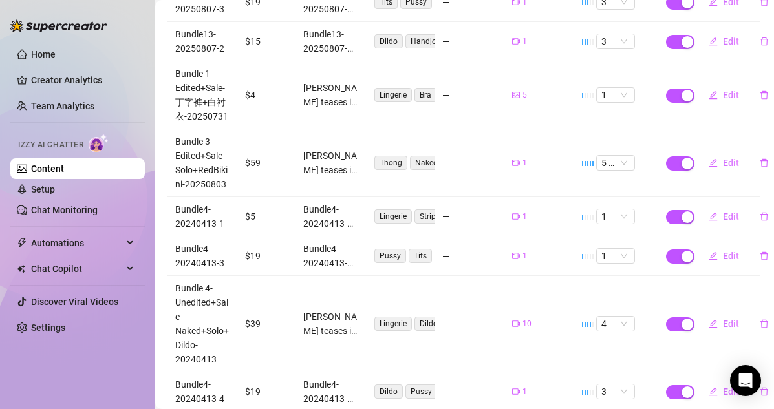
scroll to position [257, 1]
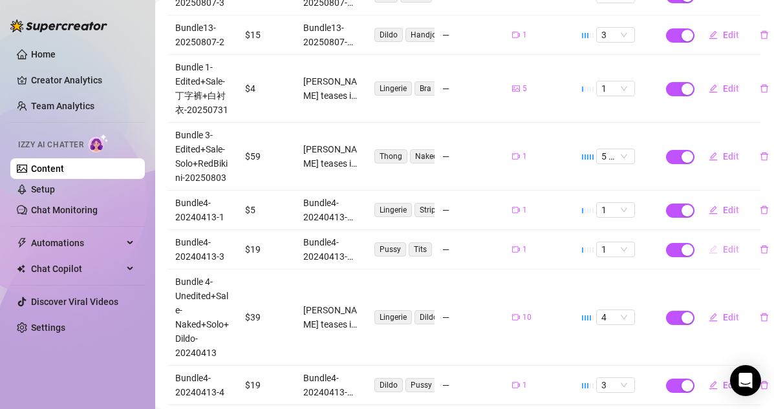
click at [664, 244] on span "Edit" at bounding box center [730, 249] width 16 height 10
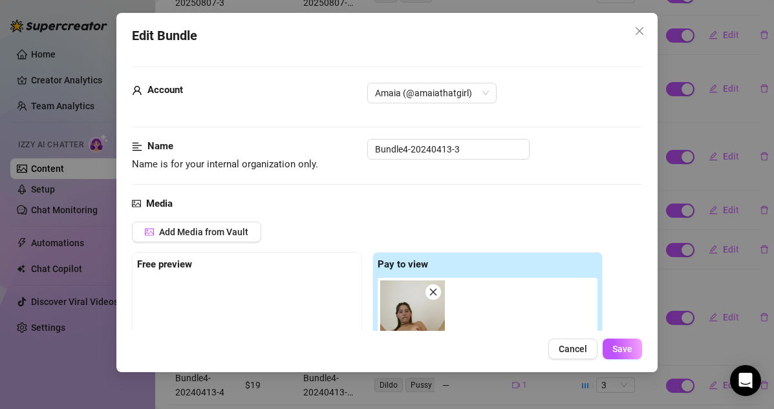
scroll to position [174, 0]
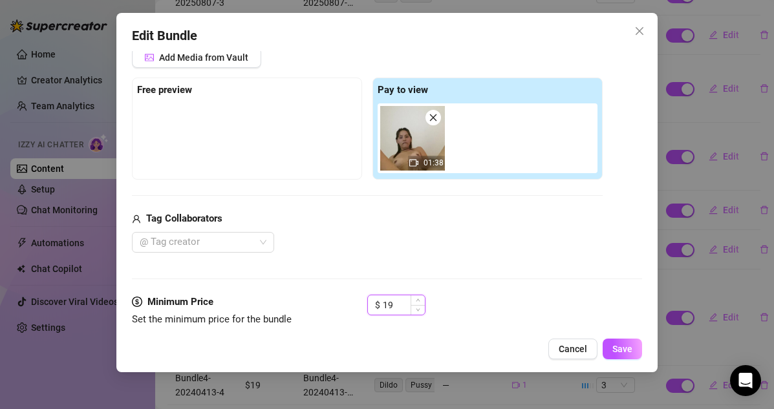
click at [399, 308] on input "19" at bounding box center [404, 304] width 42 height 19
click at [627, 351] on span "Save" at bounding box center [622, 349] width 20 height 10
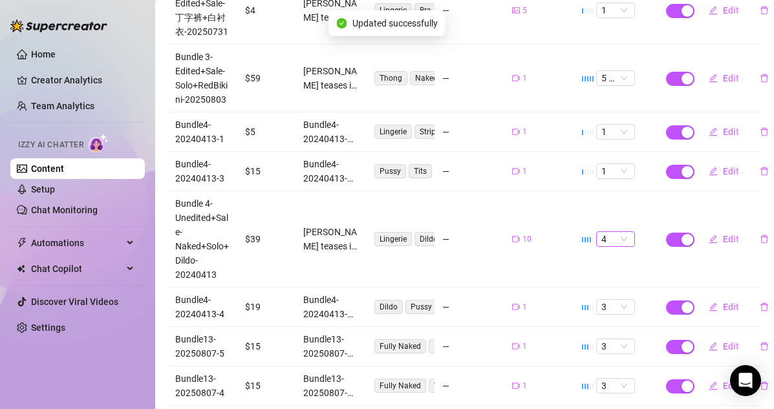
scroll to position [334, 1]
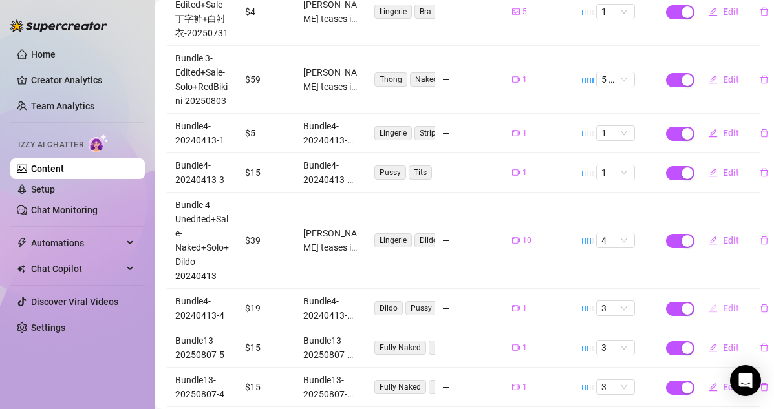
click at [664, 298] on button "Edit" at bounding box center [723, 308] width 51 height 21
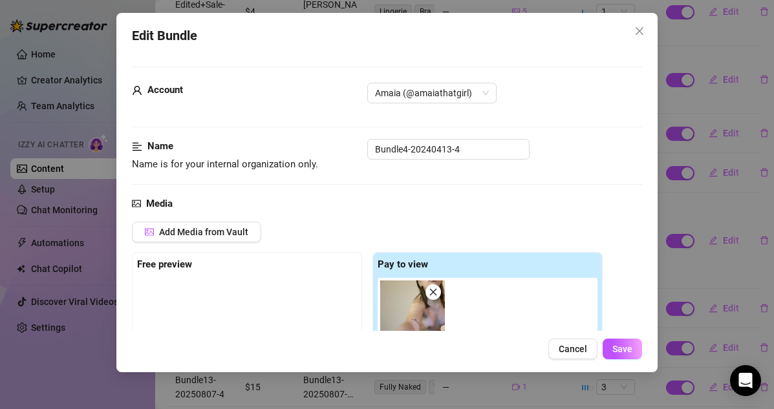
scroll to position [226, 0]
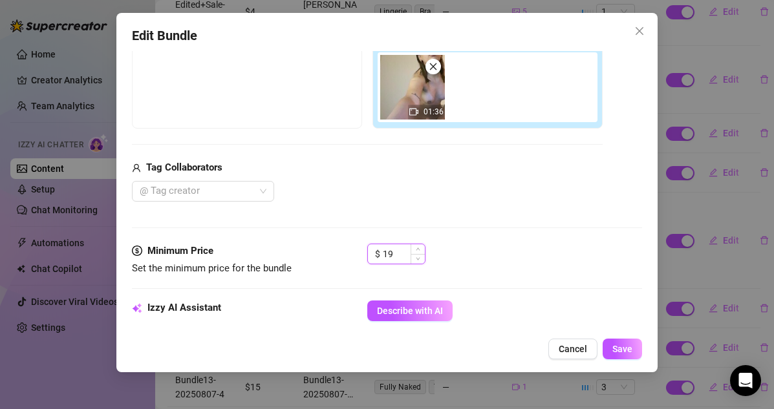
click at [397, 253] on input "19" at bounding box center [404, 253] width 42 height 19
click at [620, 343] on button "Save" at bounding box center [621, 349] width 39 height 21
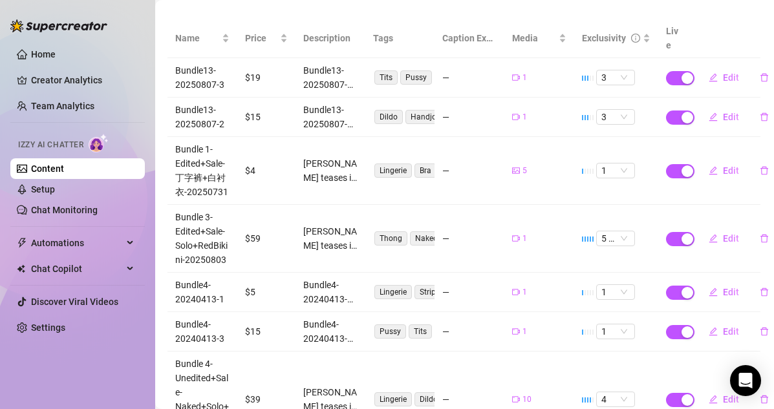
scroll to position [393, 1]
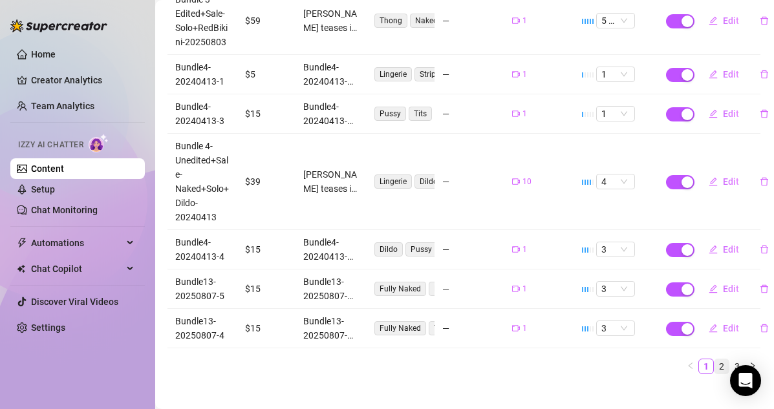
click at [664, 359] on link "2" at bounding box center [721, 366] width 14 height 14
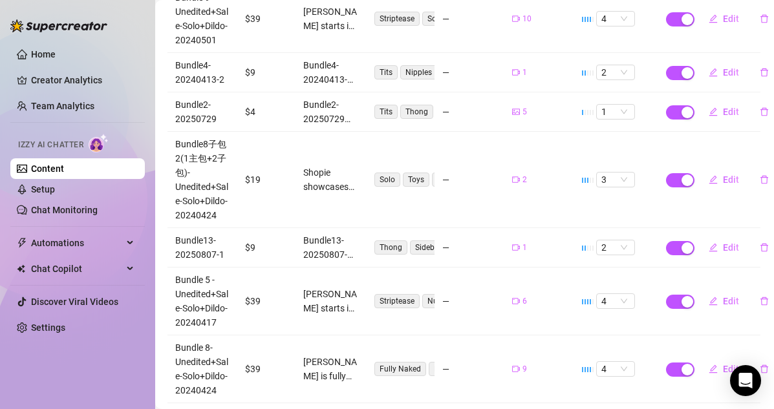
scroll to position [578, 1]
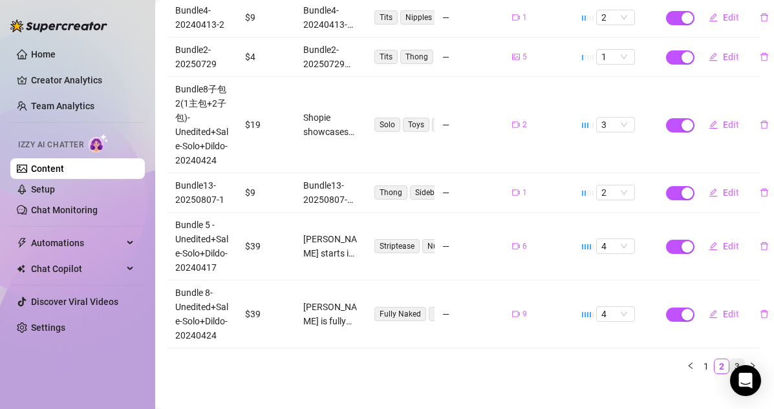
click at [664, 359] on link "3" at bounding box center [737, 366] width 14 height 14
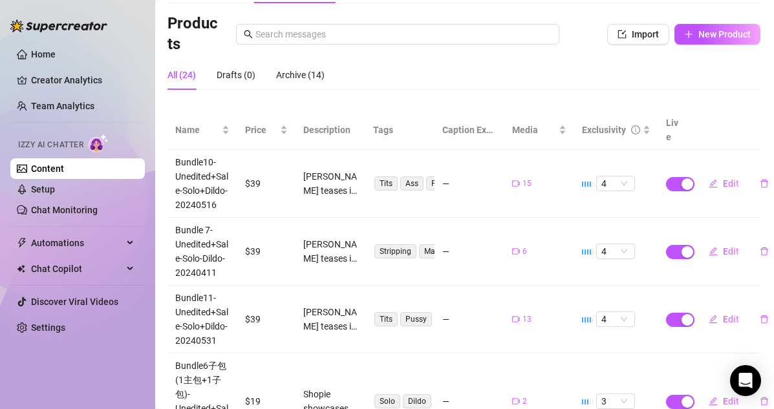
scroll to position [185, 1]
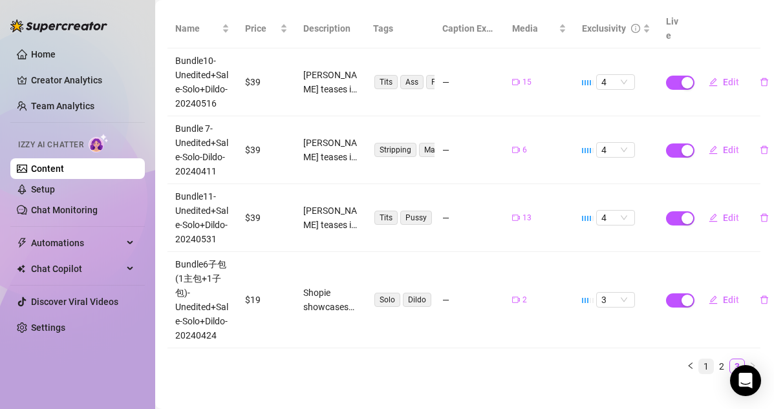
click at [664, 359] on link "1" at bounding box center [706, 366] width 14 height 14
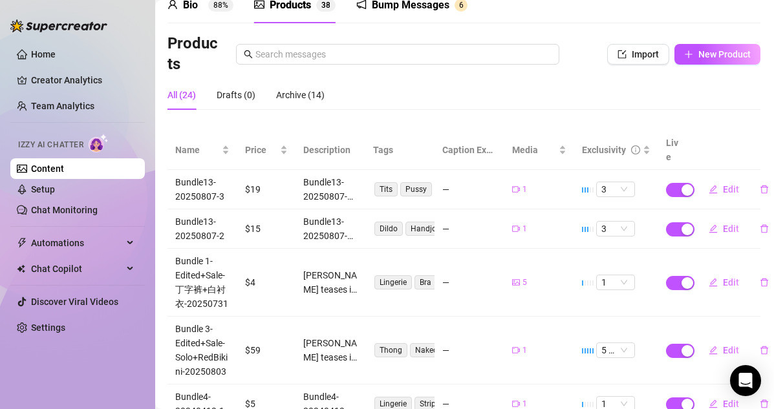
scroll to position [0, 1]
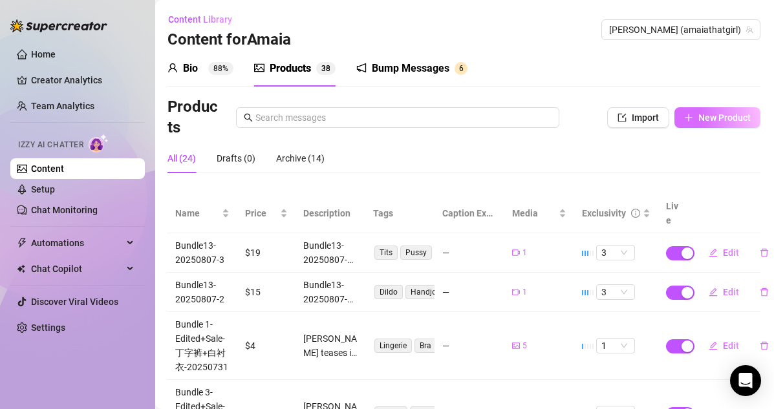
click at [664, 107] on button "New Product" at bounding box center [717, 117] width 86 height 21
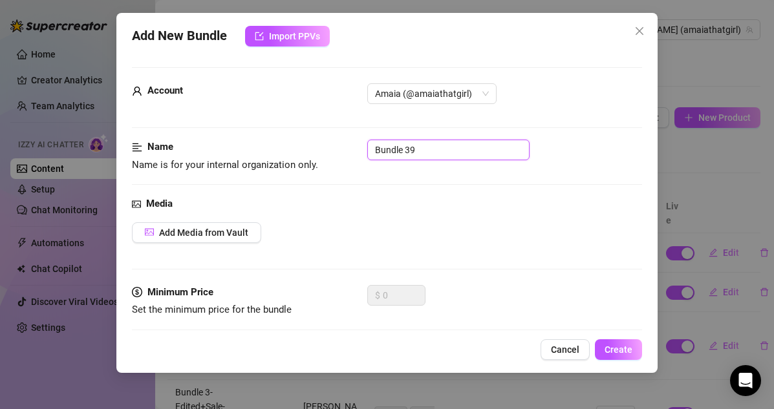
drag, startPoint x: 459, startPoint y: 145, endPoint x: 323, endPoint y: 144, distance: 136.4
click at [323, 144] on div "Name Name is for your internal organization only. Bundle 39" at bounding box center [387, 156] width 511 height 33
paste input "4-20240413-4"
click at [223, 227] on span "Add Media from Vault" at bounding box center [203, 232] width 89 height 10
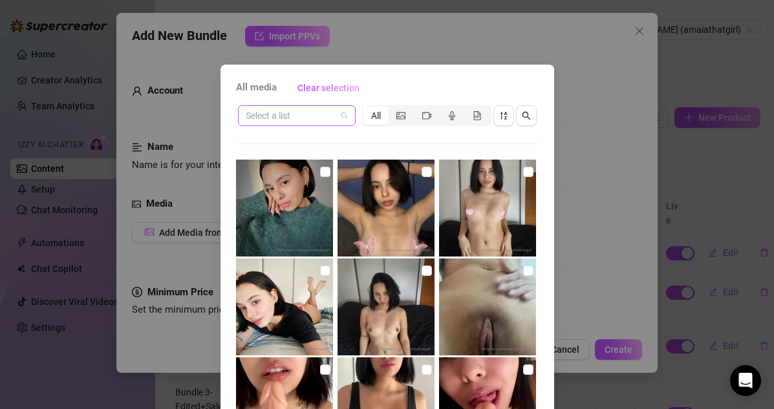
click at [340, 109] on span at bounding box center [297, 115] width 102 height 19
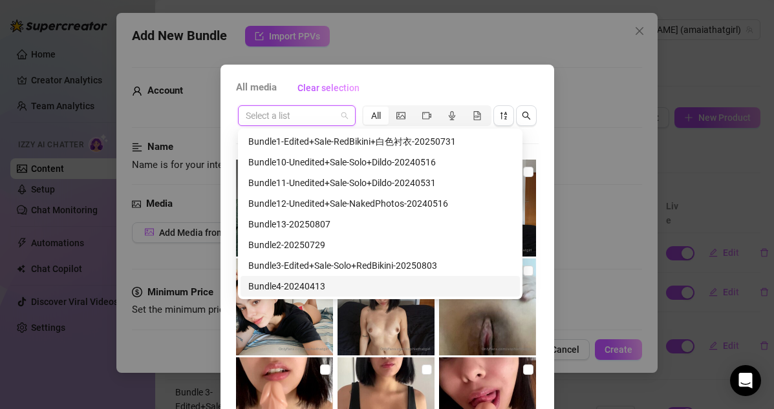
click at [313, 282] on div "Bundle4-20240413" at bounding box center [380, 286] width 264 height 14
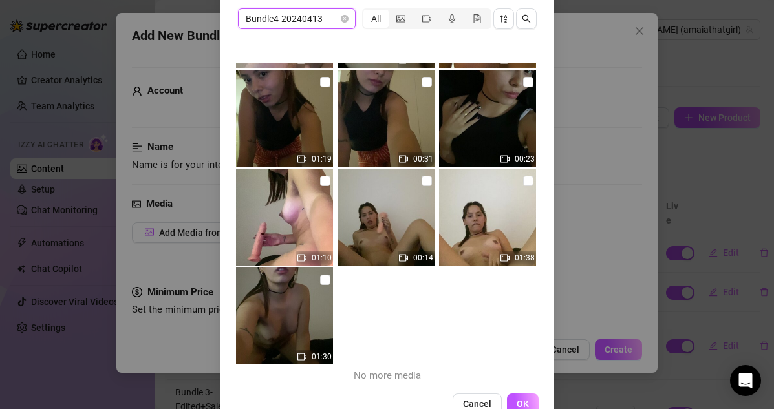
scroll to position [98, 0]
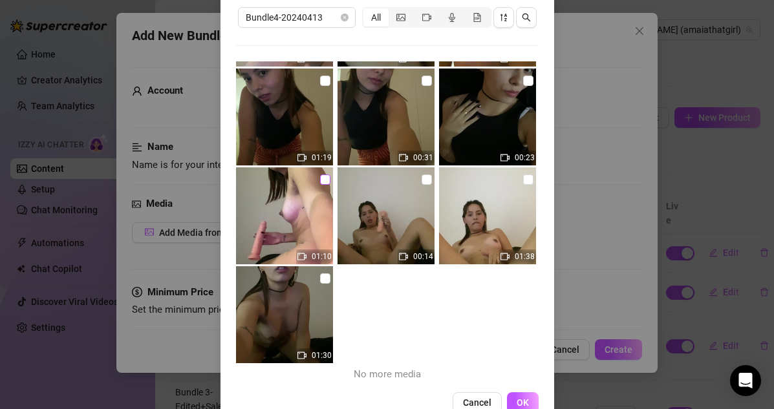
click at [324, 176] on input "checkbox" at bounding box center [325, 179] width 10 height 10
click at [425, 182] on input "checkbox" at bounding box center [426, 179] width 10 height 10
click at [520, 399] on span "OK" at bounding box center [522, 402] width 12 height 10
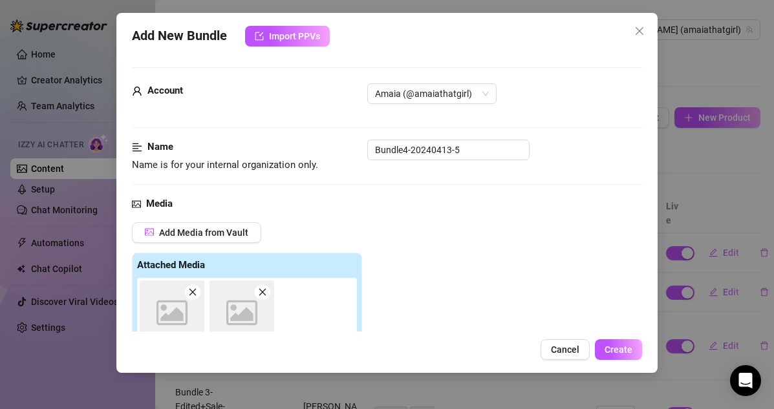
scroll to position [226, 0]
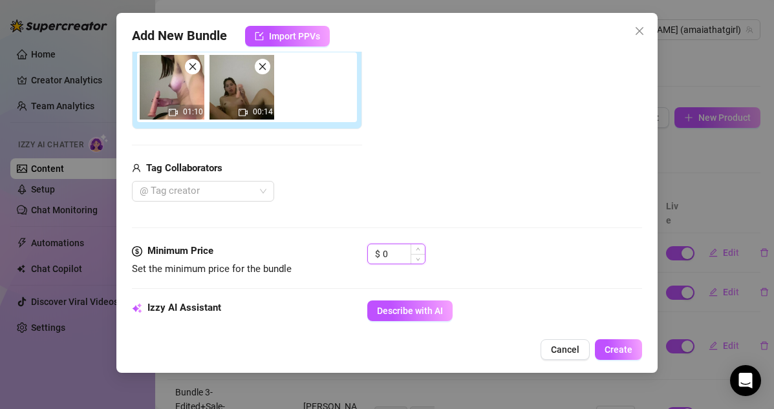
click at [395, 253] on input "0" at bounding box center [404, 253] width 42 height 19
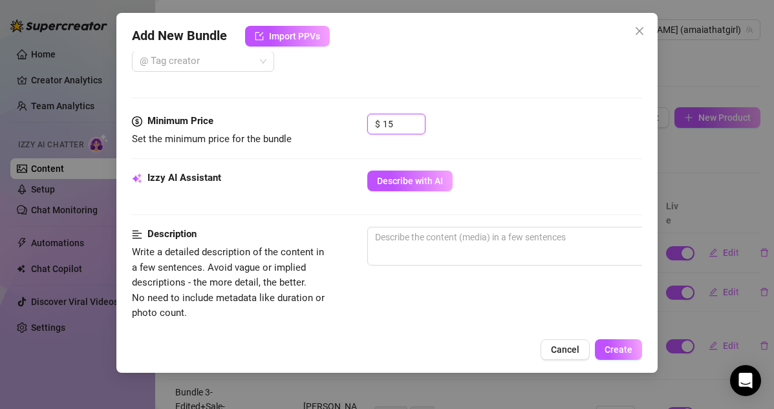
scroll to position [405, 0]
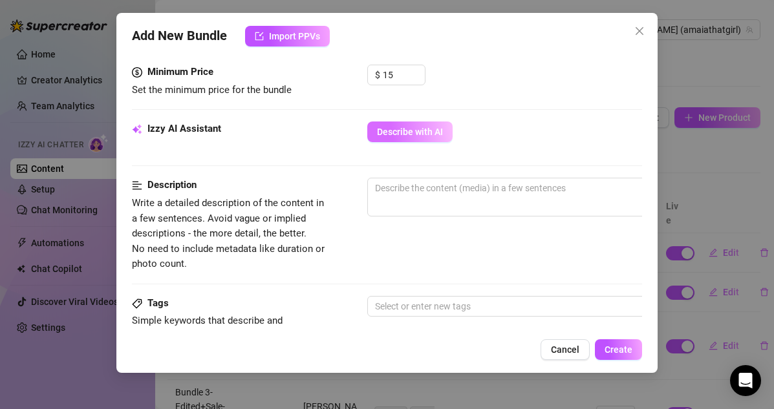
click at [434, 136] on span "Describe with AI" at bounding box center [410, 132] width 66 height 10
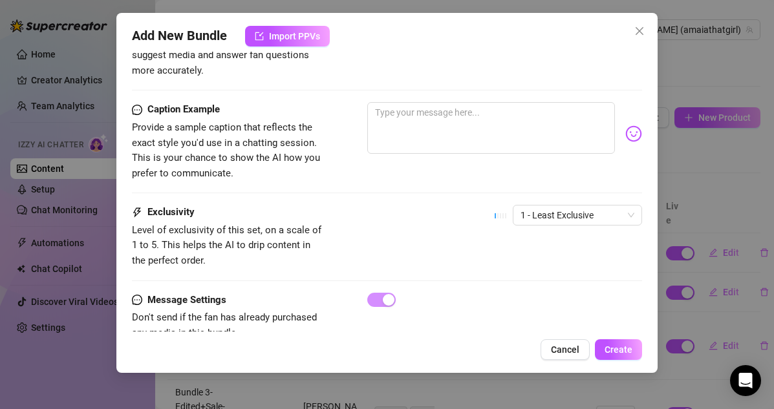
scroll to position [795, 0]
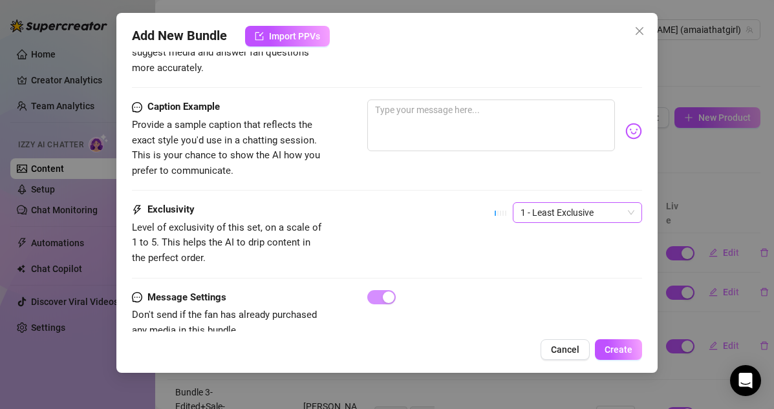
click at [576, 203] on span "1 - Least Exclusive" at bounding box center [577, 212] width 114 height 19
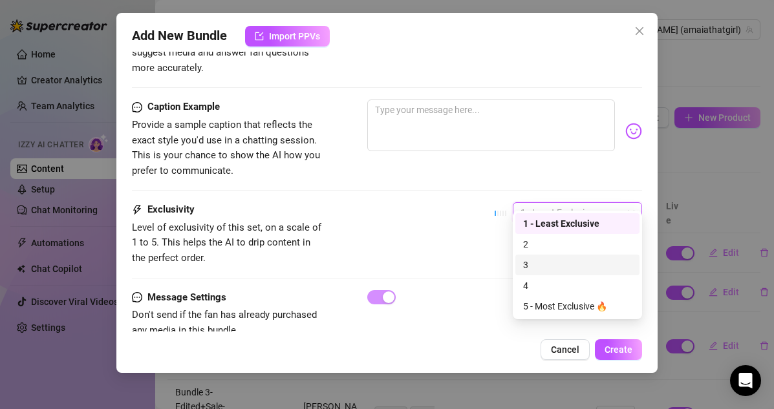
click at [554, 269] on div "3" at bounding box center [577, 265] width 109 height 14
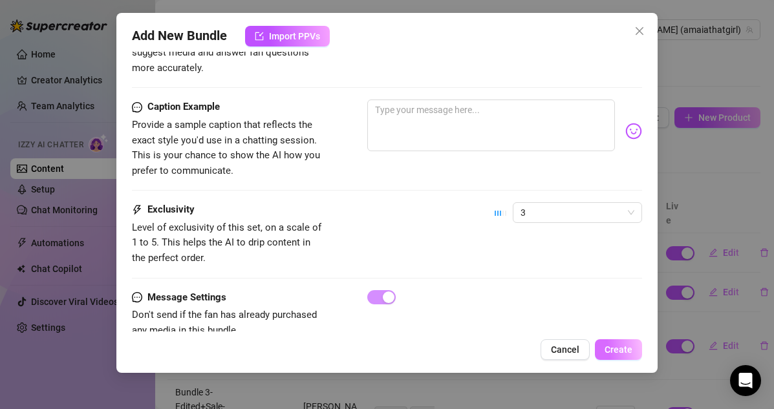
click at [615, 342] on button "Create" at bounding box center [618, 349] width 47 height 21
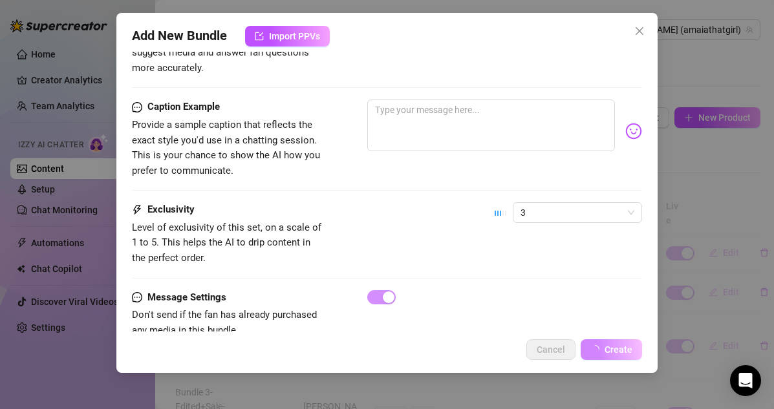
scroll to position [739, 0]
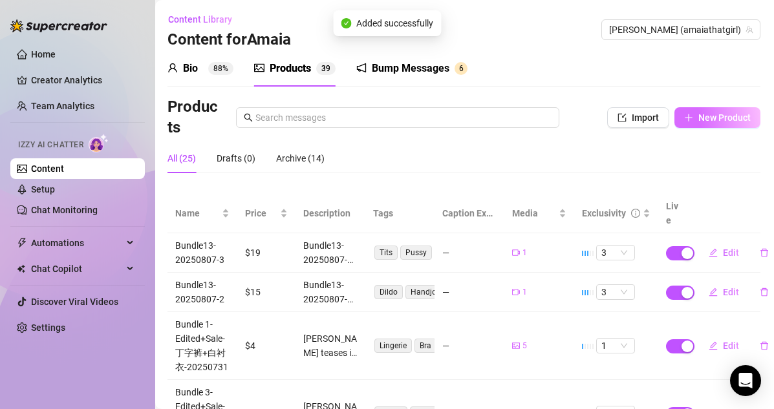
click at [664, 114] on span "New Product" at bounding box center [724, 117] width 52 height 10
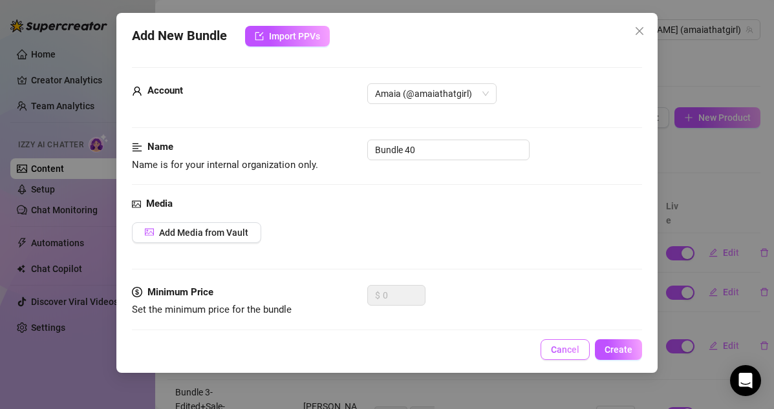
click at [559, 346] on span "Cancel" at bounding box center [565, 349] width 28 height 10
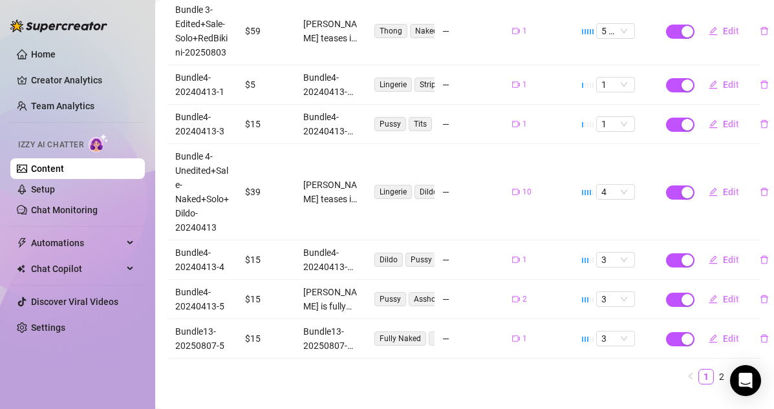
scroll to position [384, 1]
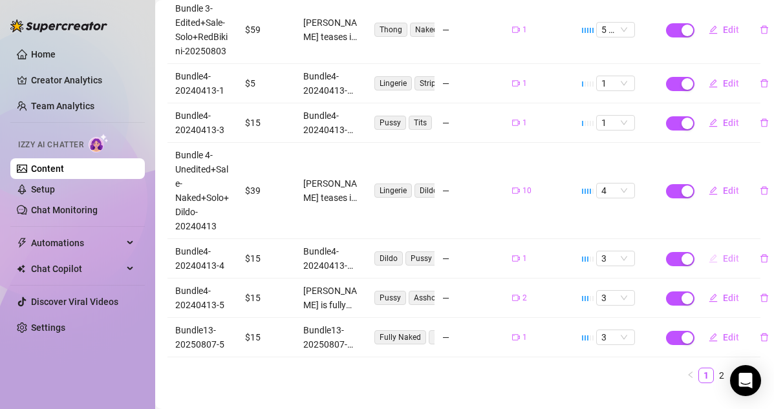
click at [664, 253] on span "Edit" at bounding box center [730, 258] width 16 height 10
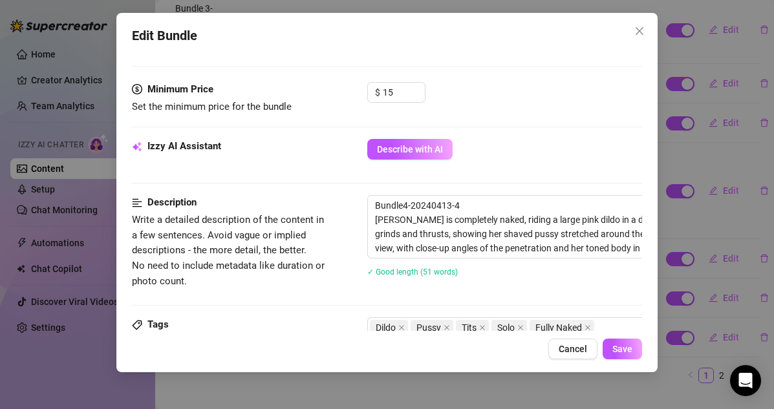
scroll to position [459, 0]
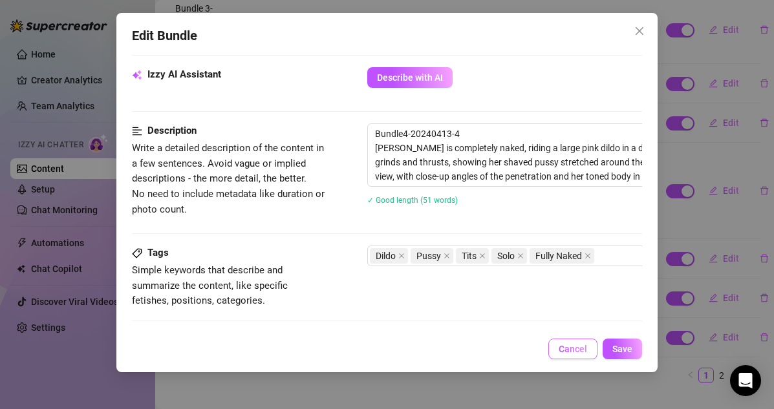
click at [582, 352] on span "Cancel" at bounding box center [572, 349] width 28 height 10
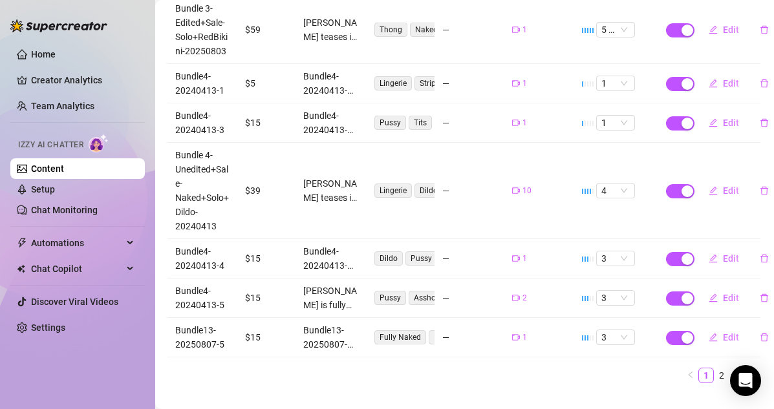
scroll to position [393, 1]
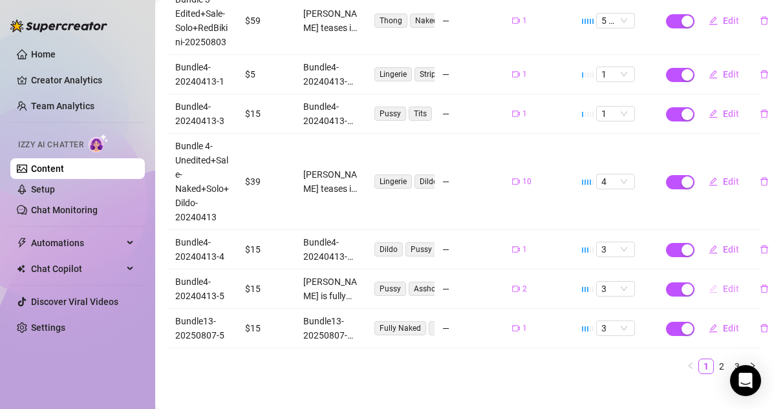
click at [664, 284] on icon "edit" at bounding box center [712, 288] width 9 height 9
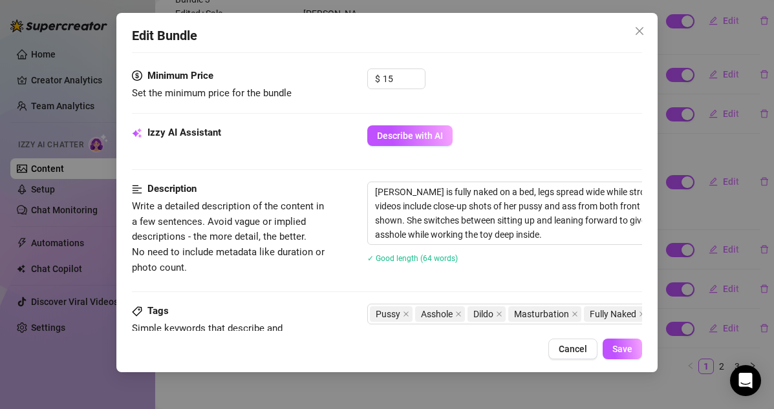
scroll to position [437, 0]
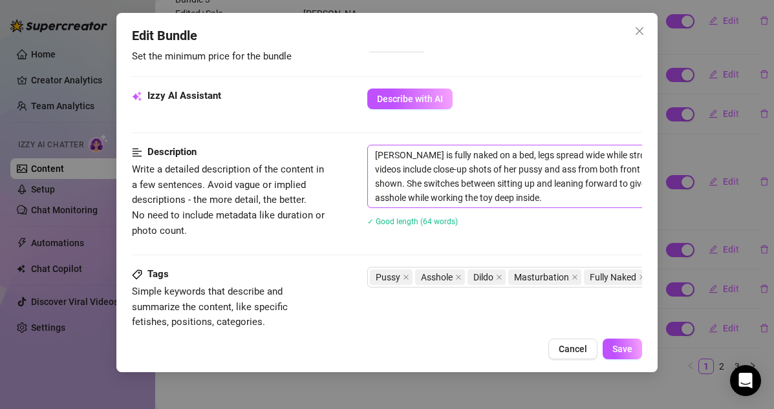
click at [372, 145] on span "[PERSON_NAME] is fully naked on a bed, legs spread wide while stroking and ridi…" at bounding box center [593, 176] width 452 height 63
click at [372, 149] on textarea "[PERSON_NAME] is fully naked on a bed, legs spread wide while stroking and ridi…" at bounding box center [593, 176] width 451 height 62
paste textarea "Bundle4-20240413-5"
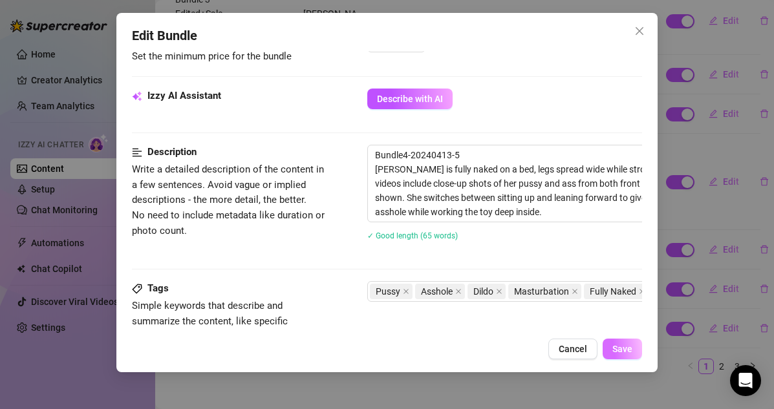
click at [624, 340] on button "Save" at bounding box center [621, 349] width 39 height 21
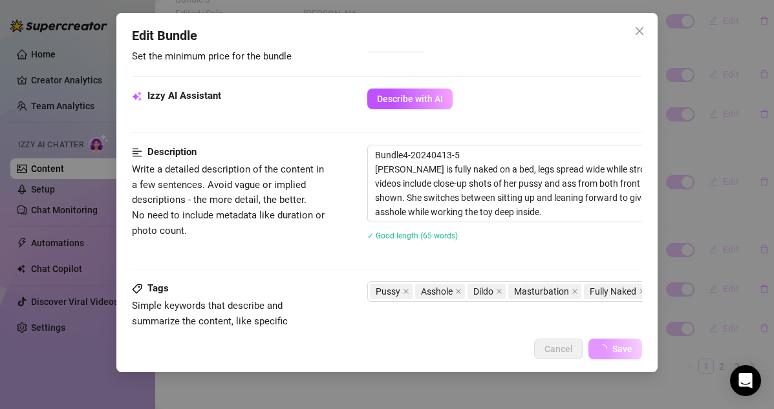
click at [624, 352] on span "Save" at bounding box center [622, 349] width 20 height 10
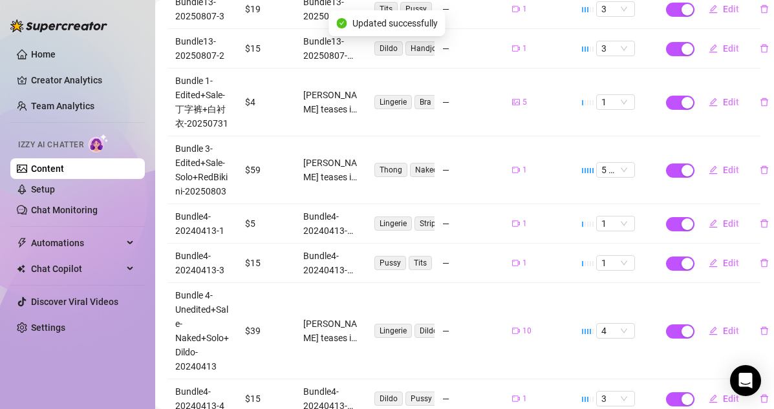
scroll to position [0, 1]
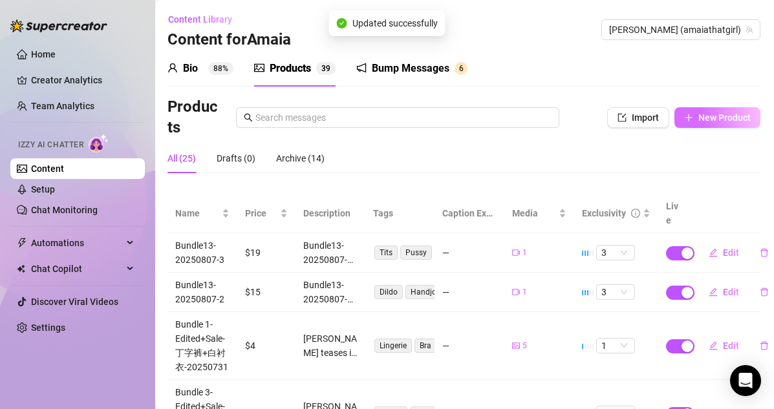
click at [664, 120] on button "New Product" at bounding box center [717, 117] width 86 height 21
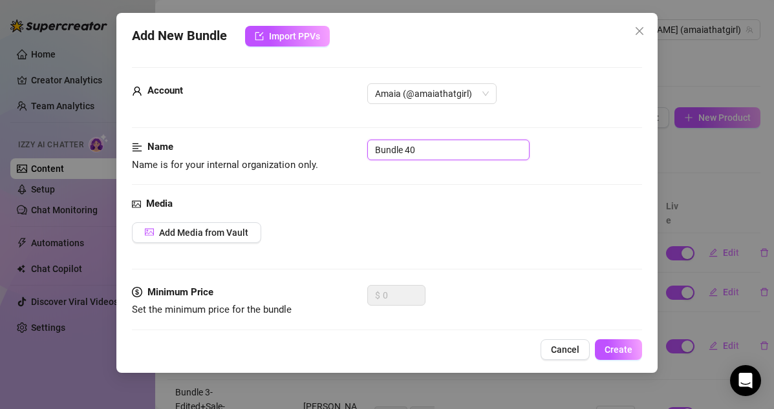
drag, startPoint x: 447, startPoint y: 147, endPoint x: 314, endPoint y: 143, distance: 132.5
click at [314, 143] on div "Name Name is for your internal organization only. Bundle 40" at bounding box center [387, 156] width 511 height 33
paste input "4-20240413-5"
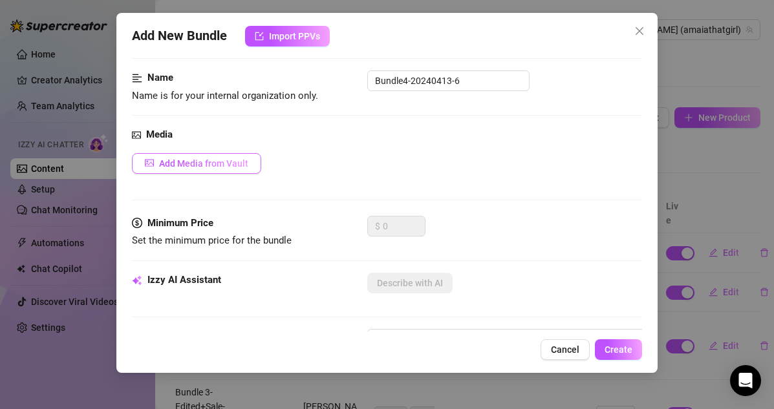
click at [242, 156] on button "Add Media from Vault" at bounding box center [196, 163] width 129 height 21
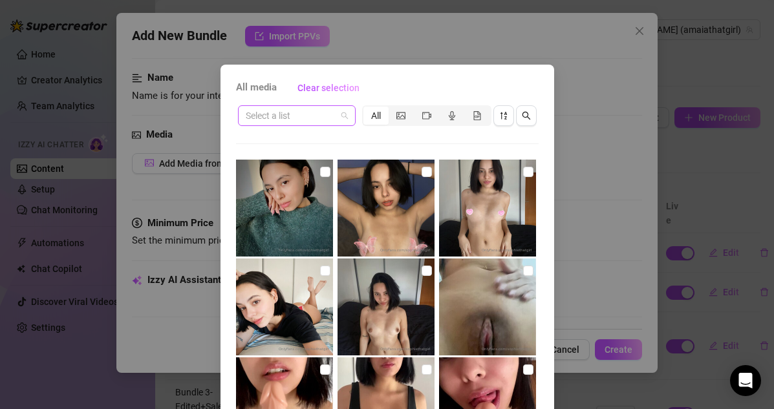
click at [333, 116] on input "search" at bounding box center [291, 115] width 90 height 19
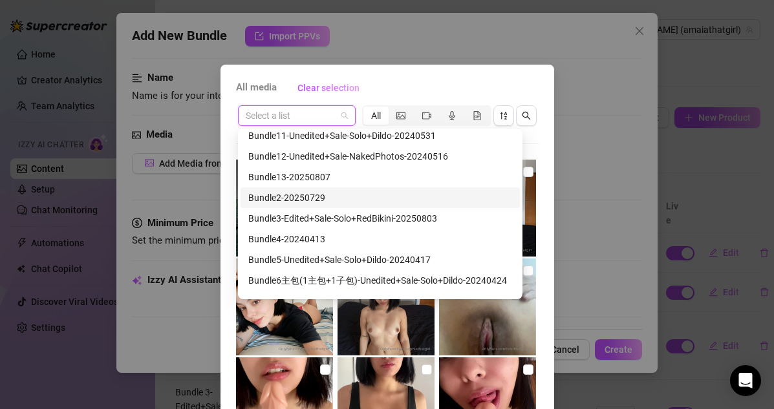
scroll to position [48, 0]
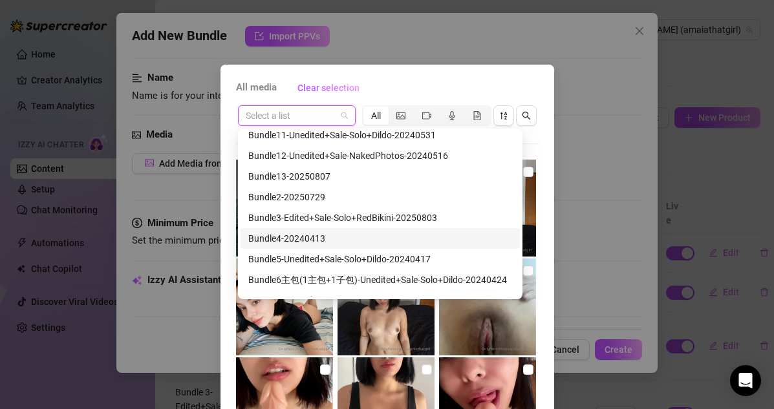
click at [317, 241] on div "Bundle4-20240413" at bounding box center [380, 238] width 264 height 14
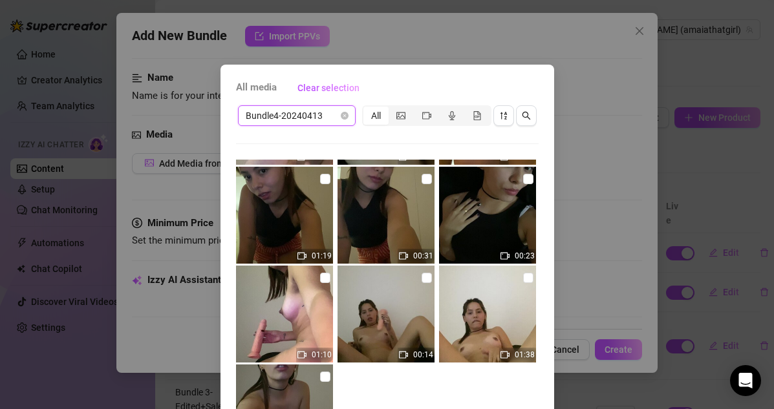
scroll to position [93, 0]
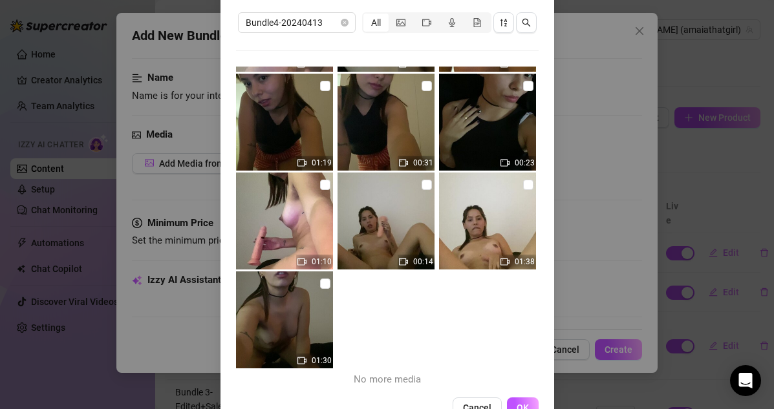
click at [329, 293] on img at bounding box center [284, 319] width 97 height 97
click at [324, 286] on input "checkbox" at bounding box center [325, 284] width 10 height 10
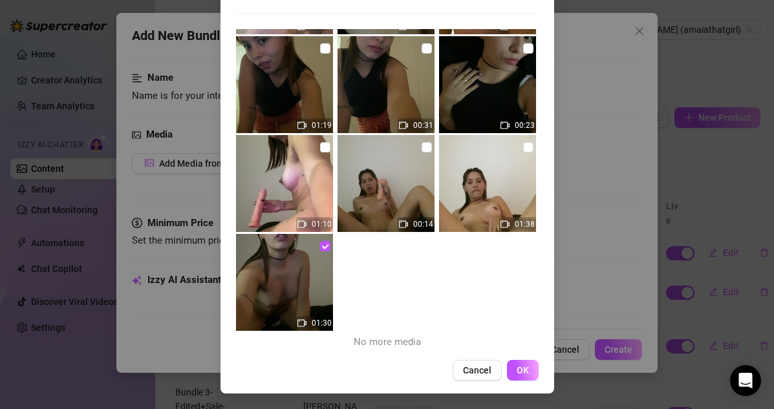
click at [509, 359] on div "All media Clear selection Bundle4-20240413 All 01:36 00:12 01:06 01:19 00:31 00…" at bounding box center [386, 163] width 333 height 459
click at [522, 367] on span "OK" at bounding box center [522, 370] width 12 height 10
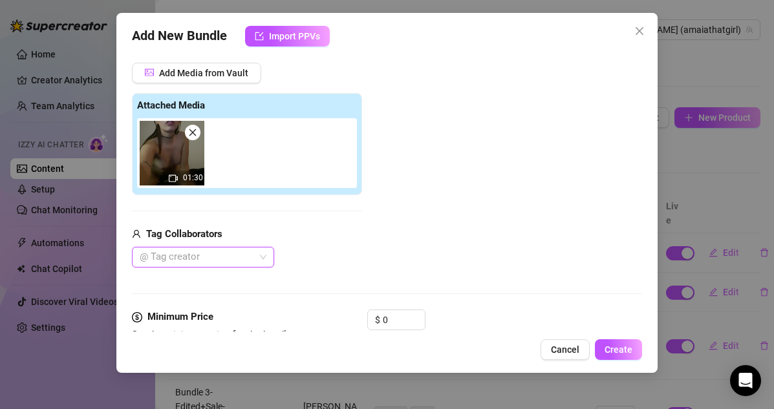
scroll to position [380, 0]
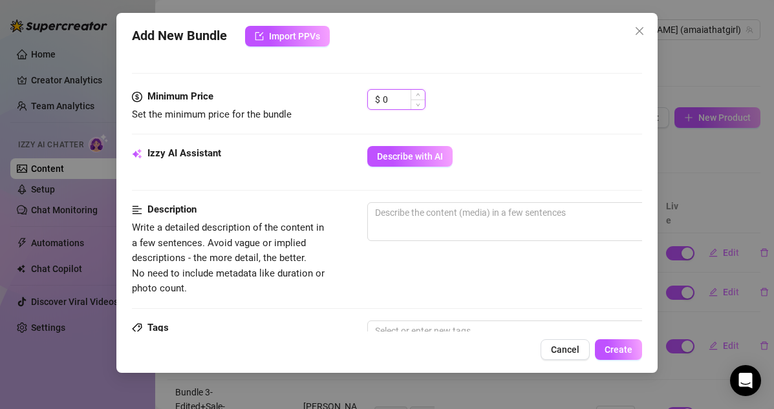
click at [397, 94] on input "0" at bounding box center [404, 99] width 42 height 19
click at [430, 156] on span "Describe with AI" at bounding box center [410, 156] width 66 height 10
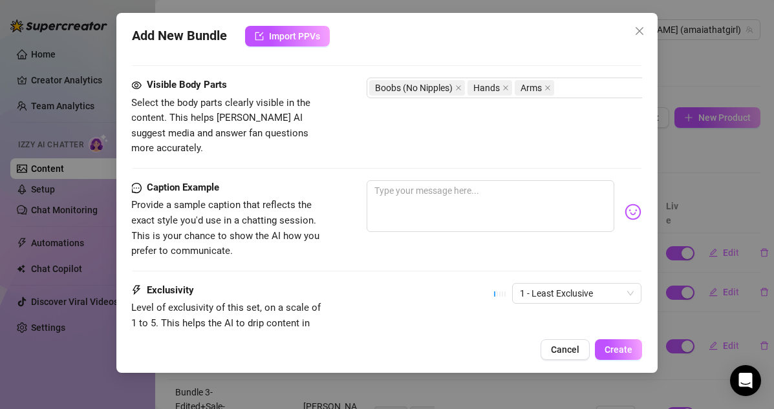
scroll to position [711, 1]
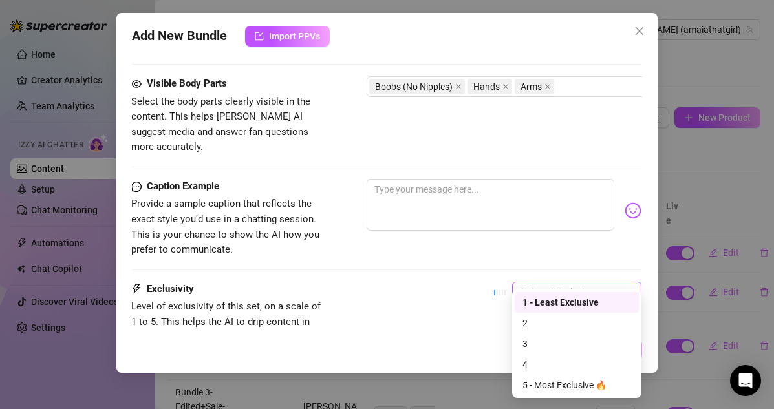
click at [524, 282] on span "1 - Least Exclusive" at bounding box center [577, 291] width 114 height 19
click at [533, 346] on div "3" at bounding box center [576, 344] width 109 height 14
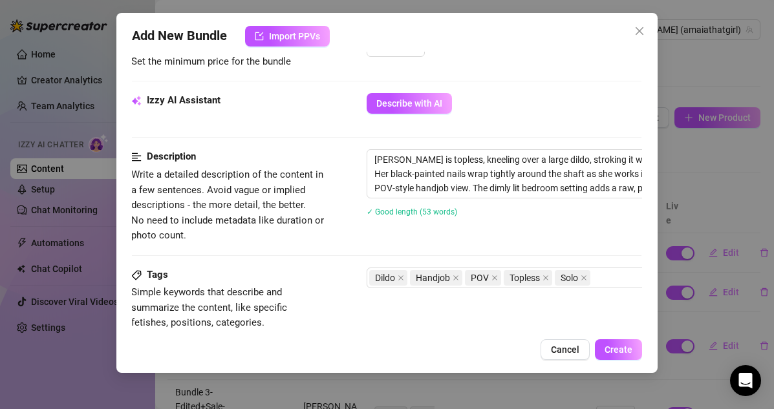
scroll to position [373, 1]
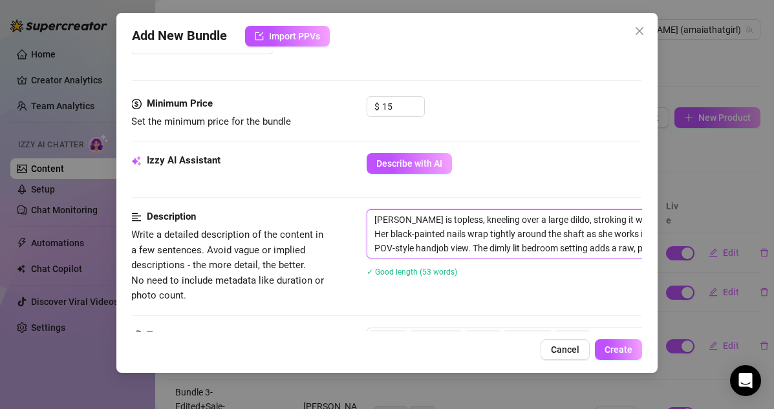
click at [378, 222] on textarea "[PERSON_NAME] is topless, kneeling over a large dildo, stroking it with both ha…" at bounding box center [592, 234] width 451 height 48
paste textarea "Bundle4-20240413-6"
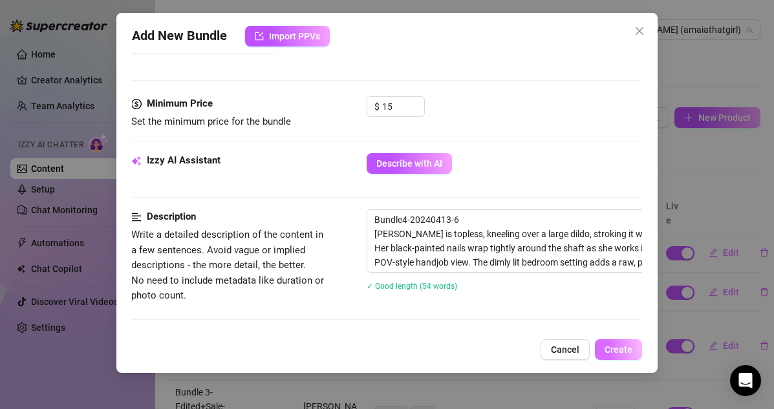
click at [609, 343] on button "Create" at bounding box center [618, 349] width 47 height 21
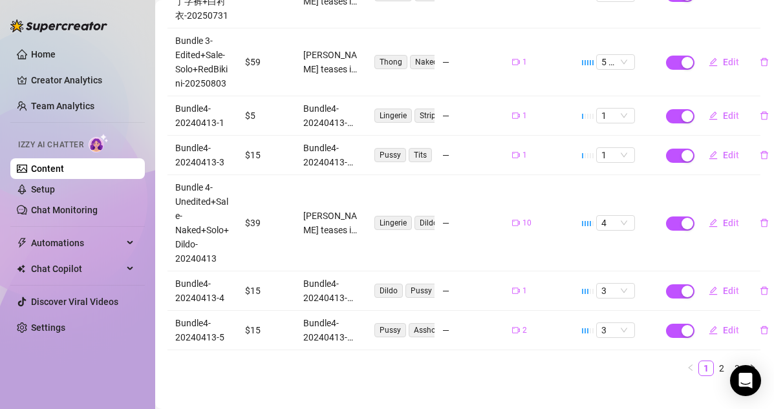
scroll to position [393, 1]
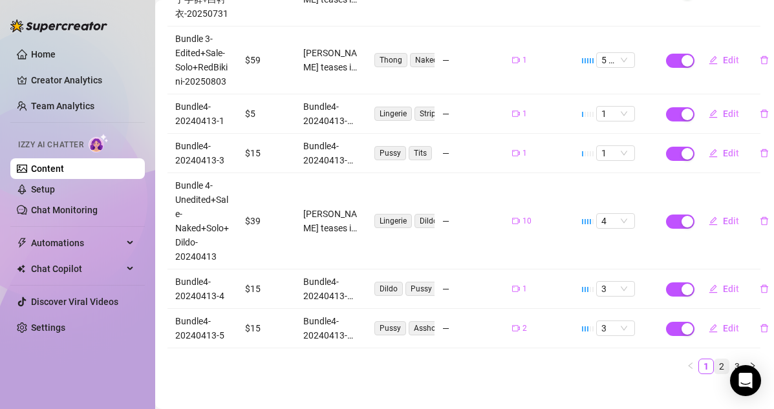
click at [664, 359] on link "2" at bounding box center [721, 366] width 14 height 14
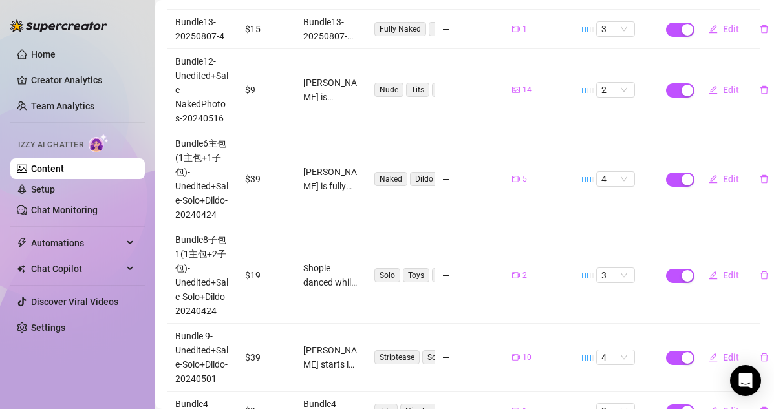
scroll to position [521, 1]
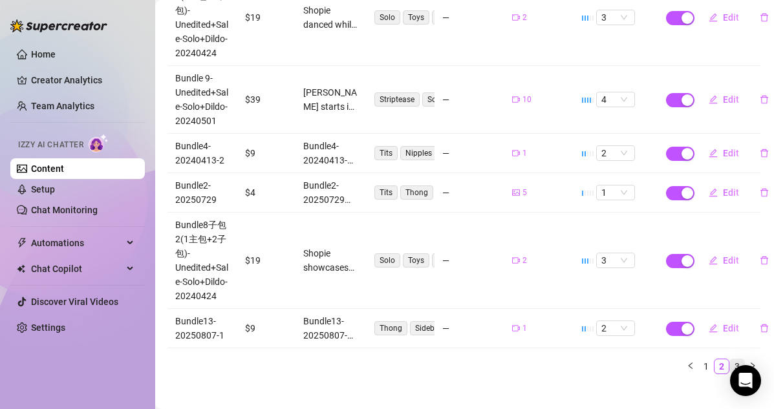
click at [664, 359] on link "3" at bounding box center [737, 366] width 14 height 14
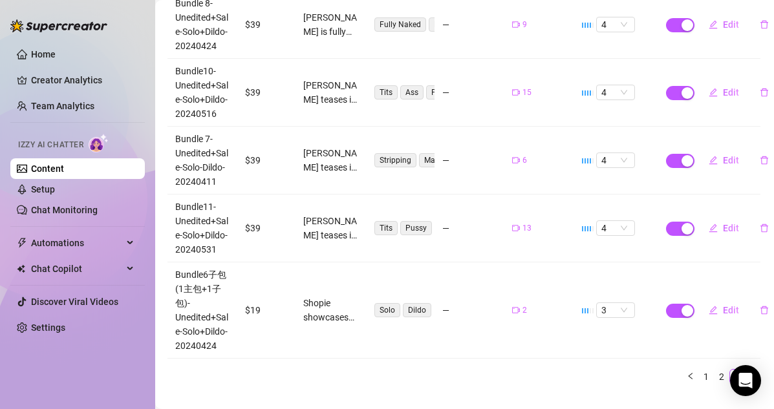
scroll to position [321, 1]
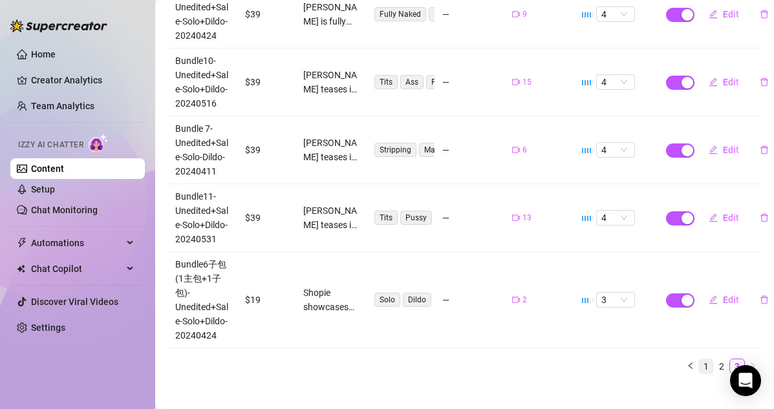
click at [664, 359] on link "1" at bounding box center [706, 366] width 14 height 14
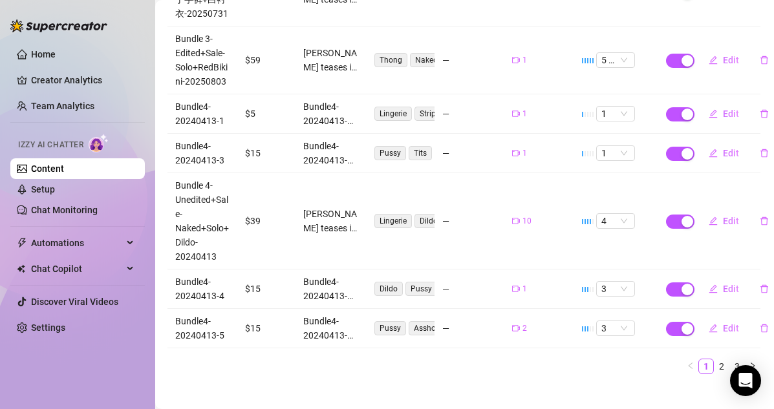
scroll to position [385, 1]
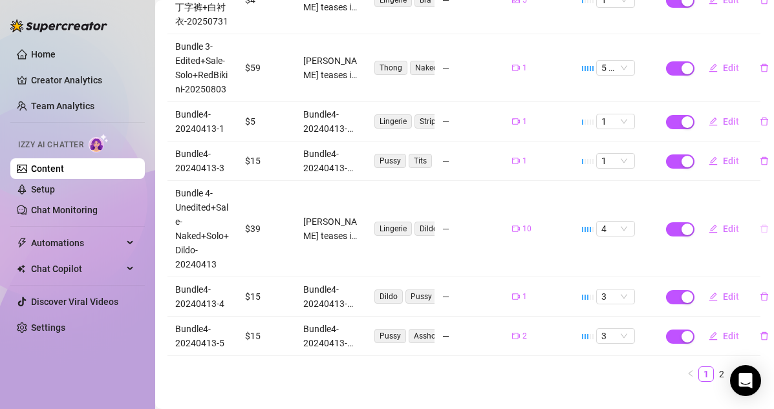
click at [664, 218] on button "button" at bounding box center [764, 228] width 30 height 21
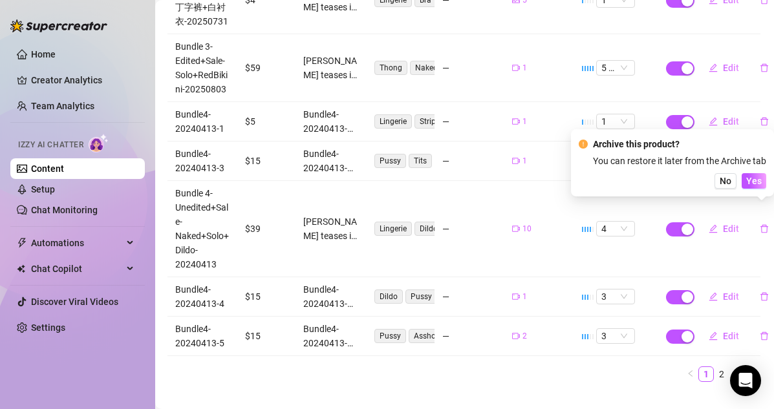
click at [664, 182] on div "No Yes" at bounding box center [671, 181] width 187 height 16
click at [664, 182] on span "Yes" at bounding box center [754, 181] width 16 height 10
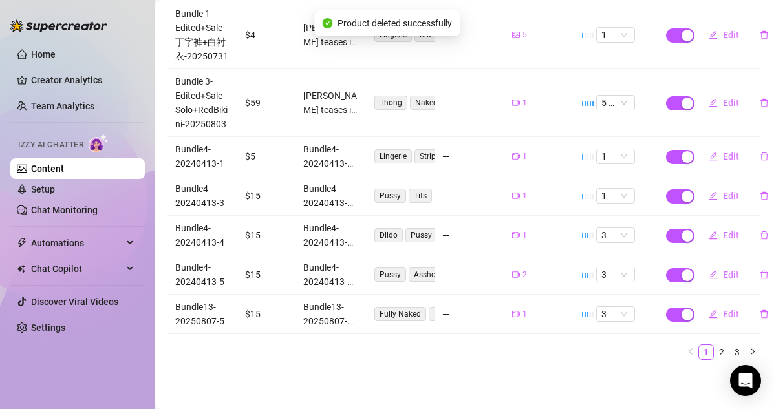
scroll to position [336, 1]
